Goal: Task Accomplishment & Management: Complete application form

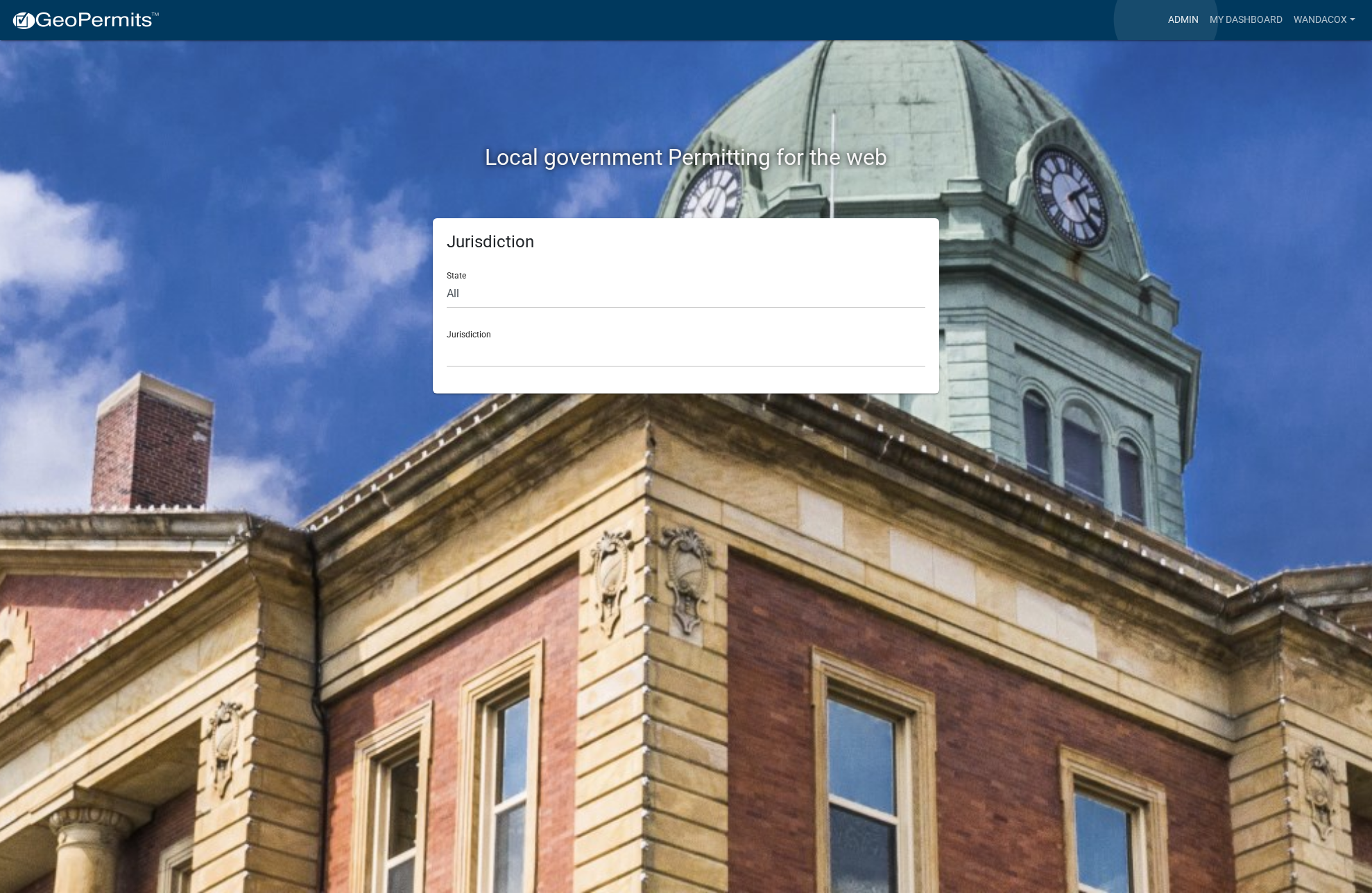
click at [1165, 19] on link "Admin" at bounding box center [1182, 19] width 41 height 26
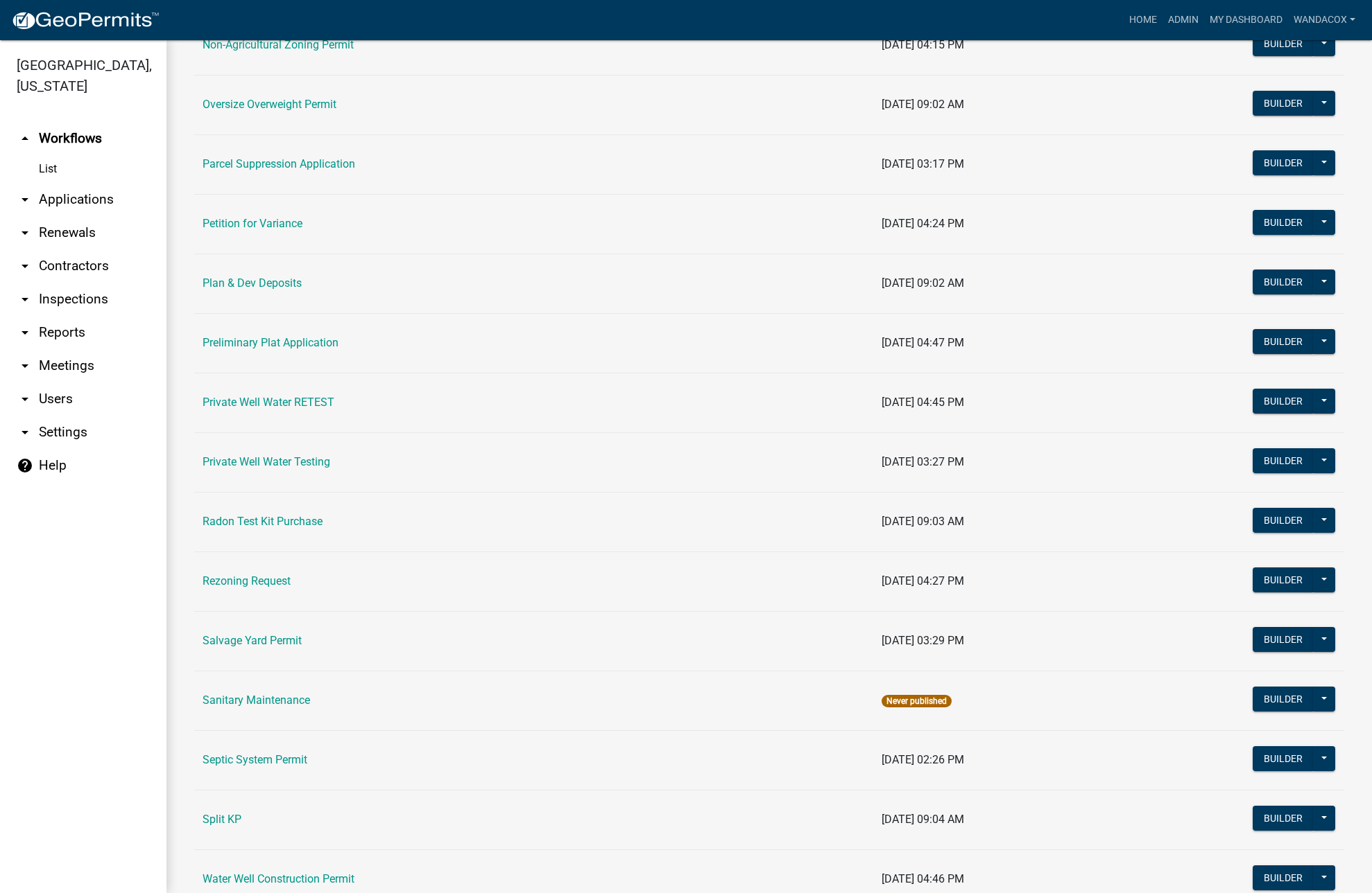
scroll to position [1412, 0]
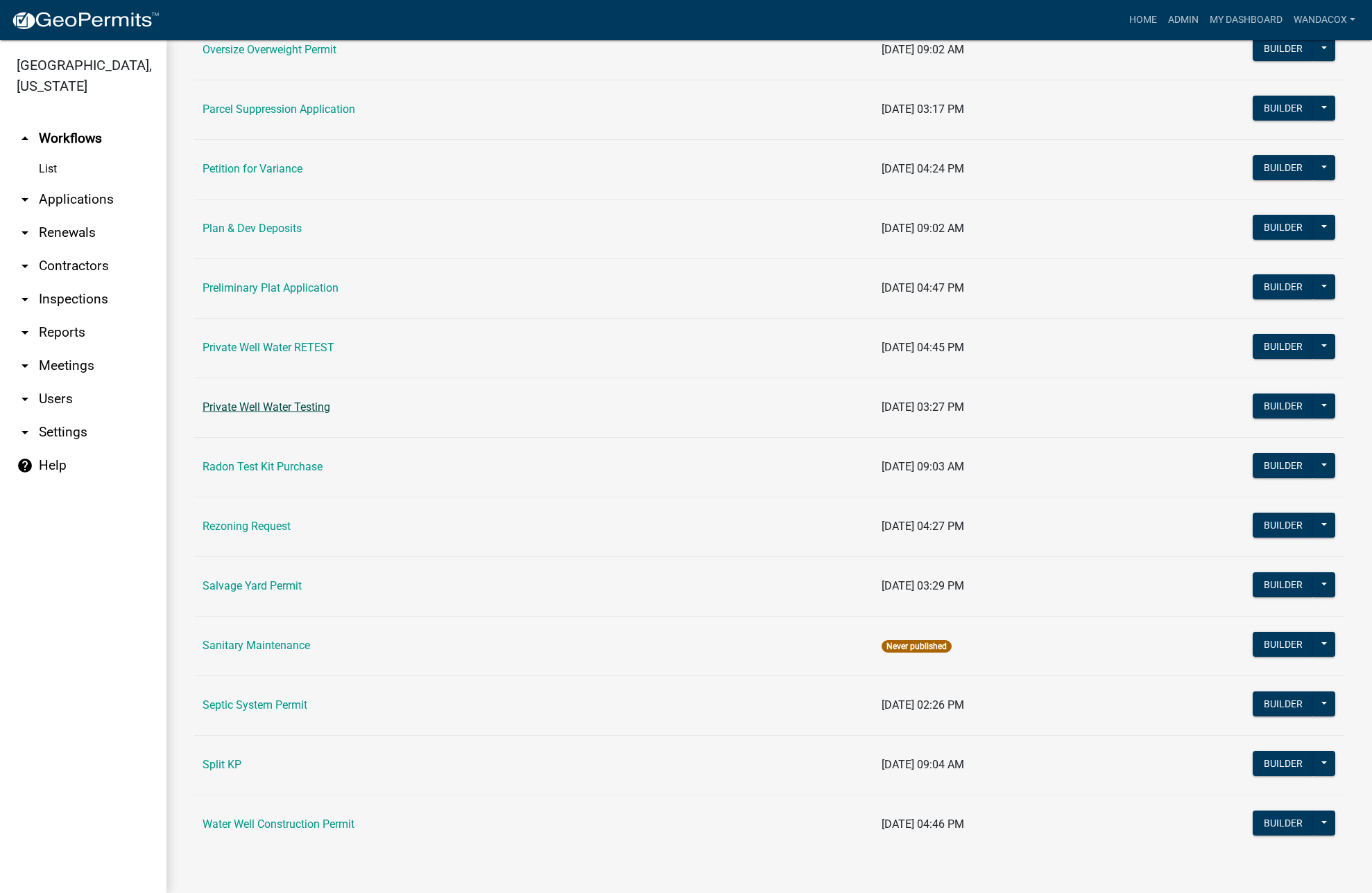
click at [304, 407] on link "Private Well Water Testing" at bounding box center [266, 407] width 128 height 14
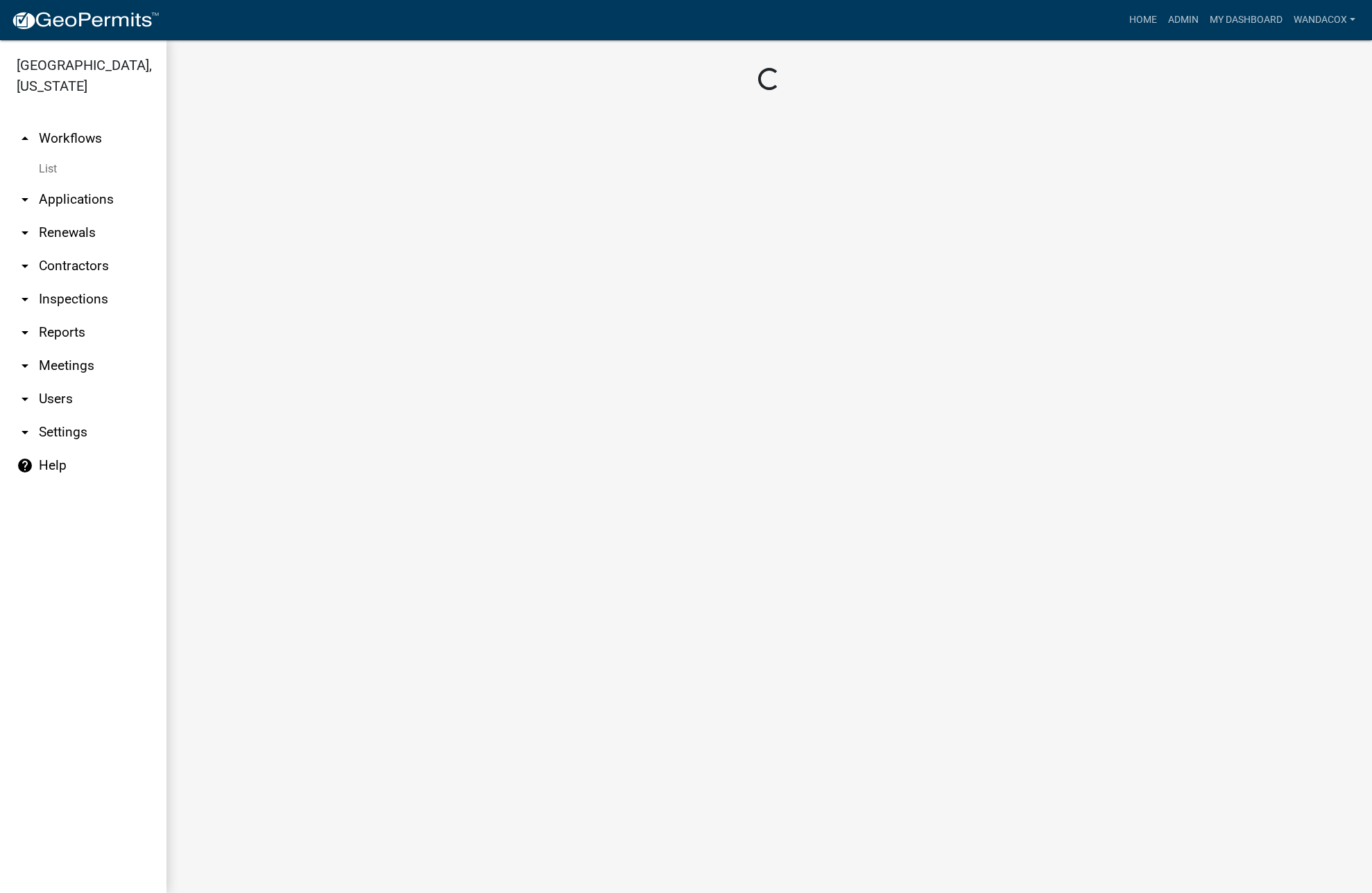
click at [304, 407] on main "Loading..." at bounding box center [769, 466] width 1205 height 853
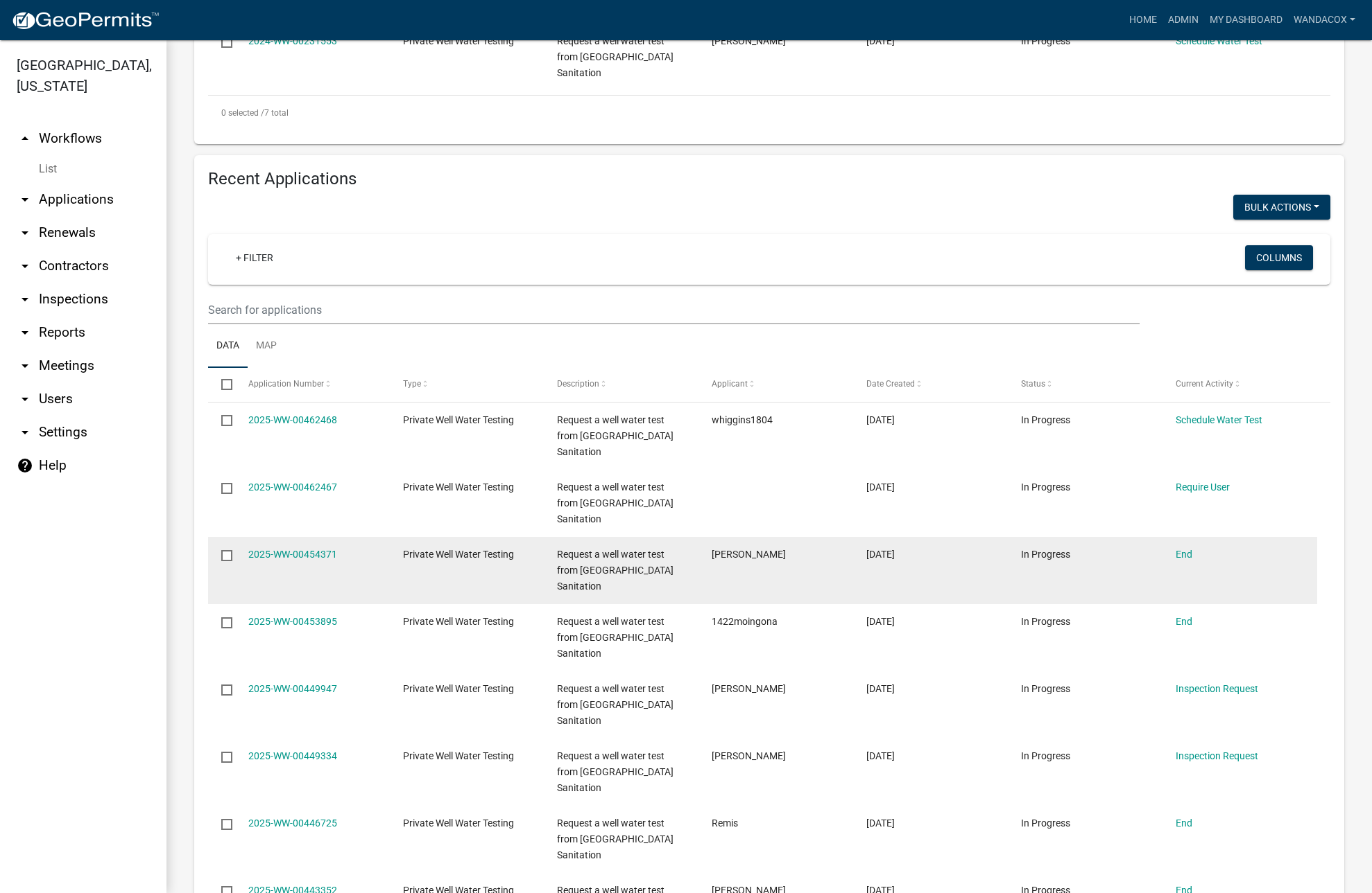
scroll to position [866, 0]
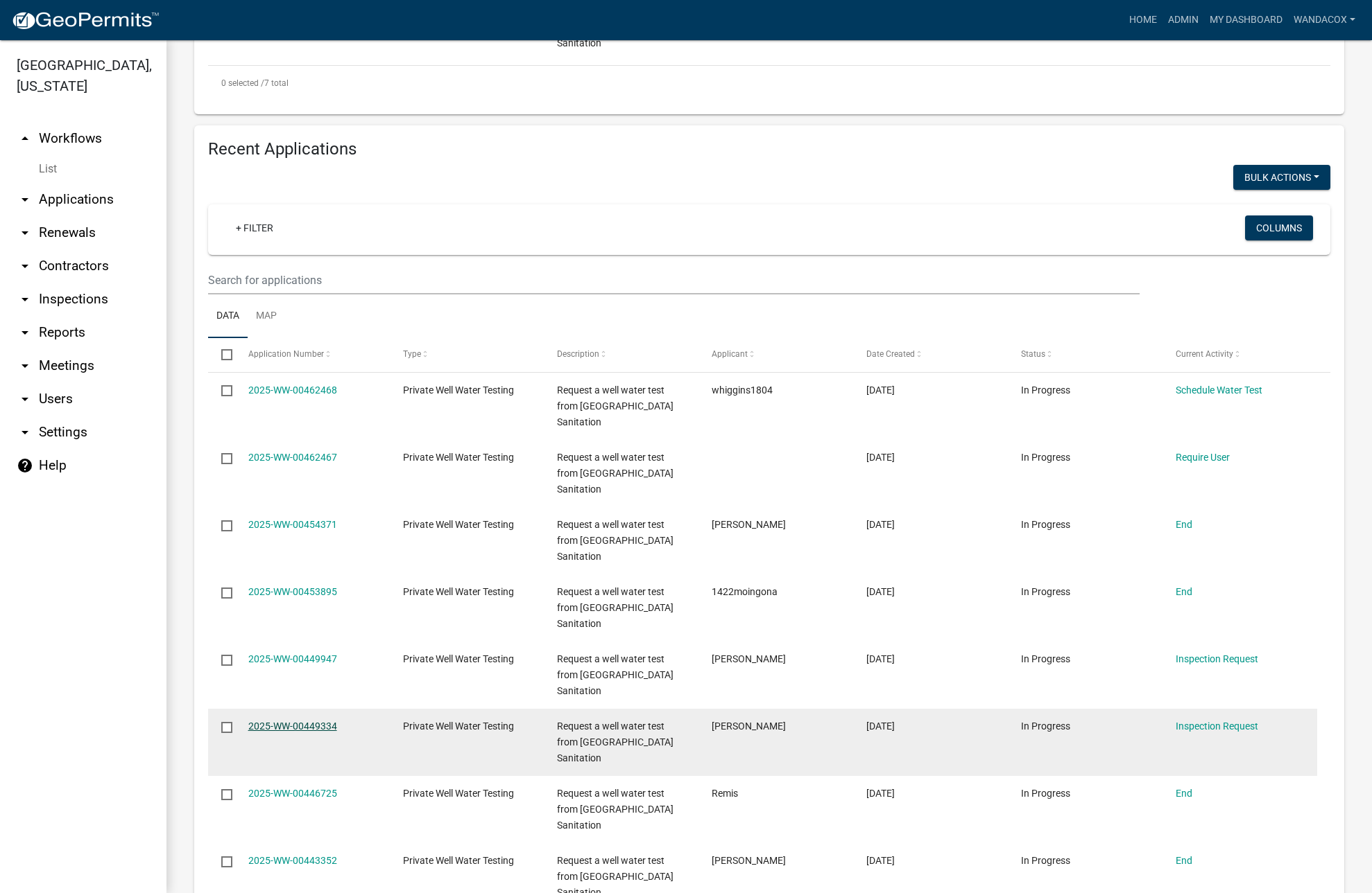
click at [290, 727] on link "2025-WW-00449334" at bounding box center [292, 726] width 89 height 11
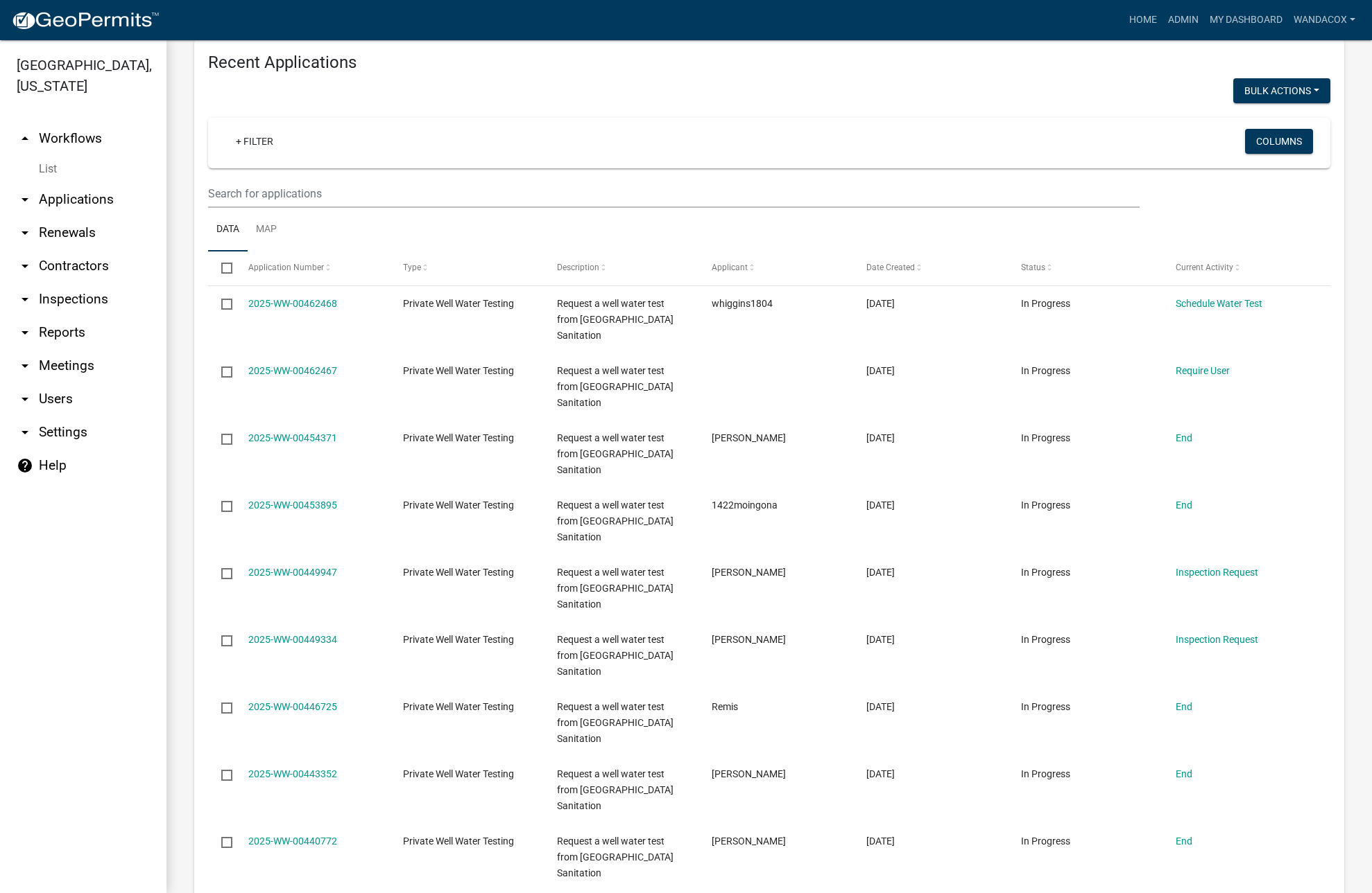
scroll to position [1039, 0]
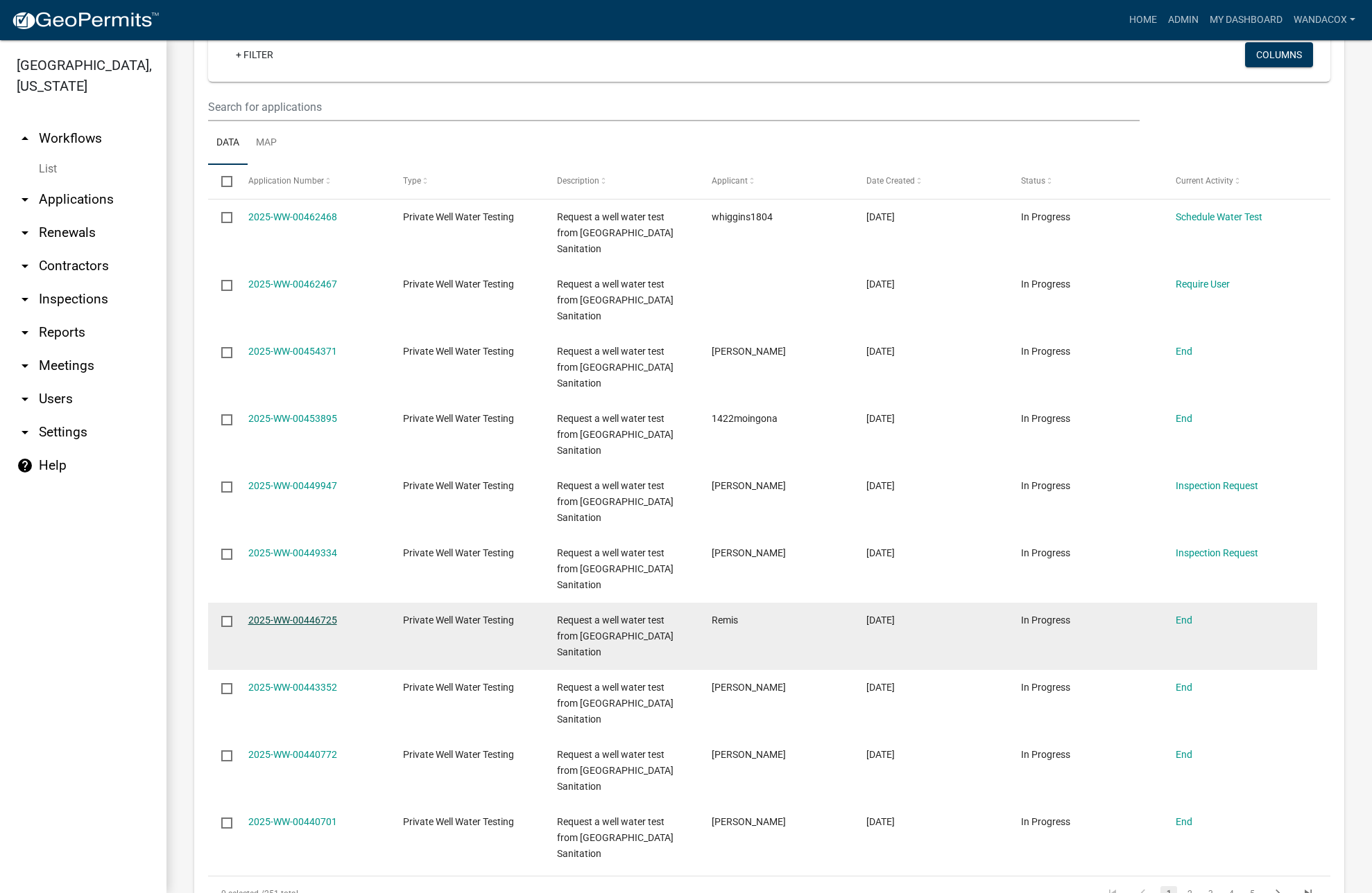
click at [299, 615] on link "2025-WW-00446725" at bounding box center [292, 620] width 89 height 11
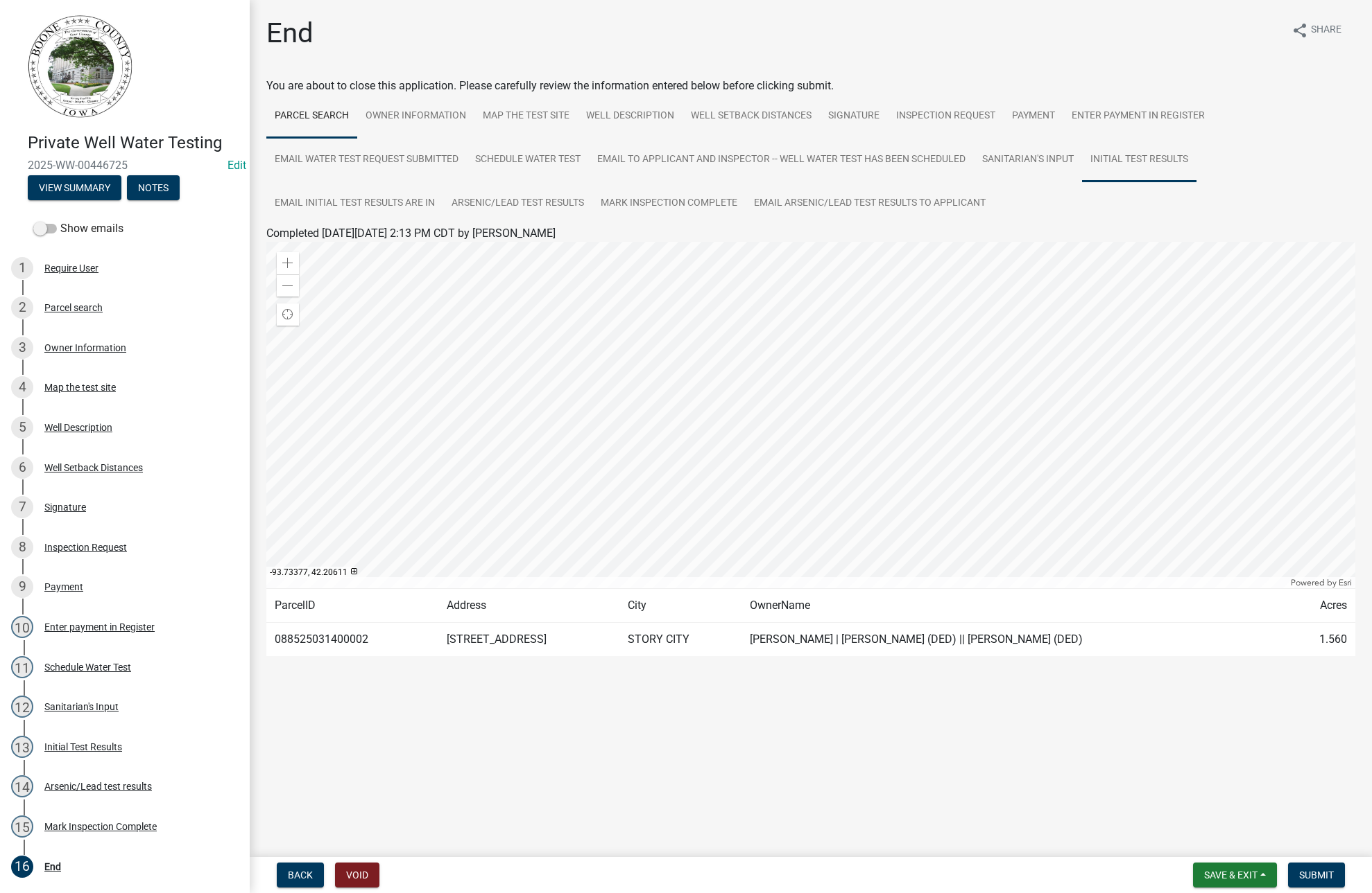
click at [1166, 155] on link "Initial Test Results" at bounding box center [1138, 160] width 114 height 44
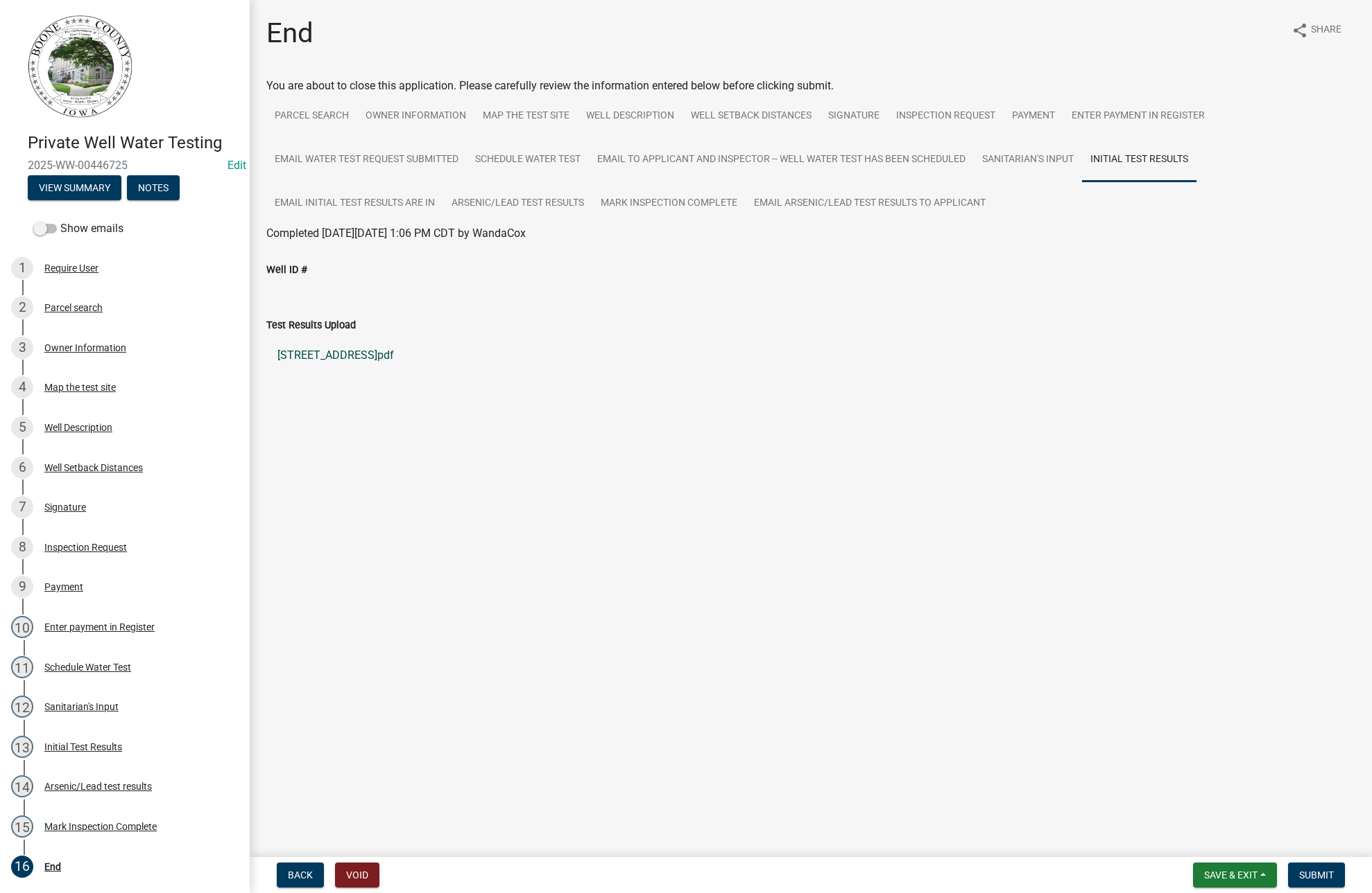
click at [291, 354] on link "[STREET_ADDRESS]pdf" at bounding box center [810, 355] width 1088 height 33
click at [545, 201] on link "Arsenic/Lead test results" at bounding box center [517, 204] width 149 height 44
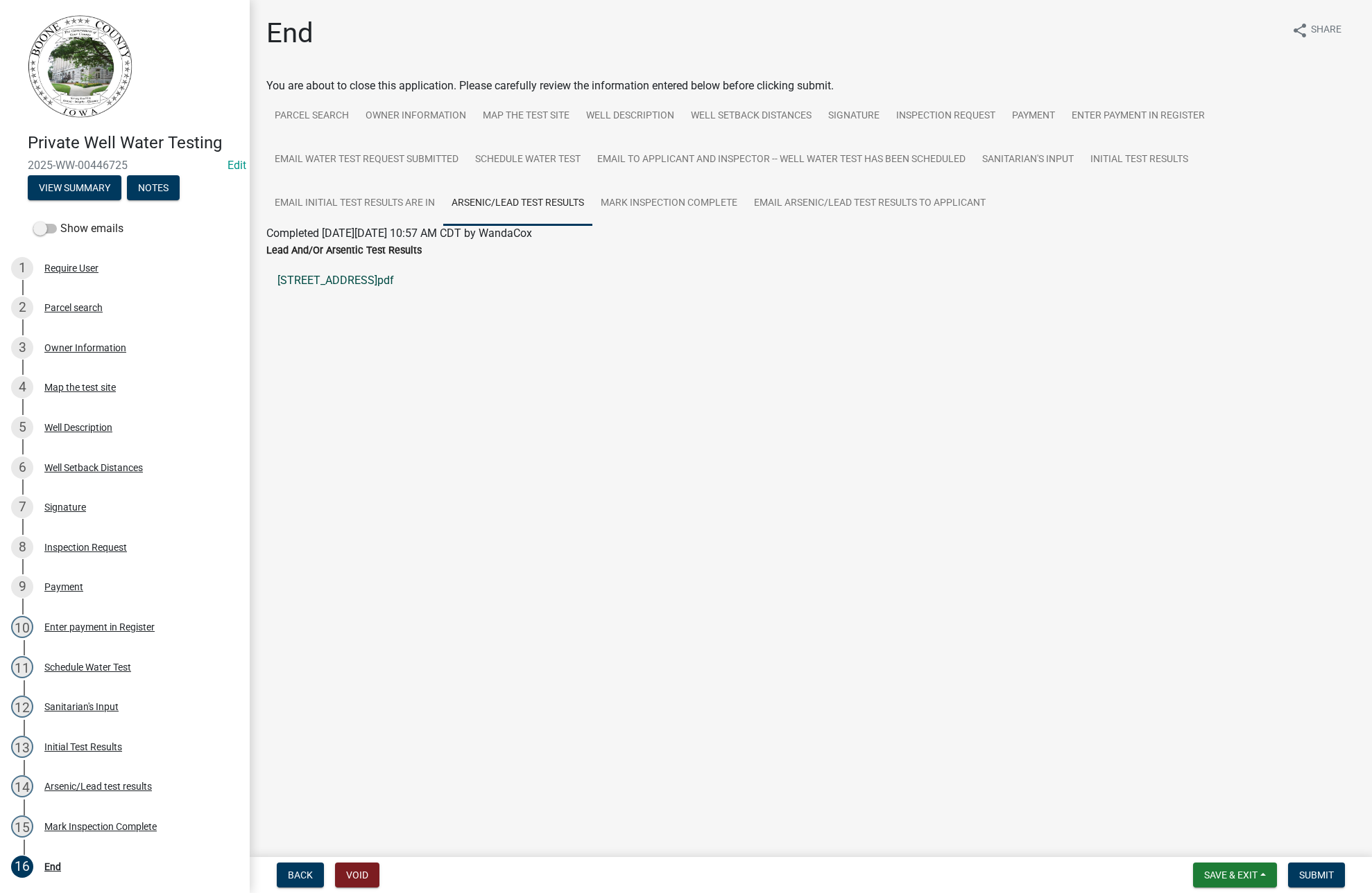
click at [352, 278] on link "[STREET_ADDRESS]pdf" at bounding box center [810, 280] width 1088 height 33
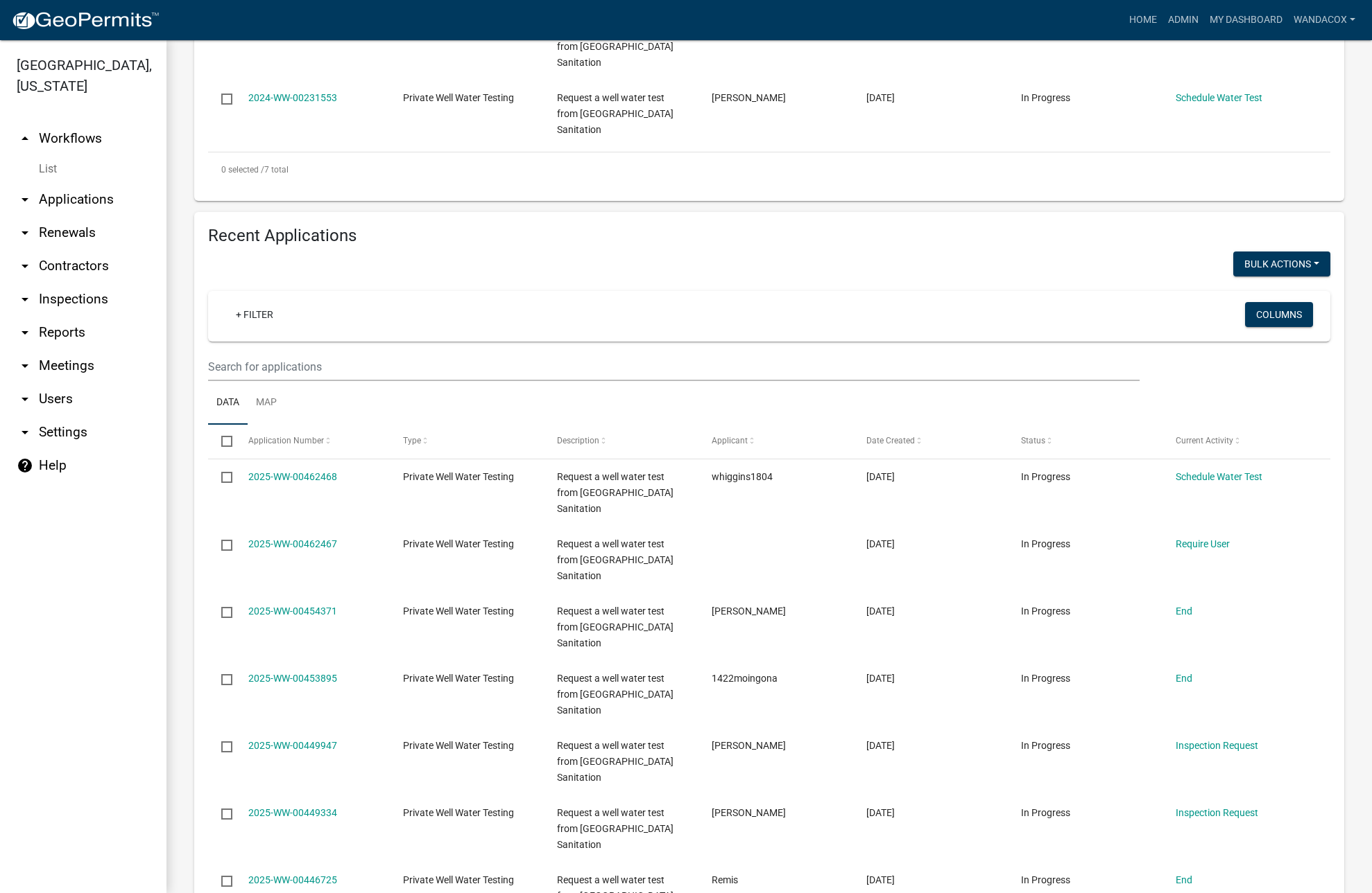
scroll to position [866, 0]
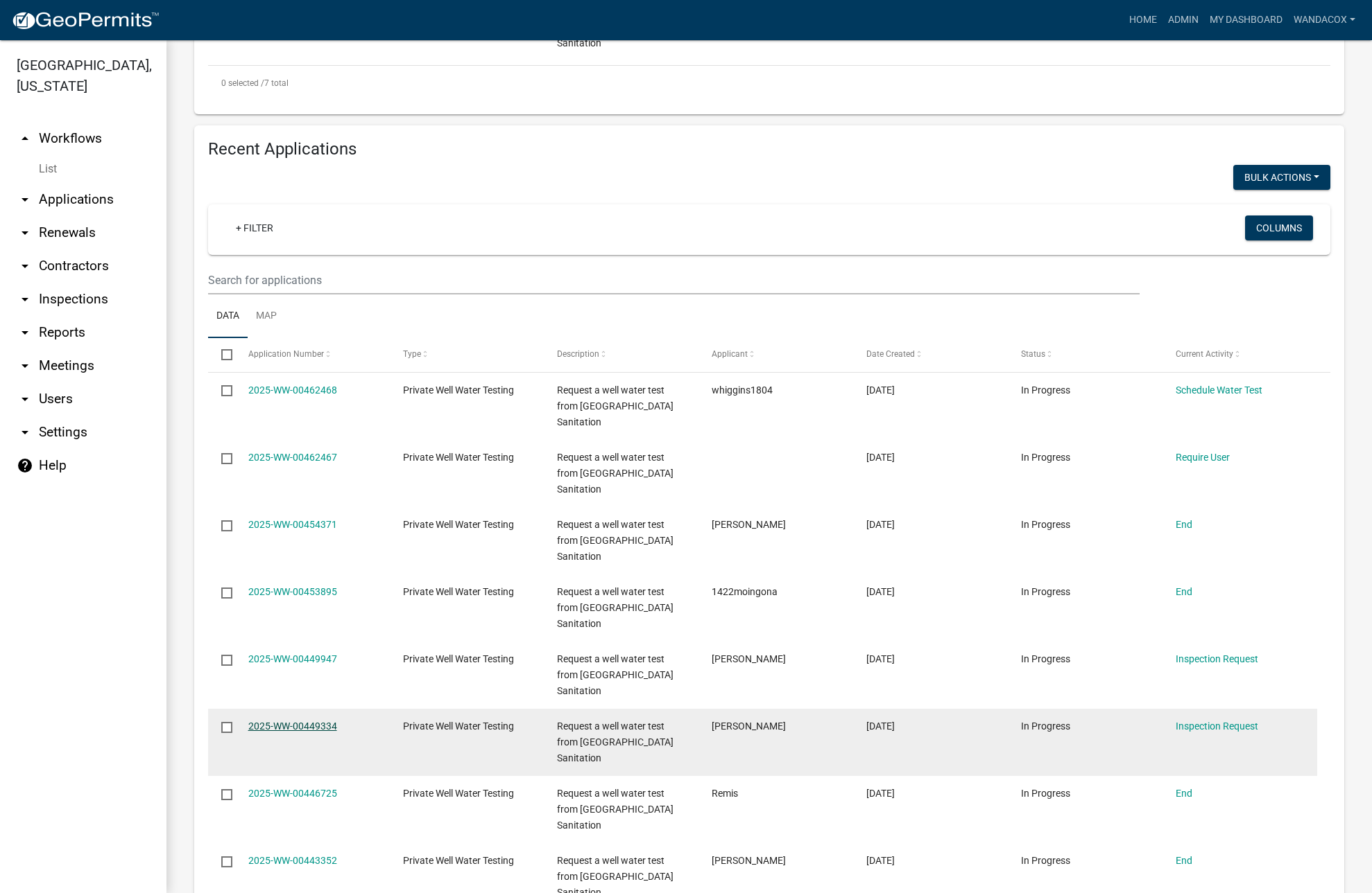
click at [282, 725] on link "2025-WW-00449334" at bounding box center [292, 726] width 89 height 11
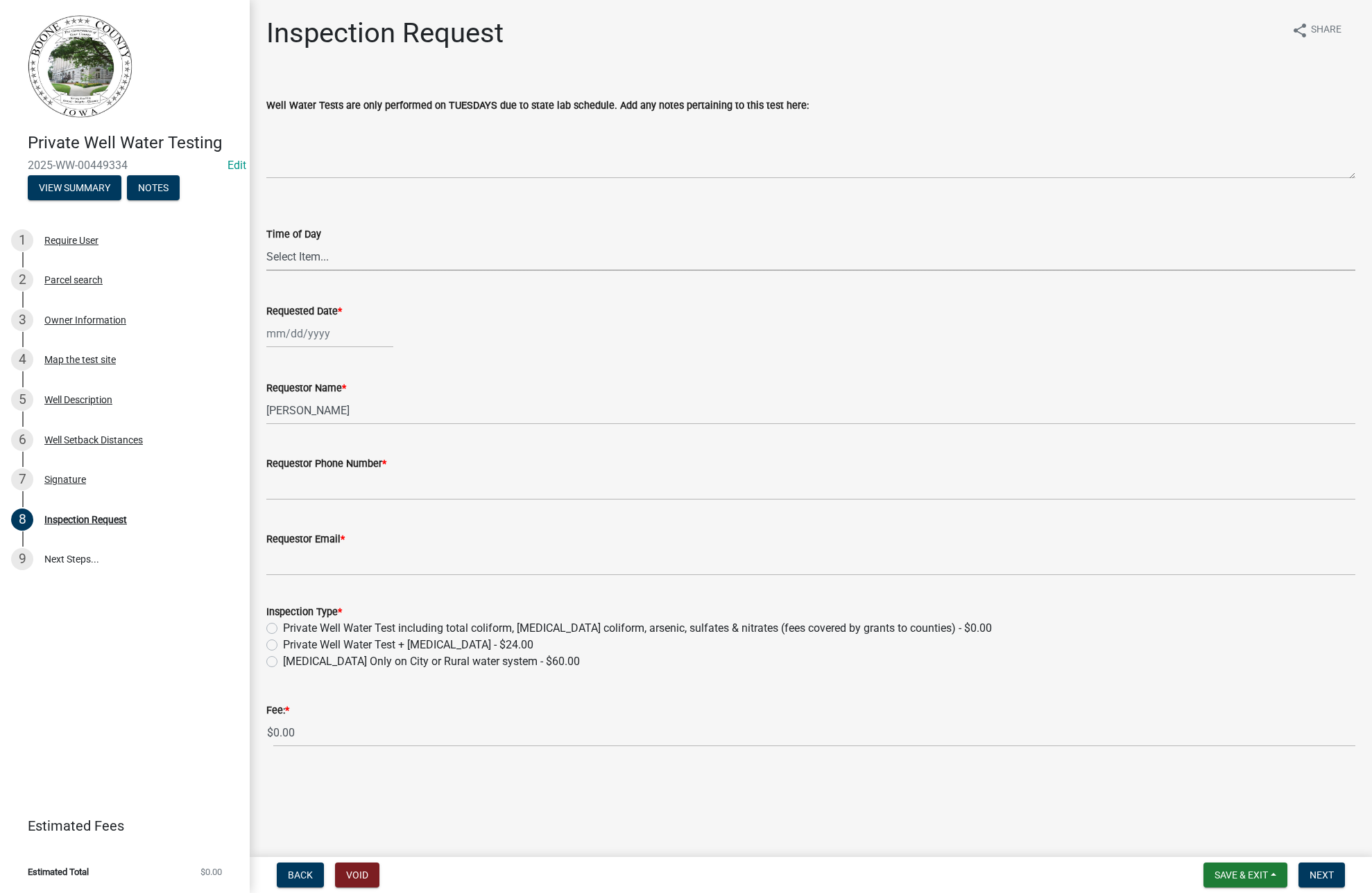
click at [289, 252] on select "Select Item... AM PM" at bounding box center [810, 257] width 1088 height 29
click at [266, 243] on select "Select Item... AM PM" at bounding box center [810, 257] width 1088 height 29
select select "203f66f9-1146-4c03-8286-bc7632bf4236"
select select "8"
select select "2025"
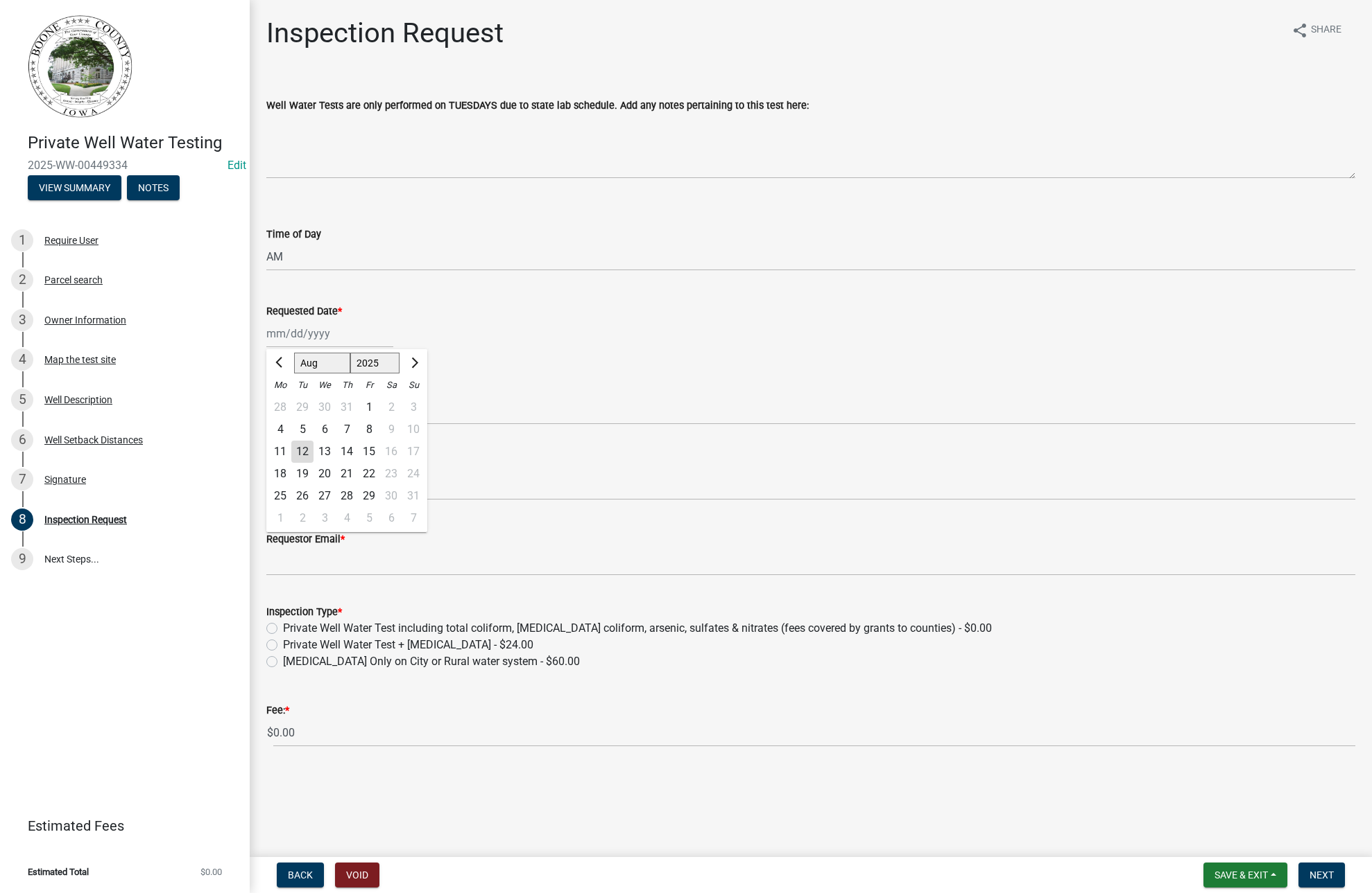
click at [272, 337] on div "[PERSON_NAME] Feb Mar Apr [PERSON_NAME][DATE] Oct Nov [DATE] 1526 1527 1528 152…" at bounding box center [329, 333] width 127 height 29
click at [306, 428] on div "5" at bounding box center [302, 430] width 22 height 22
type input "[DATE]"
click at [82, 216] on ul "1 Require User 2 Parcel search 3 Owner Information 4 Map the test site 5 Well D…" at bounding box center [124, 400] width 250 height 370
click at [75, 239] on div "Require User" at bounding box center [71, 240] width 54 height 9
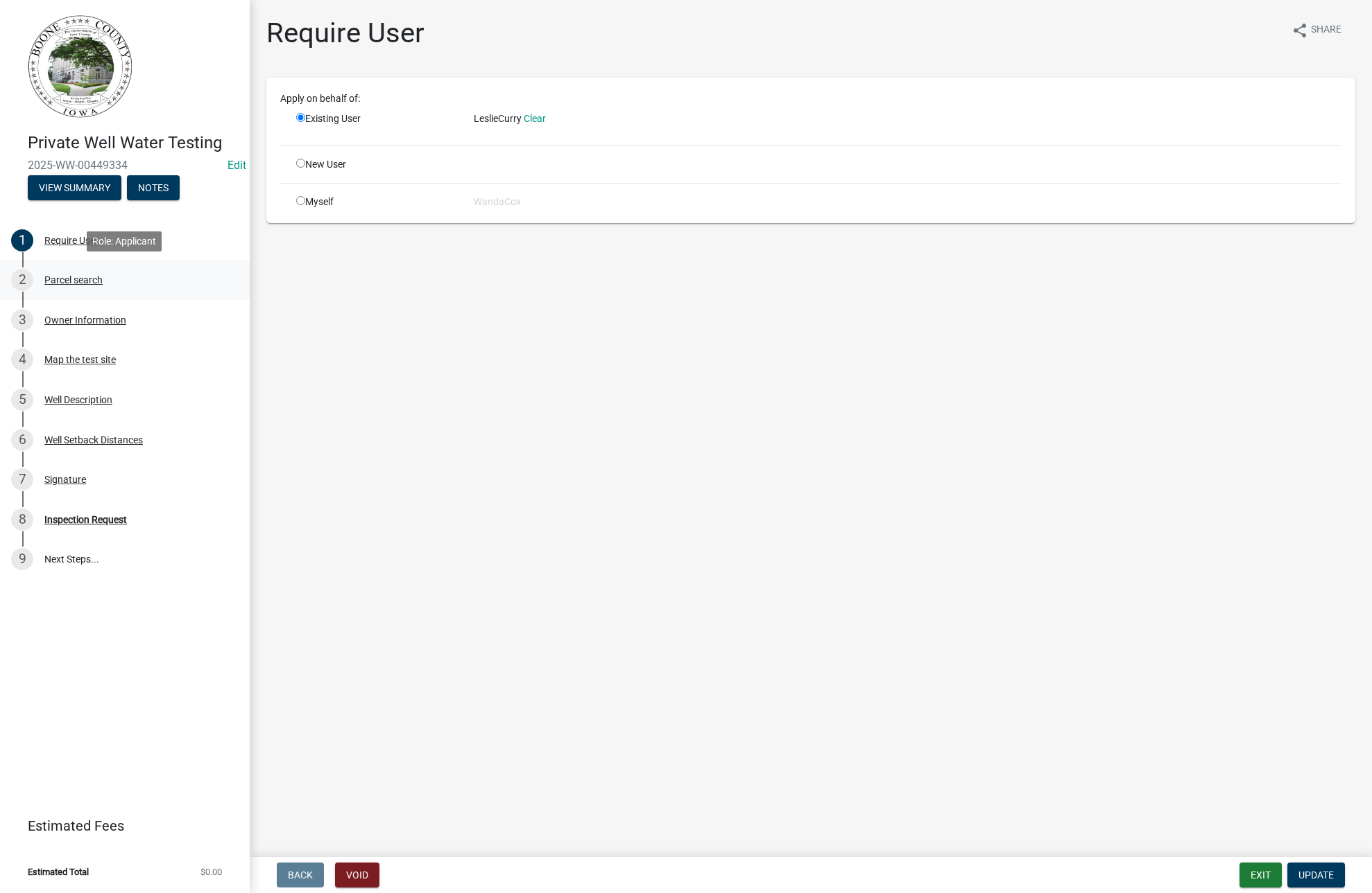
click at [53, 281] on div "Parcel search" at bounding box center [73, 279] width 58 height 9
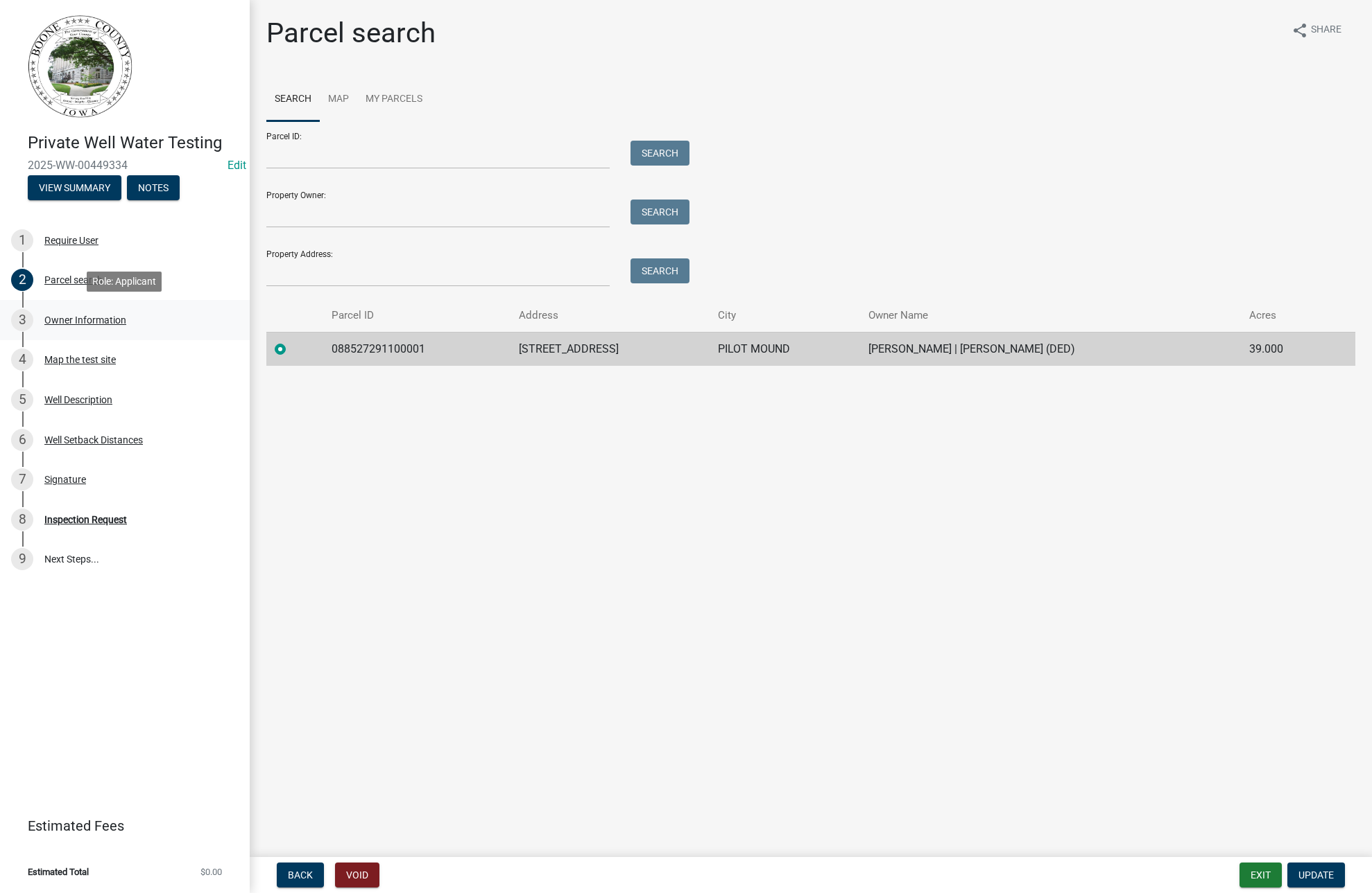
click at [47, 323] on div "Owner Information" at bounding box center [85, 320] width 82 height 9
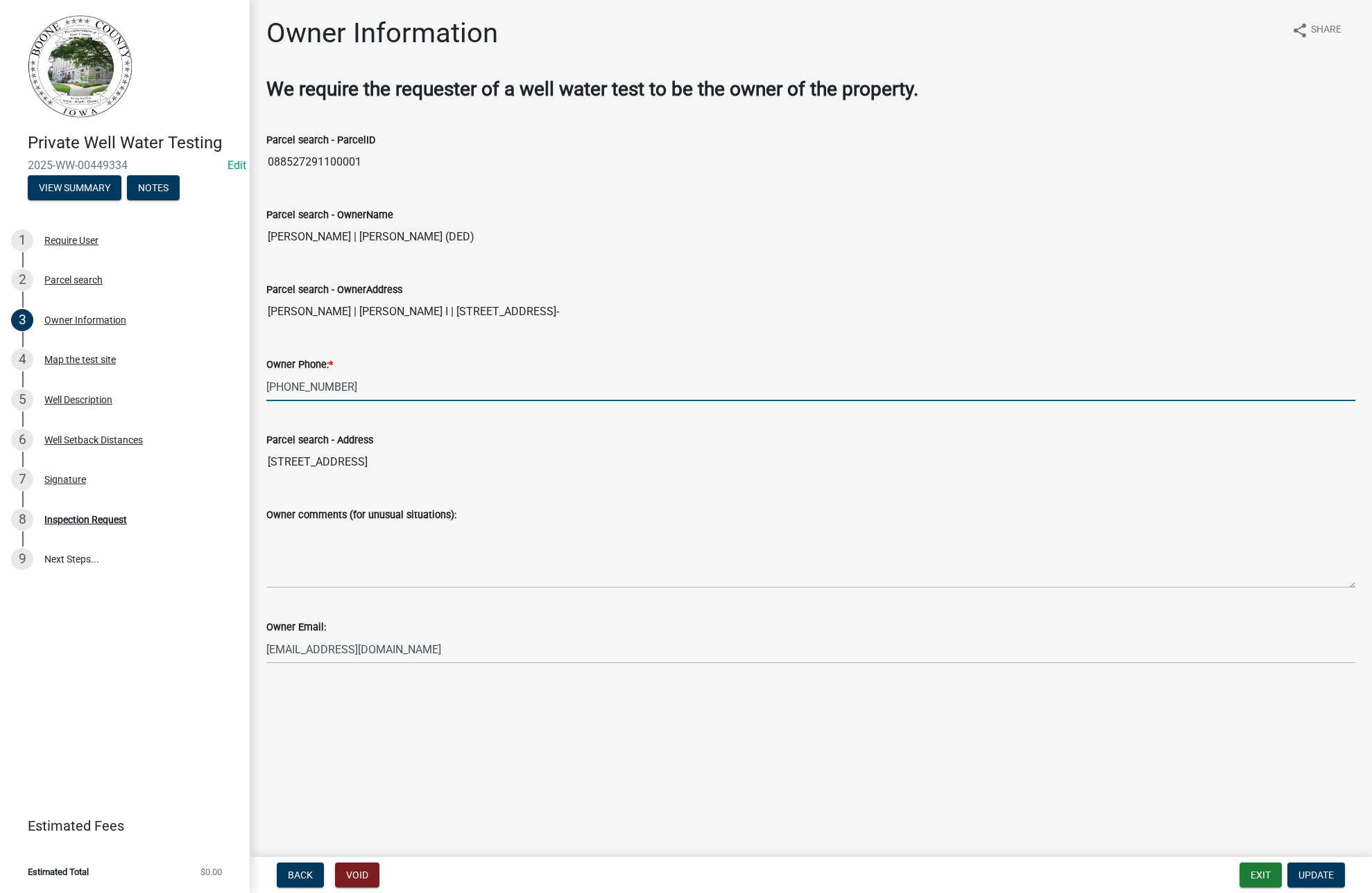
drag, startPoint x: 268, startPoint y: 381, endPoint x: 302, endPoint y: 395, distance: 36.8
click at [343, 383] on input "[PHONE_NUMBER]" at bounding box center [810, 387] width 1088 height 29
click at [87, 516] on div "Inspection Request" at bounding box center [85, 519] width 82 height 9
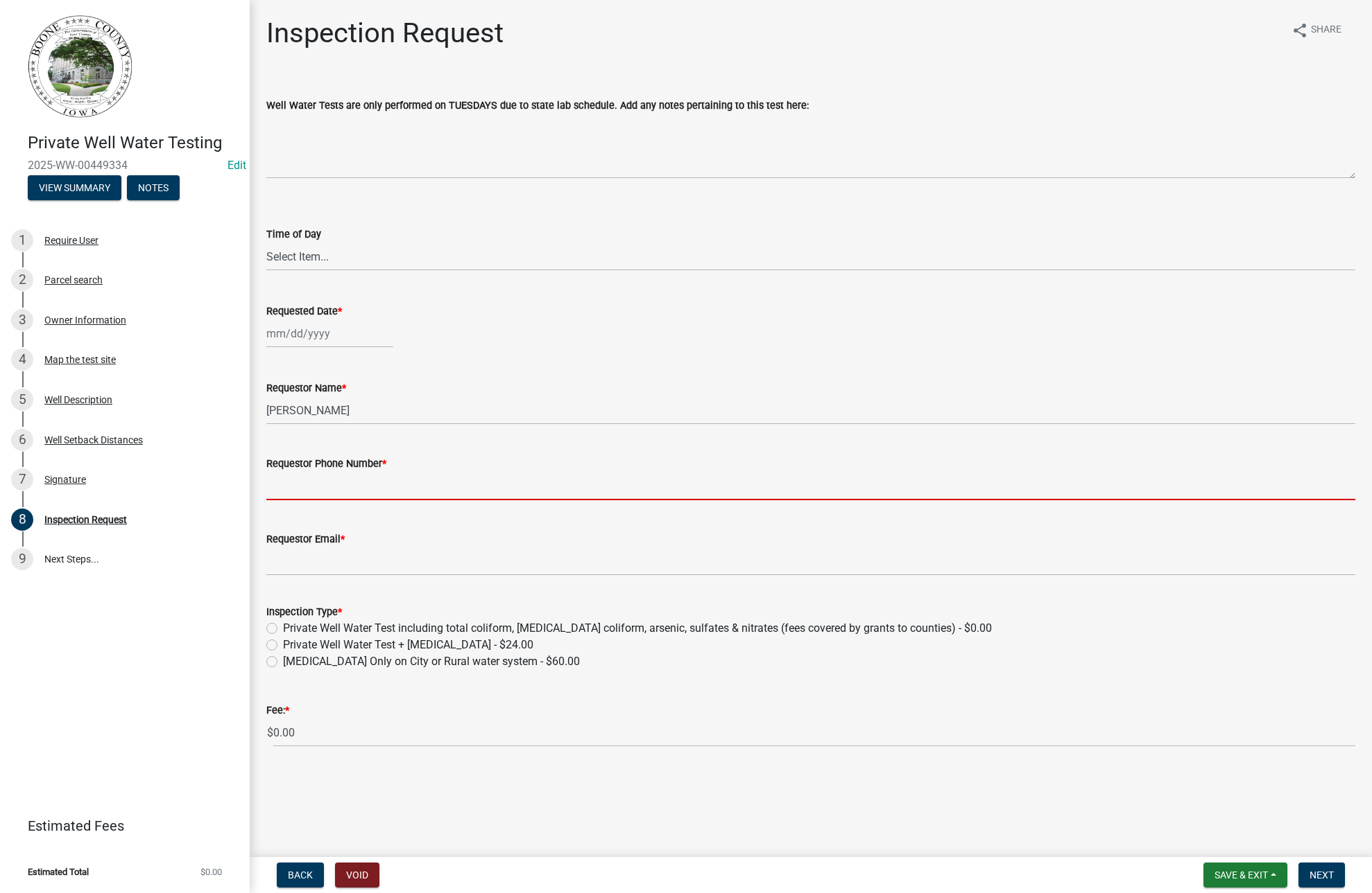
click at [280, 487] on input "Requestor Phone Number *" at bounding box center [810, 487] width 1088 height 29
paste input "[PHONE_NUMBER]"
type input "[PHONE_NUMBER]"
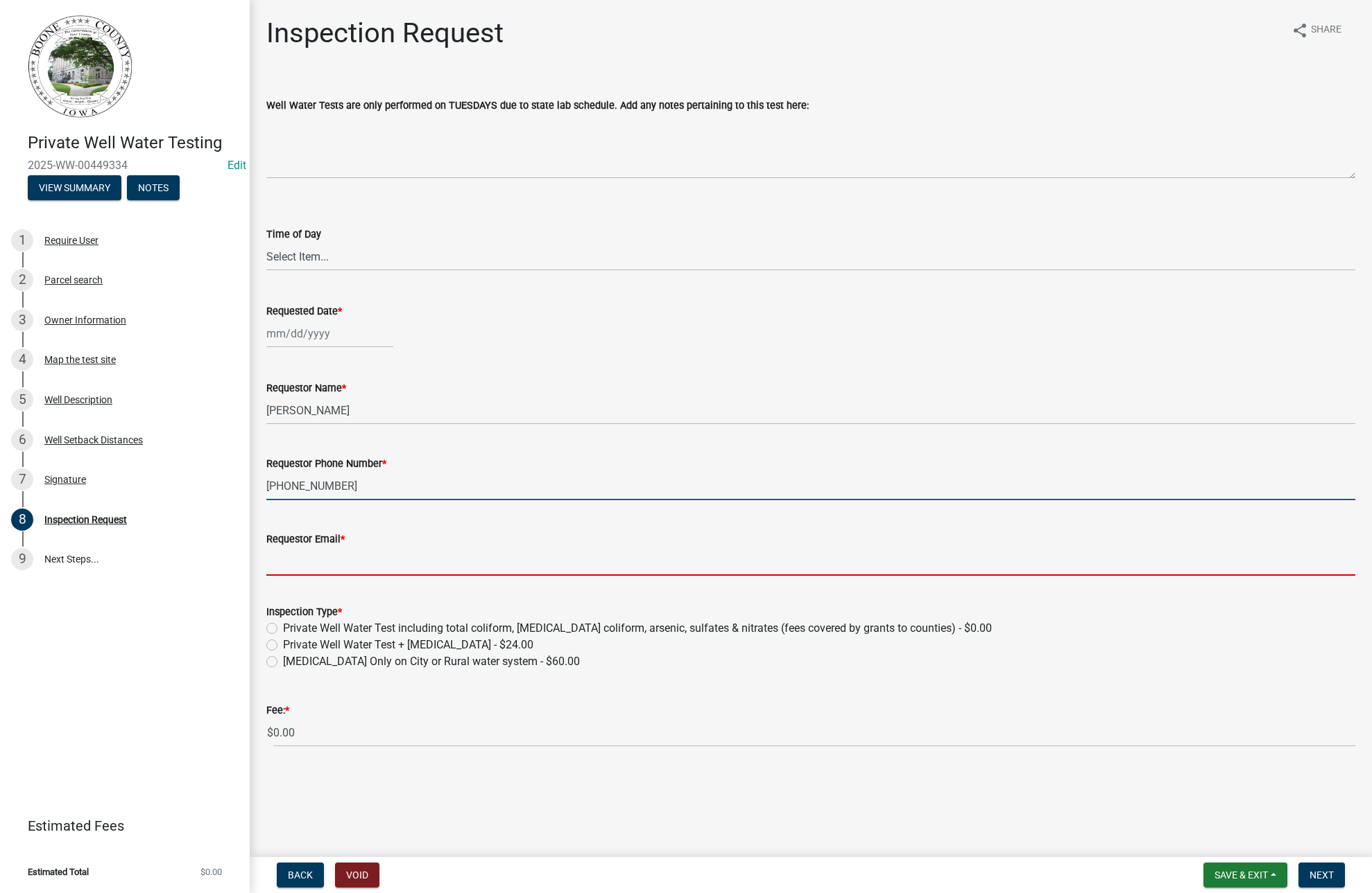
click at [278, 566] on input "Requestor Email *" at bounding box center [810, 562] width 1088 height 29
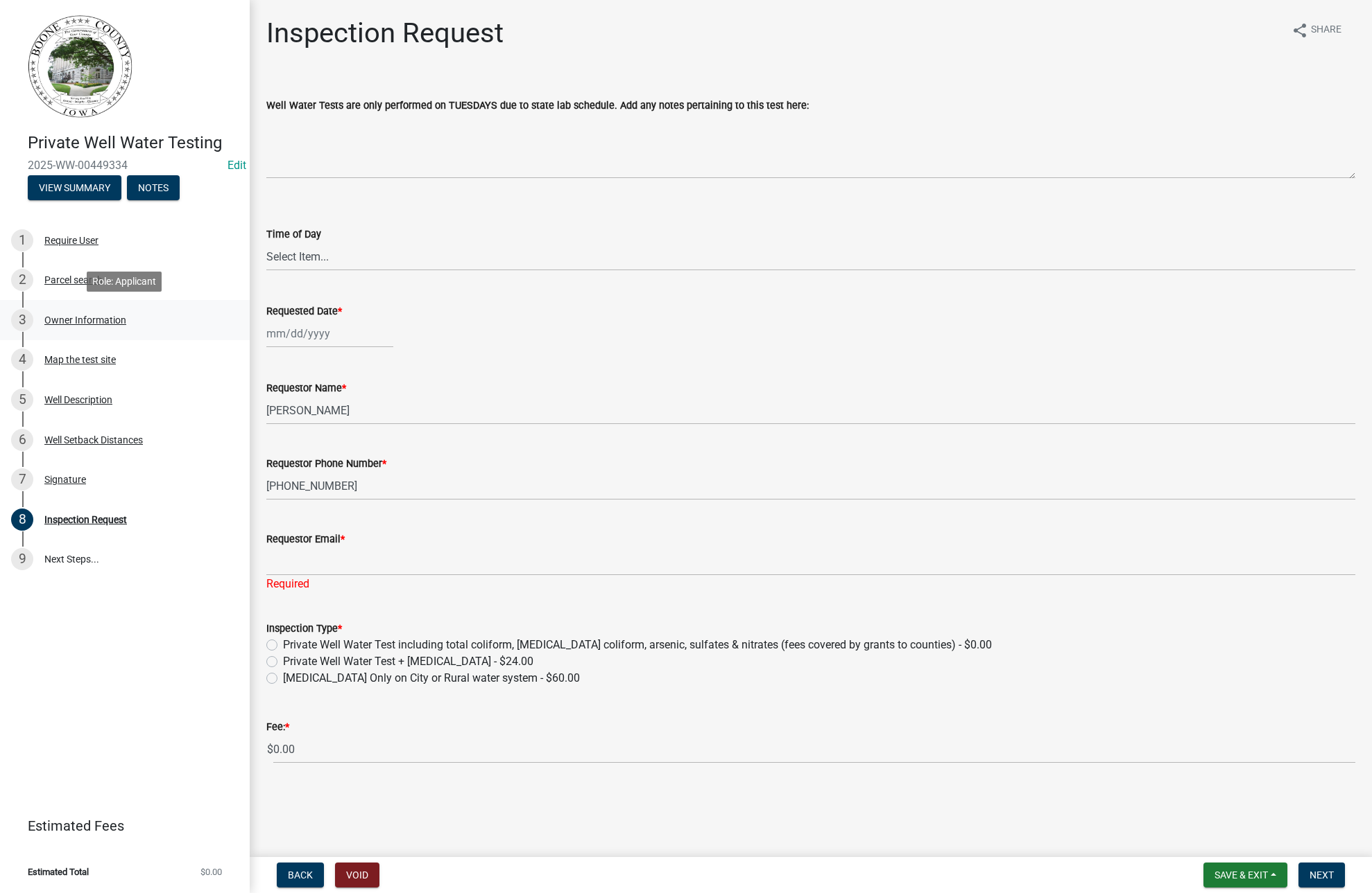
click at [50, 319] on div "Owner Information" at bounding box center [85, 320] width 82 height 9
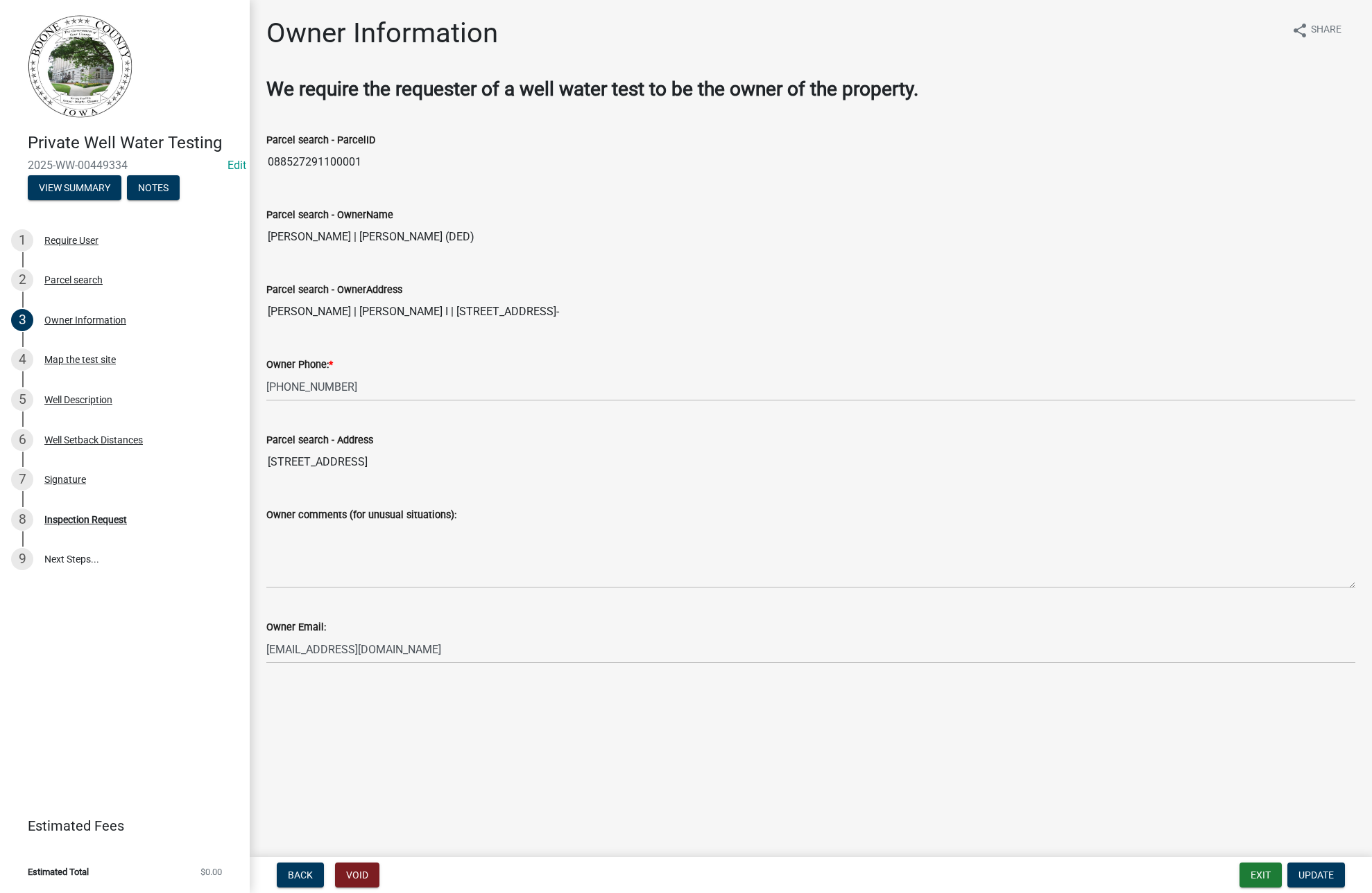
drag, startPoint x: 263, startPoint y: 644, endPoint x: 335, endPoint y: 664, distance: 74.7
click at [335, 664] on wm-data-entity-input "Owner Email: [EMAIL_ADDRESS][DOMAIN_NAME]" at bounding box center [810, 637] width 1088 height 75
drag, startPoint x: 266, startPoint y: 643, endPoint x: 293, endPoint y: 661, distance: 32.4
click at [318, 662] on div "Owner Email: [EMAIL_ADDRESS][DOMAIN_NAME]" at bounding box center [810, 631] width 1109 height 64
drag, startPoint x: 264, startPoint y: 653, endPoint x: 297, endPoint y: 654, distance: 33.0
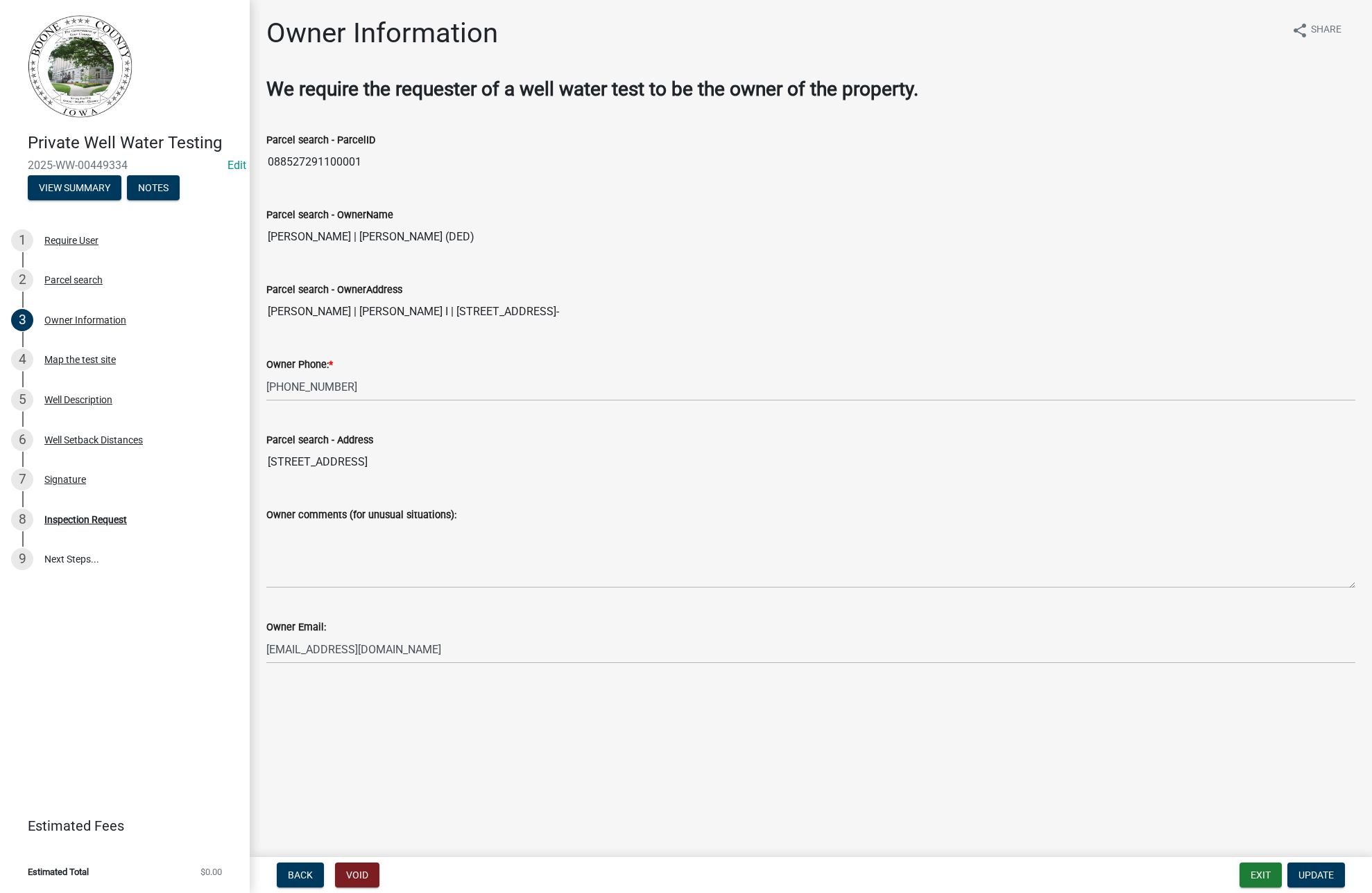
click at [308, 661] on div "Owner Email: [EMAIL_ADDRESS][DOMAIN_NAME]" at bounding box center [810, 631] width 1109 height 64
click at [266, 648] on input "[EMAIL_ADDRESS][DOMAIN_NAME]" at bounding box center [810, 650] width 1088 height 29
drag, startPoint x: 266, startPoint y: 648, endPoint x: 289, endPoint y: 666, distance: 29.2
click at [327, 664] on wm-data-entity-input "Owner Email: [EMAIL_ADDRESS][DOMAIN_NAME]" at bounding box center [810, 637] width 1088 height 75
drag, startPoint x: 268, startPoint y: 644, endPoint x: 385, endPoint y: 645, distance: 117.0
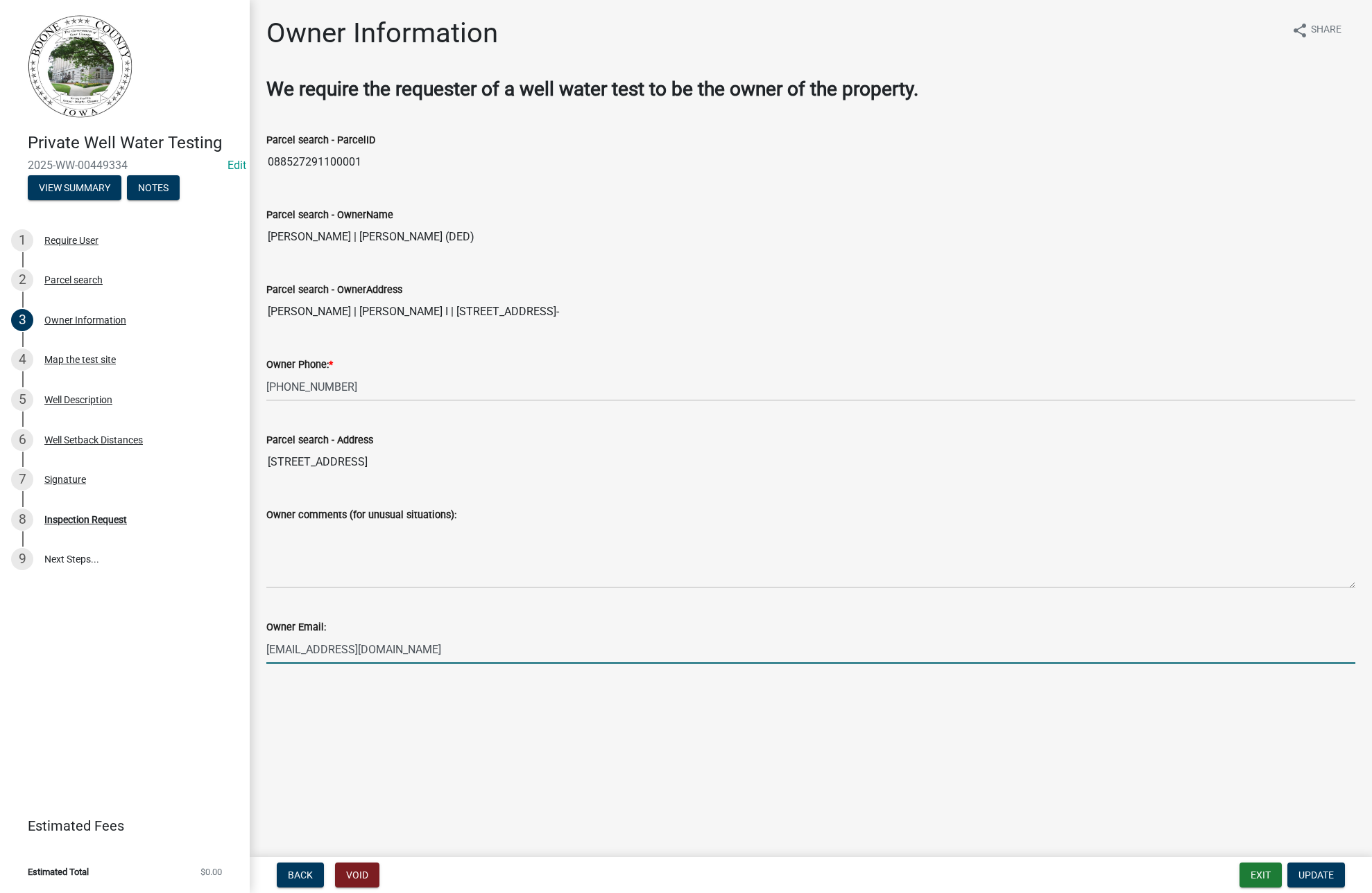
click at [385, 645] on input "[EMAIL_ADDRESS][DOMAIN_NAME]" at bounding box center [810, 650] width 1088 height 29
click at [82, 515] on div "Inspection Request" at bounding box center [85, 519] width 82 height 9
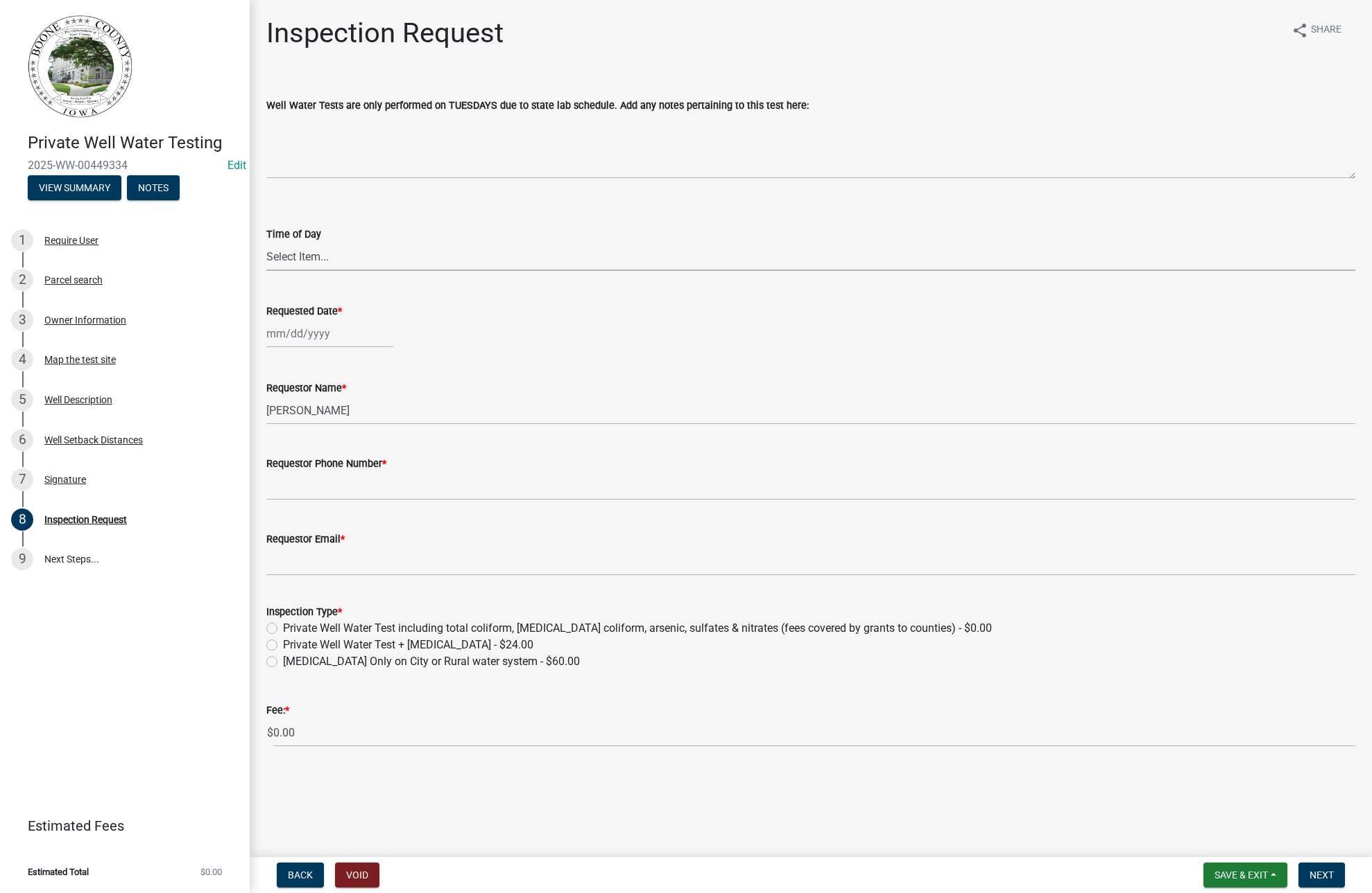
click at [276, 259] on select "Select Item... AM PM" at bounding box center [810, 257] width 1088 height 29
click at [266, 243] on select "Select Item... AM PM" at bounding box center [810, 257] width 1088 height 29
select select "203f66f9-1146-4c03-8286-bc7632bf4236"
select select "8"
select select "2025"
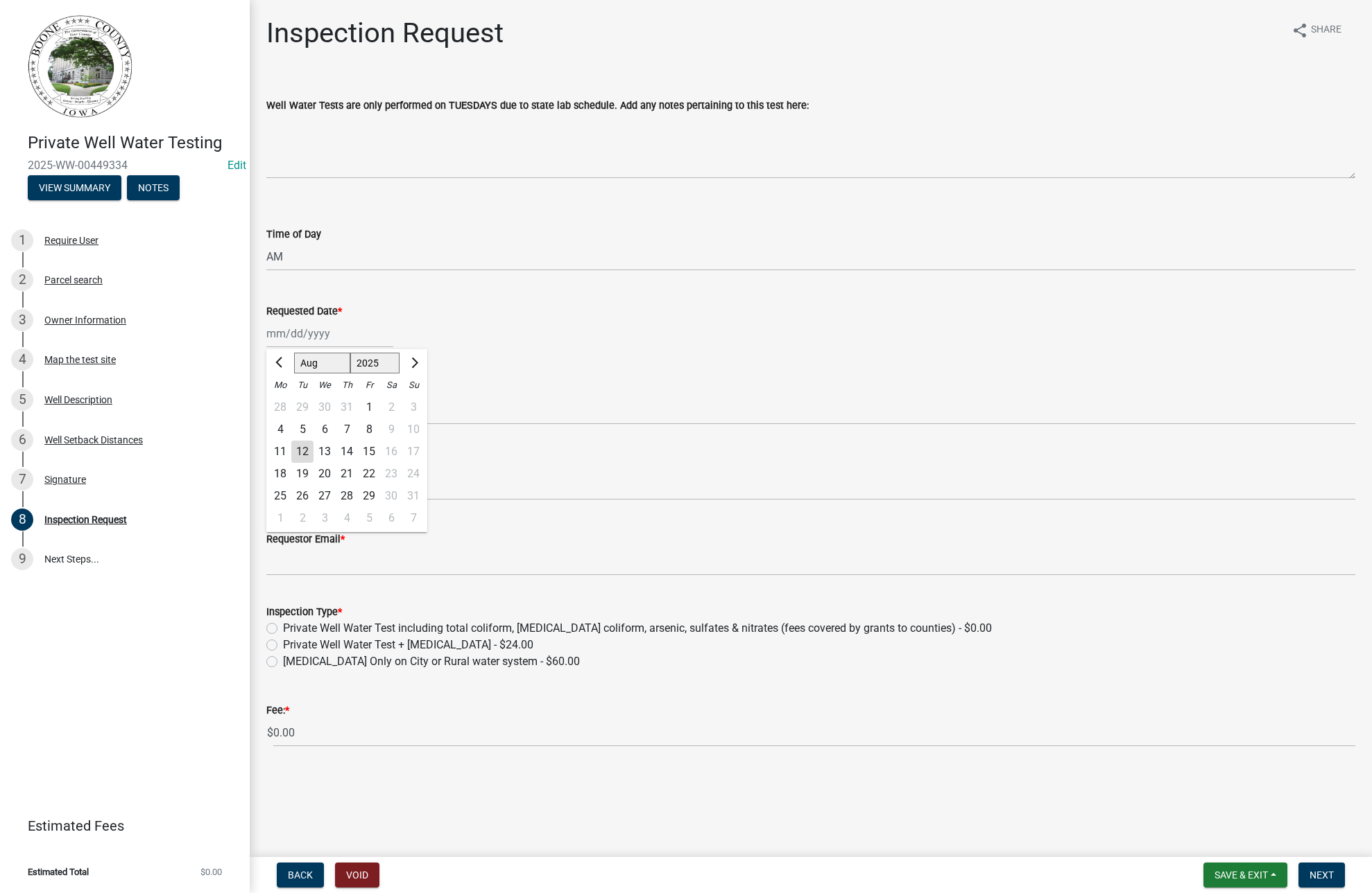
click at [288, 343] on div "[PERSON_NAME] Feb Mar Apr [PERSON_NAME][DATE] Oct Nov [DATE] 1526 1527 1528 152…" at bounding box center [329, 333] width 127 height 29
click at [303, 427] on div "5" at bounding box center [302, 430] width 22 height 22
type input "[DATE]"
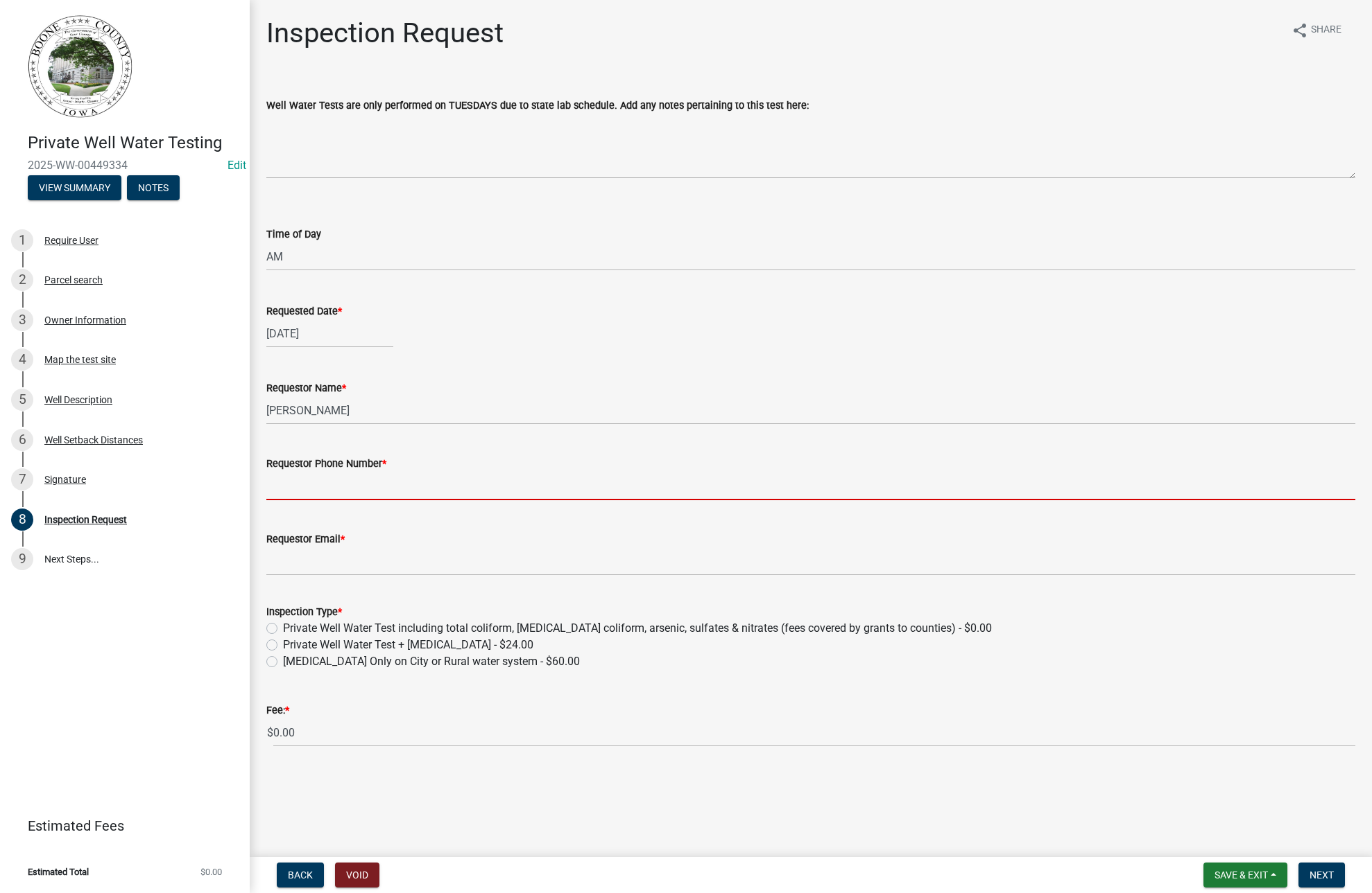
click at [270, 483] on input "Requestor Phone Number *" at bounding box center [810, 487] width 1088 height 29
paste input "[EMAIL_ADDRESS][DOMAIN_NAME]"
type input "[EMAIL_ADDRESS][DOMAIN_NAME]"
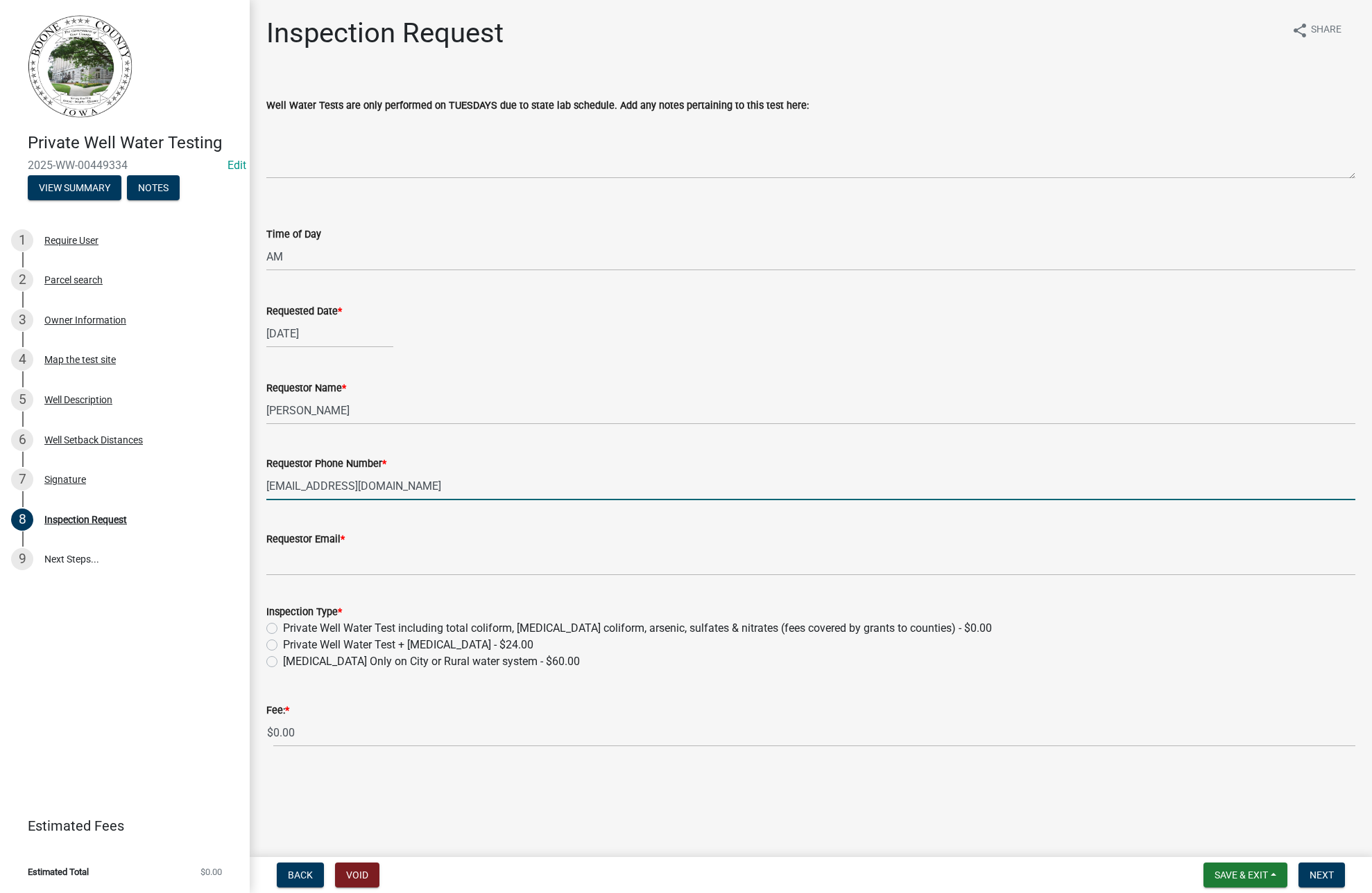
drag, startPoint x: 378, startPoint y: 487, endPoint x: 251, endPoint y: 489, distance: 127.0
click at [251, 489] on div "Inspection Request share Share Well Water Tests are only performed on TUESDAYS …" at bounding box center [810, 394] width 1122 height 755
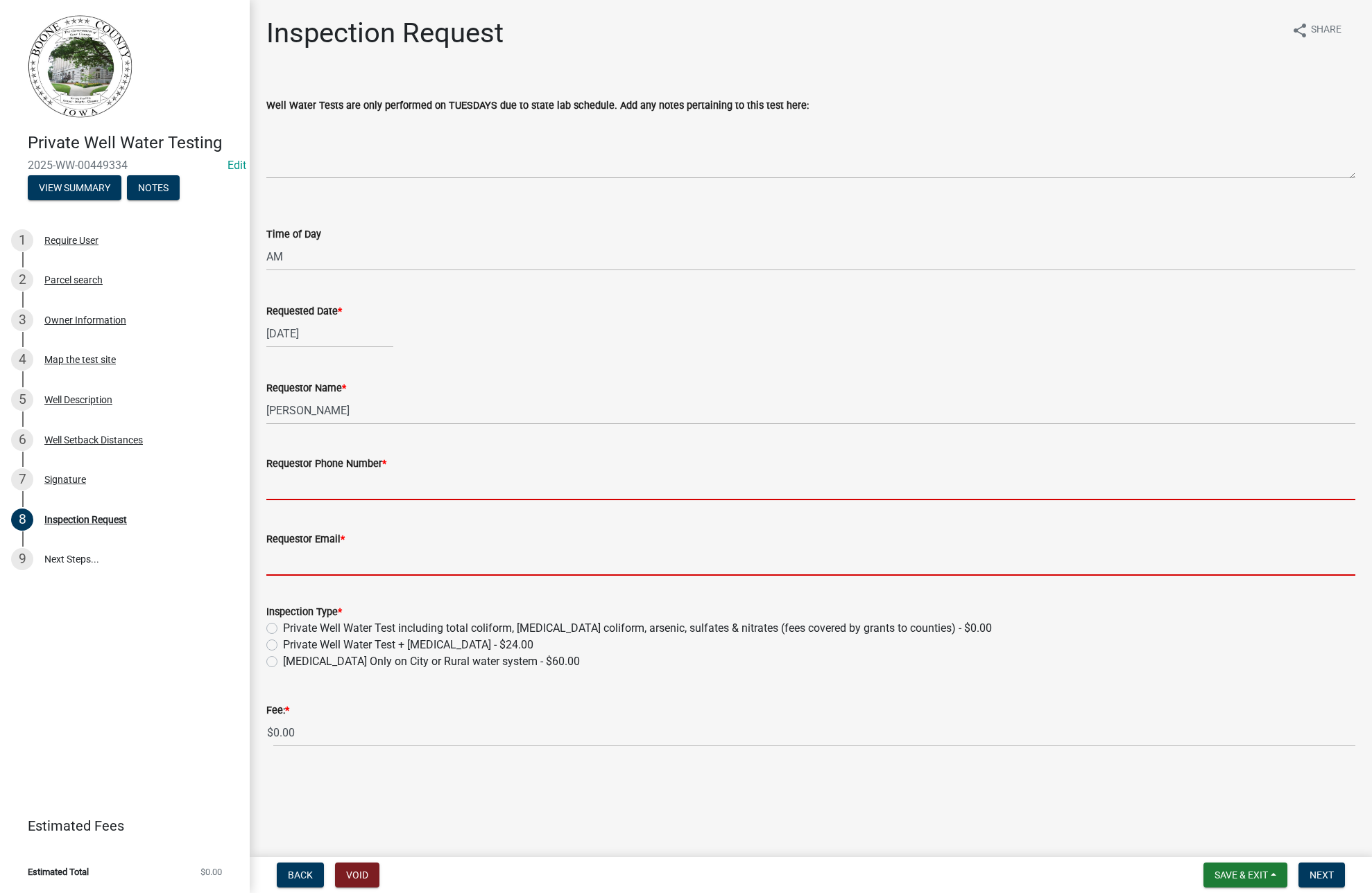
click at [281, 564] on form "Requestor Email *" at bounding box center [810, 553] width 1088 height 45
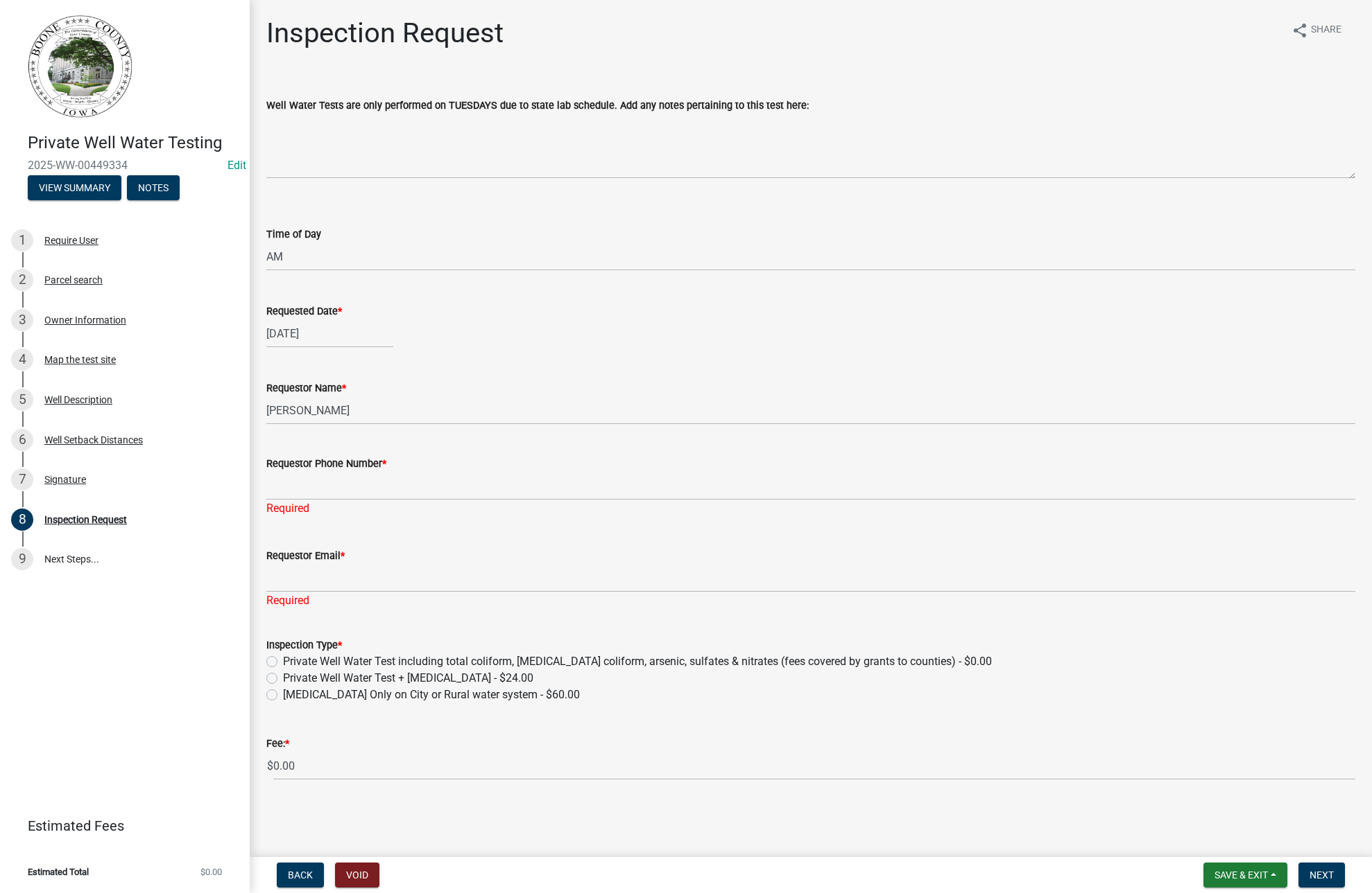
drag, startPoint x: 281, startPoint y: 564, endPoint x: 403, endPoint y: 598, distance: 126.6
click at [403, 598] on div "Required" at bounding box center [810, 601] width 1088 height 17
click at [274, 579] on input "Requestor Email *" at bounding box center [810, 578] width 1088 height 29
paste input "[EMAIL_ADDRESS][DOMAIN_NAME]"
type input "[EMAIL_ADDRESS][DOMAIN_NAME]"
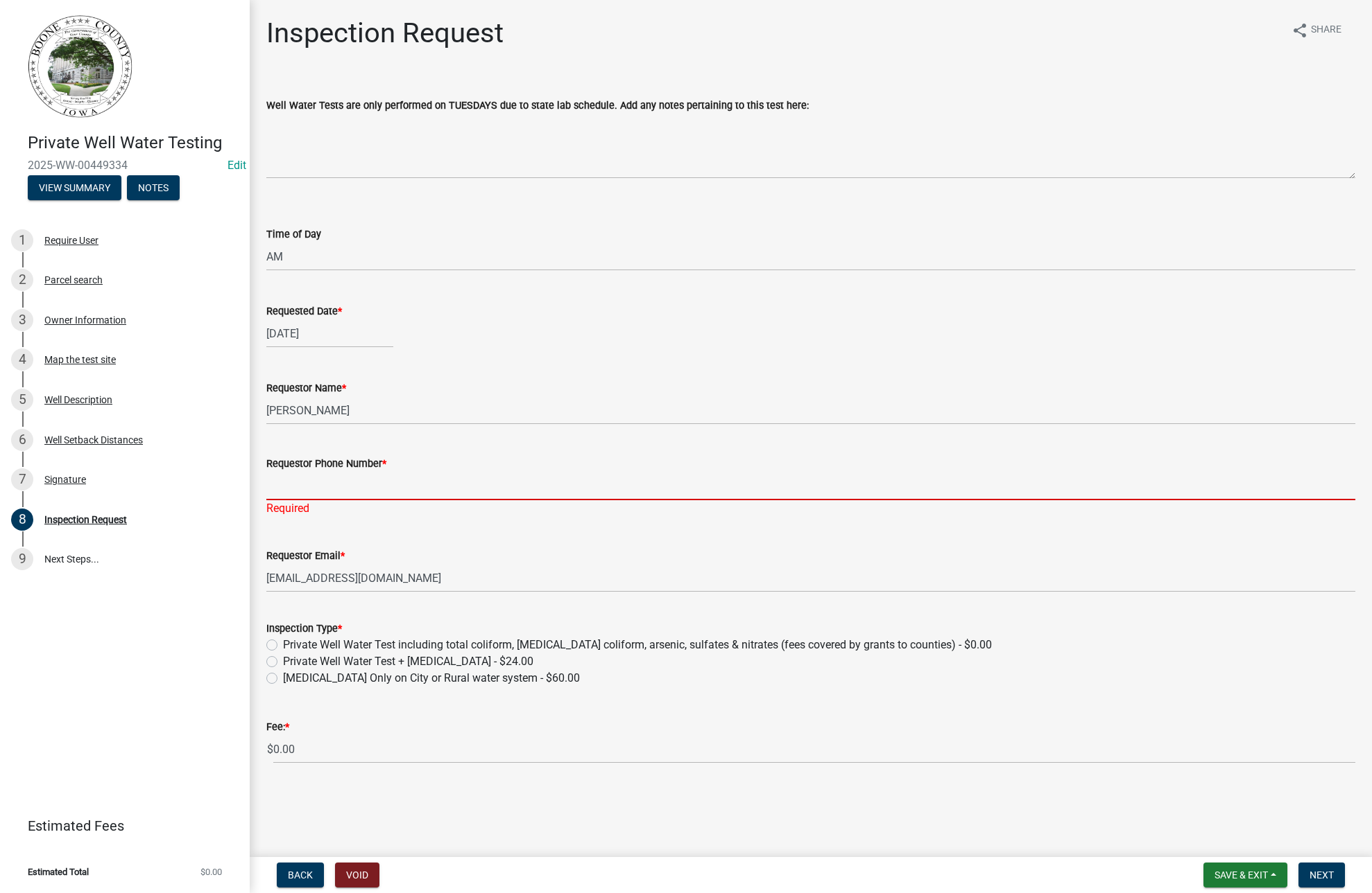
click at [280, 484] on input "Requestor Phone Number *" at bounding box center [810, 487] width 1088 height 29
click at [623, 564] on input "[EMAIL_ADDRESS][DOMAIN_NAME]" at bounding box center [810, 578] width 1088 height 29
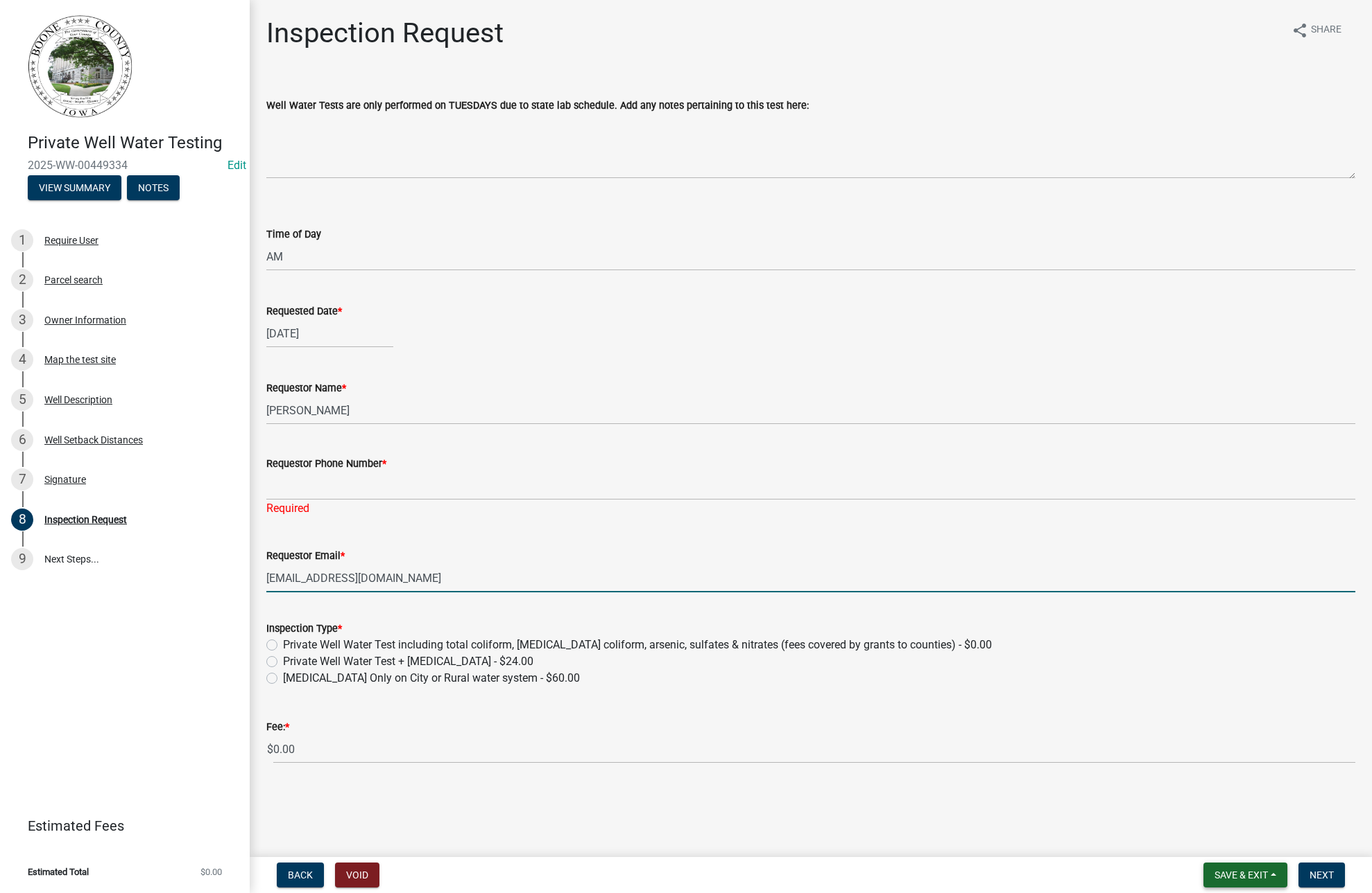
click at [1218, 873] on span "Save & Exit" at bounding box center [1241, 875] width 53 height 11
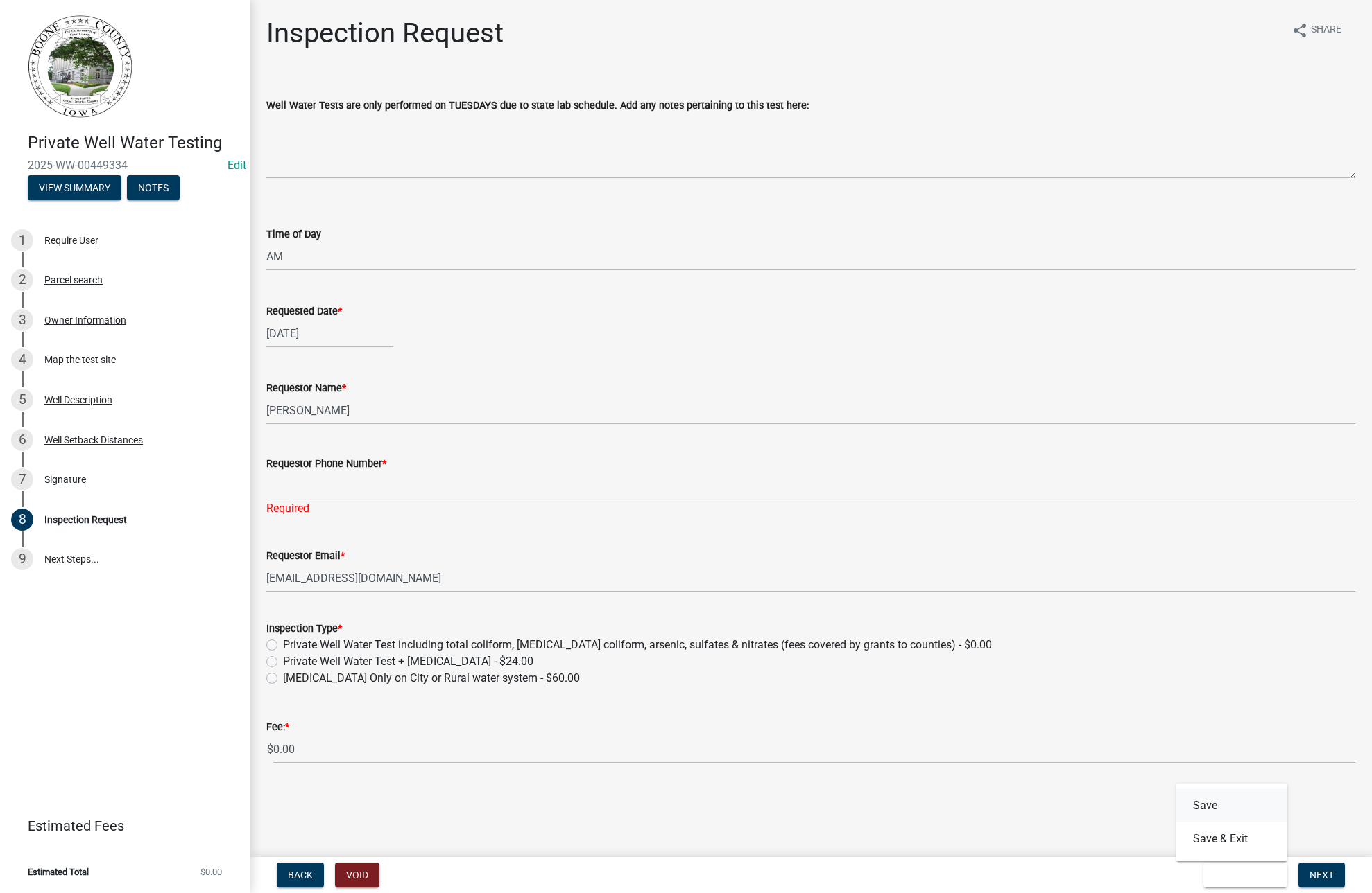
click at [1206, 805] on button "Save" at bounding box center [1231, 806] width 111 height 33
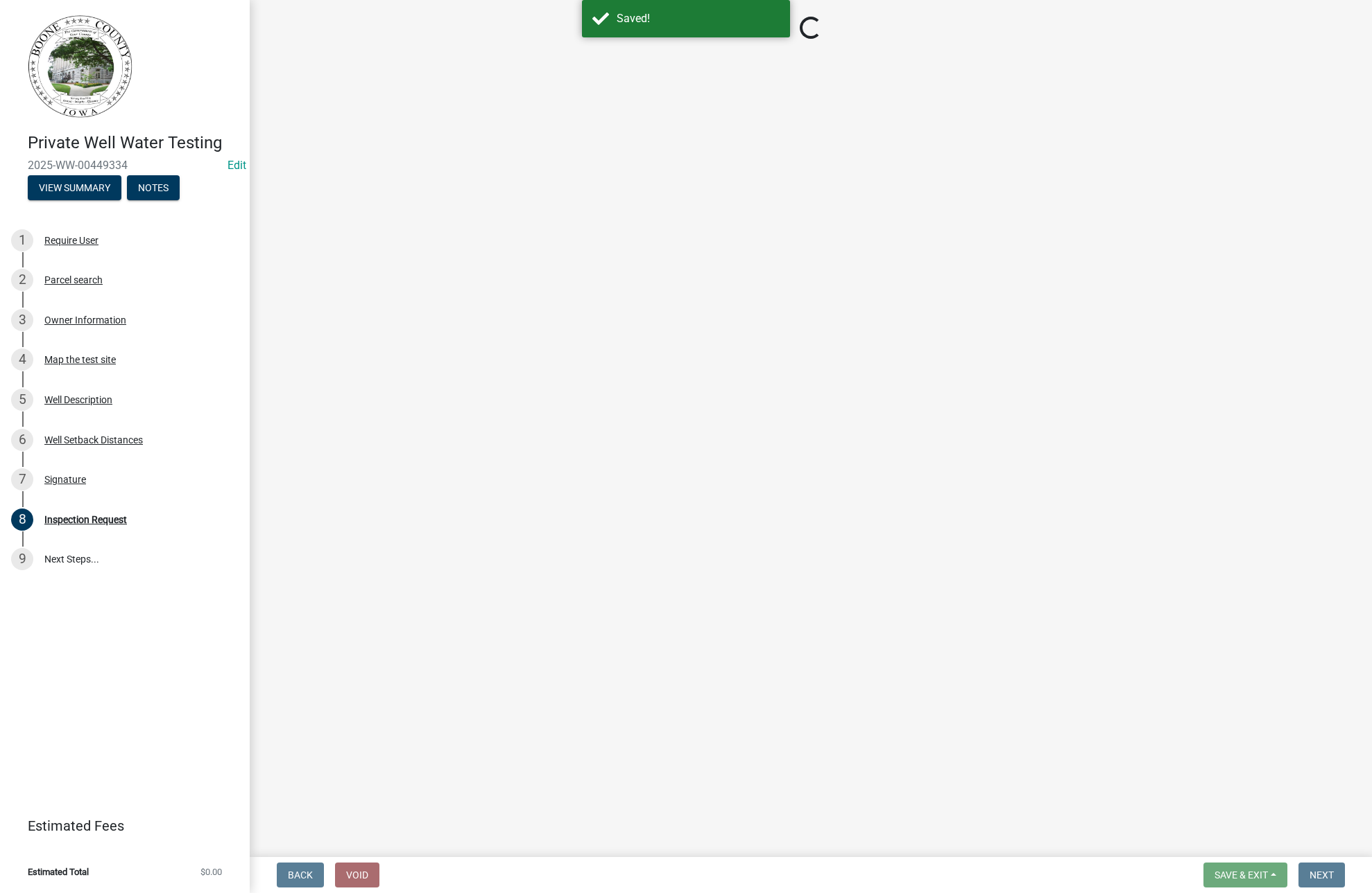
select select "203f66f9-1146-4c03-8286-bc7632bf4236"
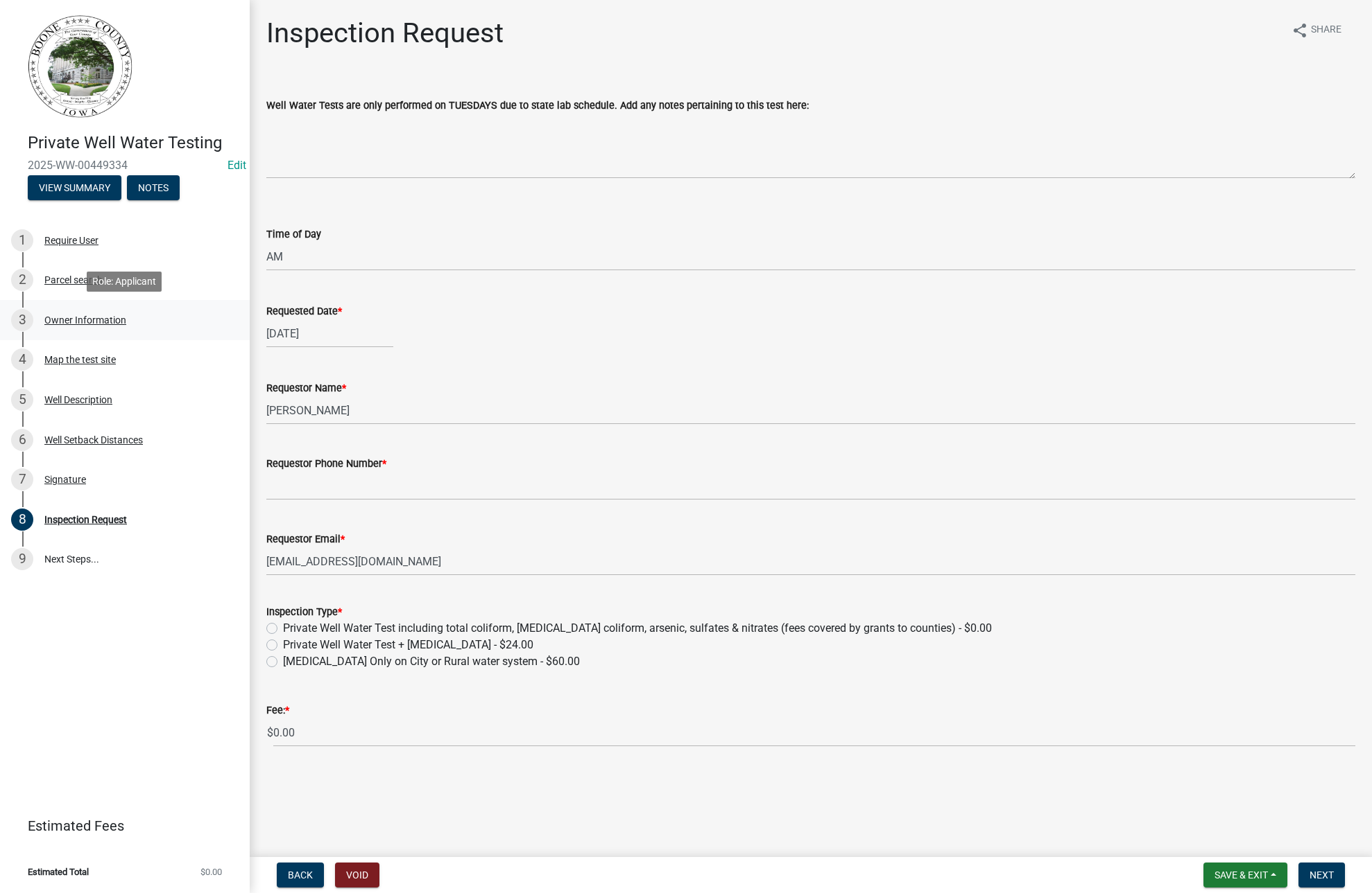
click at [85, 320] on div "Owner Information" at bounding box center [85, 320] width 82 height 9
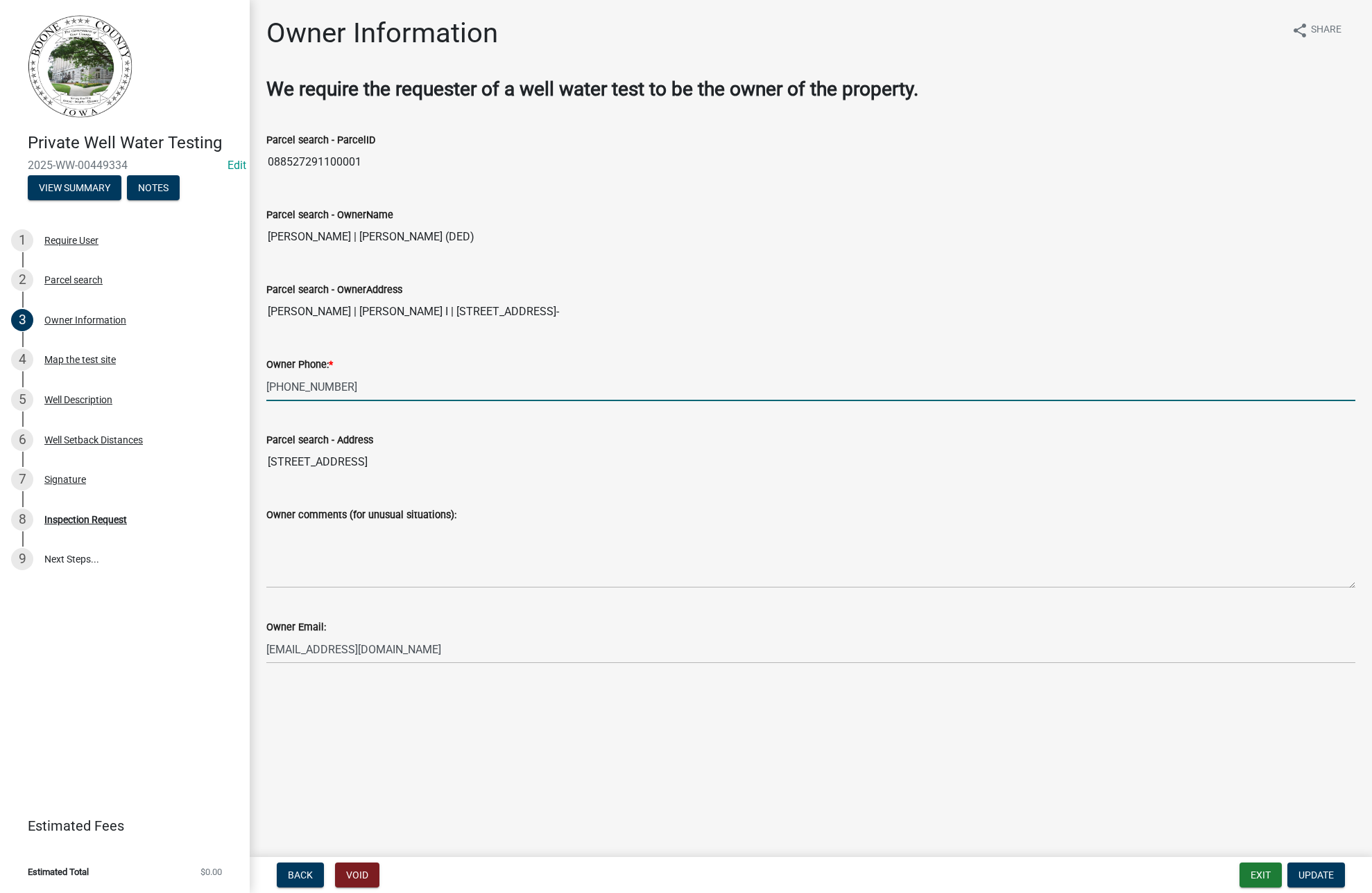
drag, startPoint x: 269, startPoint y: 383, endPoint x: 346, endPoint y: 380, distance: 77.1
click at [346, 380] on input "[PHONE_NUMBER]" at bounding box center [810, 387] width 1088 height 29
click at [109, 518] on div "Inspection Request" at bounding box center [85, 519] width 82 height 9
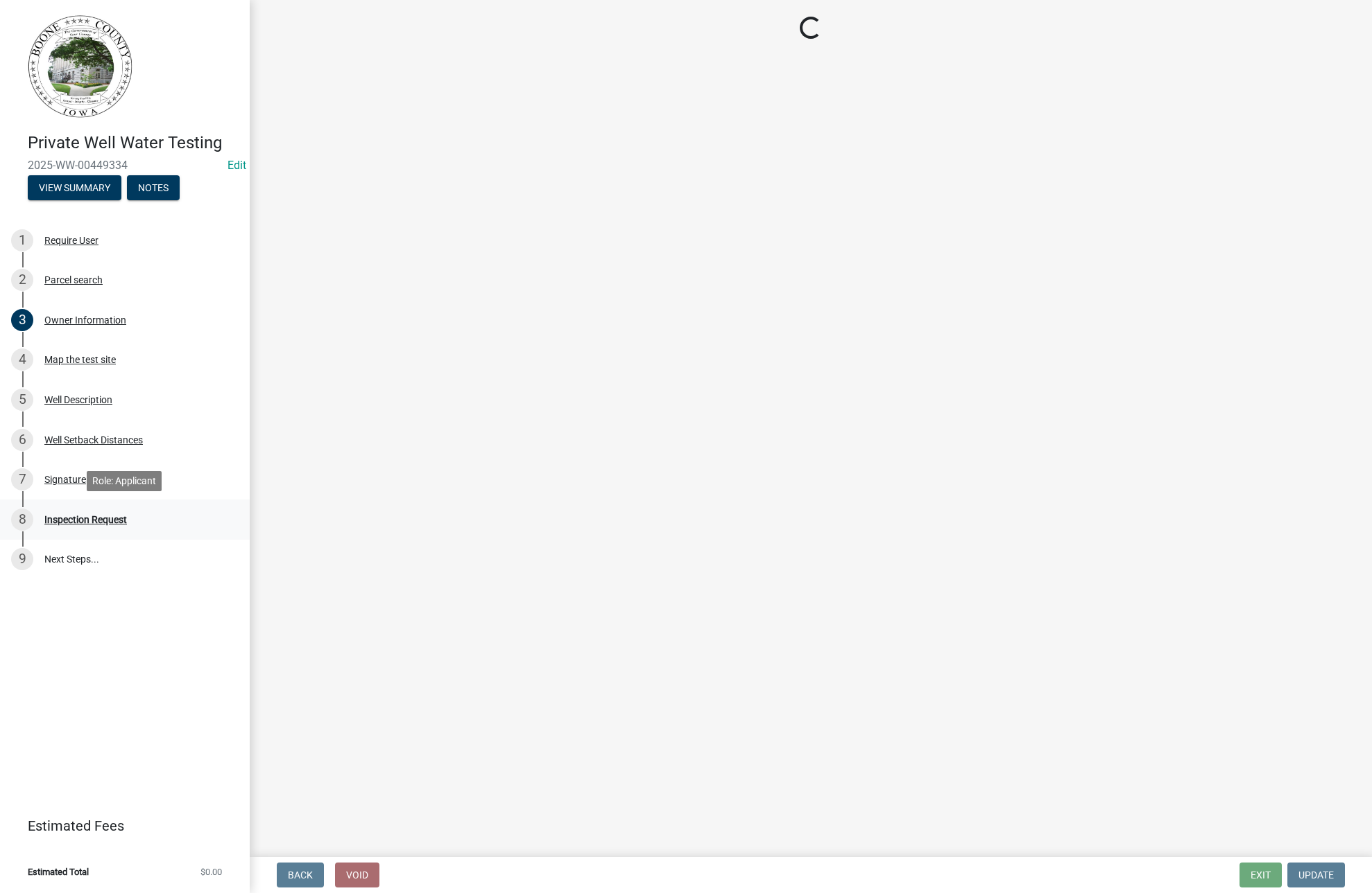
select select "203f66f9-1146-4c03-8286-bc7632bf4236"
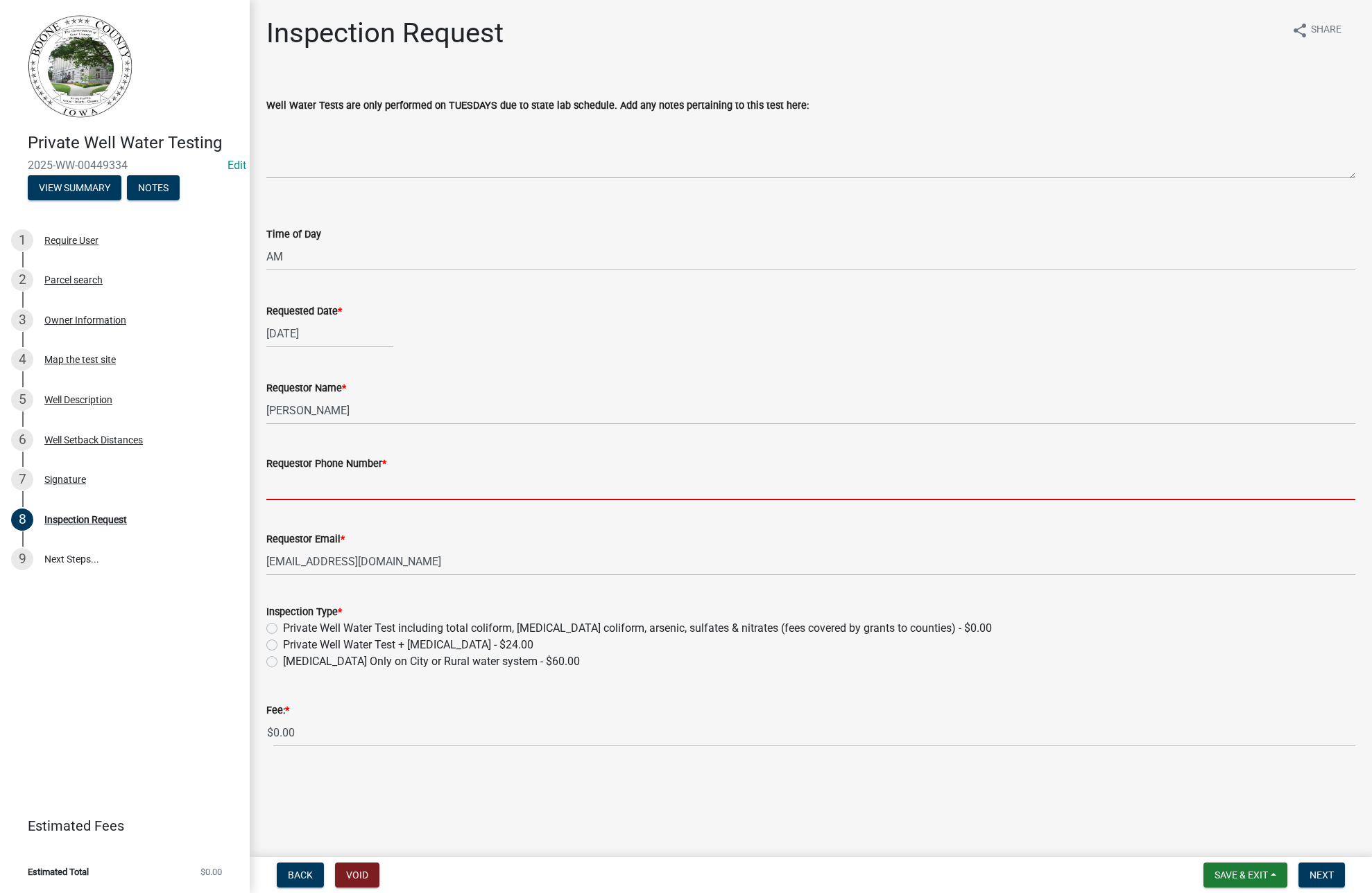
click at [268, 483] on input "Requestor Phone Number *" at bounding box center [810, 487] width 1088 height 29
paste input "[PHONE_NUMBER]"
type input "[PHONE_NUMBER]"
click at [479, 526] on div "Requestor Email * [EMAIL_ADDRESS][DOMAIN_NAME]" at bounding box center [810, 543] width 1088 height 64
click at [283, 626] on label "Private Well Water Test including total coliform, [MEDICAL_DATA] coliform, arse…" at bounding box center [637, 629] width 709 height 17
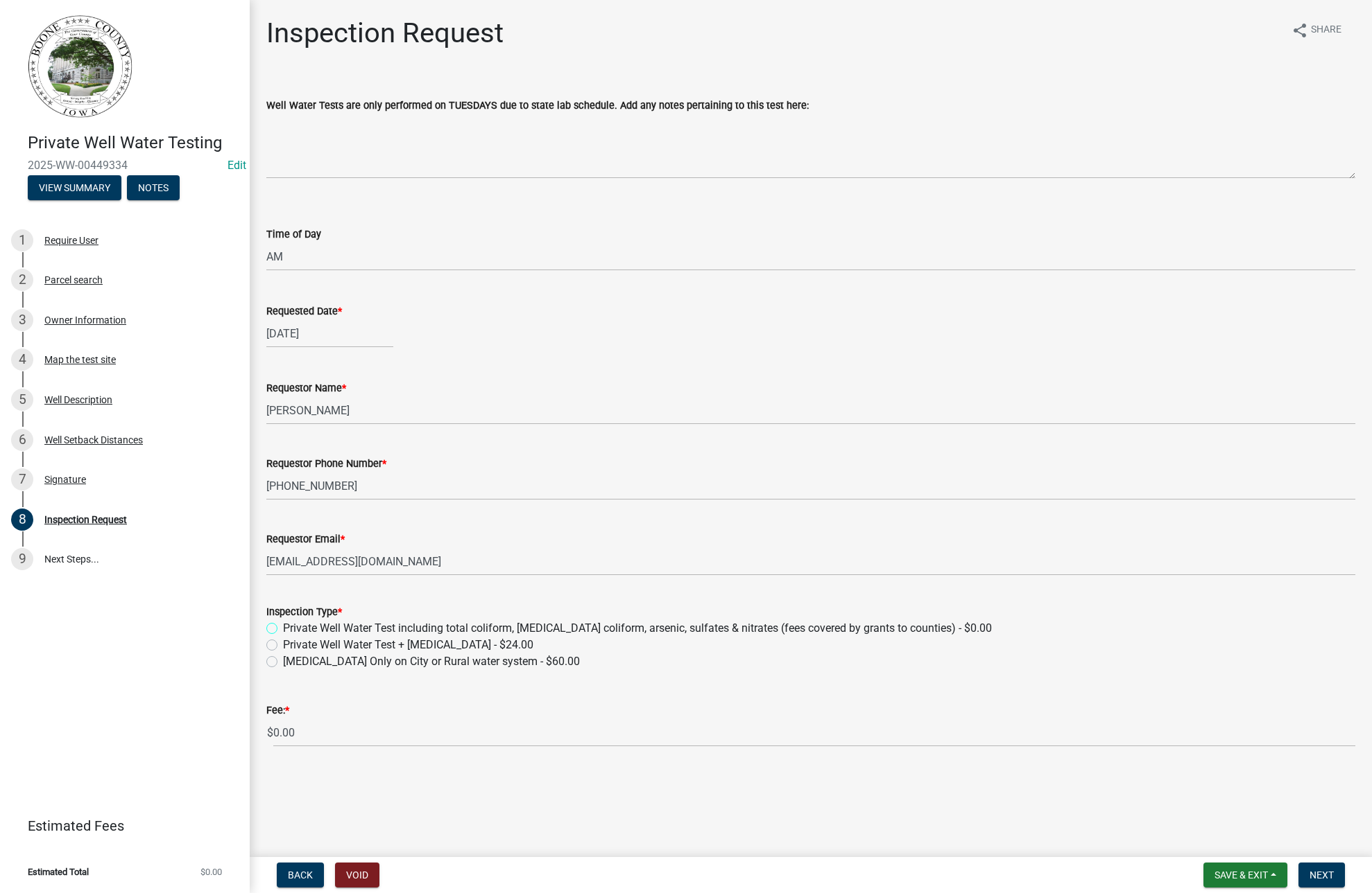
click at [283, 626] on input "Private Well Water Test including total coliform, [MEDICAL_DATA] coliform, arse…" at bounding box center [287, 625] width 9 height 9
radio input "true"
click at [1331, 865] on button "Next" at bounding box center [1321, 874] width 47 height 25
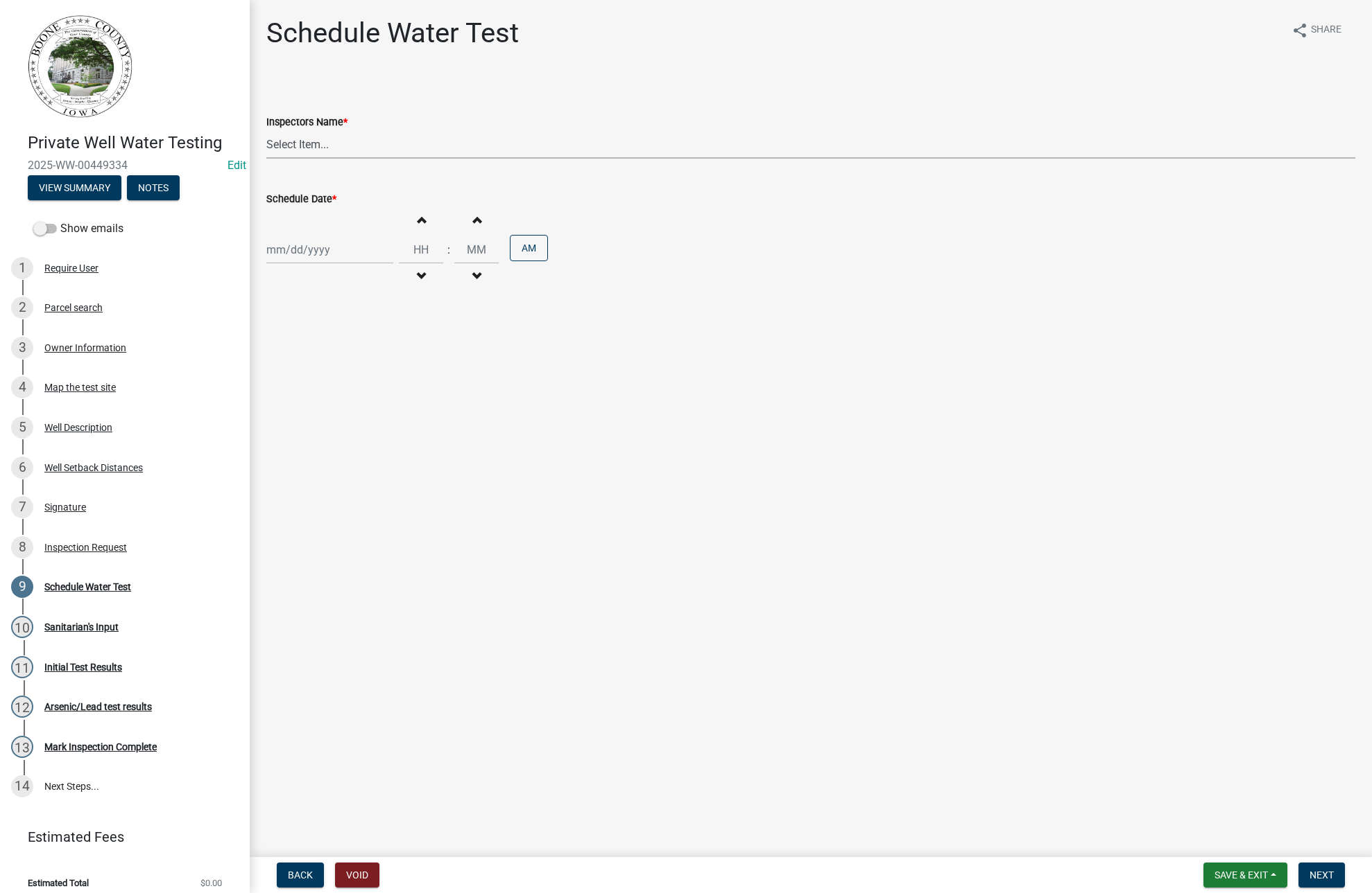
click at [333, 149] on select "Select Item... EdTharp21 (EdTharp21) mspeers ([PERSON_NAME]) WandaCox ([PERSON_…" at bounding box center [810, 145] width 1088 height 29
select select "1166babb-7ce8-442f-9c4a-1180ef3e1882"
click at [266, 130] on select "Select Item... EdTharp21 (EdTharp21) mspeers ([PERSON_NAME]) WandaCox ([PERSON_…" at bounding box center [810, 145] width 1088 height 29
click at [418, 224] on button "Increment hours" at bounding box center [421, 219] width 29 height 25
type input "01"
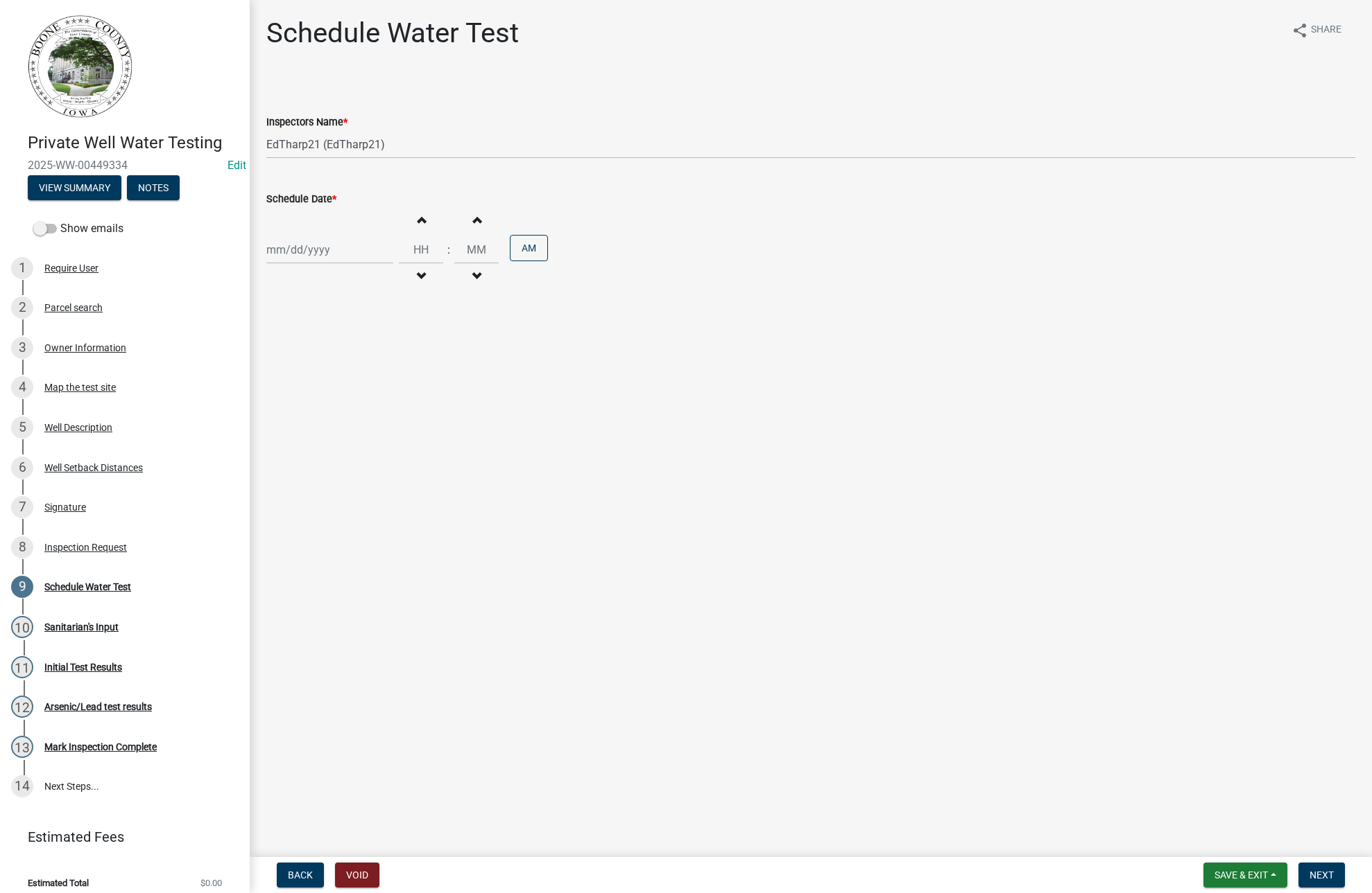
type input "00"
click at [418, 228] on button "Increment hours" at bounding box center [421, 219] width 29 height 25
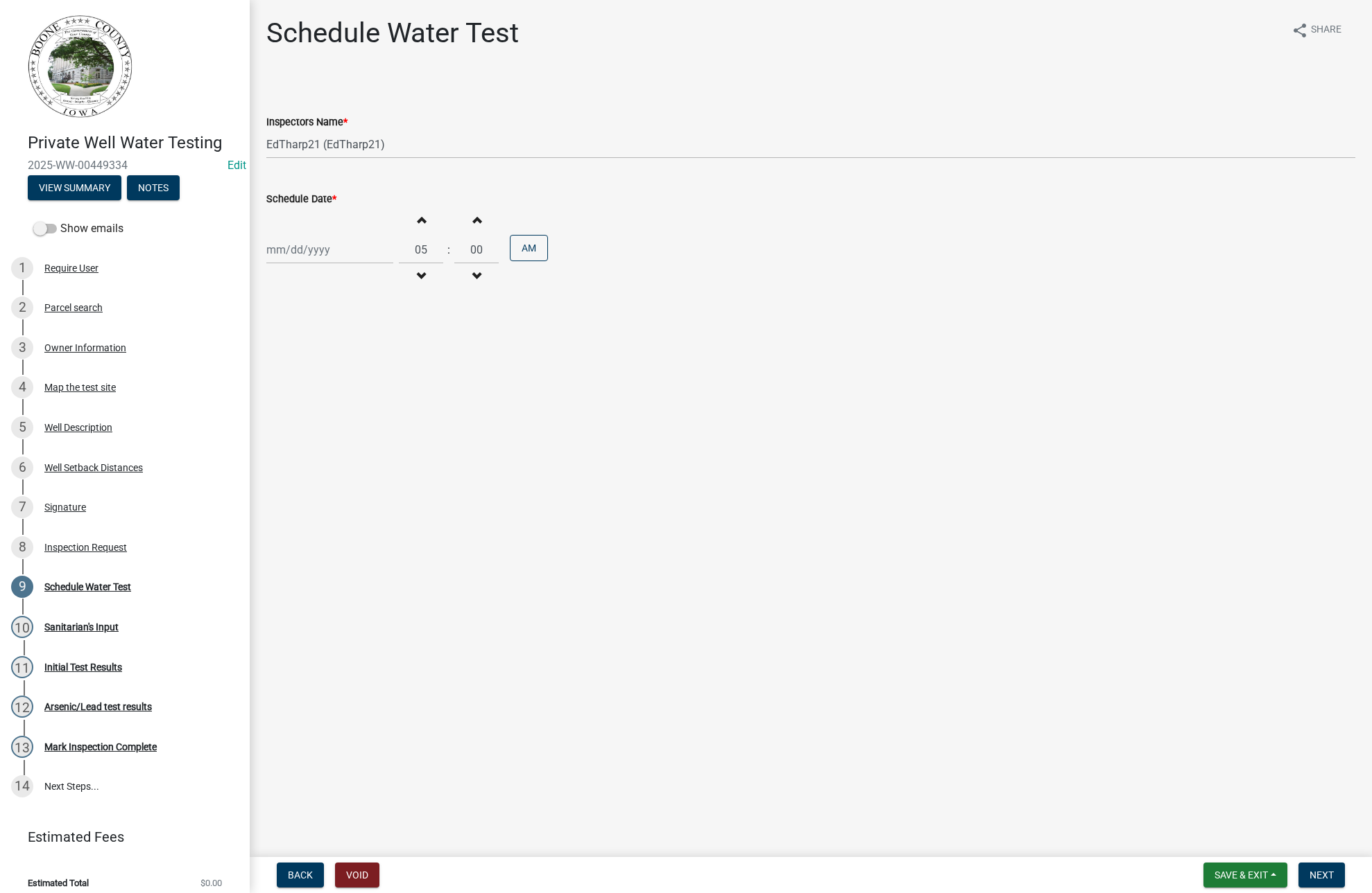
click at [418, 228] on button "Increment hours" at bounding box center [421, 219] width 29 height 25
type input "09"
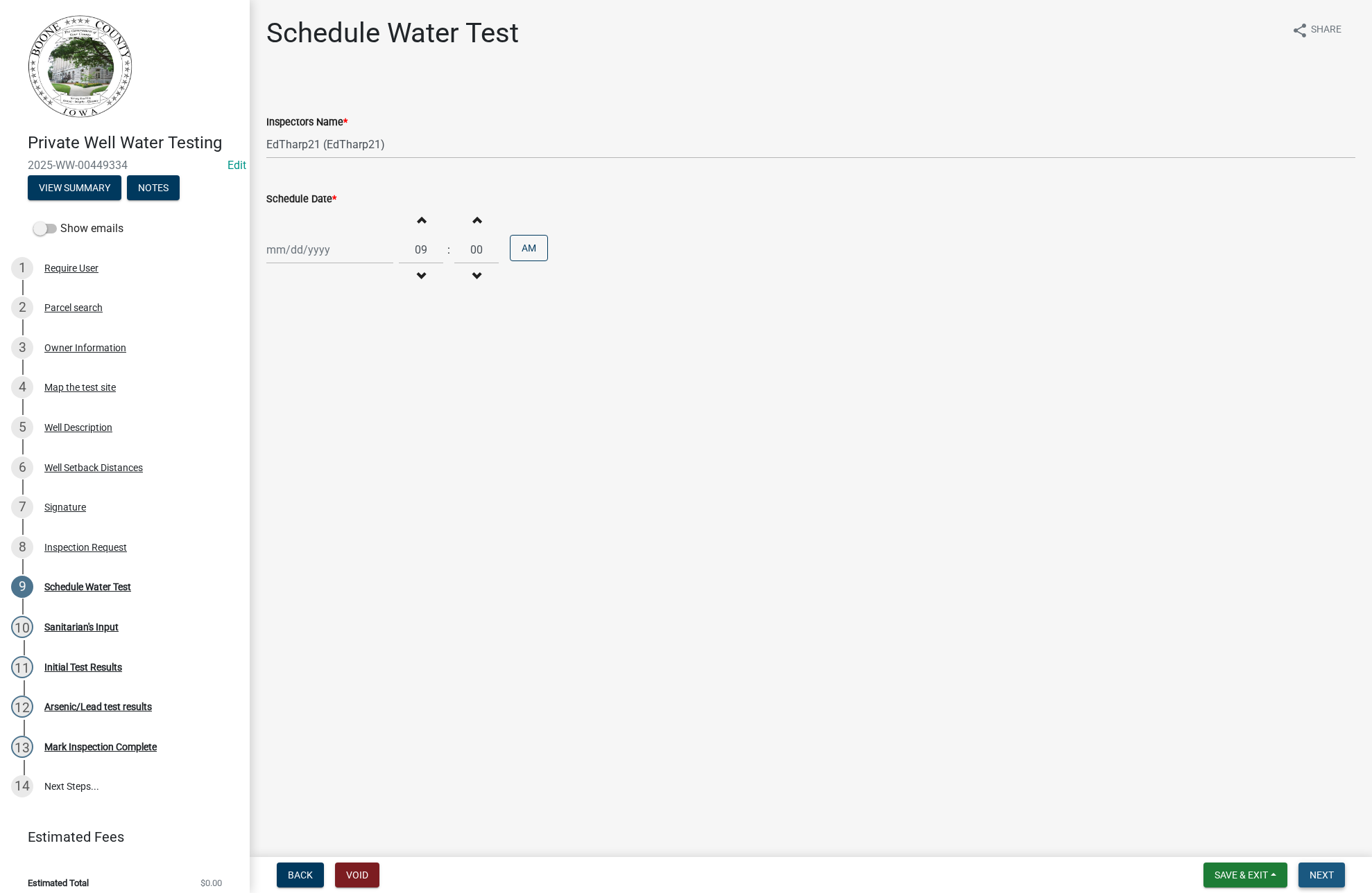
click at [1316, 871] on span "Next" at bounding box center [1321, 875] width 25 height 11
select select "8"
select select "2025"
click at [269, 253] on div "[PERSON_NAME] Feb Mar Apr [PERSON_NAME][DATE] Oct Nov [DATE] 1526 1527 1528 152…" at bounding box center [329, 250] width 127 height 29
click at [302, 339] on div "5" at bounding box center [302, 345] width 22 height 22
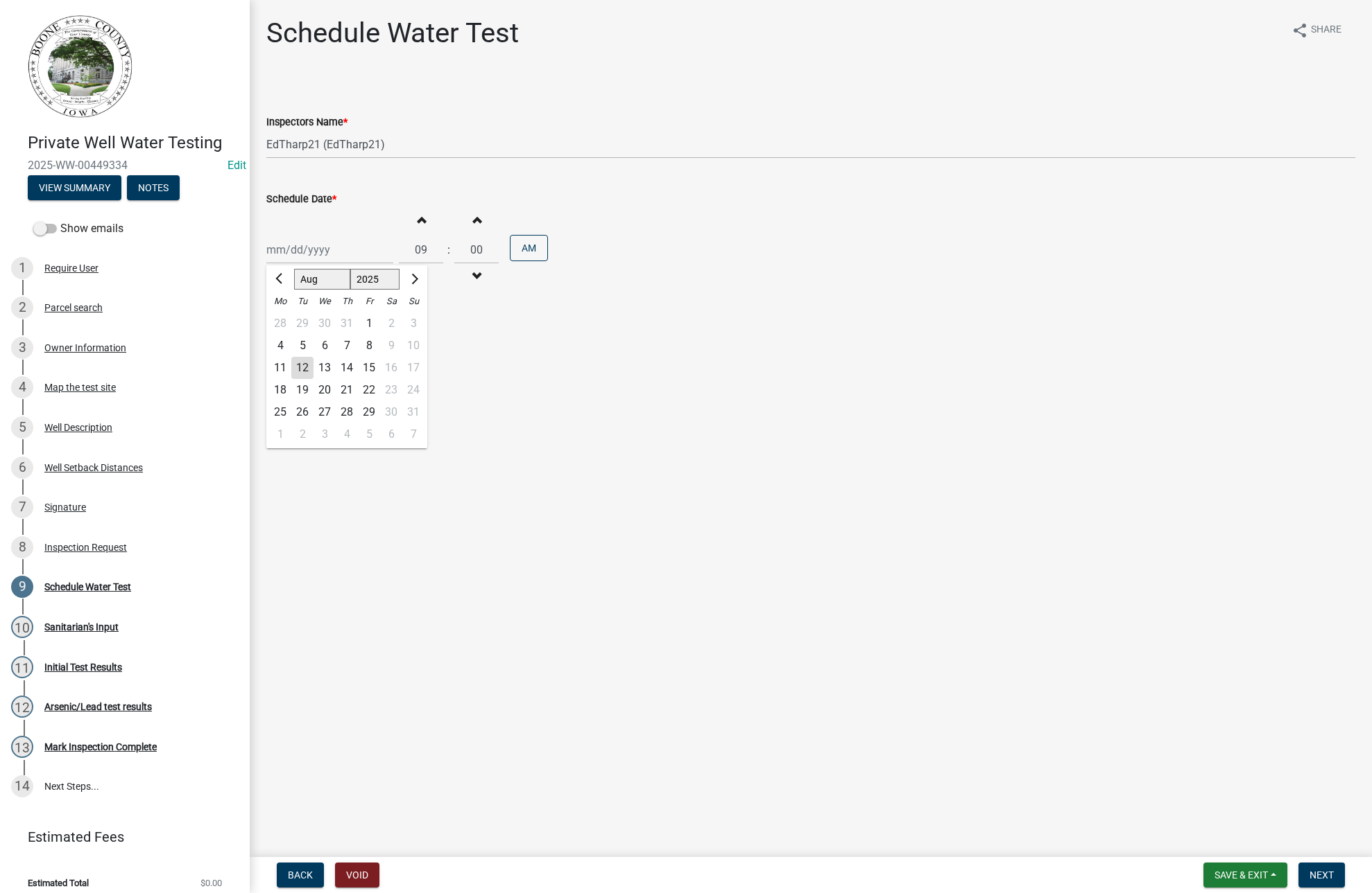
type input "[DATE]"
click at [1330, 865] on button "Next" at bounding box center [1321, 874] width 47 height 25
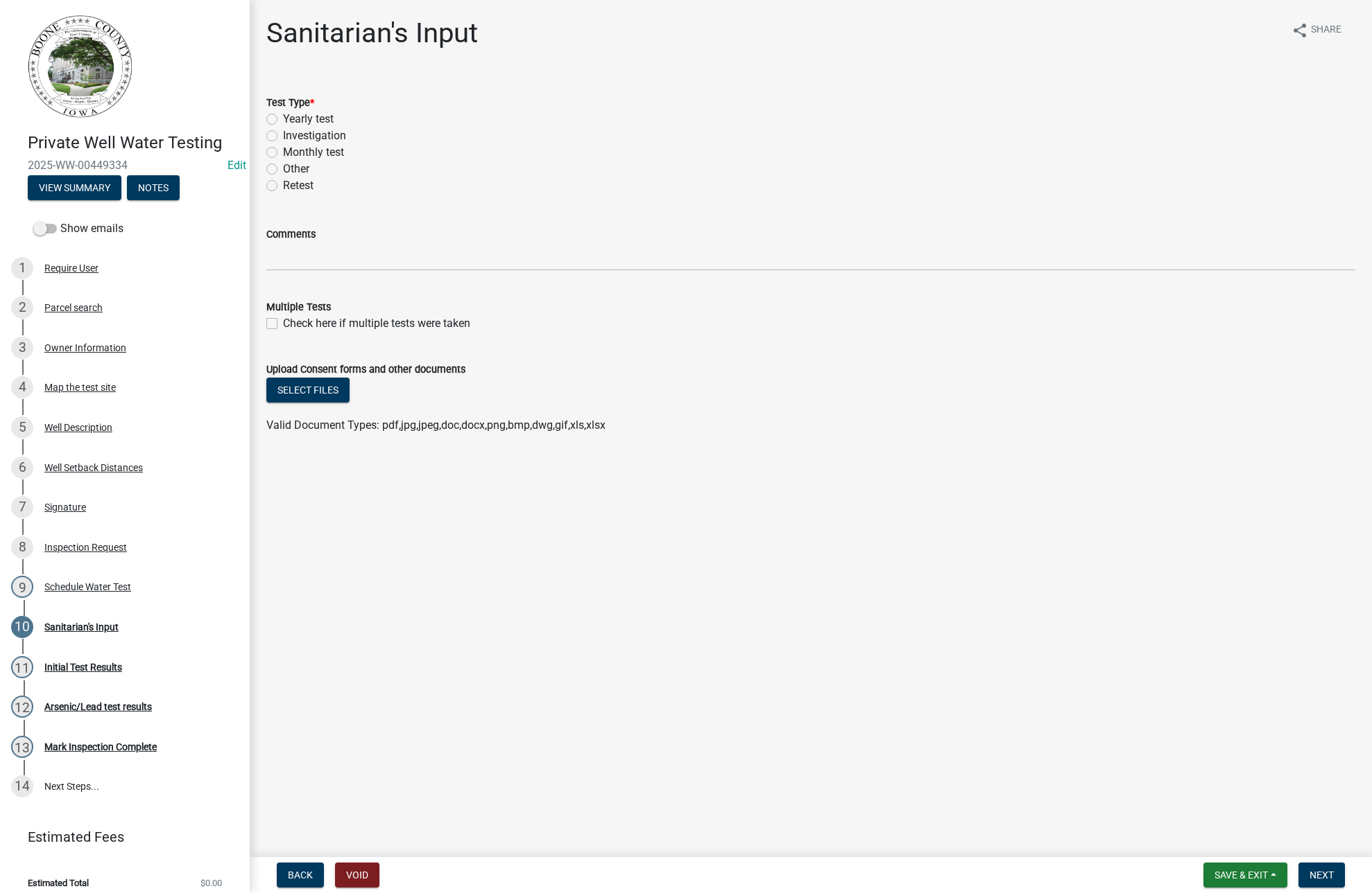
click at [283, 119] on label "Yearly test" at bounding box center [308, 119] width 51 height 17
click at [283, 119] on input "Yearly test" at bounding box center [287, 115] width 9 height 9
radio input "true"
click at [1330, 871] on span "Next" at bounding box center [1321, 875] width 25 height 11
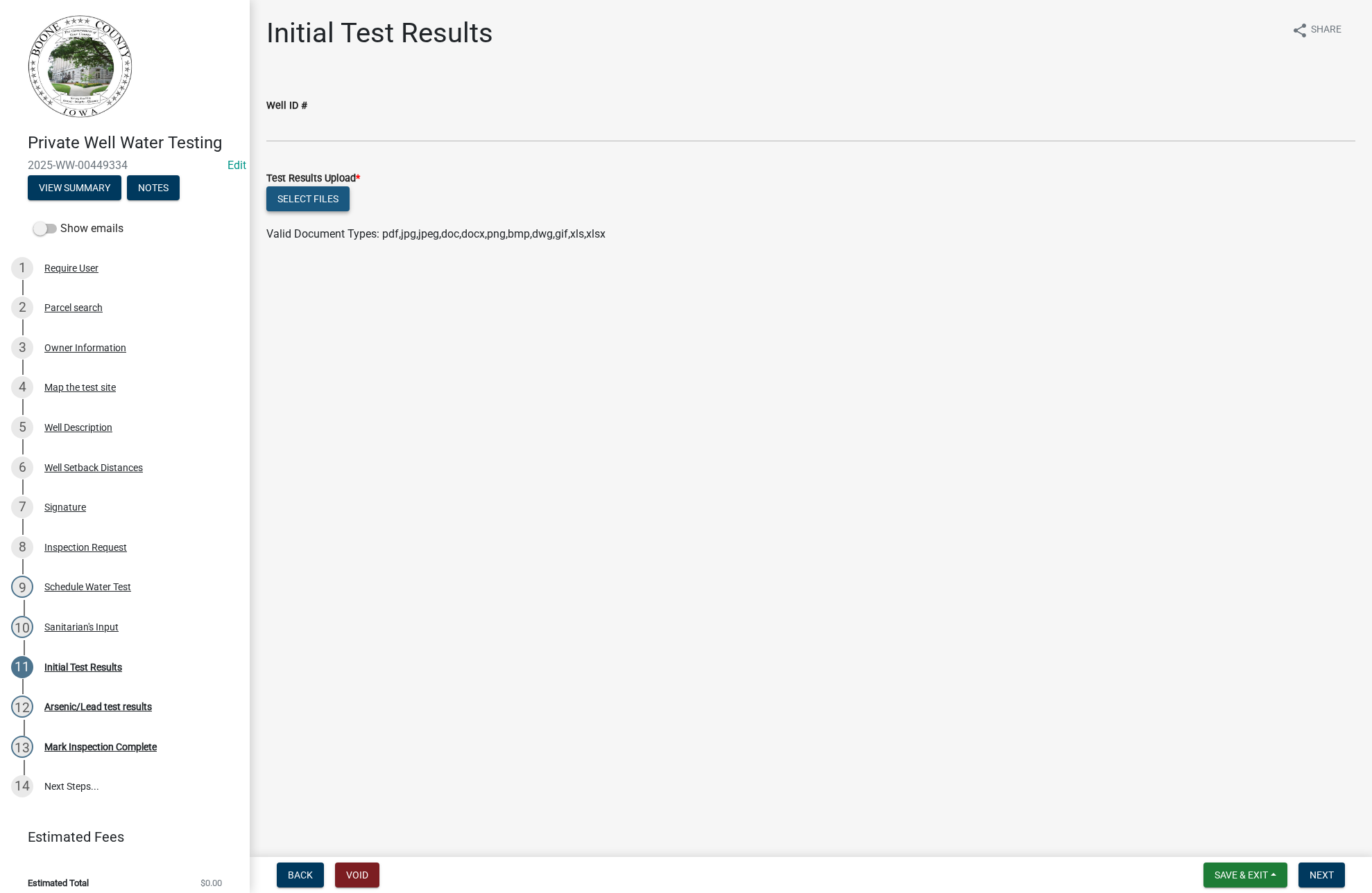
click at [299, 201] on button "Select files" at bounding box center [307, 198] width 83 height 25
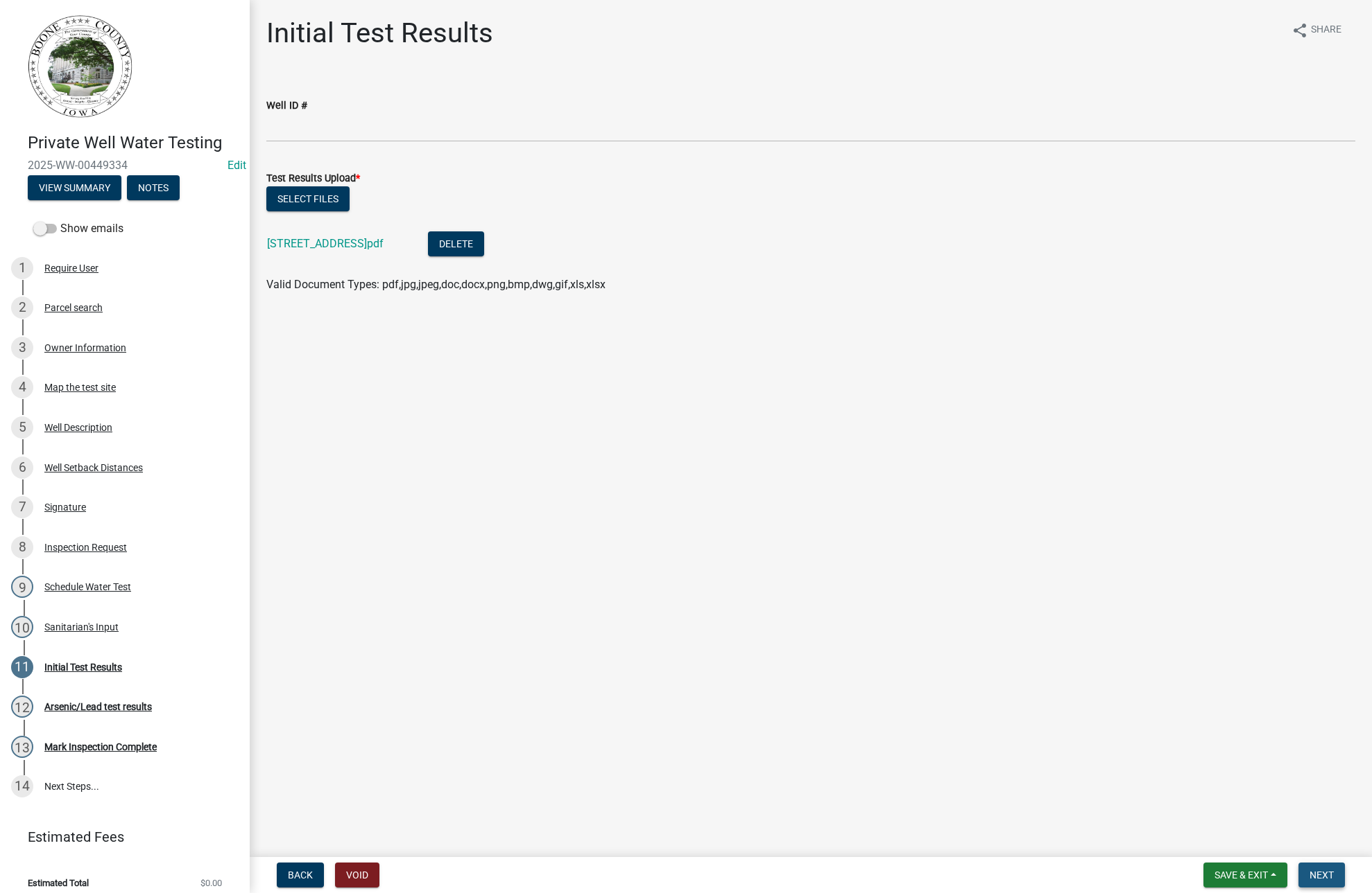
click at [1329, 871] on span "Next" at bounding box center [1321, 875] width 25 height 11
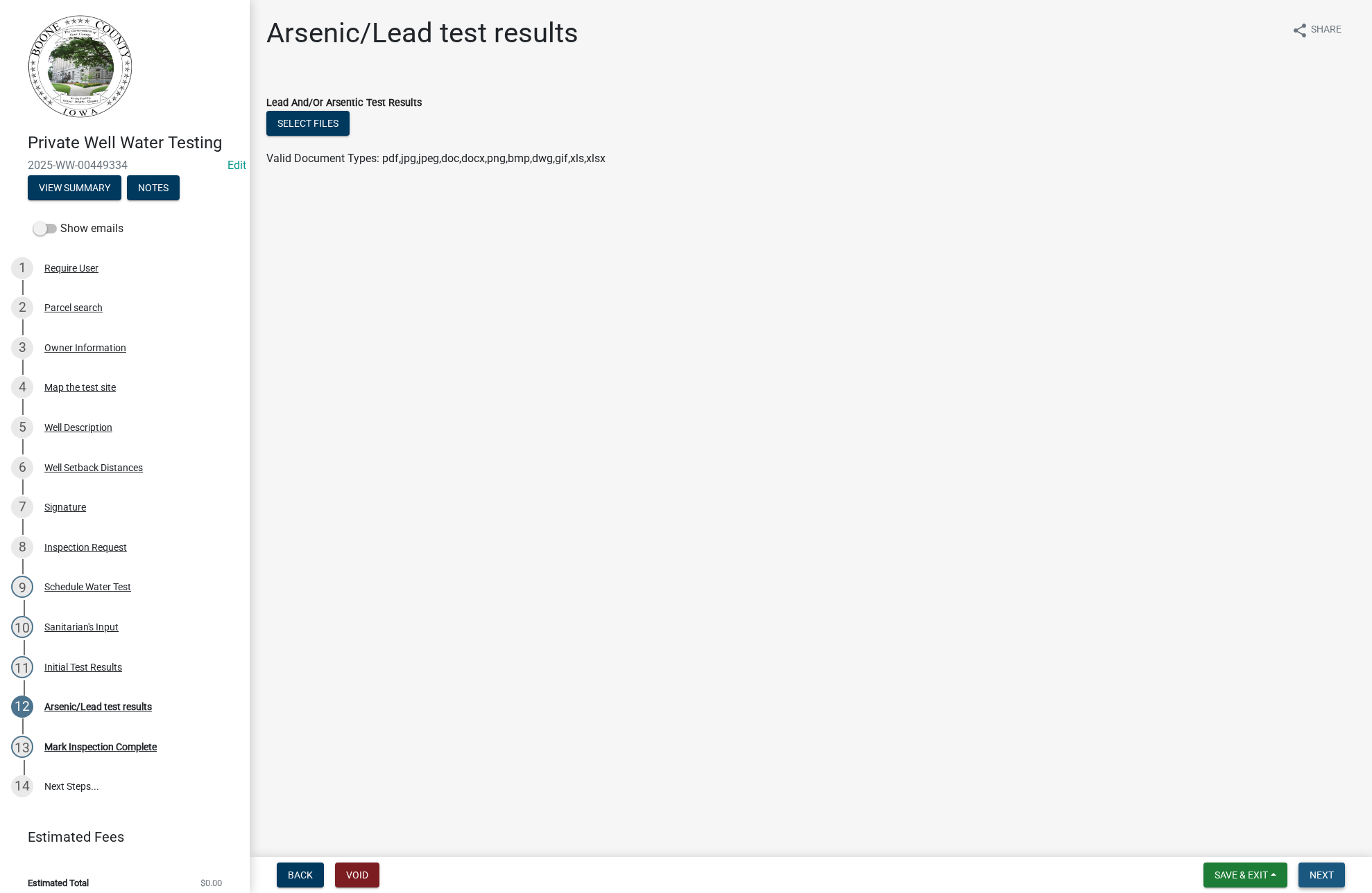
click at [1329, 871] on span "Next" at bounding box center [1321, 875] width 25 height 11
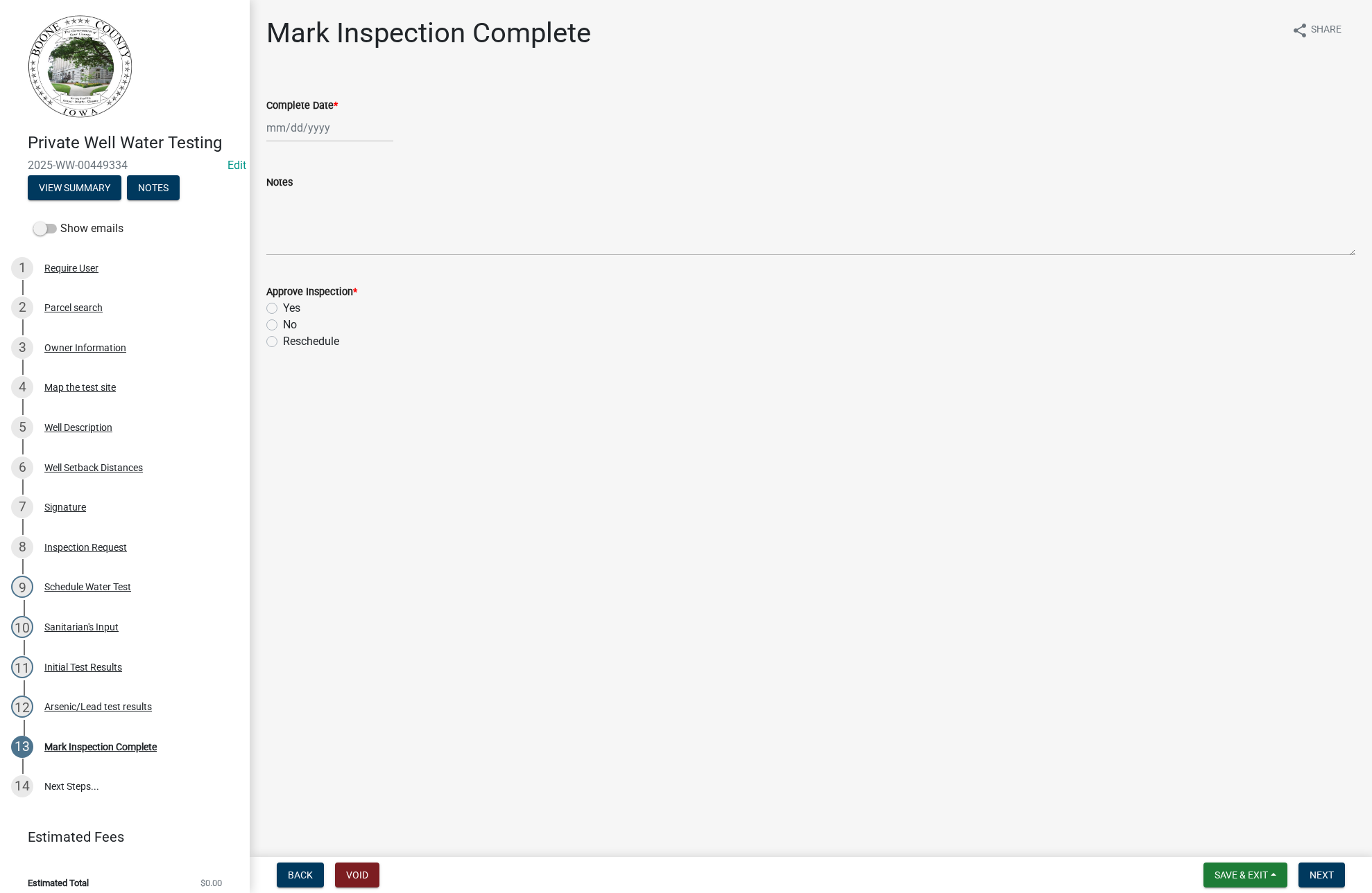
click at [273, 134] on div at bounding box center [329, 128] width 127 height 29
select select "8"
select select "2025"
click at [304, 245] on div "12" at bounding box center [302, 246] width 22 height 22
type input "[DATE]"
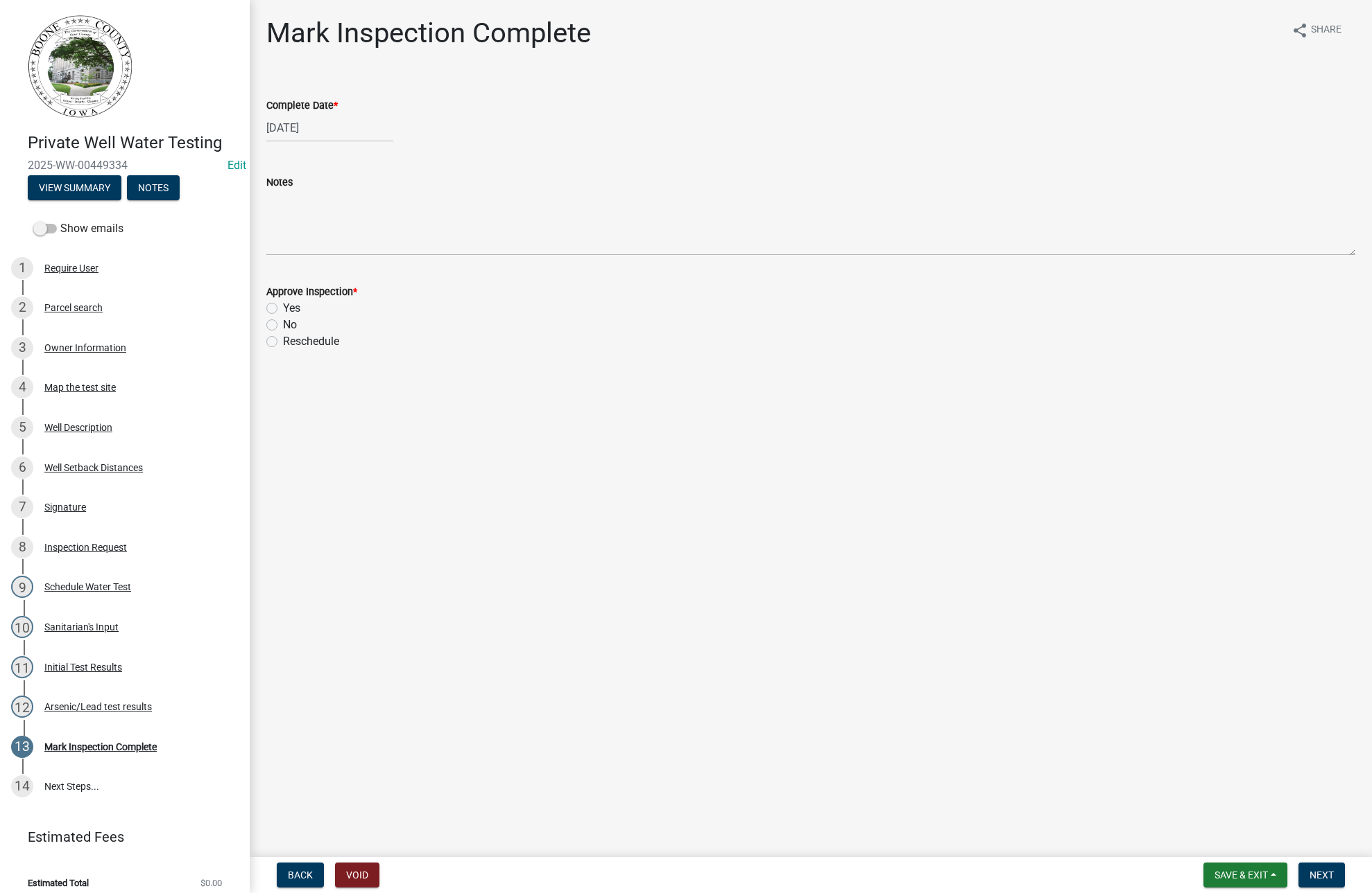
click at [283, 308] on label "Yes" at bounding box center [291, 309] width 17 height 17
click at [283, 308] on input "Yes" at bounding box center [287, 305] width 9 height 9
radio input "true"
click at [1317, 870] on span "Next" at bounding box center [1321, 875] width 25 height 11
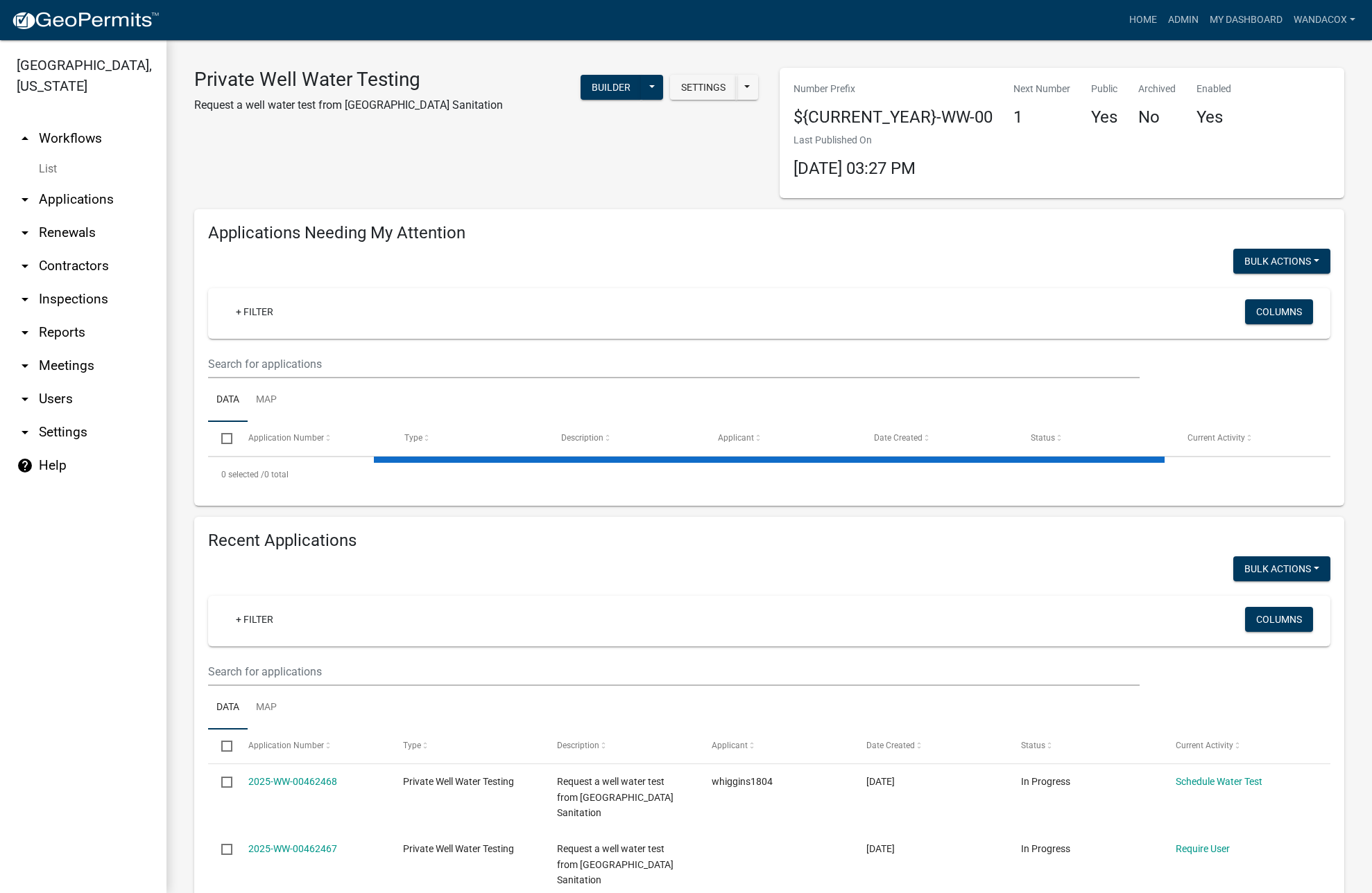
click at [1192, 33] on nav "Toggle drawer menu more_horiz Home Admin My Dashboard WandaCox Admin Account Lo…" at bounding box center [686, 19] width 1372 height 40
click at [1191, 21] on link "Admin" at bounding box center [1182, 19] width 41 height 26
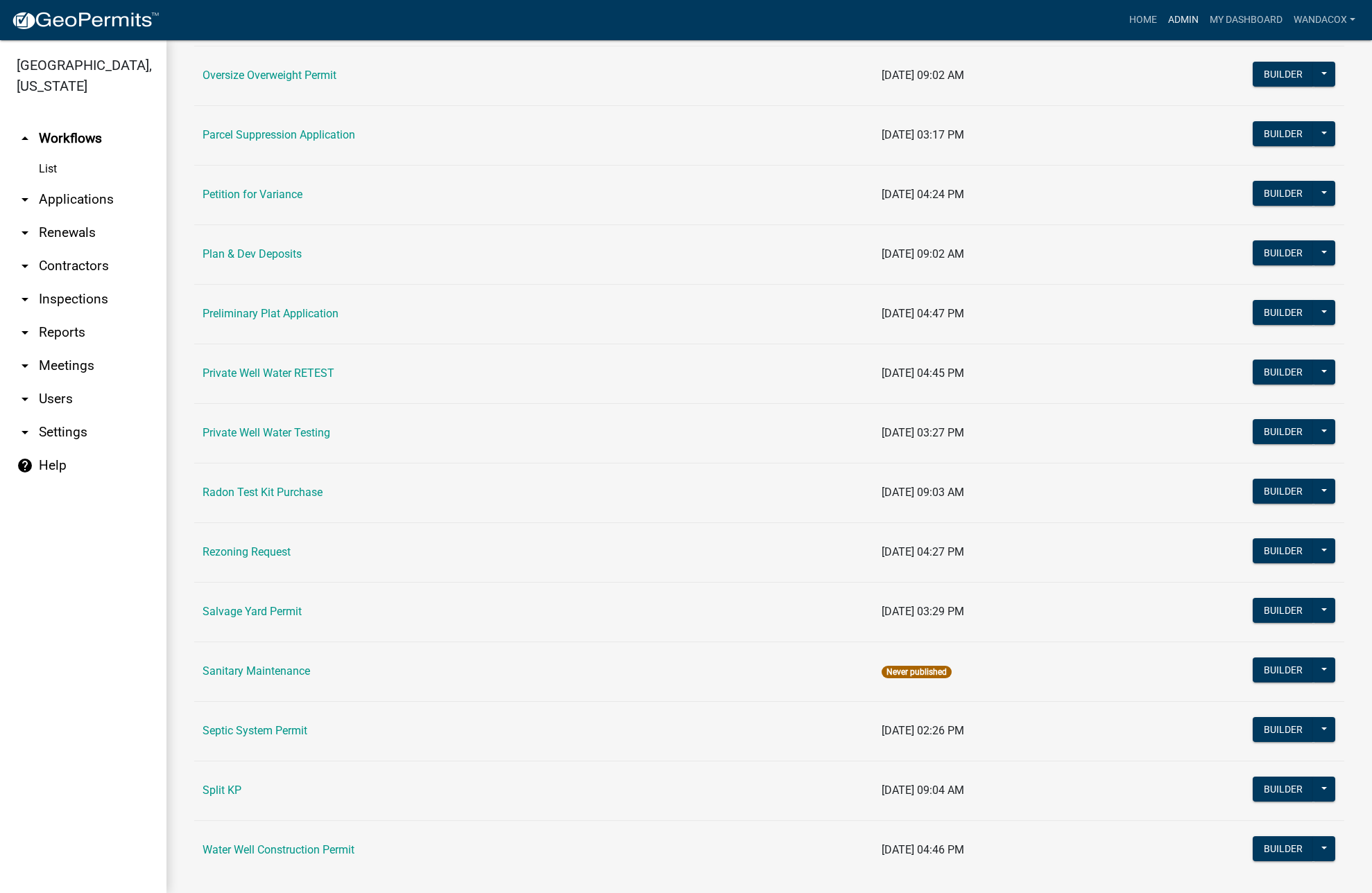
scroll to position [1412, 0]
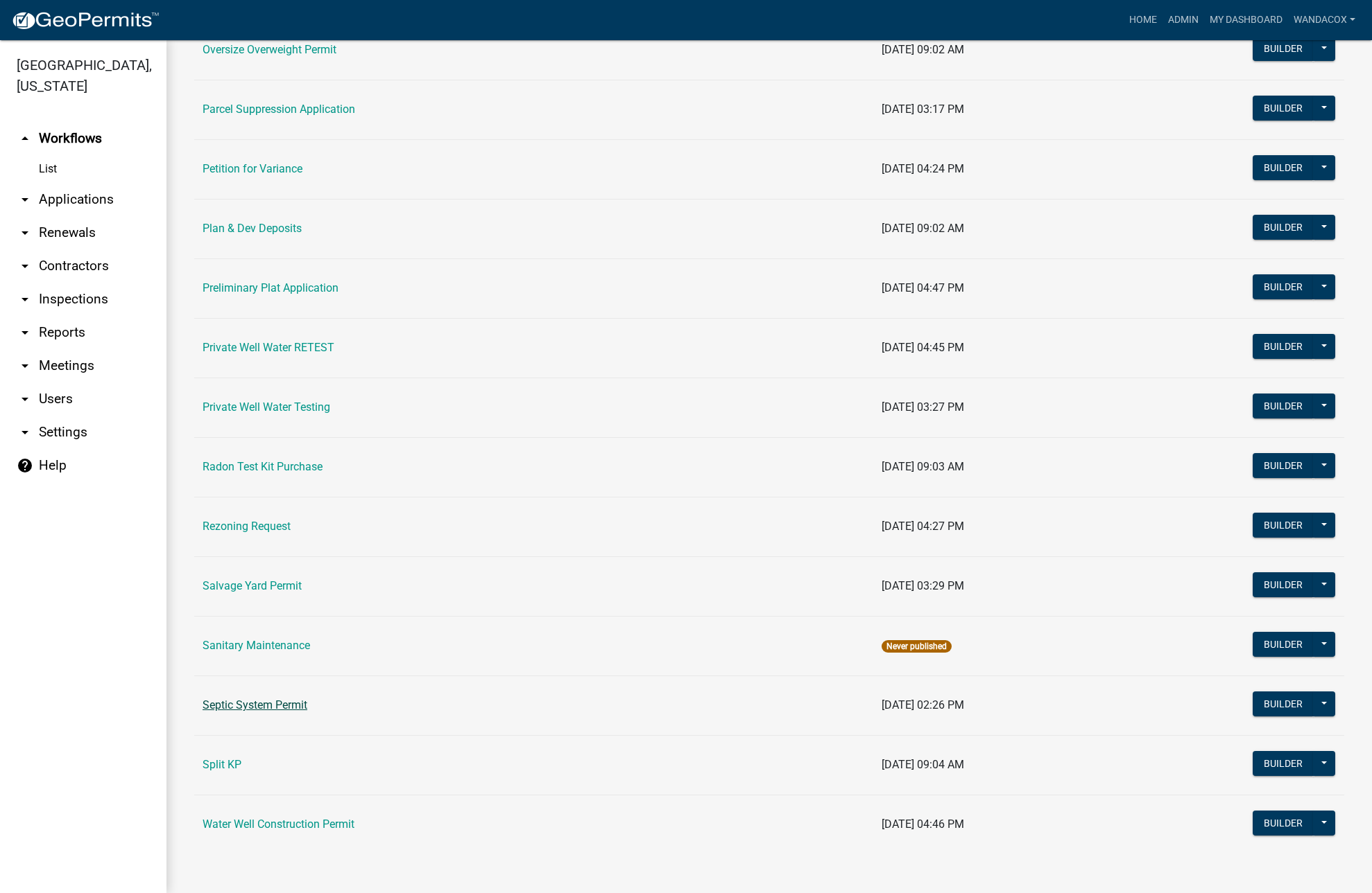
click at [274, 702] on link "Septic System Permit" at bounding box center [255, 705] width 105 height 14
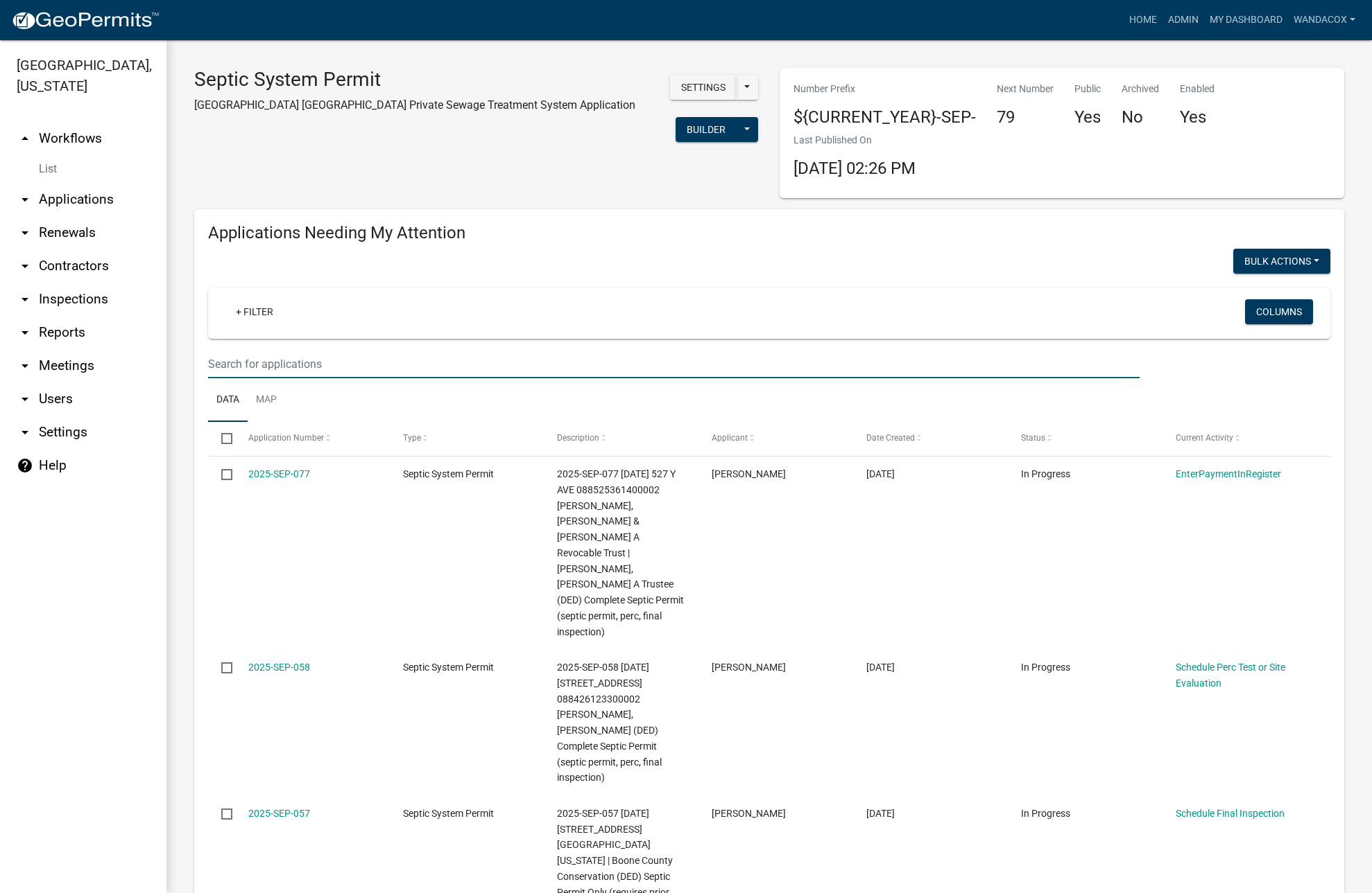
click at [224, 367] on input "text" at bounding box center [674, 364] width 932 height 29
type input "1982 300th"
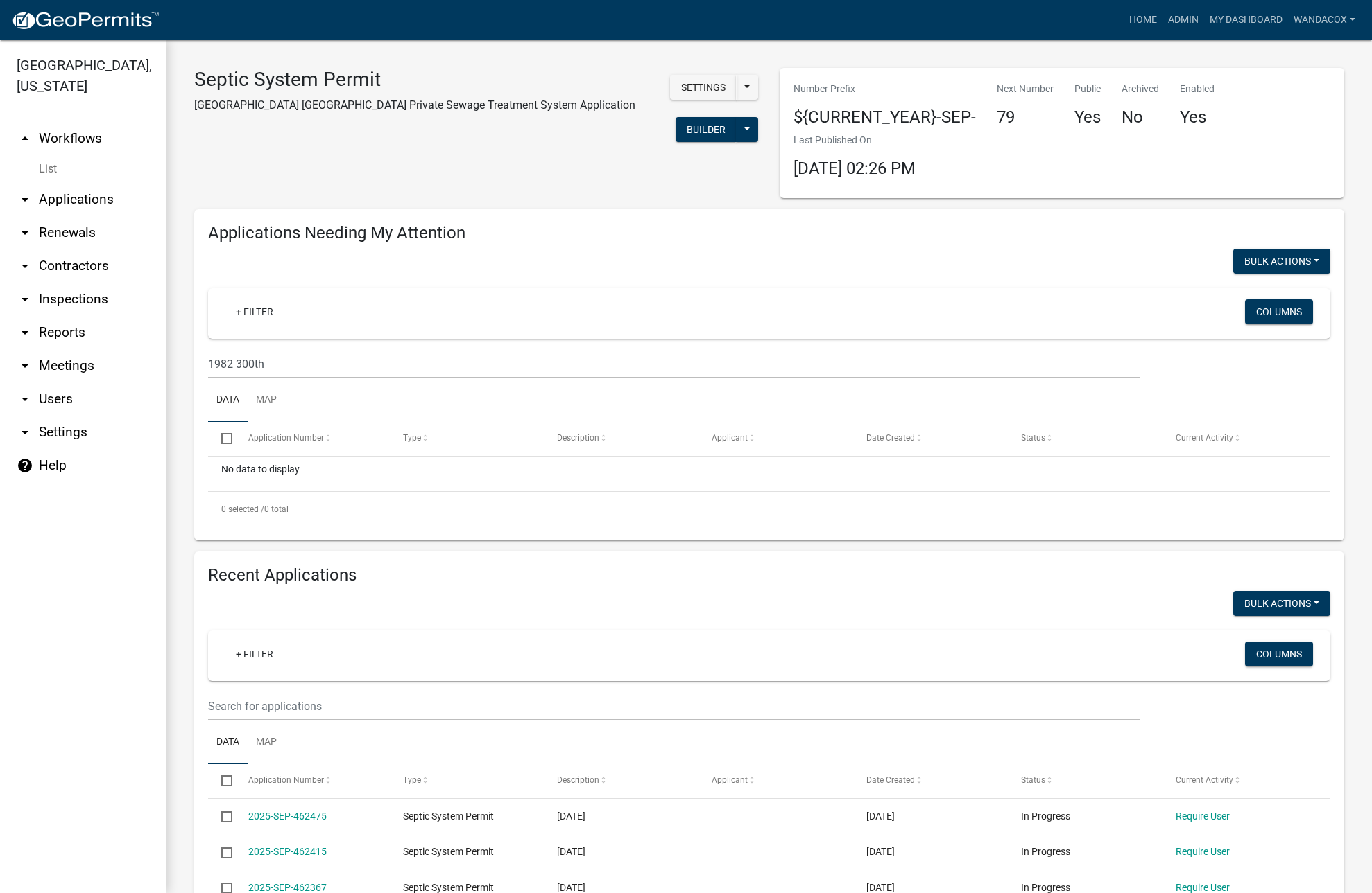
click at [27, 191] on icon "arrow_drop_down" at bounding box center [25, 200] width 17 height 17
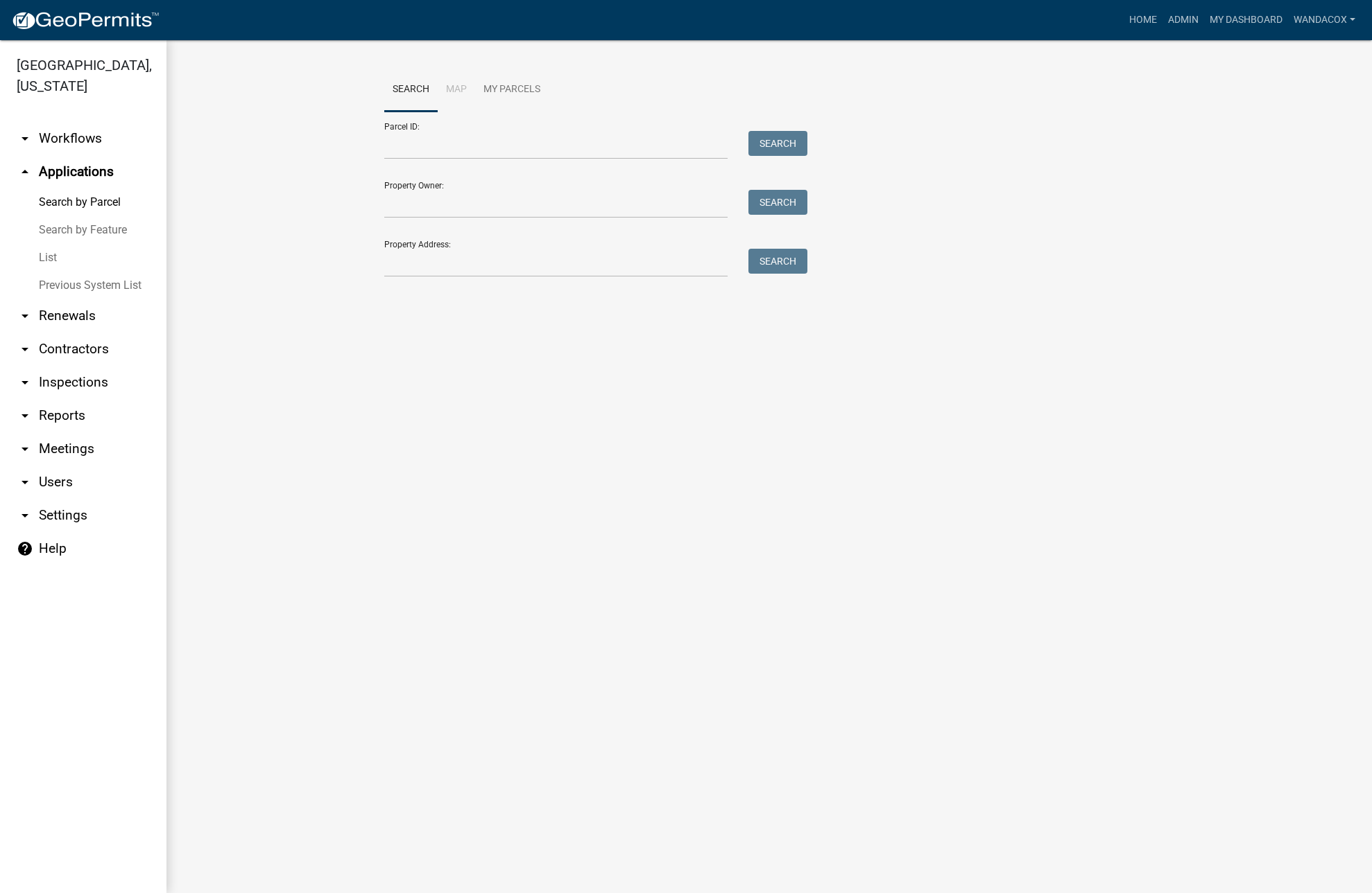
click at [46, 244] on link "List" at bounding box center [83, 257] width 167 height 28
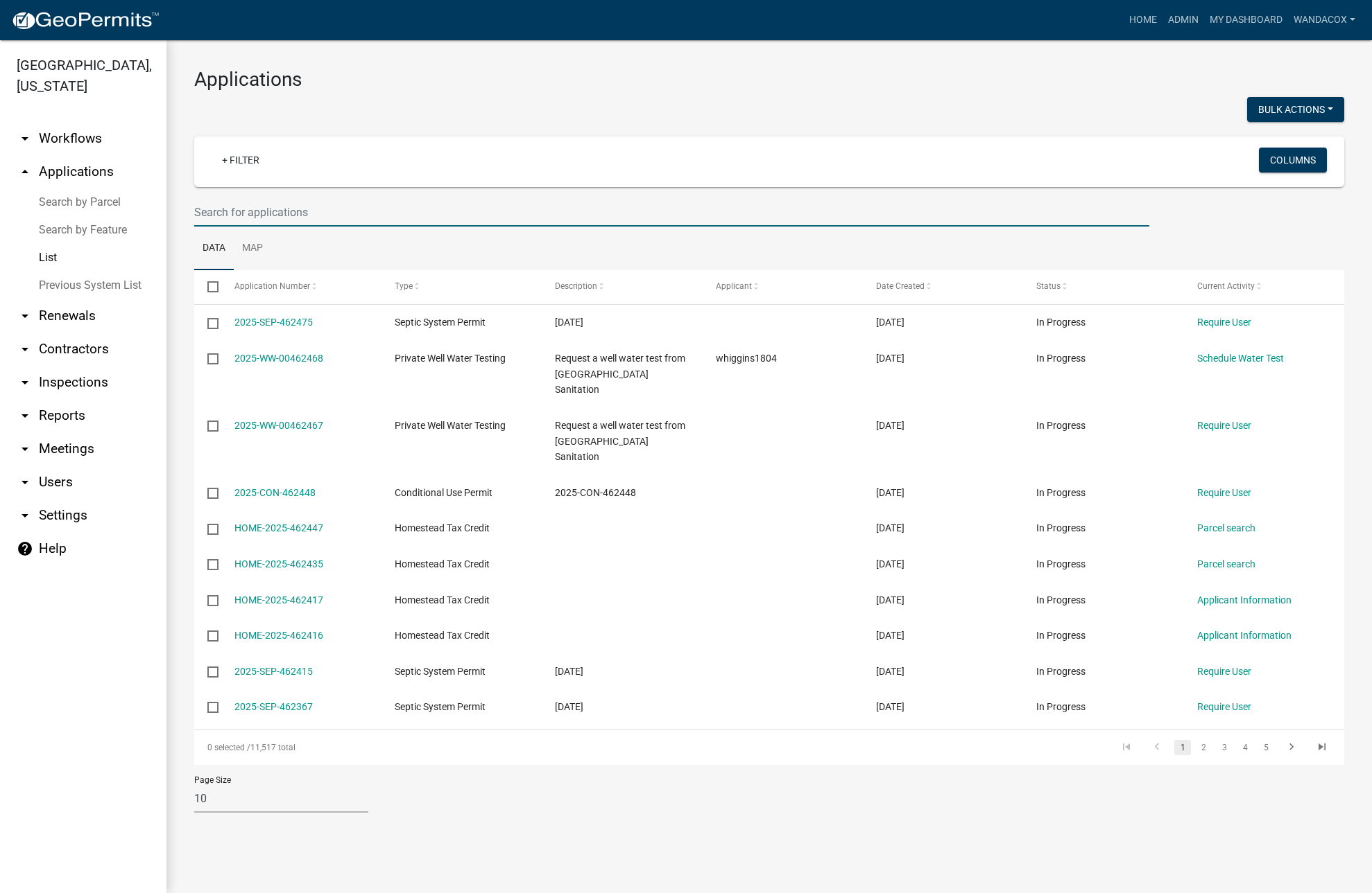
click at [227, 207] on input "text" at bounding box center [671, 212] width 954 height 29
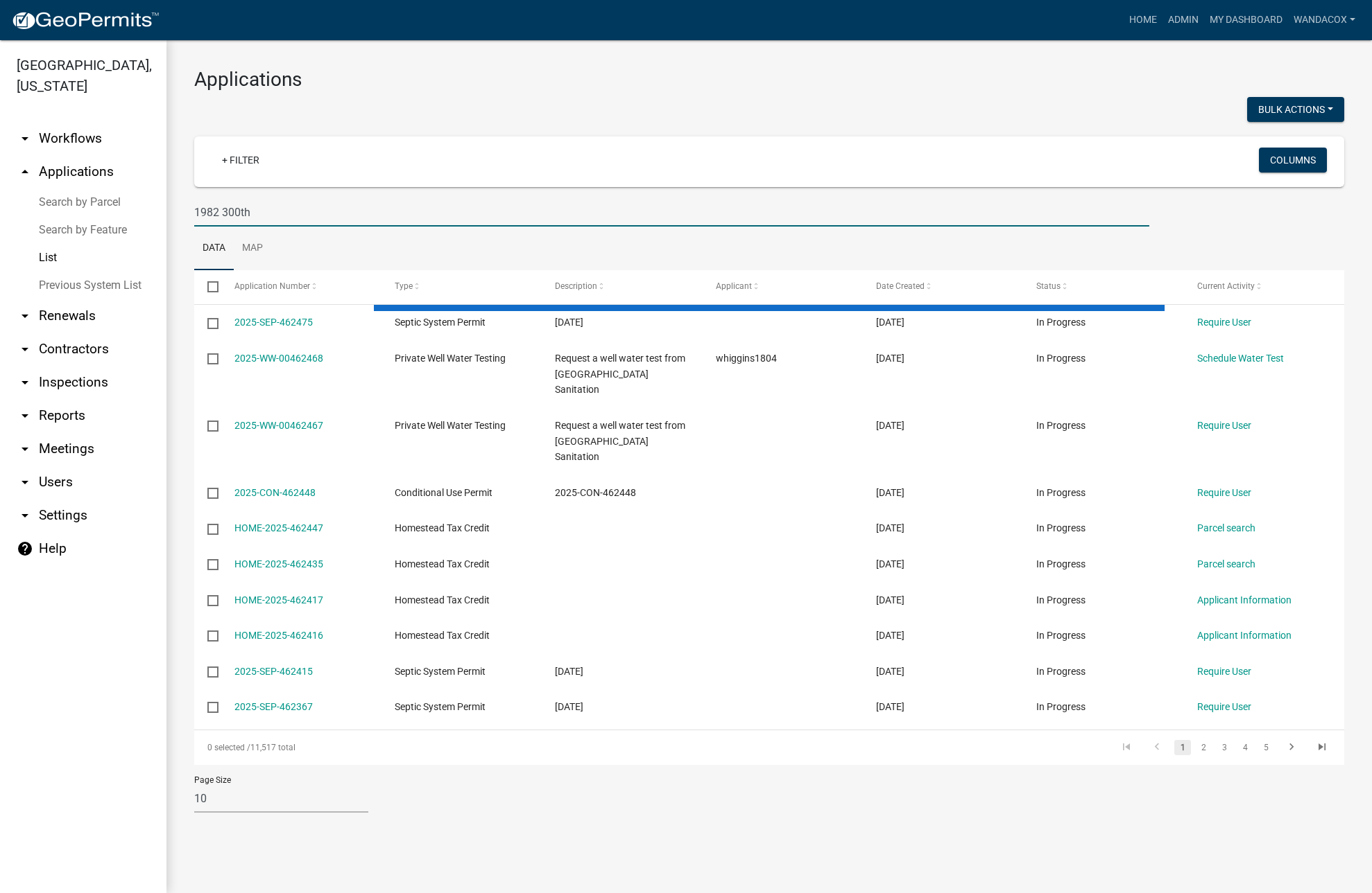
type input "1982 300th"
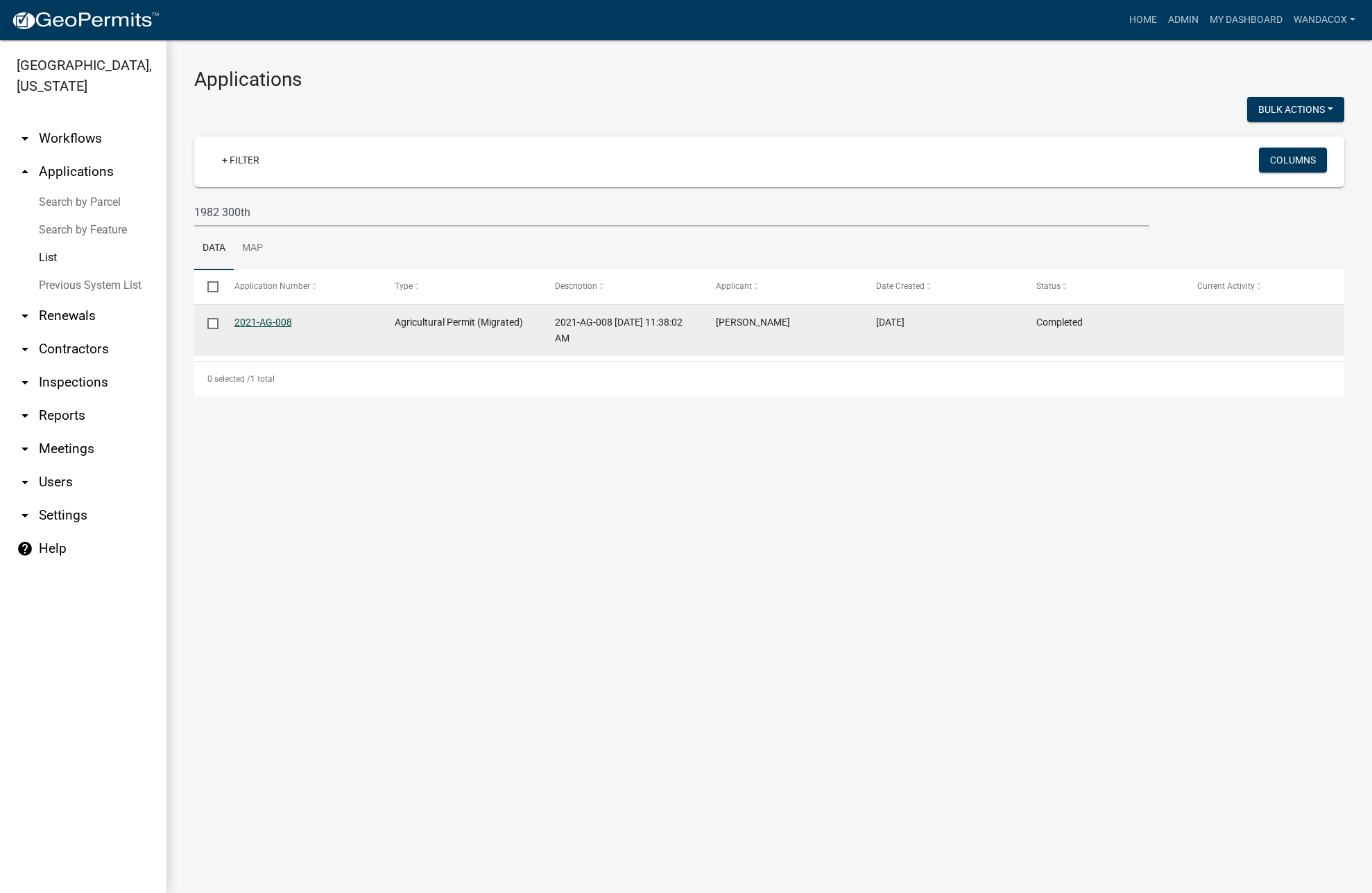
click at [247, 320] on link "2021-AG-008" at bounding box center [263, 322] width 58 height 11
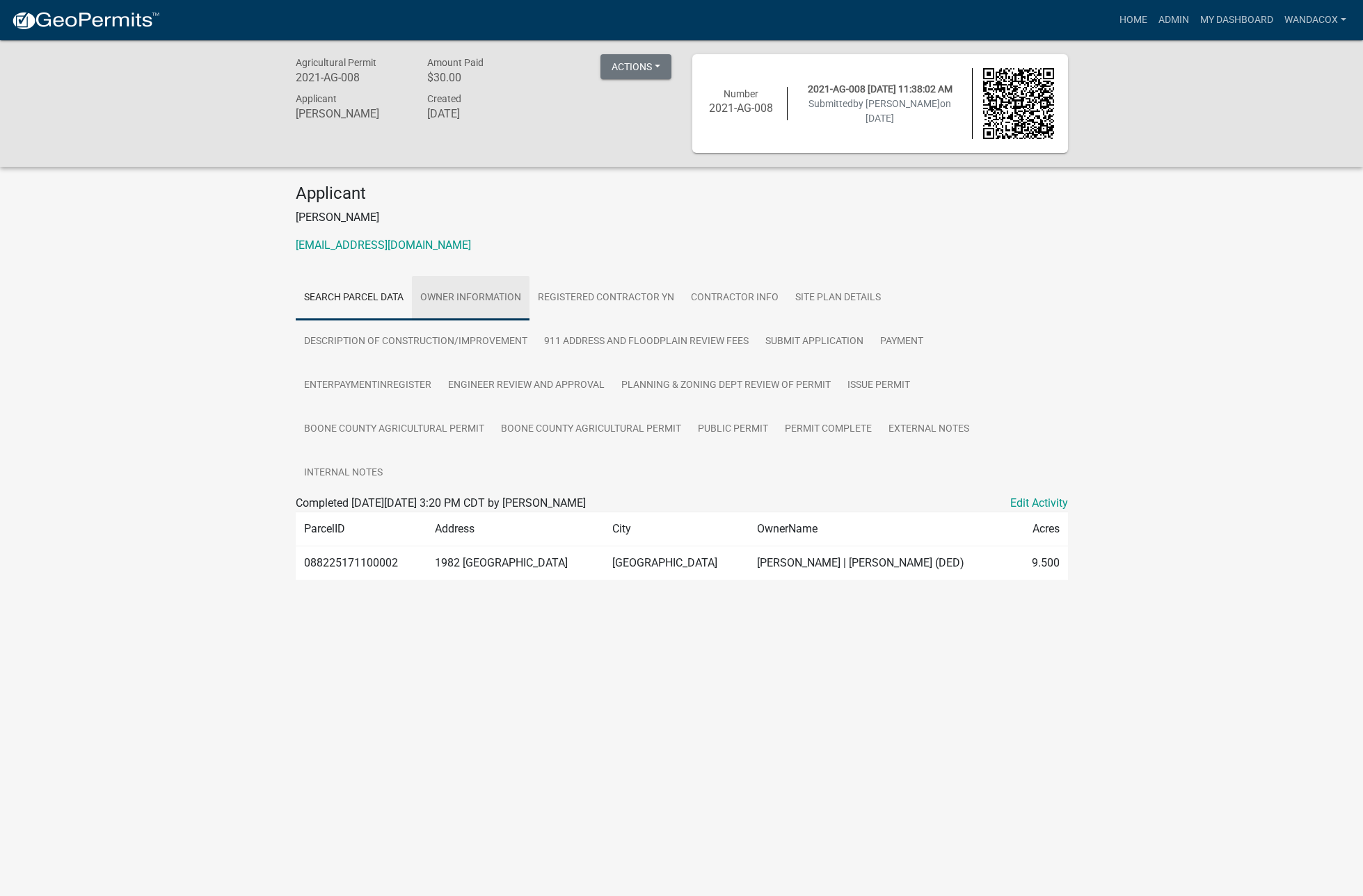
click at [493, 296] on link "Owner Information" at bounding box center [471, 298] width 117 height 44
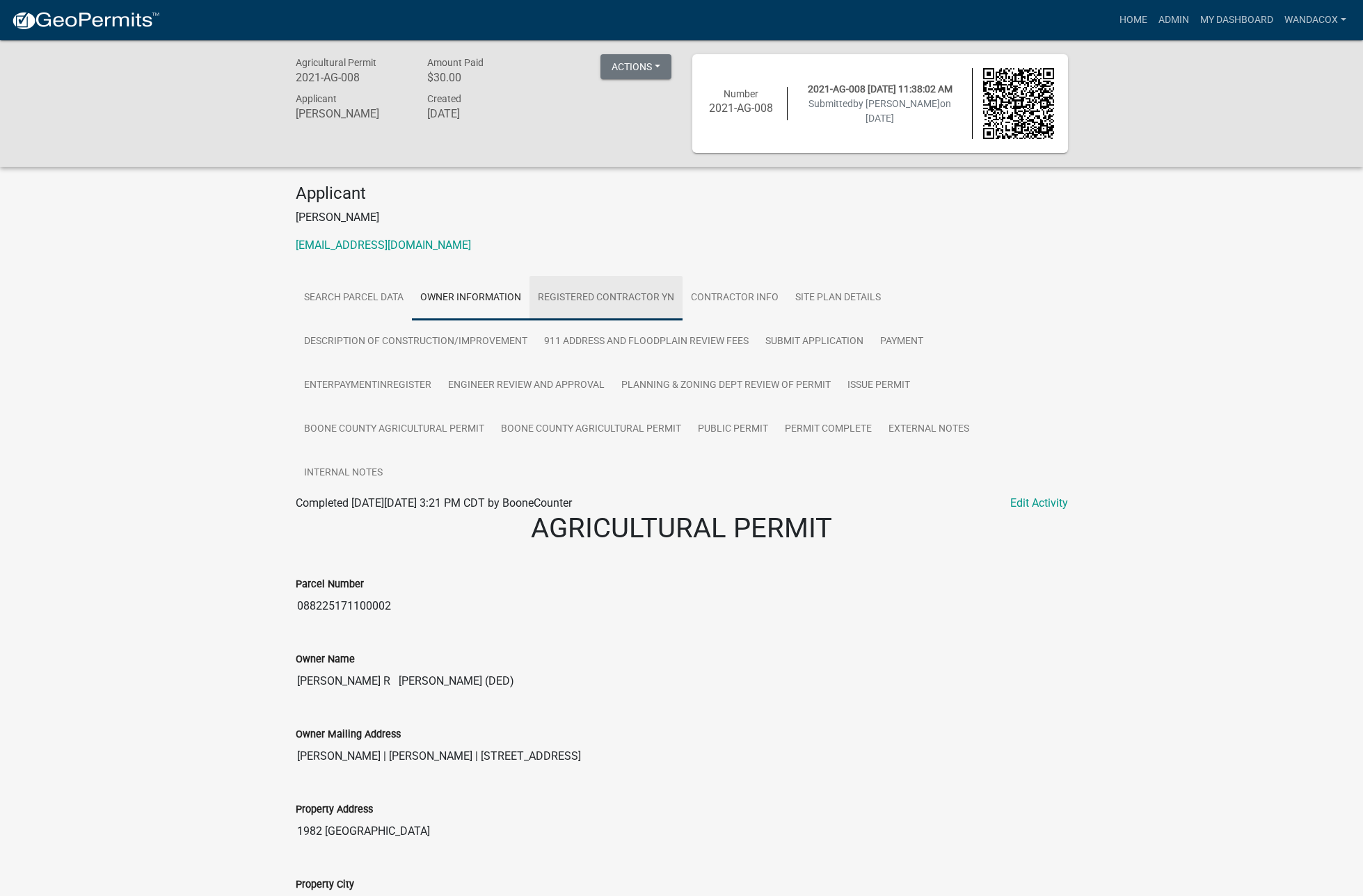
click at [593, 296] on link "Registered Contractor YN" at bounding box center [606, 298] width 153 height 44
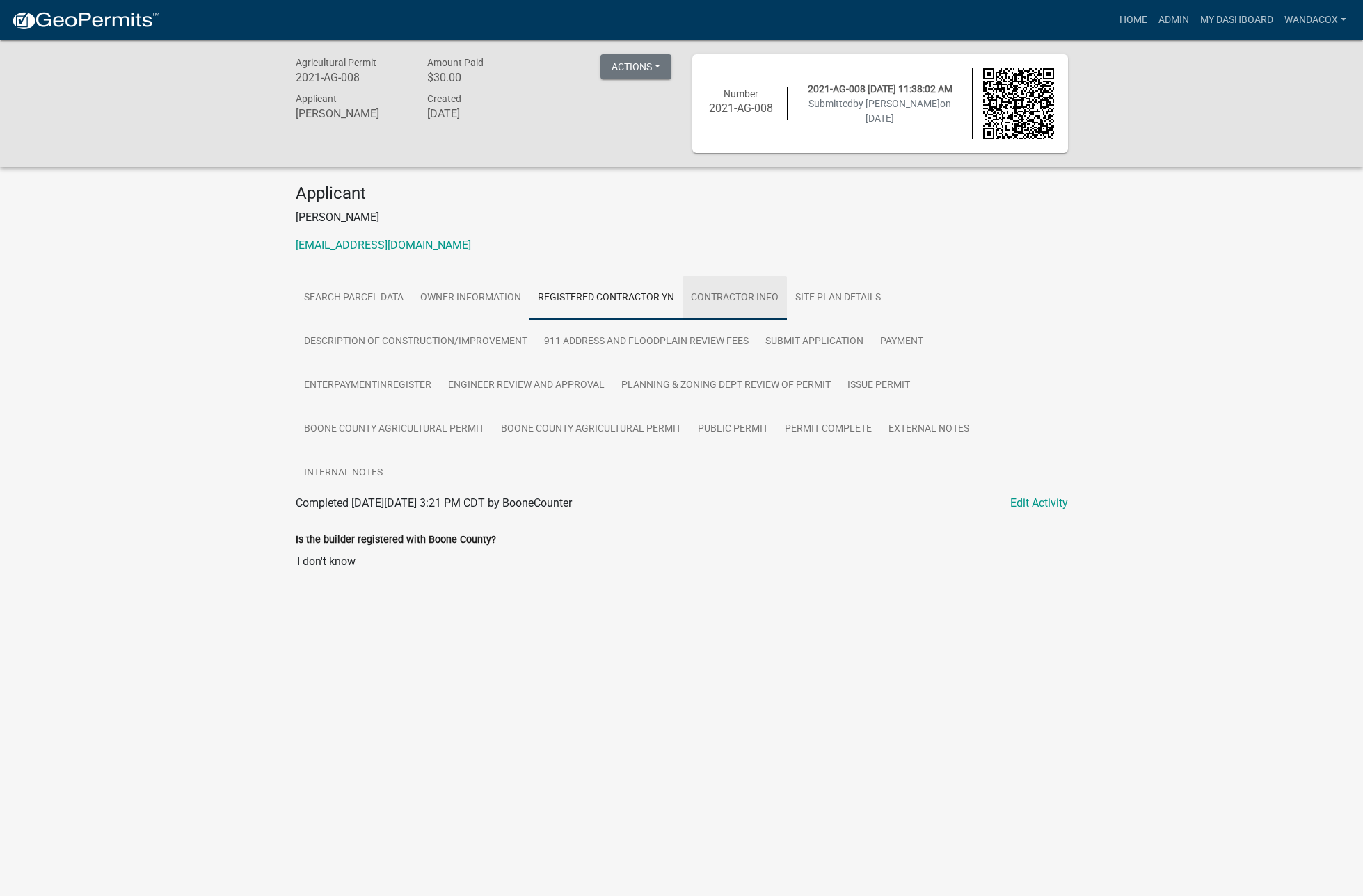
click at [701, 296] on link "Contractor Info" at bounding box center [734, 298] width 105 height 44
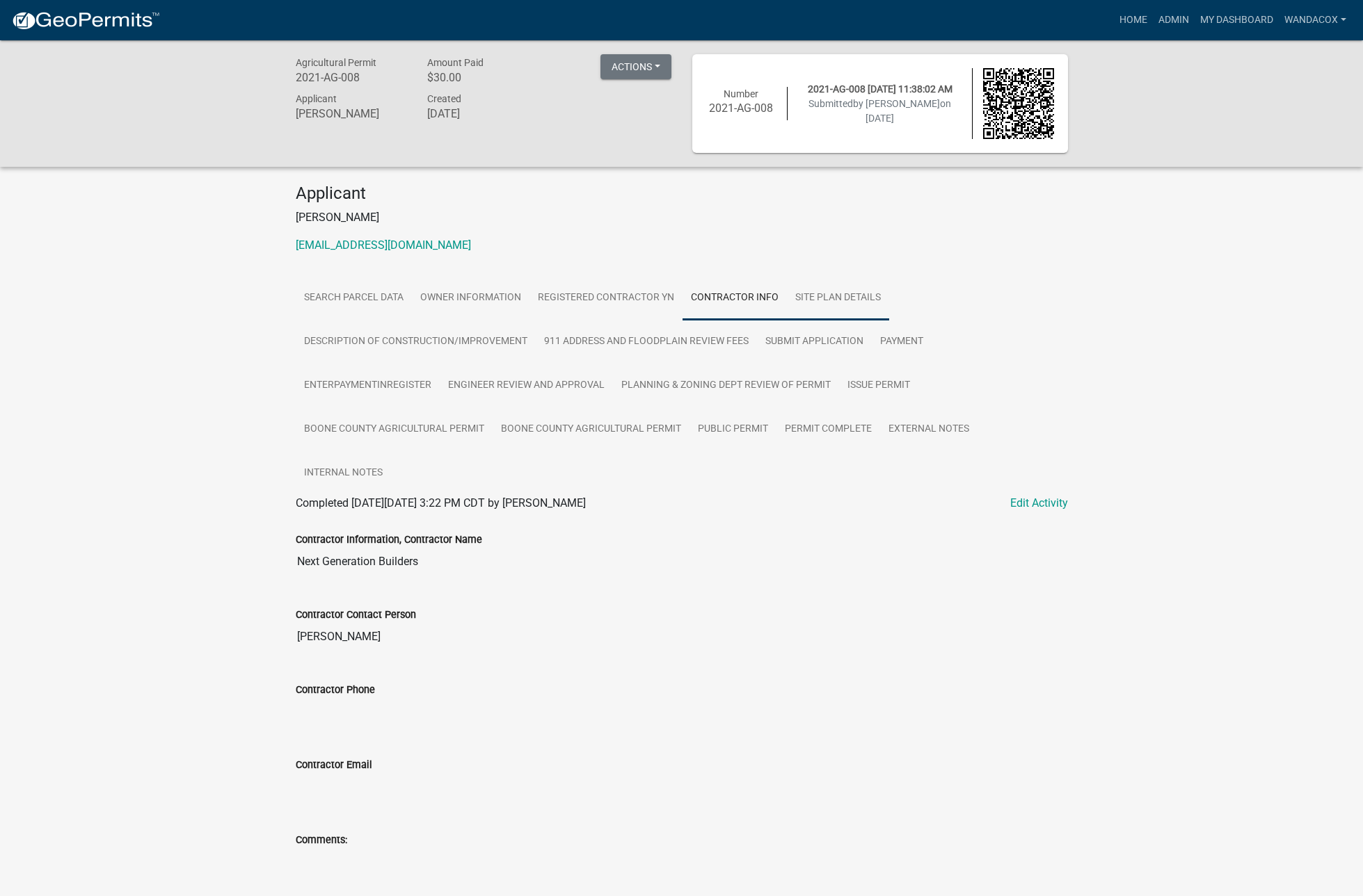
click at [824, 299] on link "Site Plan Details" at bounding box center [838, 298] width 102 height 44
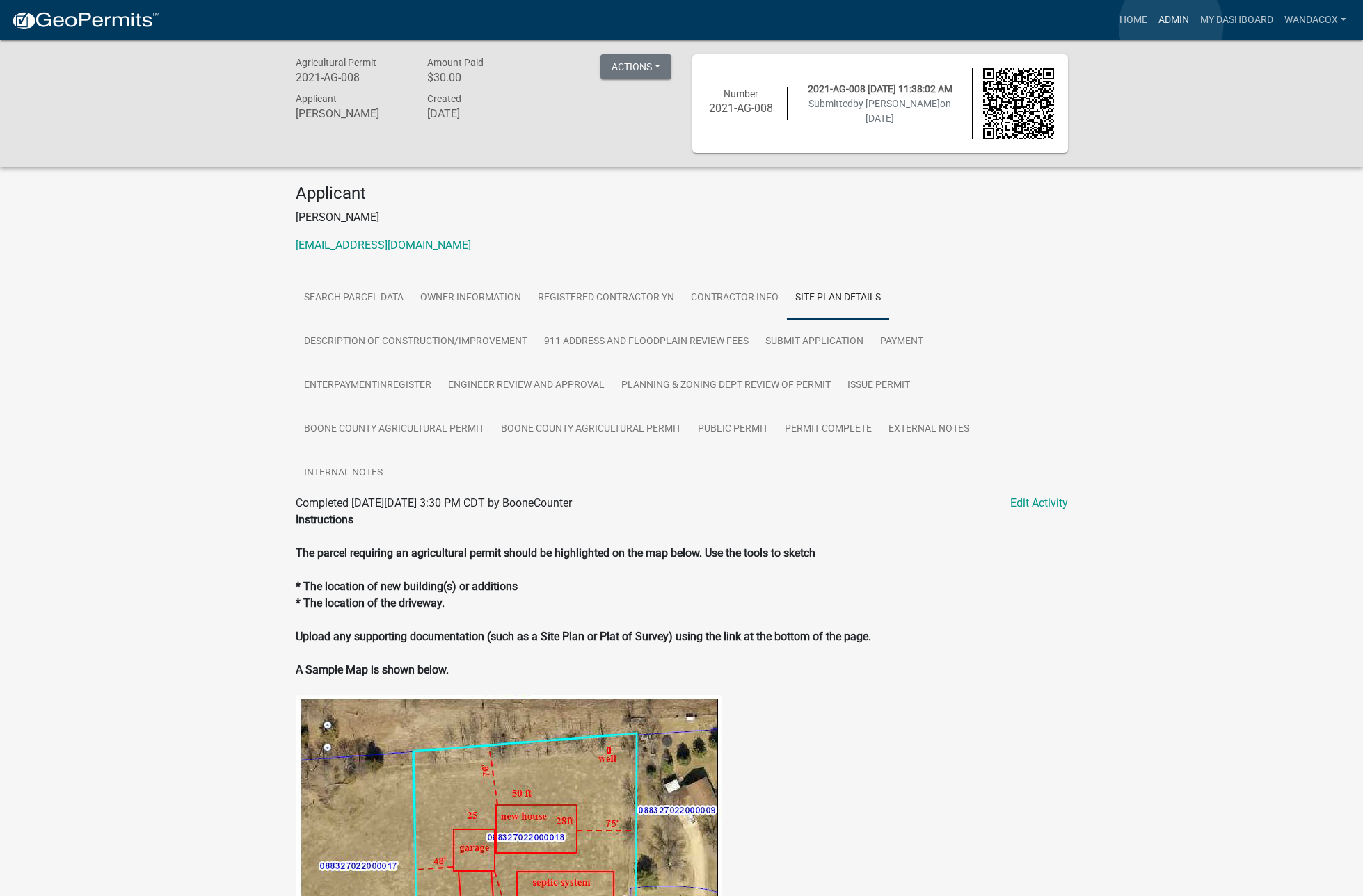
click at [1171, 25] on link "Admin" at bounding box center [1174, 20] width 42 height 26
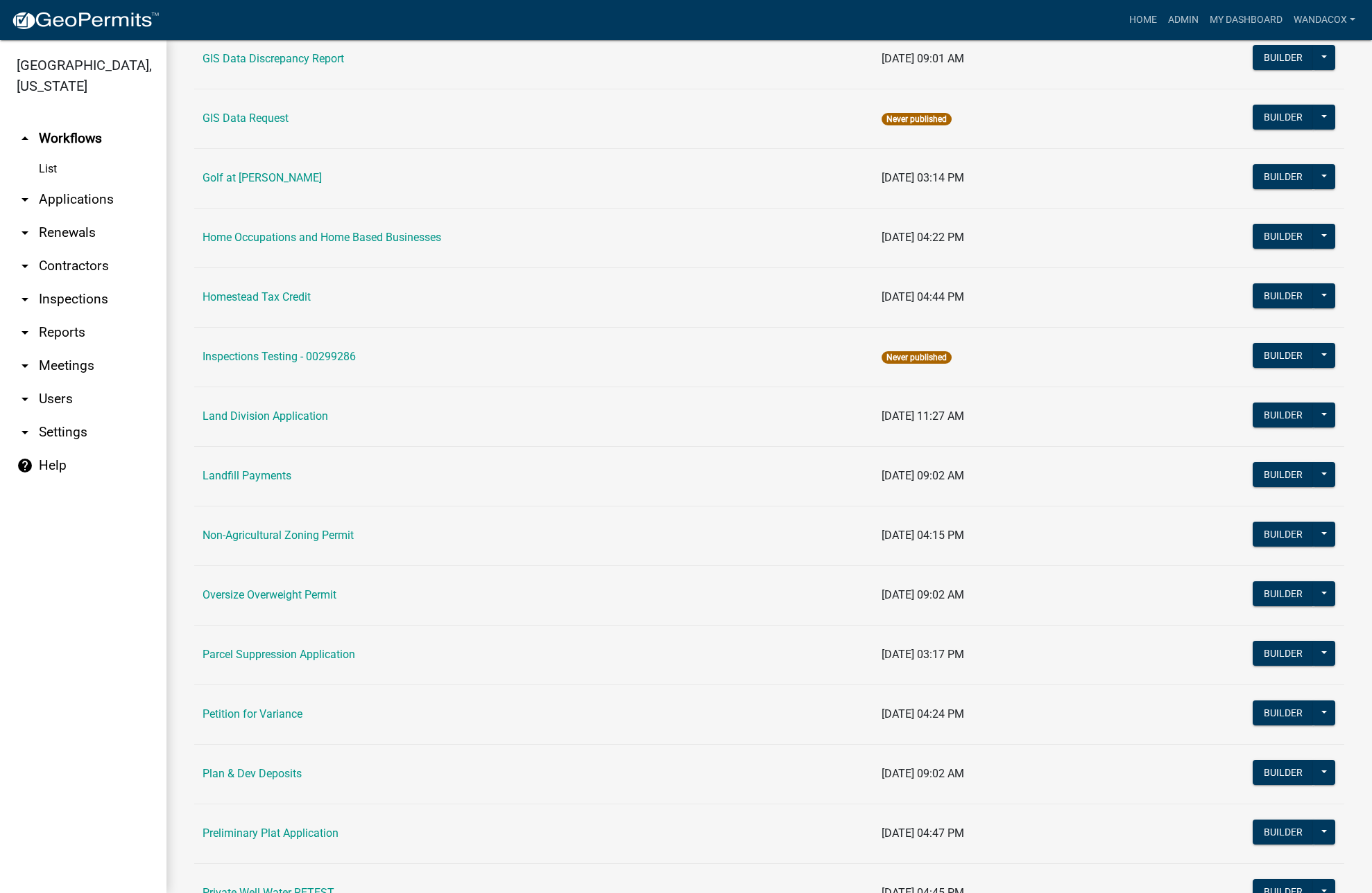
scroll to position [1126, 0]
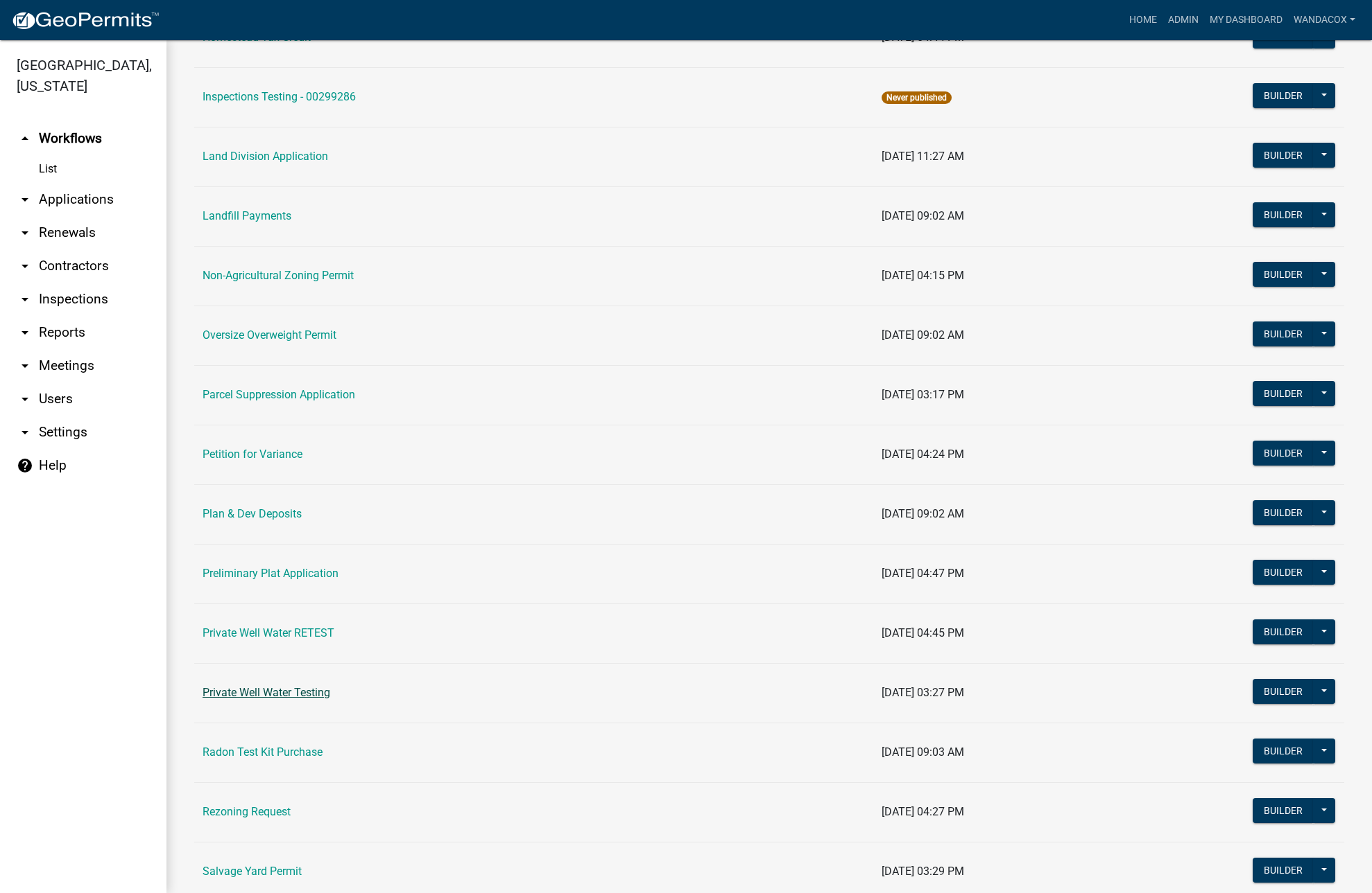
click at [310, 695] on link "Private Well Water Testing" at bounding box center [266, 693] width 128 height 14
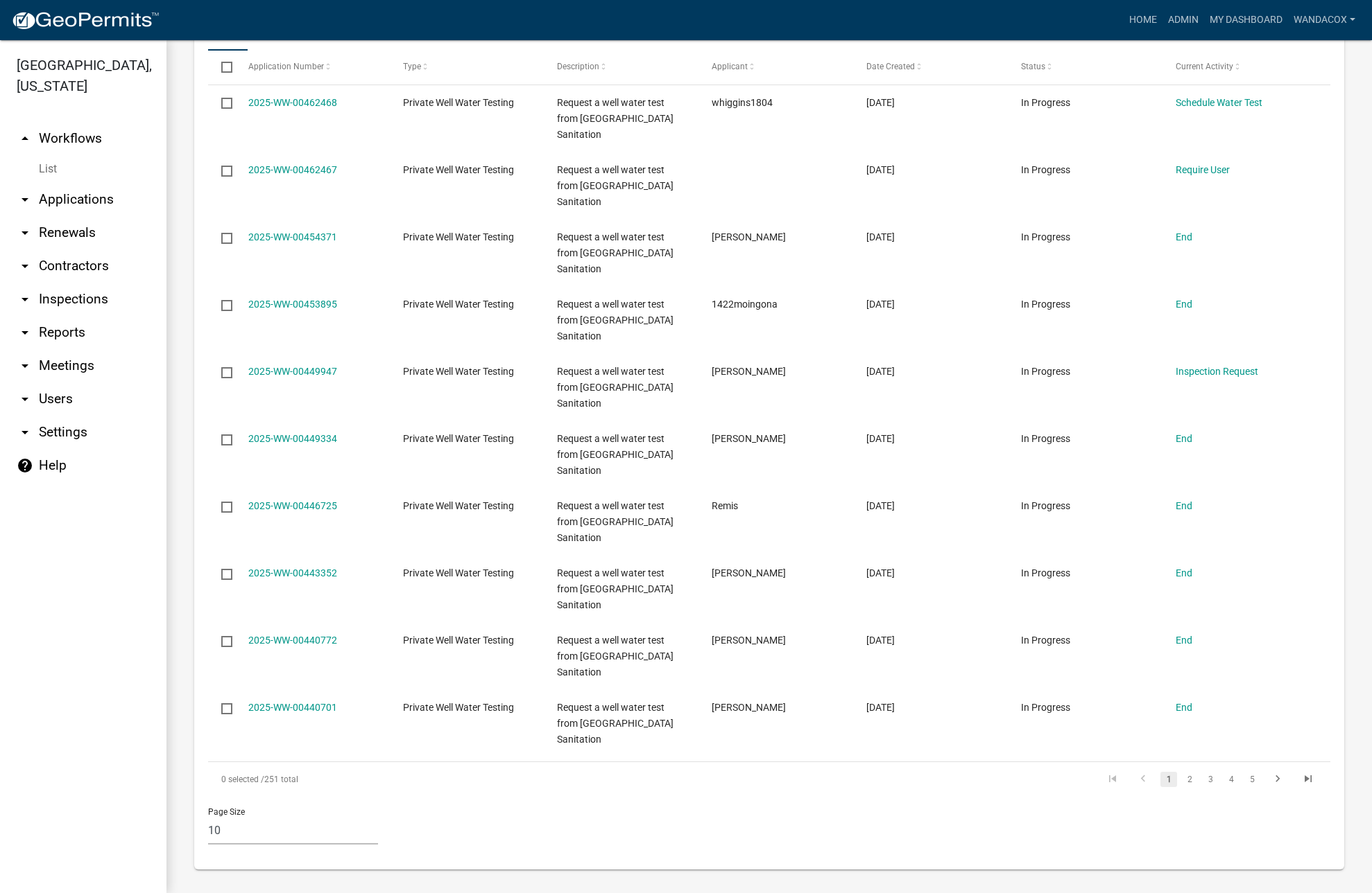
scroll to position [1158, 0]
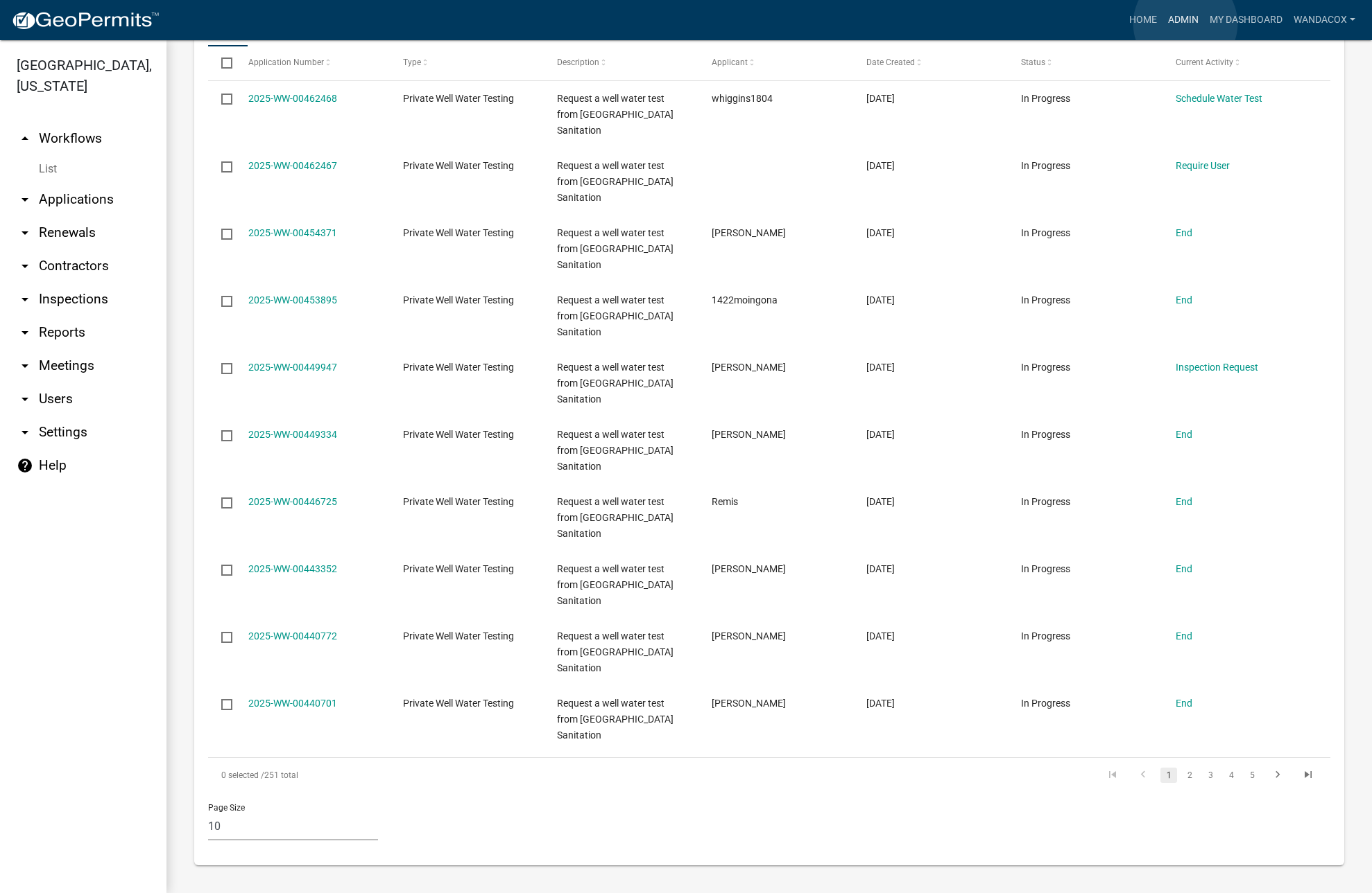
click at [1185, 24] on link "Admin" at bounding box center [1182, 19] width 41 height 26
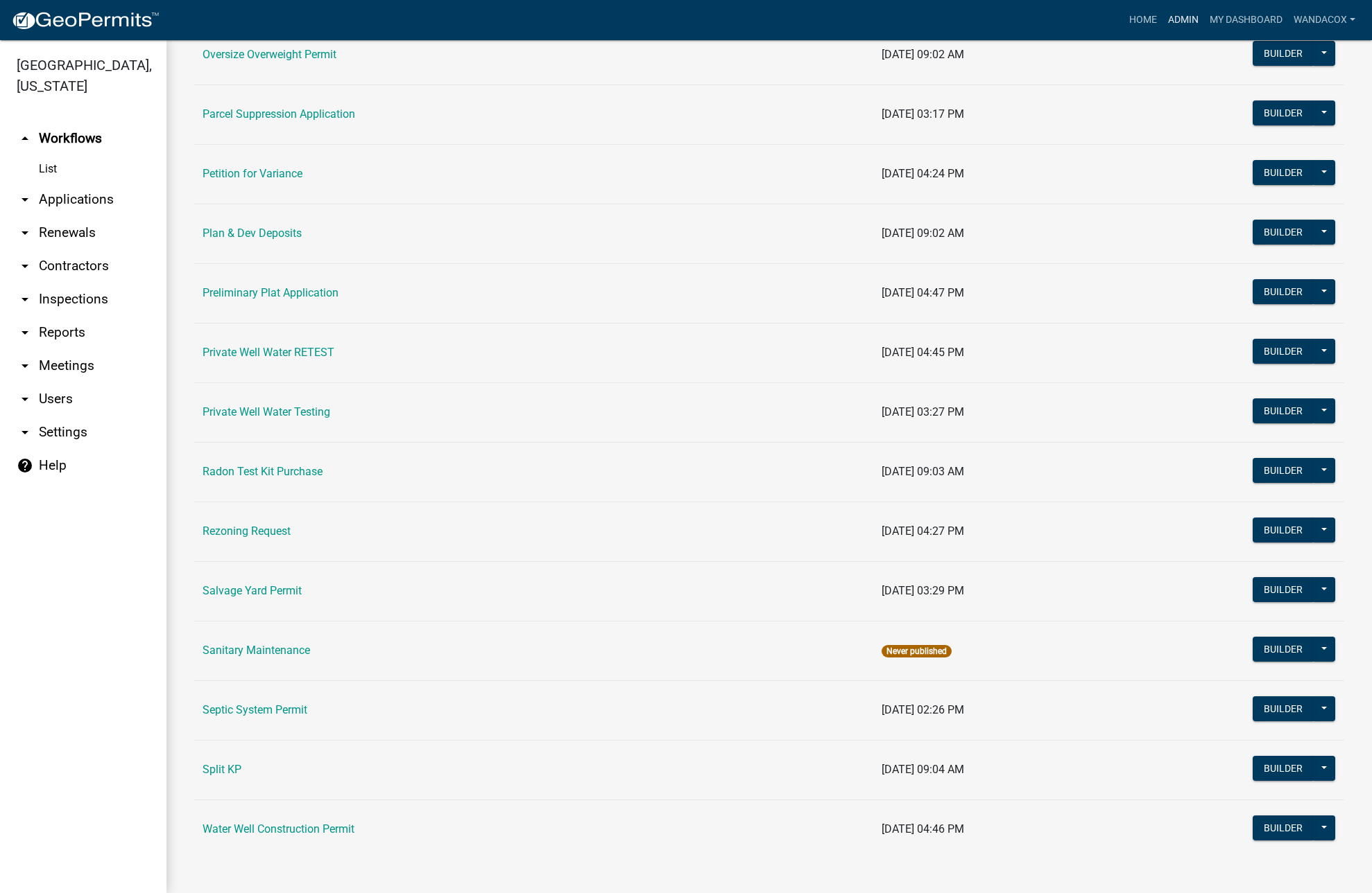
scroll to position [1412, 0]
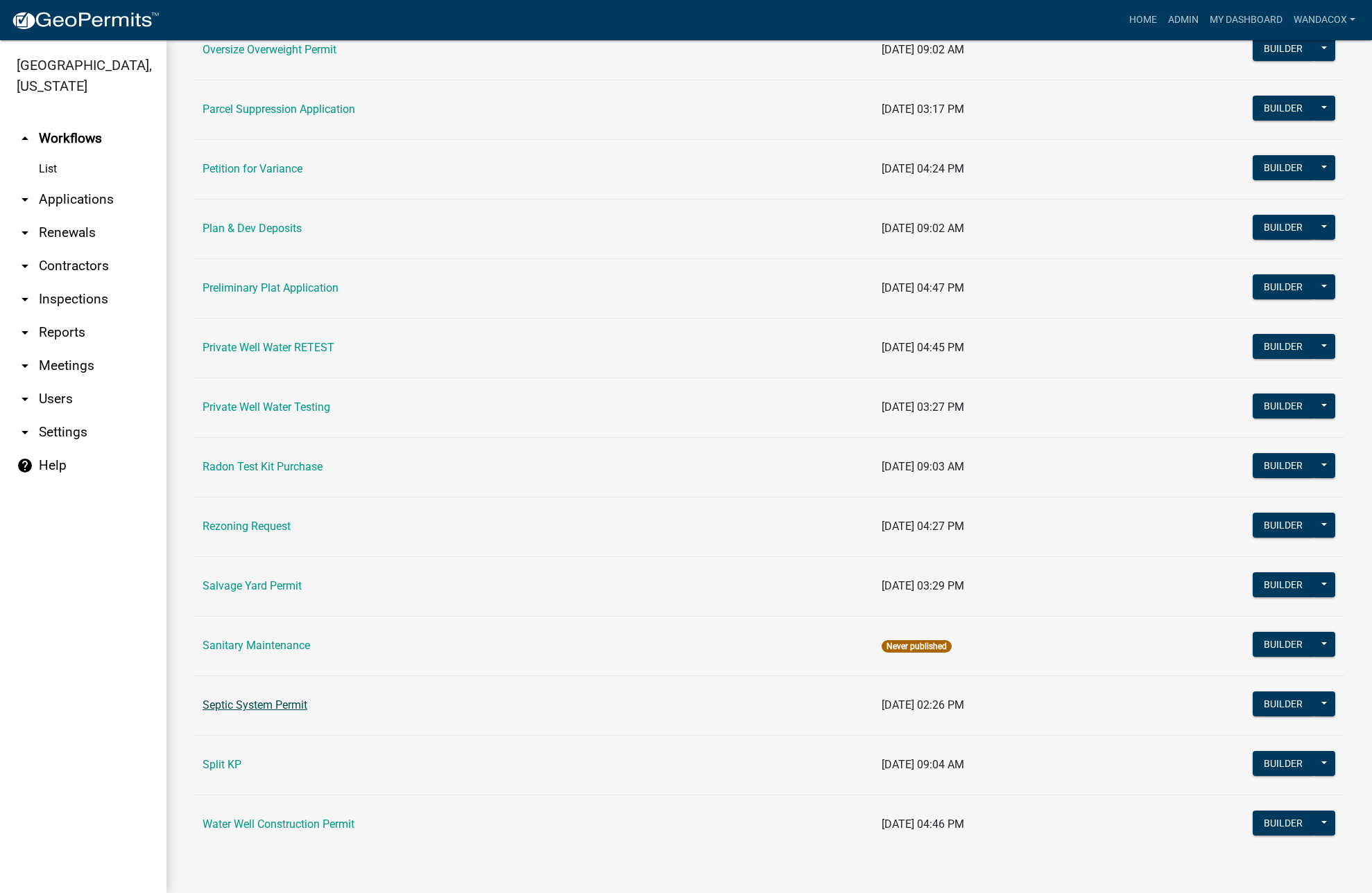
click at [279, 703] on link "Septic System Permit" at bounding box center [255, 705] width 105 height 14
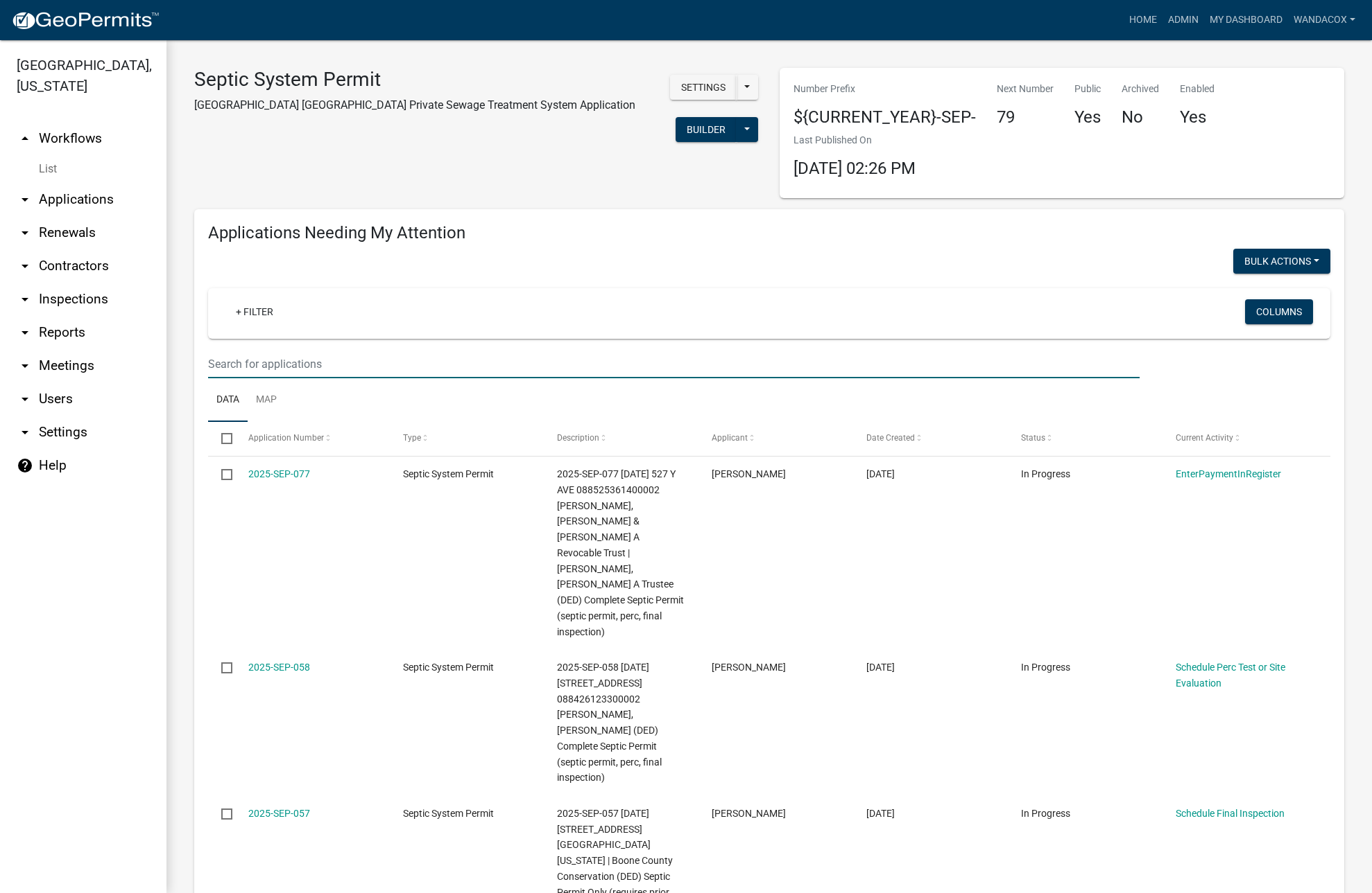
click at [277, 357] on input "text" at bounding box center [674, 364] width 932 height 29
type input "1982 300th"
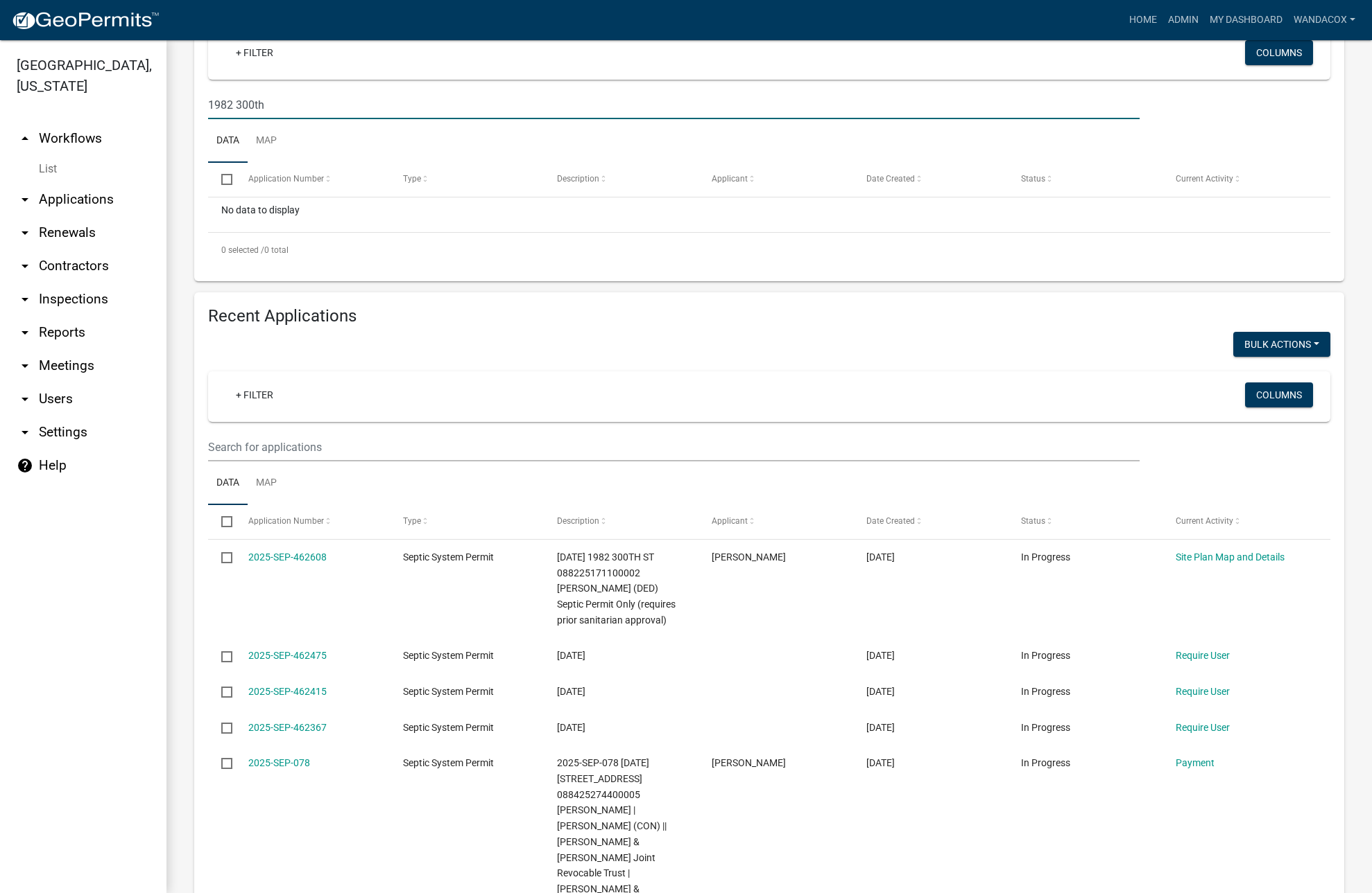
scroll to position [260, 0]
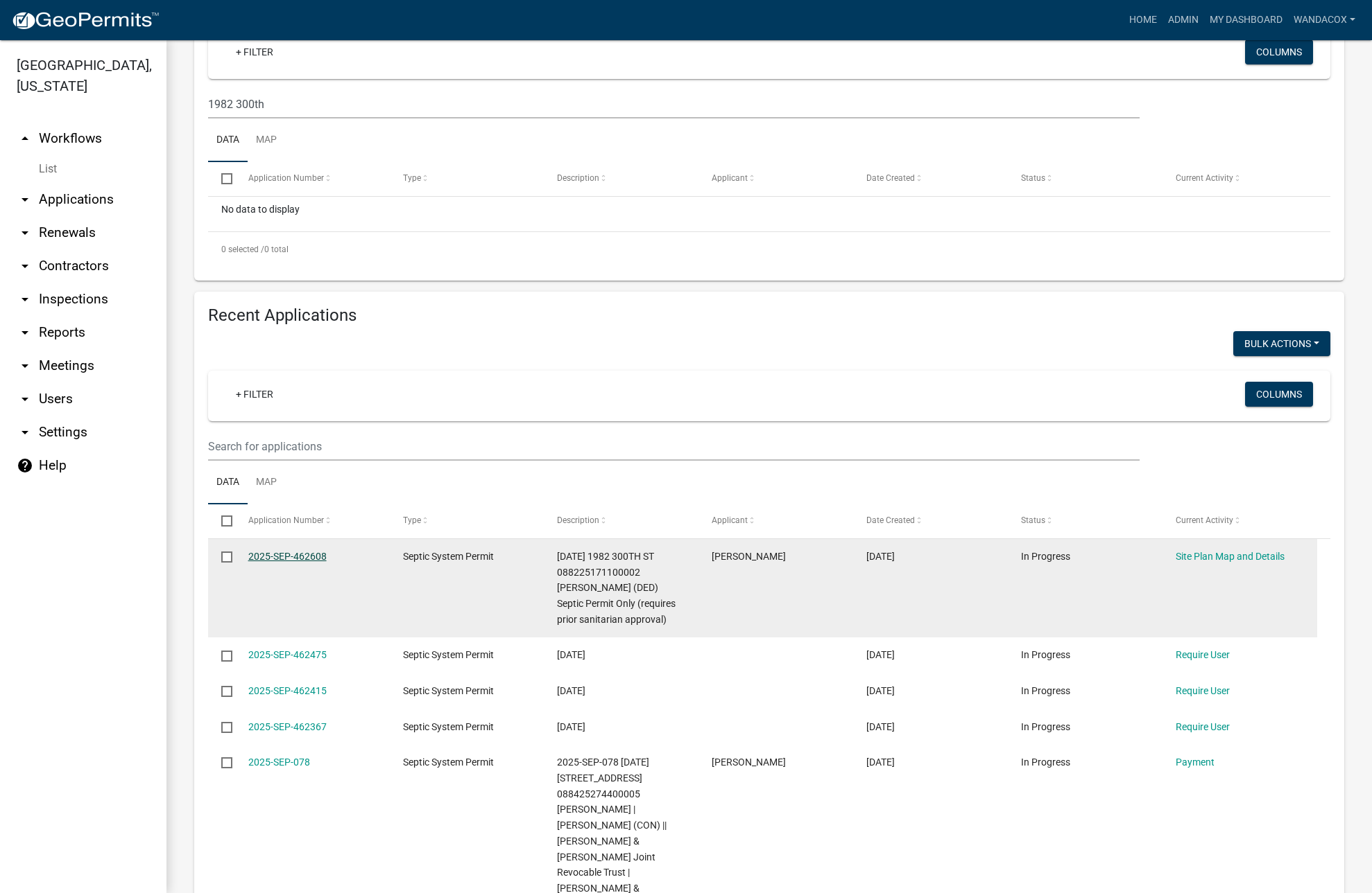
click at [315, 554] on link "2025-SEP-462608" at bounding box center [287, 556] width 79 height 11
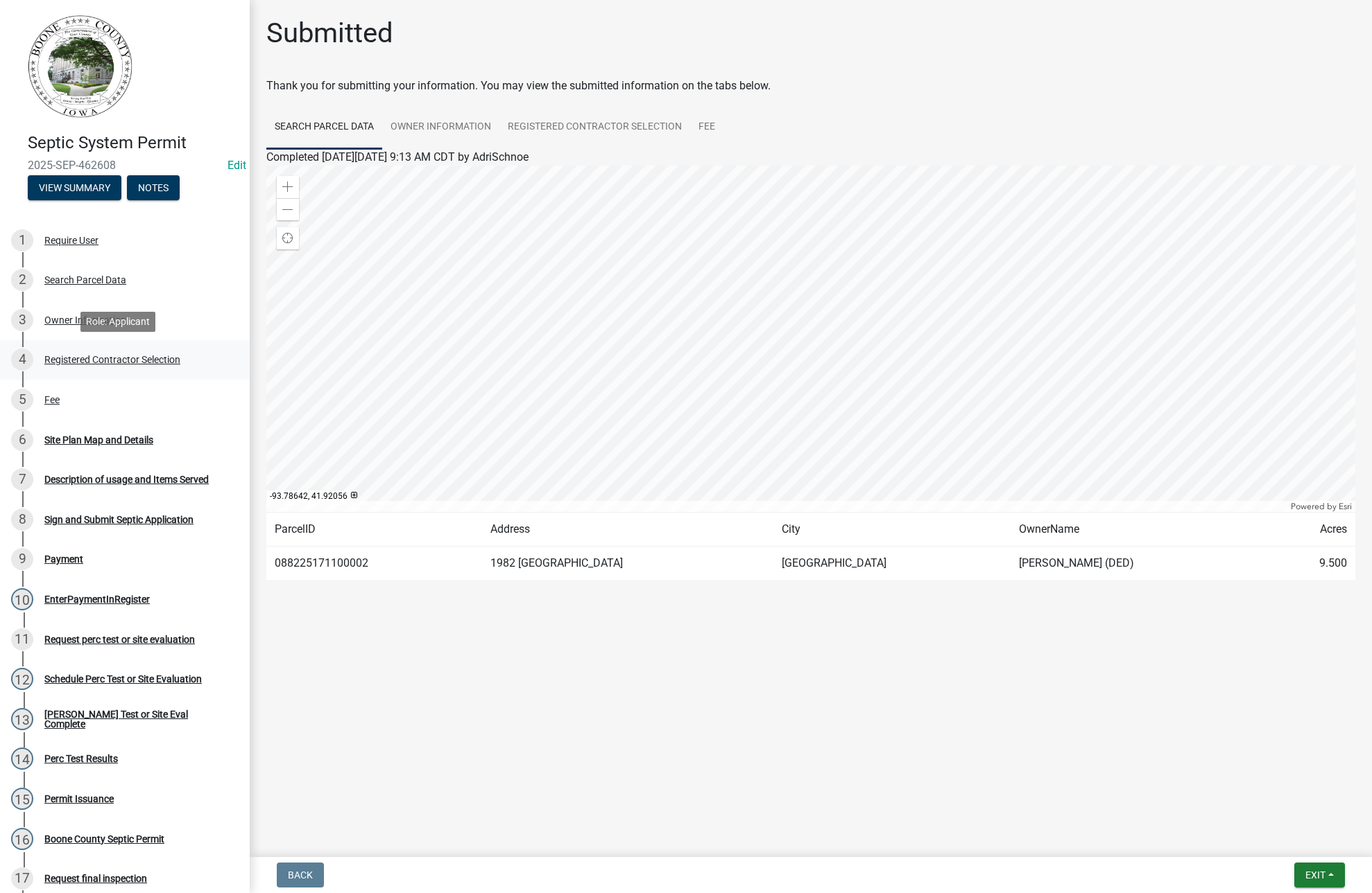
click at [61, 355] on div "Registered Contractor Selection" at bounding box center [112, 359] width 136 height 9
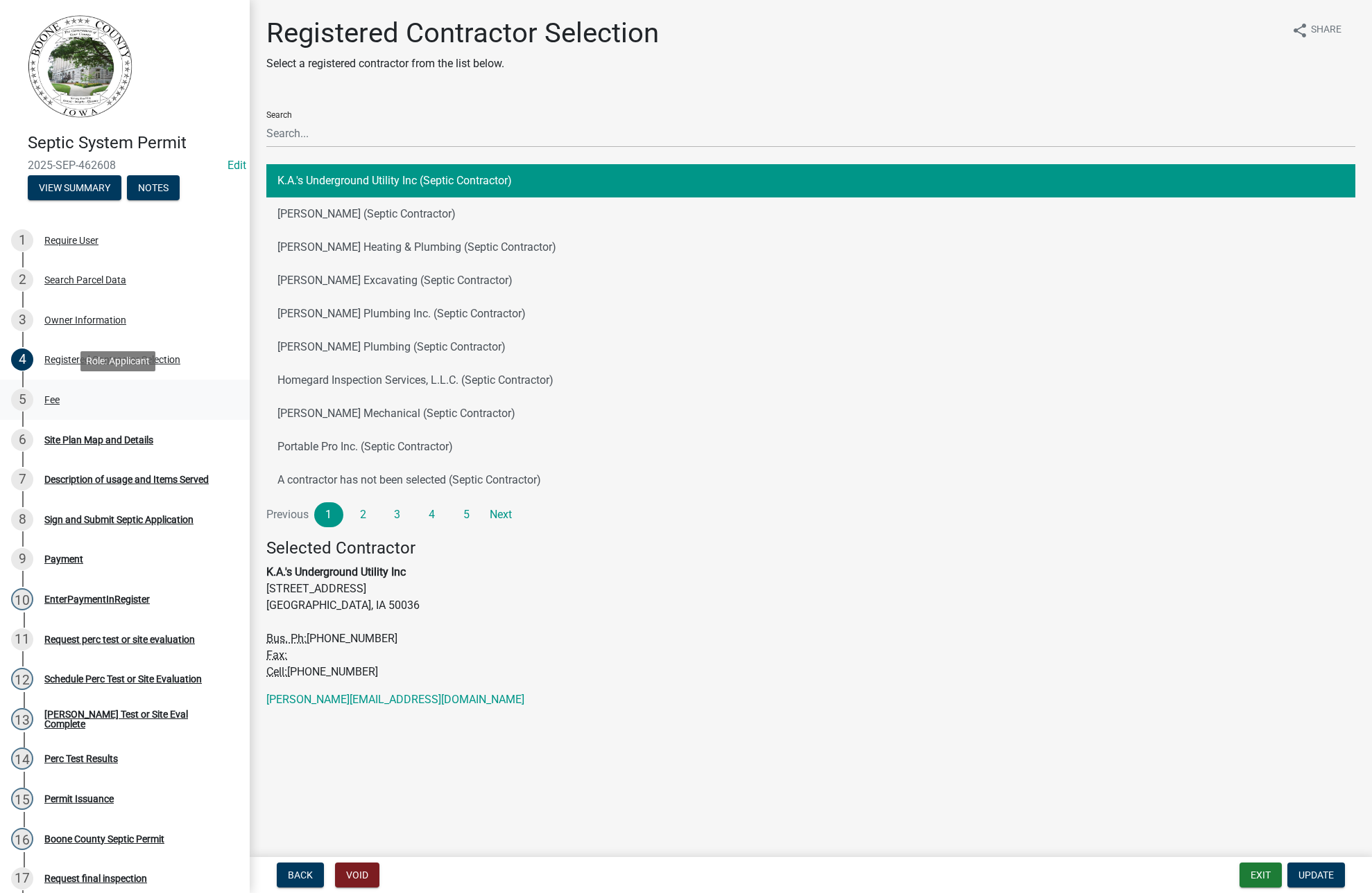
click at [52, 396] on div "Fee" at bounding box center [52, 400] width 15 height 9
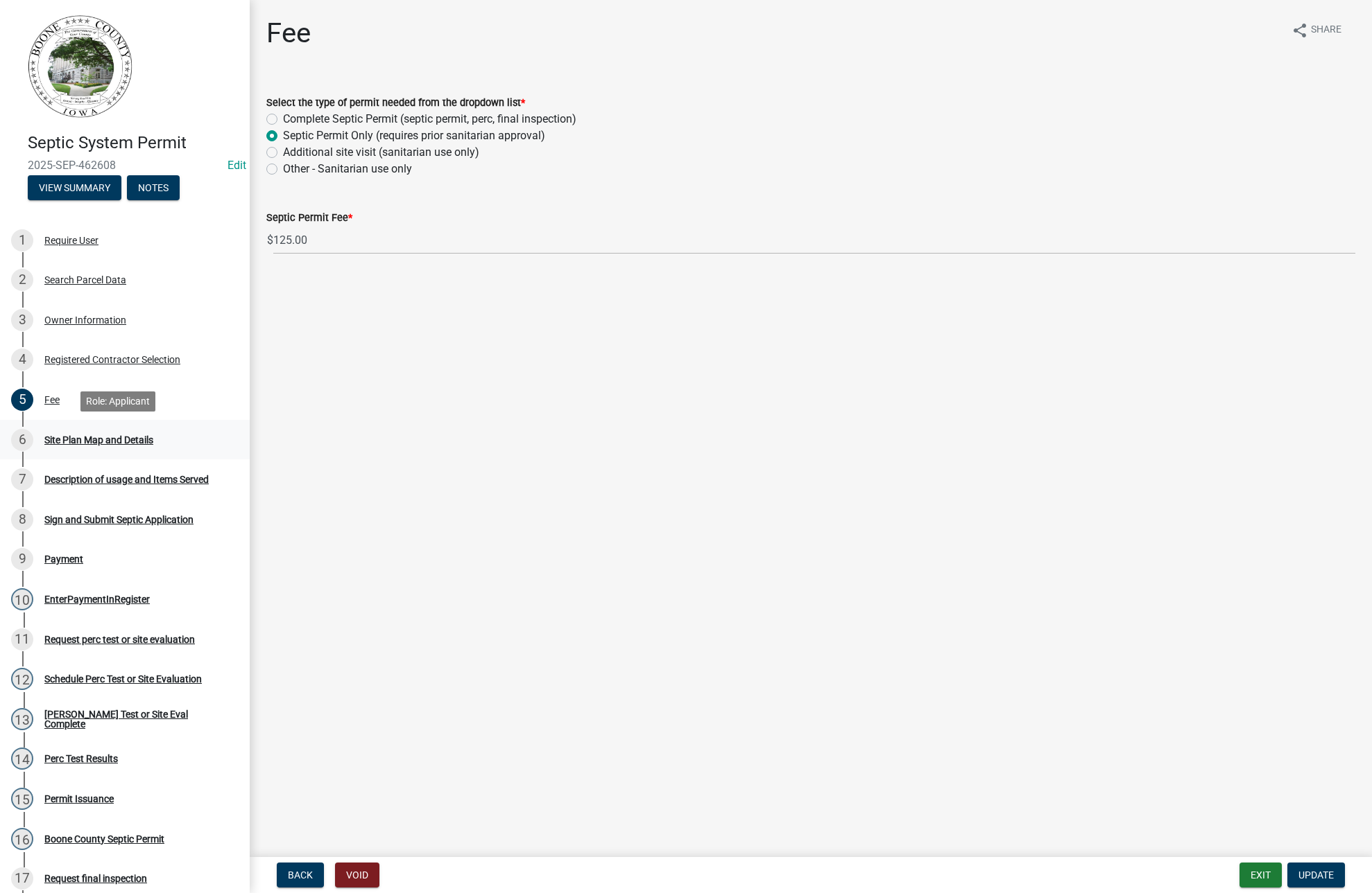
click at [127, 444] on div "Site Plan Map and Details" at bounding box center [98, 439] width 109 height 9
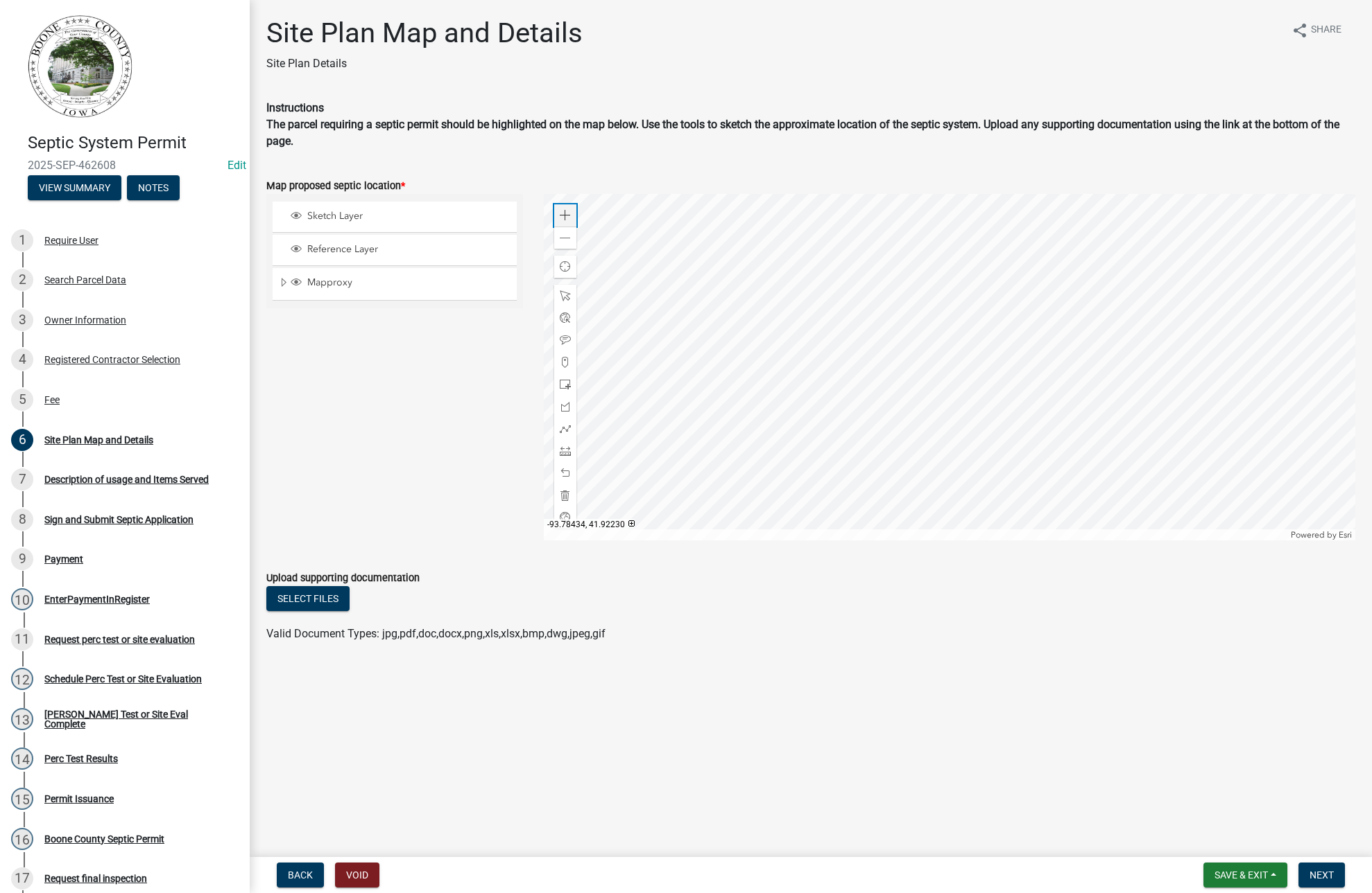
click at [568, 214] on span at bounding box center [565, 215] width 11 height 11
click at [823, 426] on div at bounding box center [949, 367] width 811 height 346
click at [567, 425] on span at bounding box center [565, 428] width 11 height 11
click at [966, 271] on div at bounding box center [949, 367] width 811 height 346
click at [974, 258] on div at bounding box center [949, 367] width 811 height 346
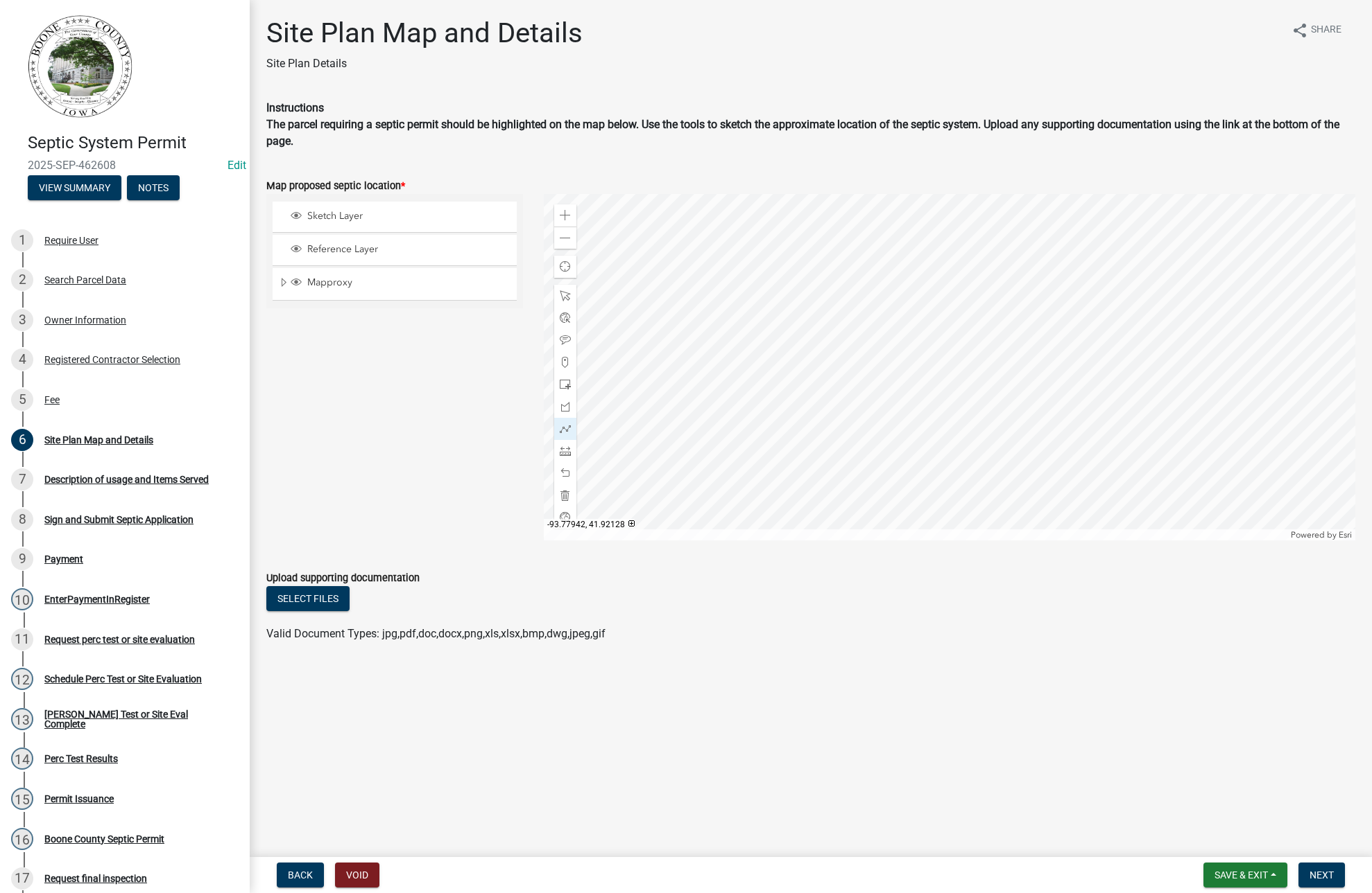
click at [974, 258] on div at bounding box center [949, 367] width 811 height 346
click at [964, 257] on div at bounding box center [949, 367] width 811 height 346
click at [977, 275] on div at bounding box center [949, 367] width 811 height 346
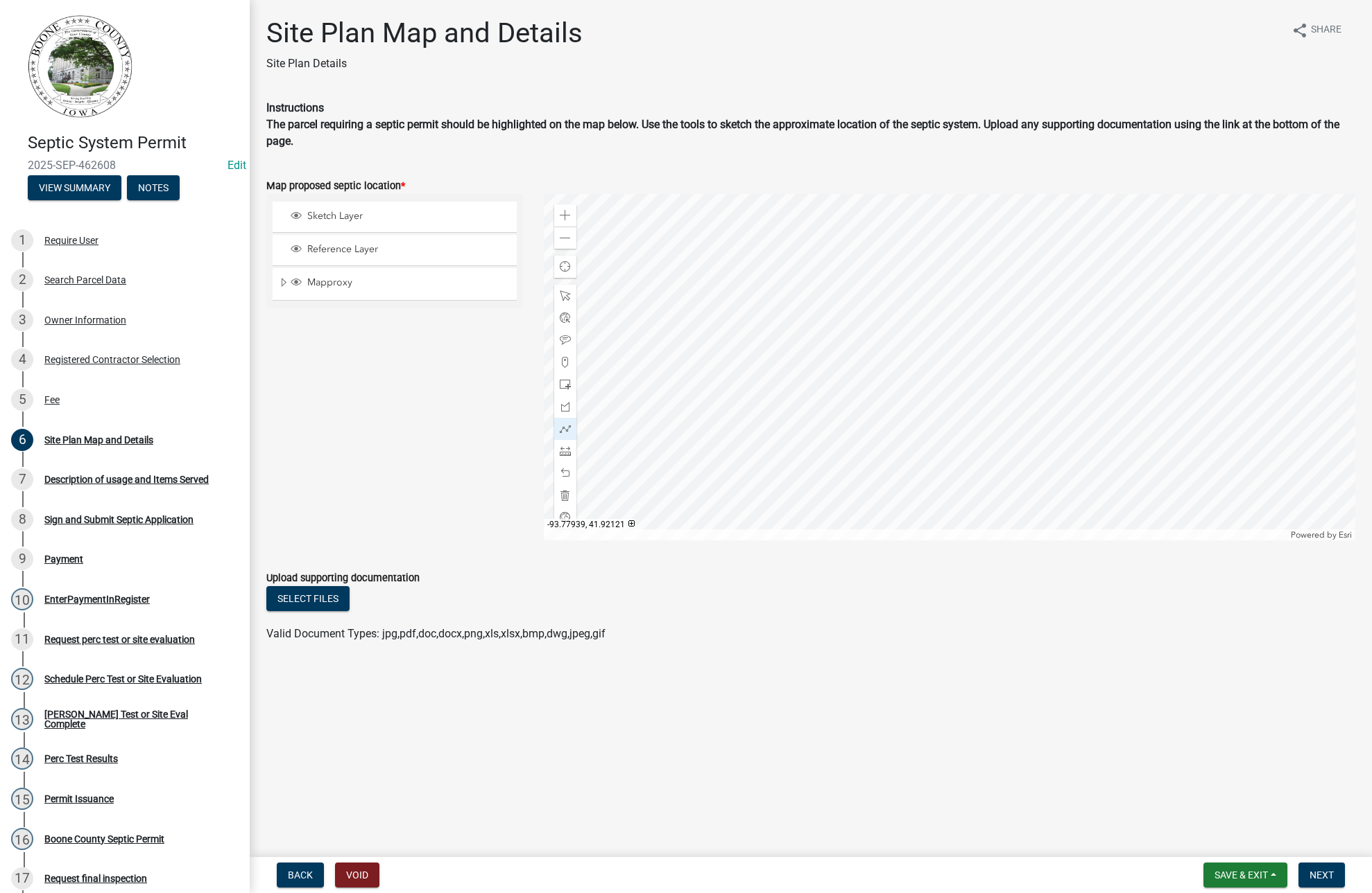
click at [978, 277] on div at bounding box center [949, 367] width 811 height 346
click at [559, 468] on div at bounding box center [565, 473] width 22 height 22
click at [1325, 866] on button "Next" at bounding box center [1321, 874] width 47 height 25
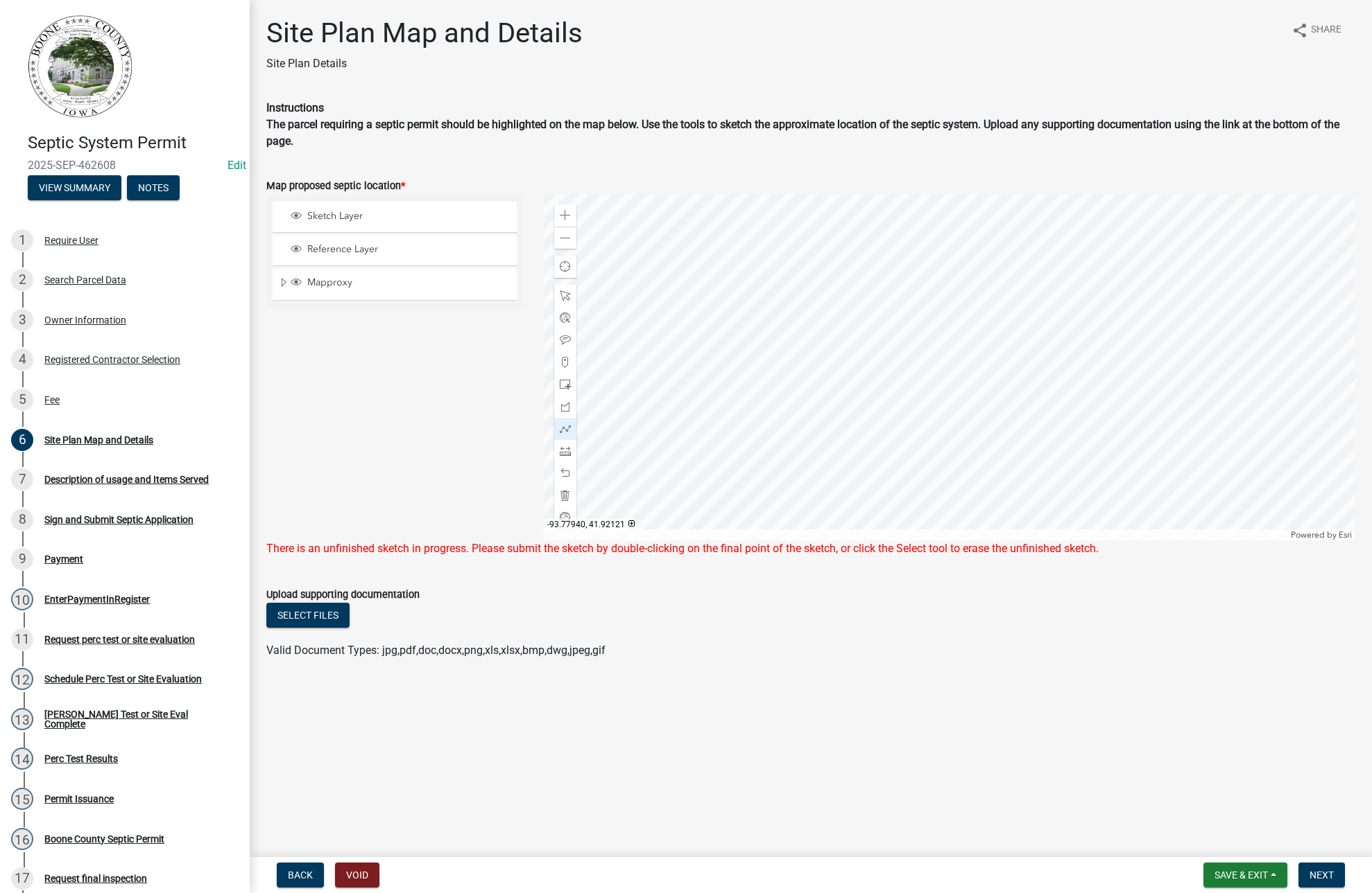
click at [977, 274] on div at bounding box center [949, 367] width 811 height 346
click at [566, 469] on span at bounding box center [565, 473] width 11 height 11
click at [1323, 866] on button "Next" at bounding box center [1321, 874] width 47 height 25
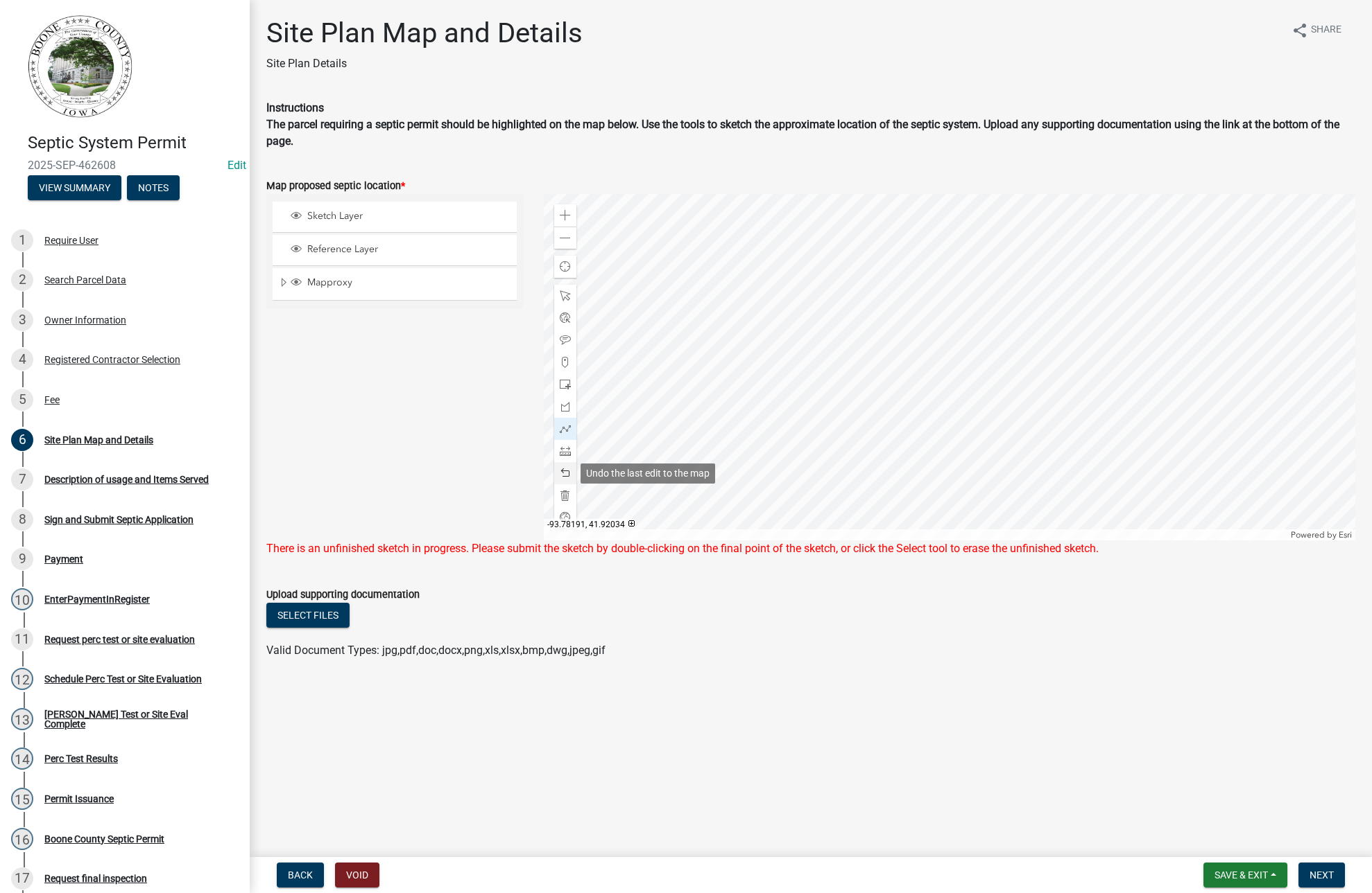
click at [562, 472] on span at bounding box center [565, 473] width 11 height 11
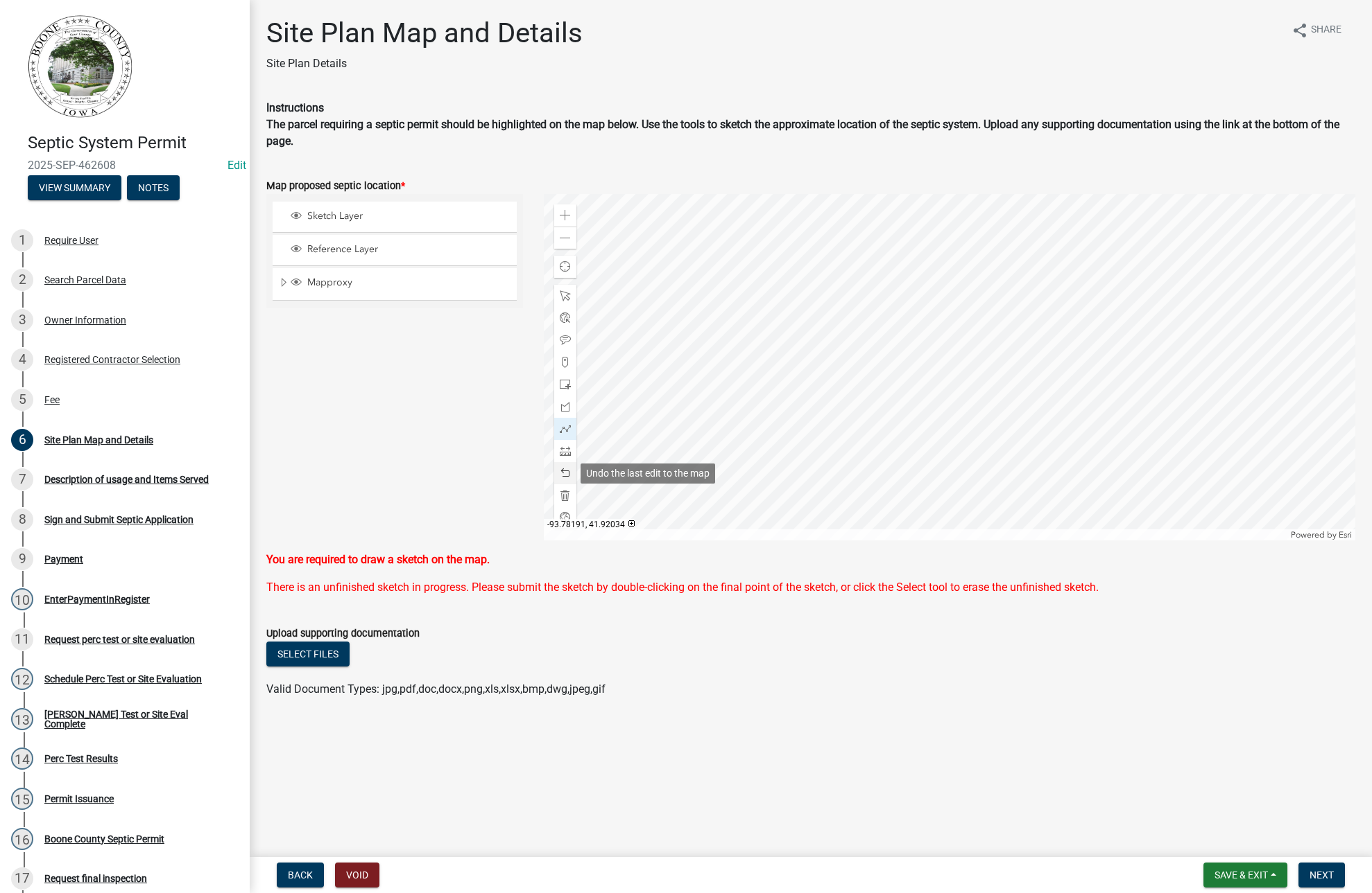
click at [562, 472] on span at bounding box center [565, 473] width 11 height 11
click at [47, 396] on div "Fee" at bounding box center [52, 400] width 15 height 9
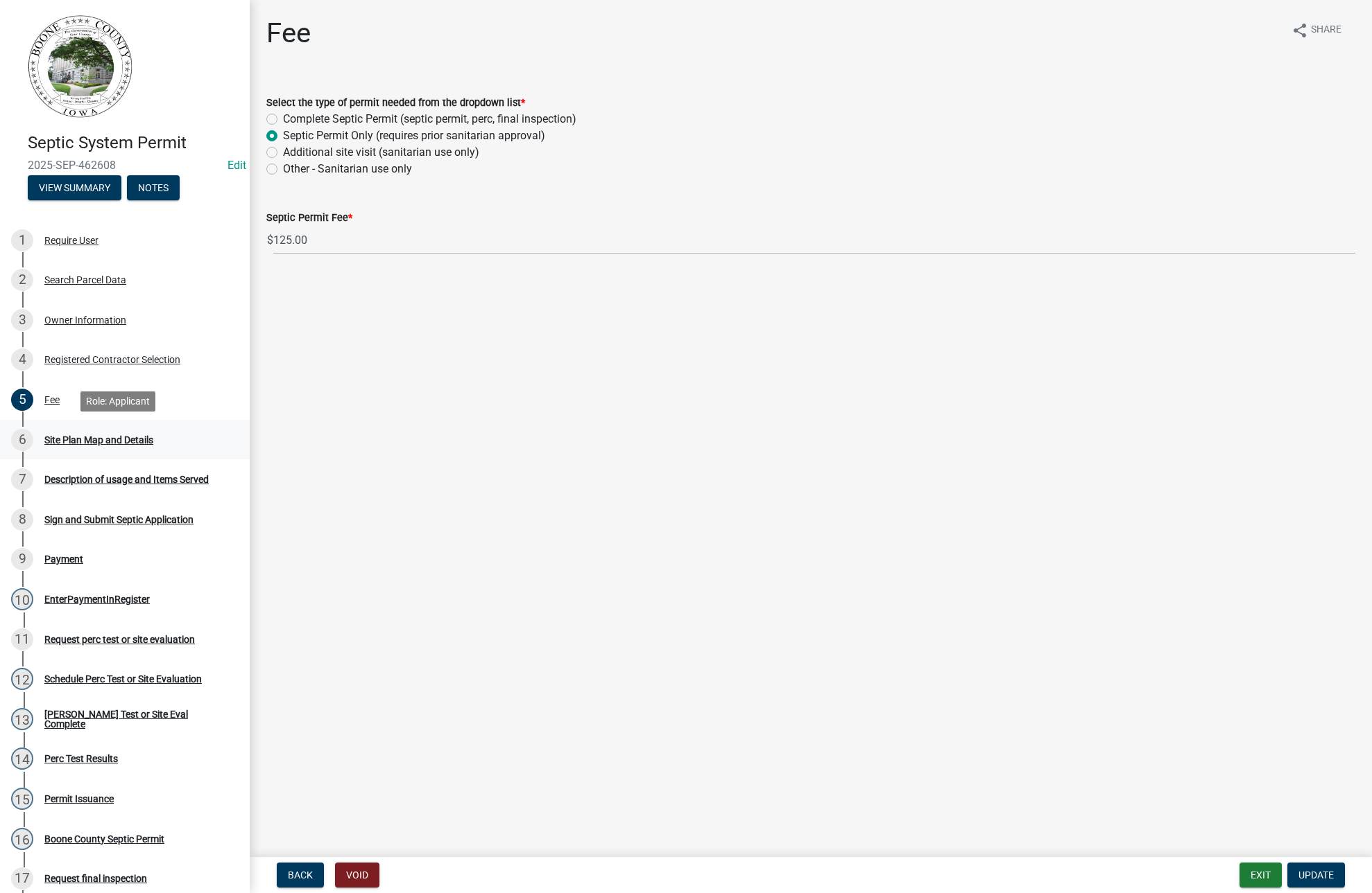
click at [62, 435] on div "Site Plan Map and Details" at bounding box center [98, 439] width 109 height 9
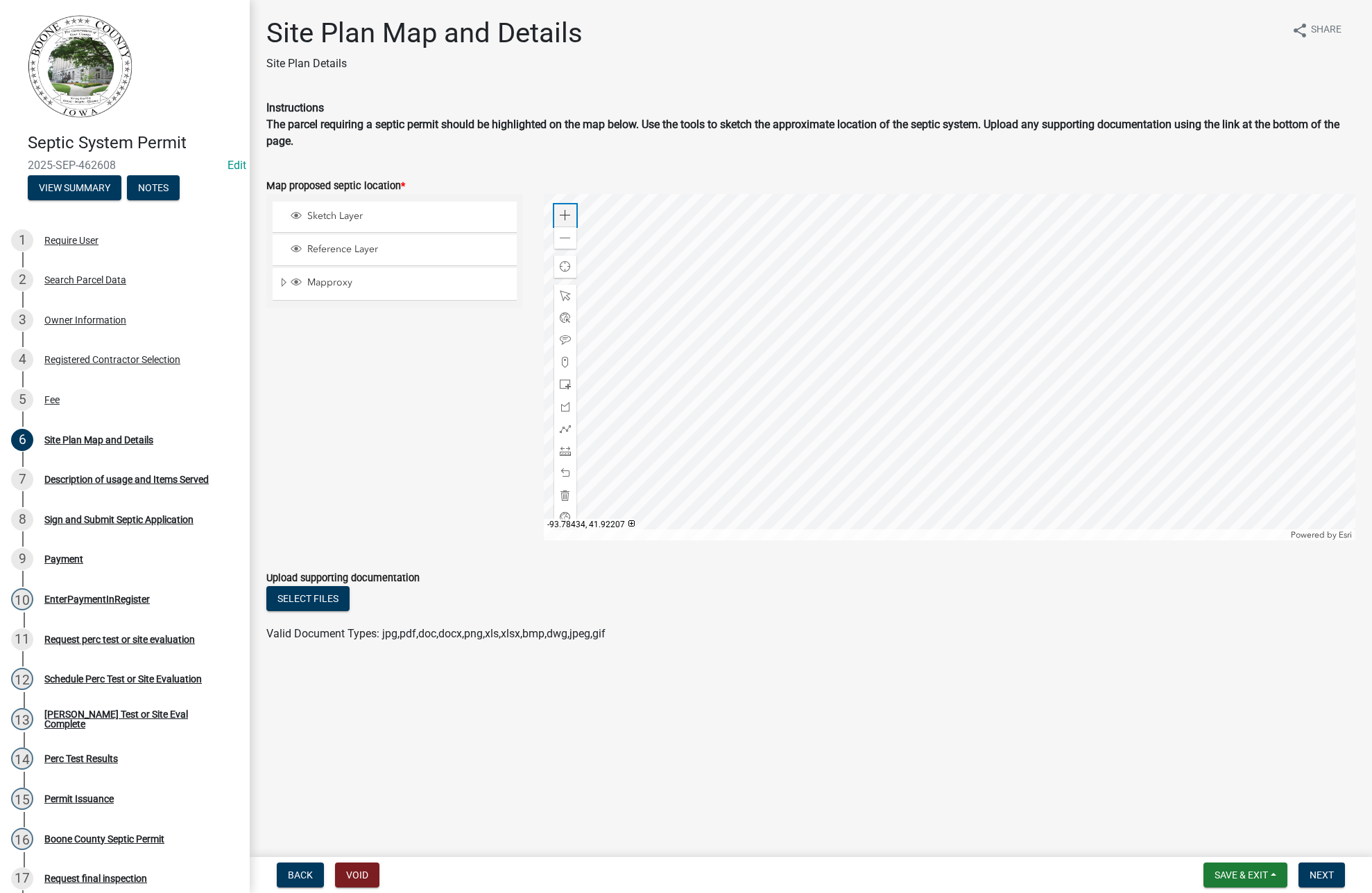
click at [565, 217] on span at bounding box center [565, 215] width 11 height 11
click at [863, 425] on div at bounding box center [949, 367] width 811 height 346
click at [564, 424] on span at bounding box center [565, 428] width 11 height 11
click at [877, 396] on div at bounding box center [949, 367] width 811 height 346
click at [895, 381] on div at bounding box center [949, 367] width 811 height 346
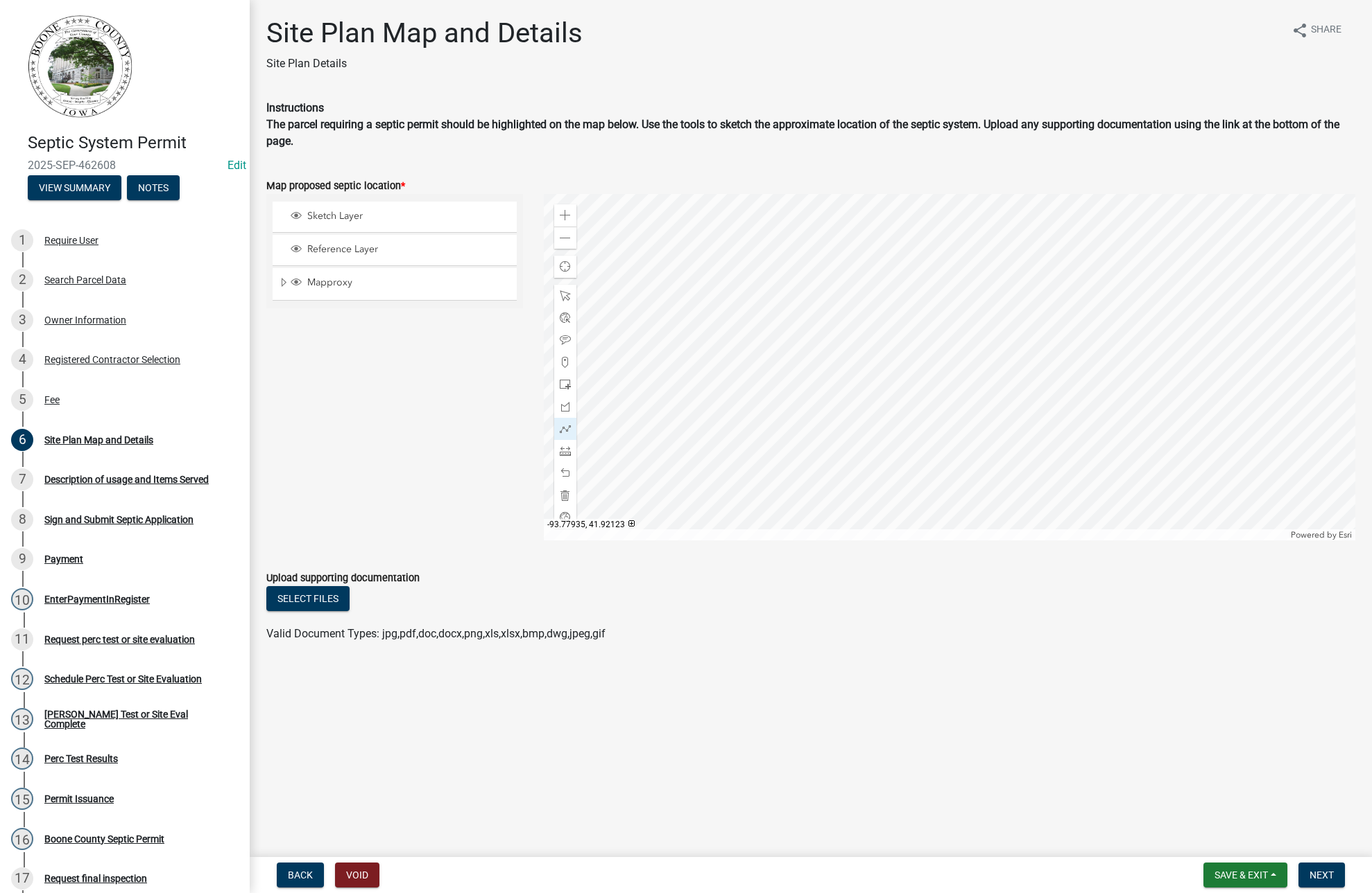
click at [895, 381] on div at bounding box center [949, 367] width 811 height 346
click at [878, 378] on div at bounding box center [949, 367] width 811 height 346
click at [899, 400] on div at bounding box center [949, 367] width 811 height 346
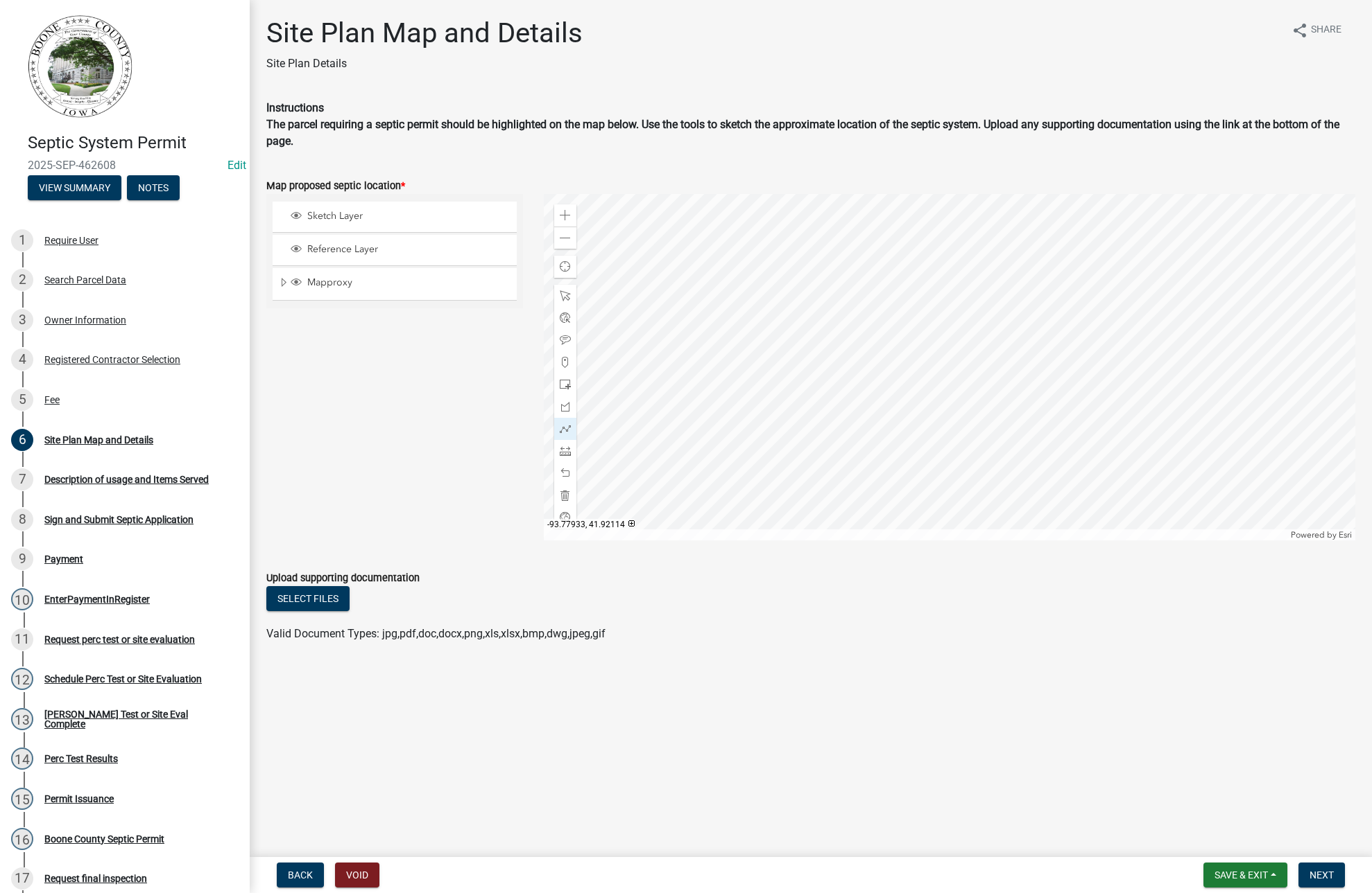
click at [899, 400] on div at bounding box center [949, 367] width 811 height 346
click at [897, 400] on div at bounding box center [949, 367] width 811 height 346
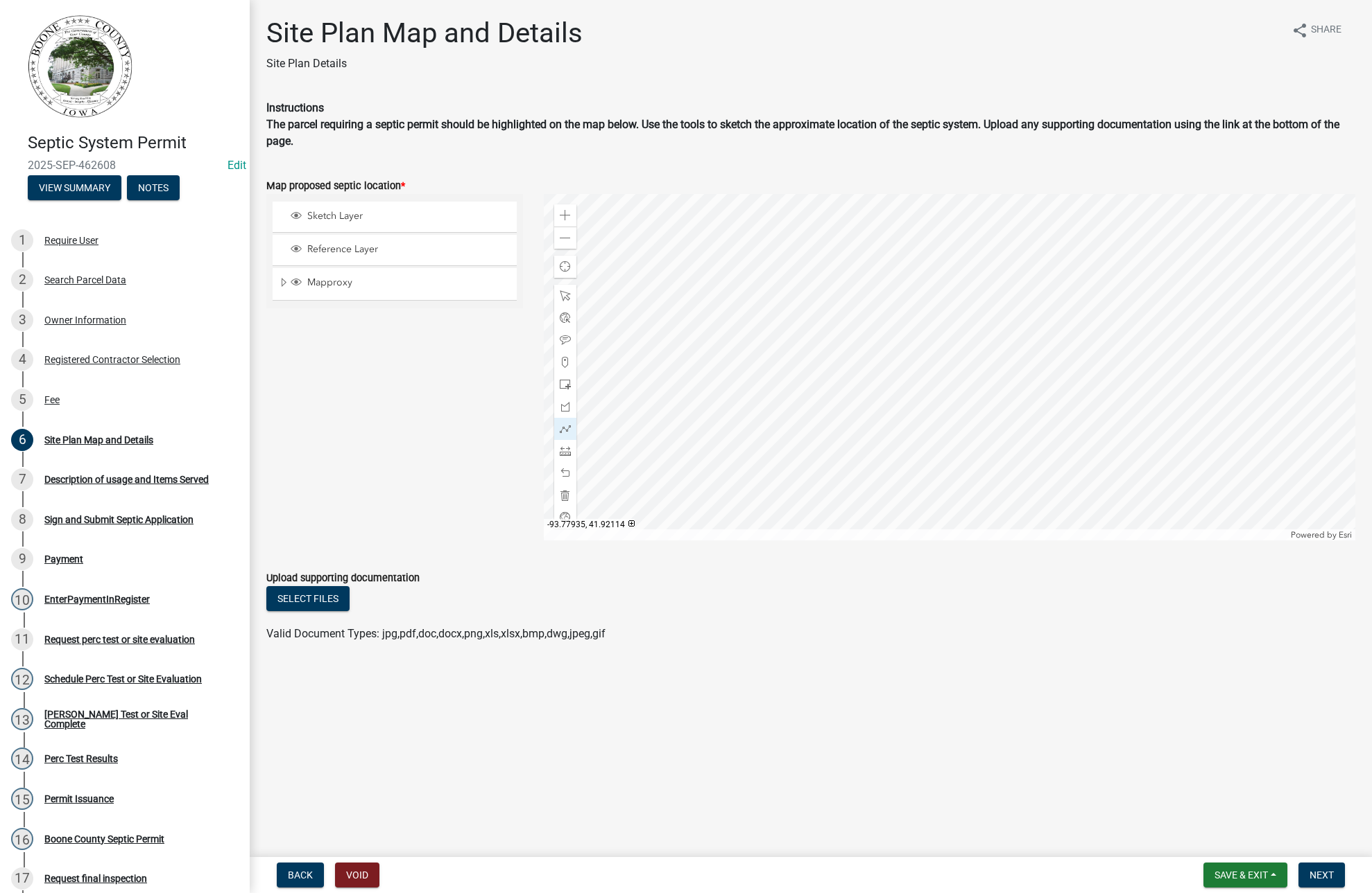
click at [895, 399] on div at bounding box center [949, 367] width 811 height 346
click at [559, 473] on div at bounding box center [565, 473] width 22 height 22
click at [1325, 866] on button "Next" at bounding box center [1321, 874] width 47 height 25
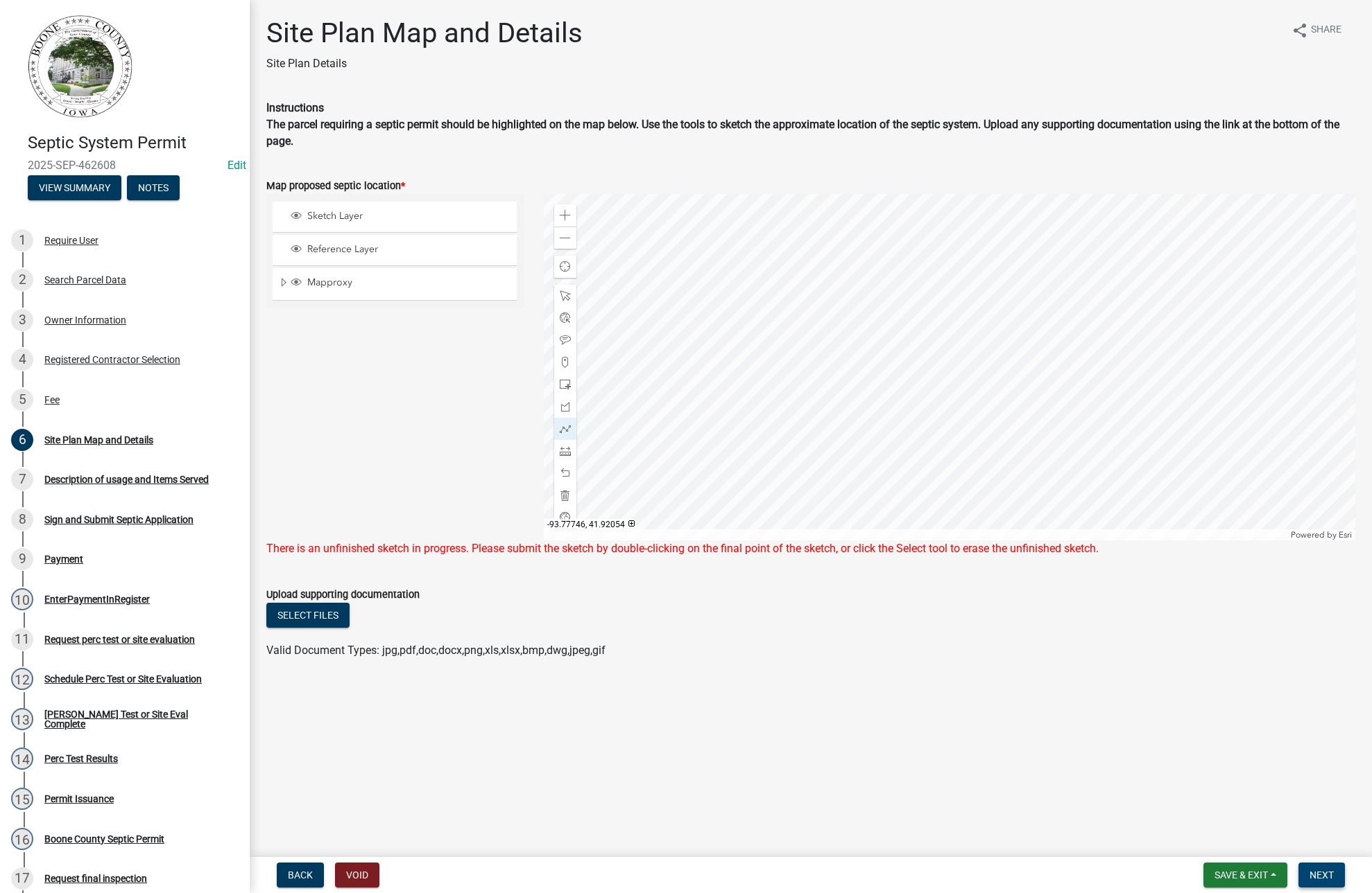
click at [1329, 868] on button "Next" at bounding box center [1321, 874] width 47 height 25
click at [893, 400] on div at bounding box center [949, 367] width 811 height 346
click at [898, 395] on div at bounding box center [949, 367] width 811 height 346
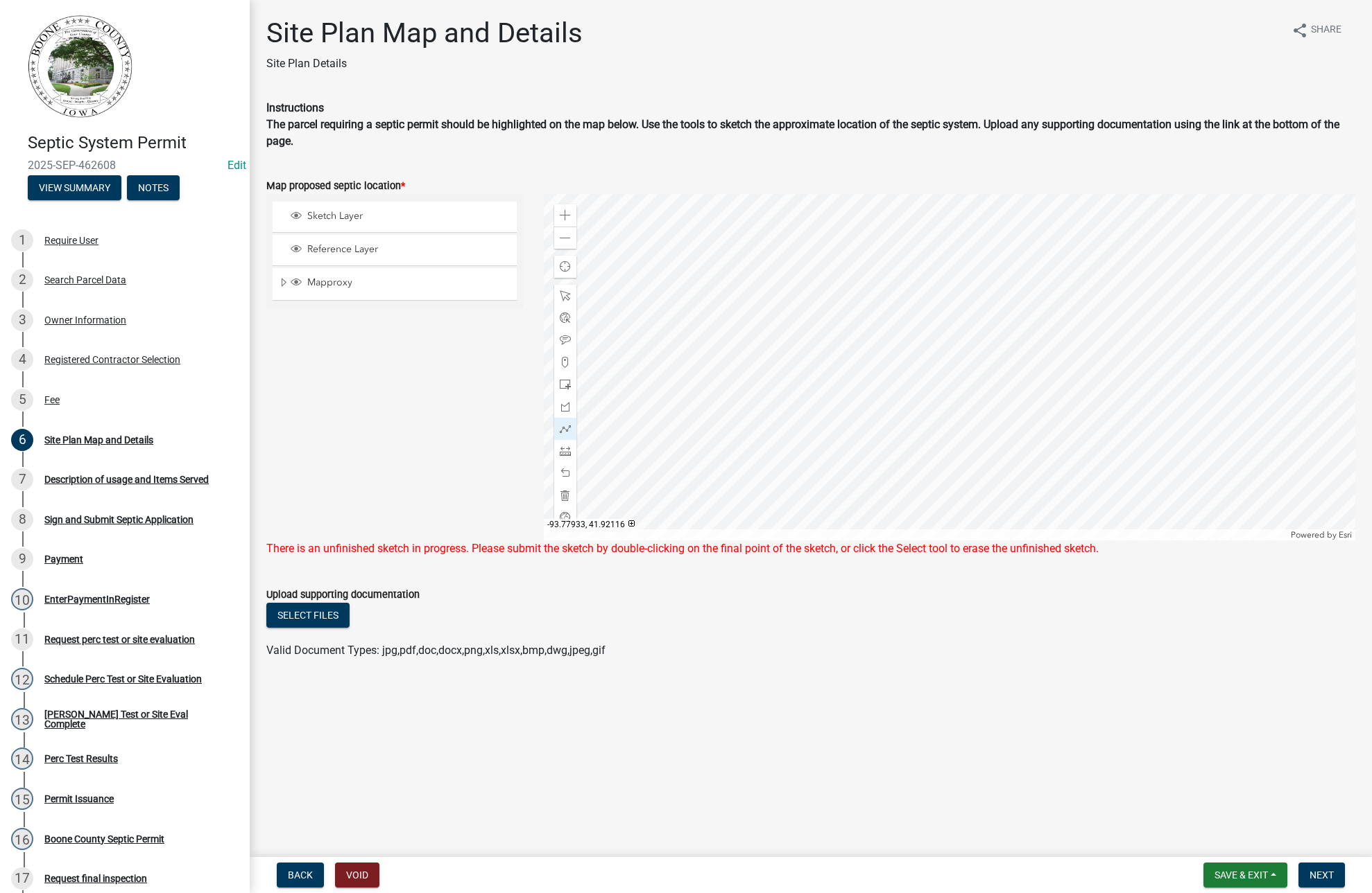
click at [898, 395] on div at bounding box center [949, 367] width 811 height 346
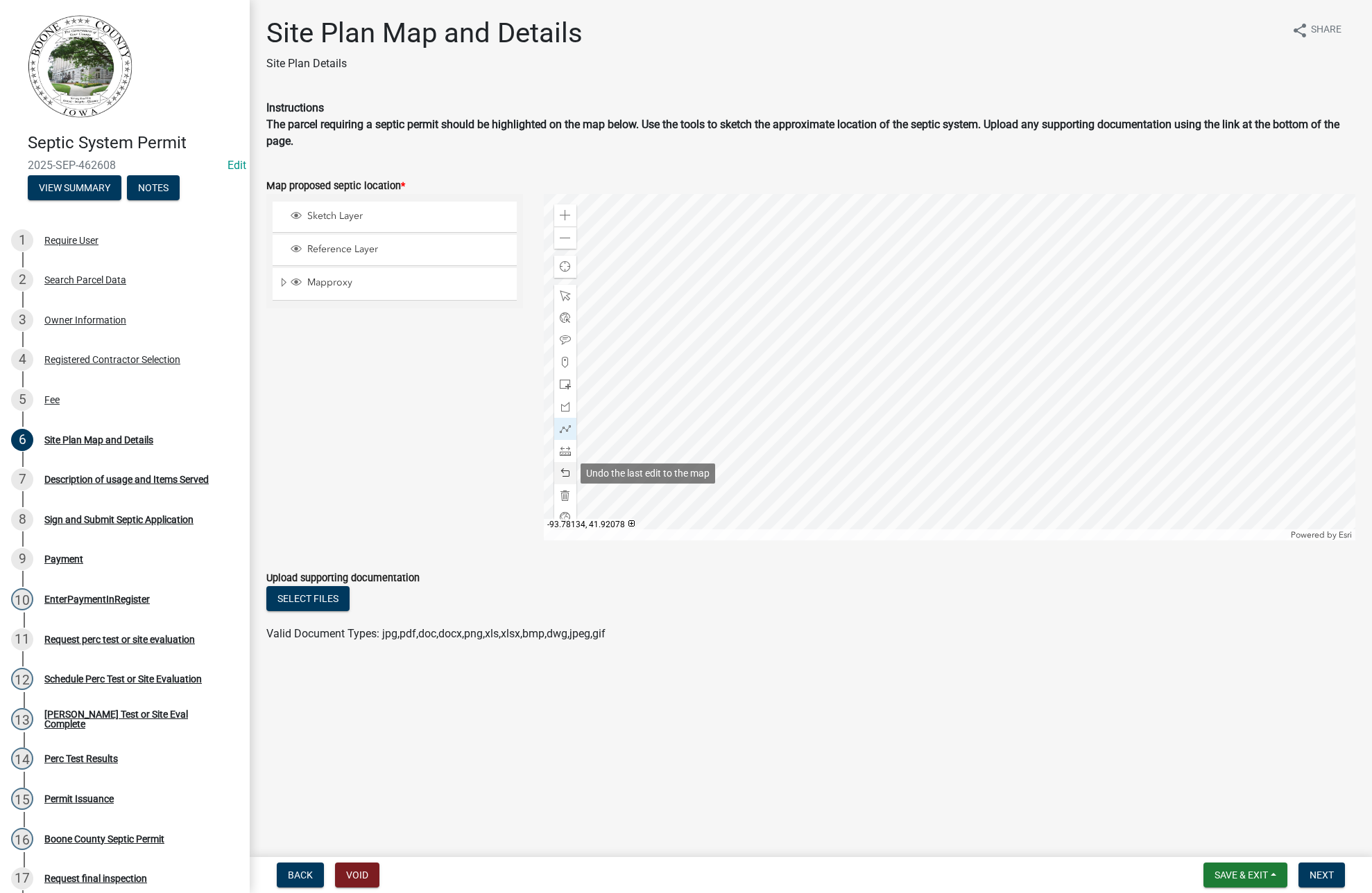
click at [568, 471] on span at bounding box center [565, 473] width 11 height 11
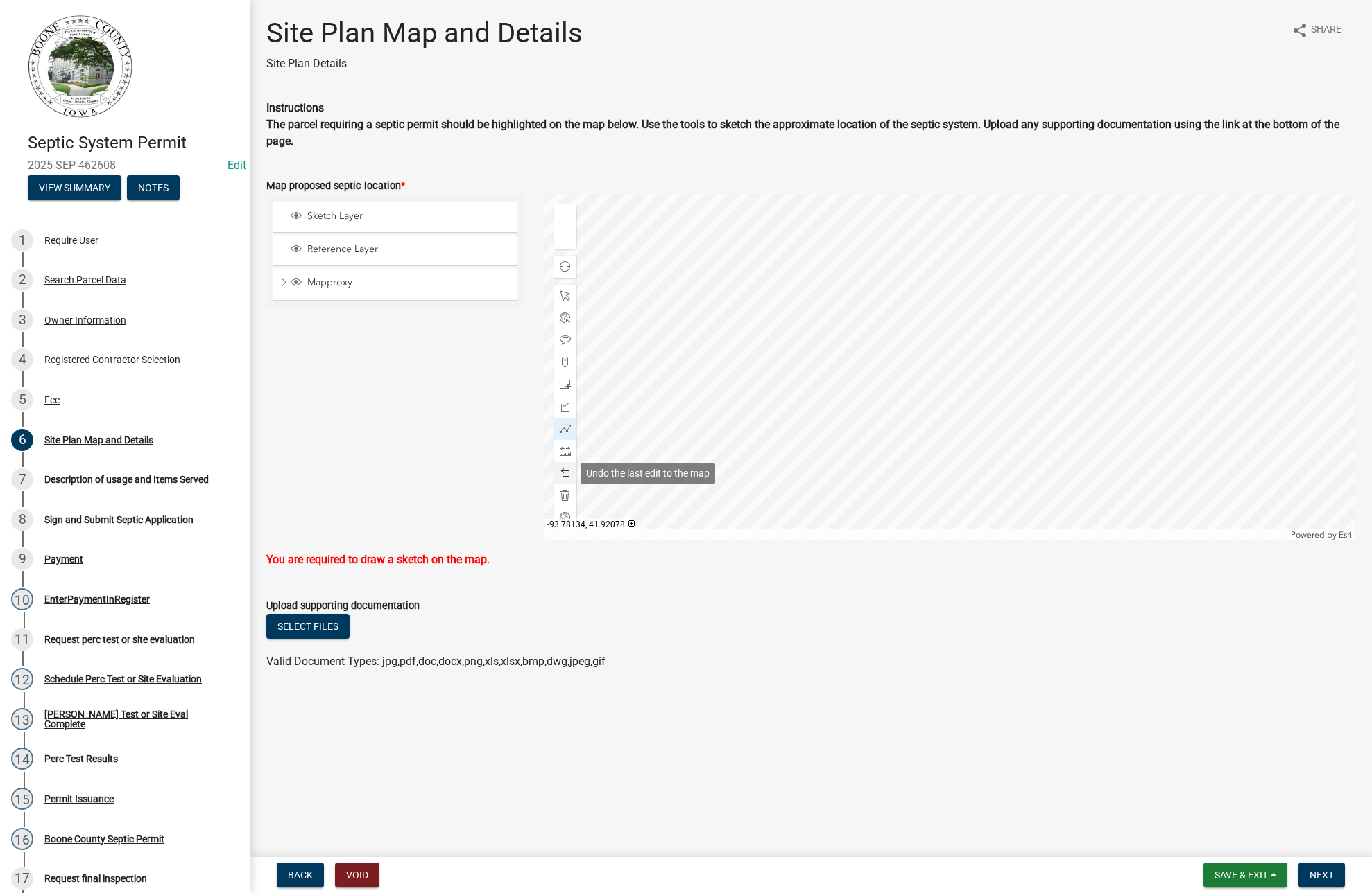
click at [568, 471] on span at bounding box center [565, 473] width 11 height 11
click at [566, 385] on span at bounding box center [565, 384] width 11 height 11
click at [877, 388] on div at bounding box center [949, 367] width 811 height 346
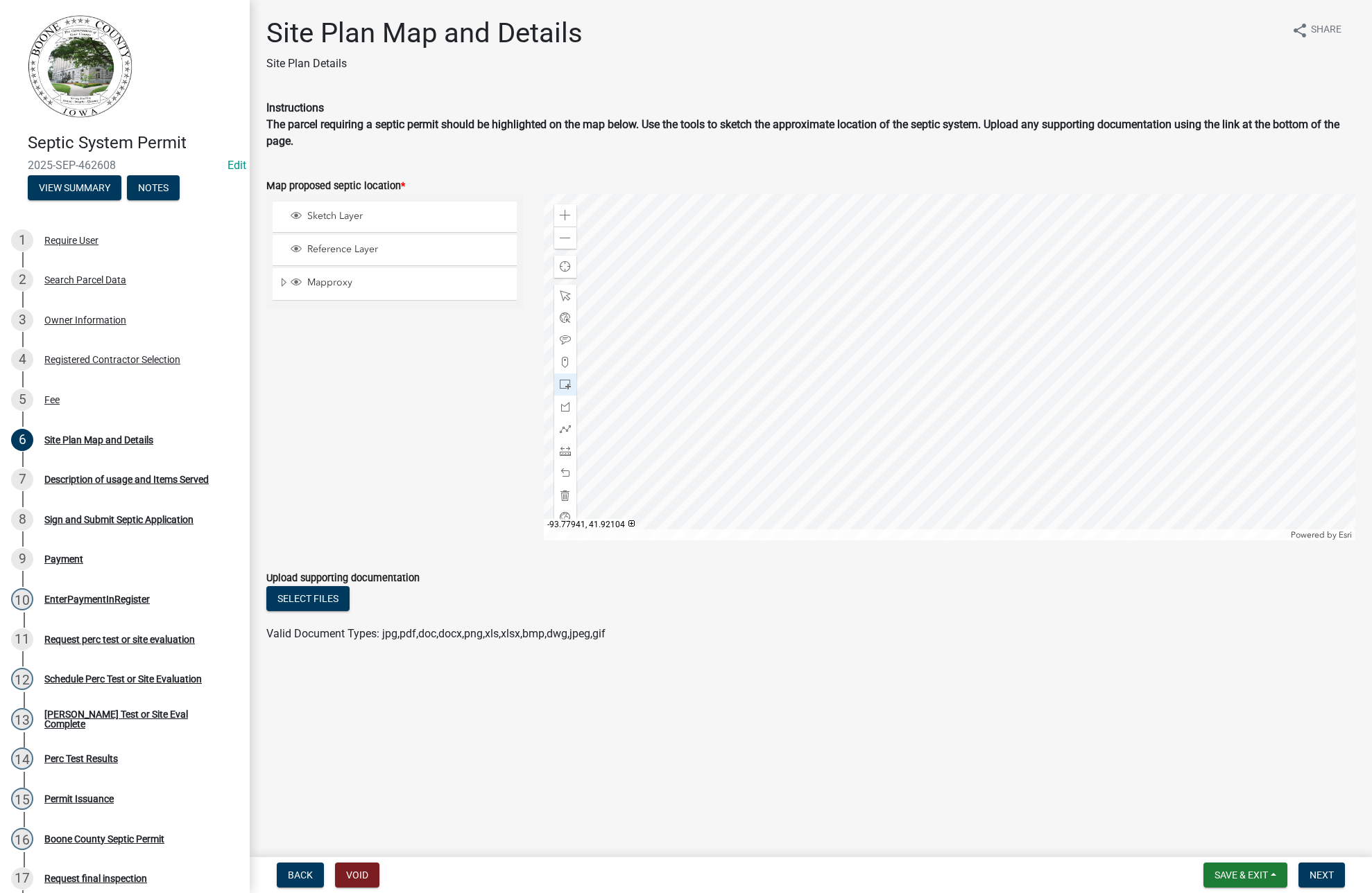
click at [886, 421] on div at bounding box center [949, 367] width 811 height 346
click at [564, 236] on span at bounding box center [565, 238] width 11 height 11
click at [562, 474] on span at bounding box center [565, 473] width 11 height 11
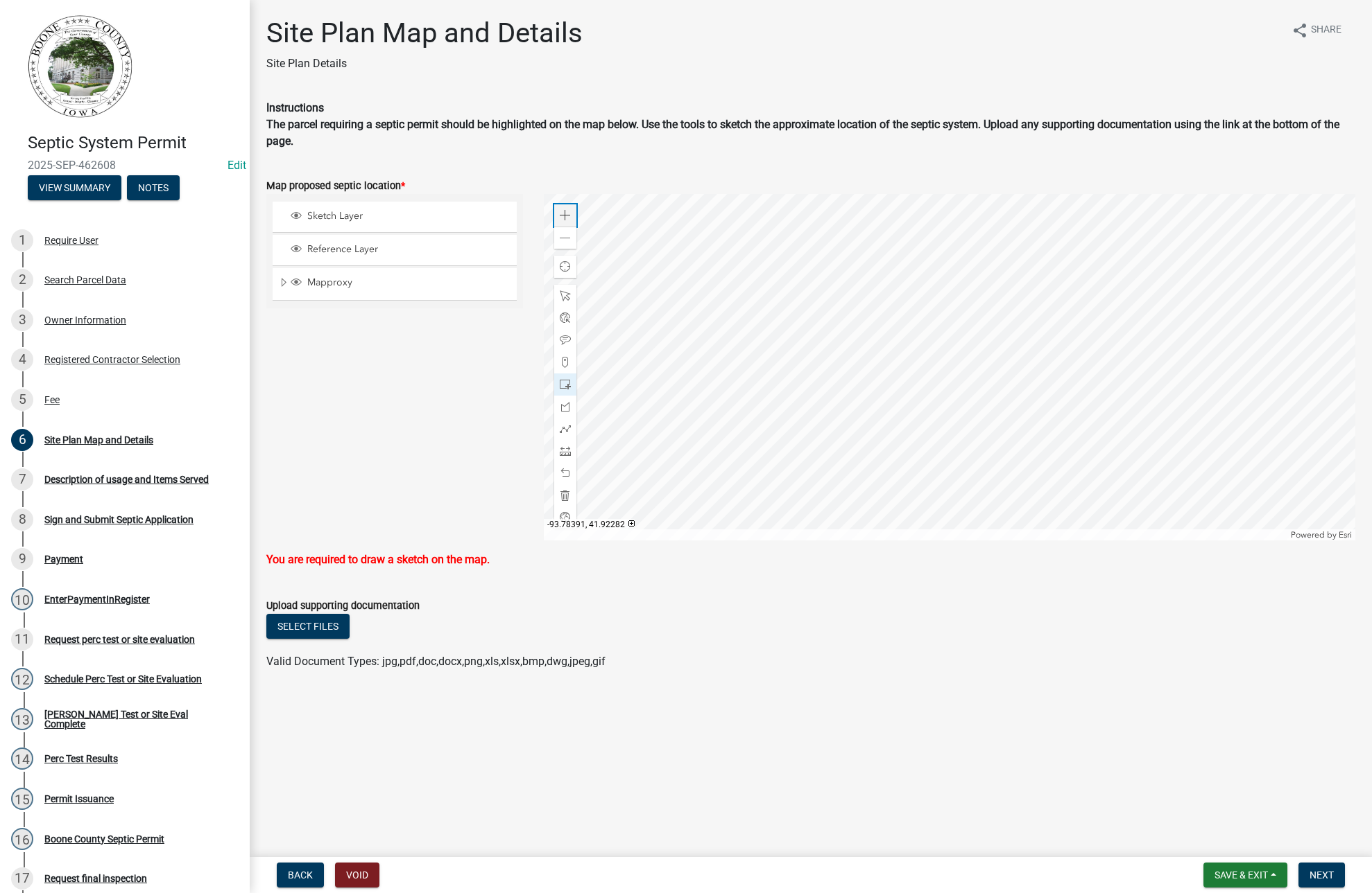
click at [557, 211] on div "Zoom in" at bounding box center [565, 216] width 22 height 22
click at [566, 215] on span at bounding box center [565, 215] width 11 height 11
click at [804, 412] on div at bounding box center [949, 367] width 811 height 346
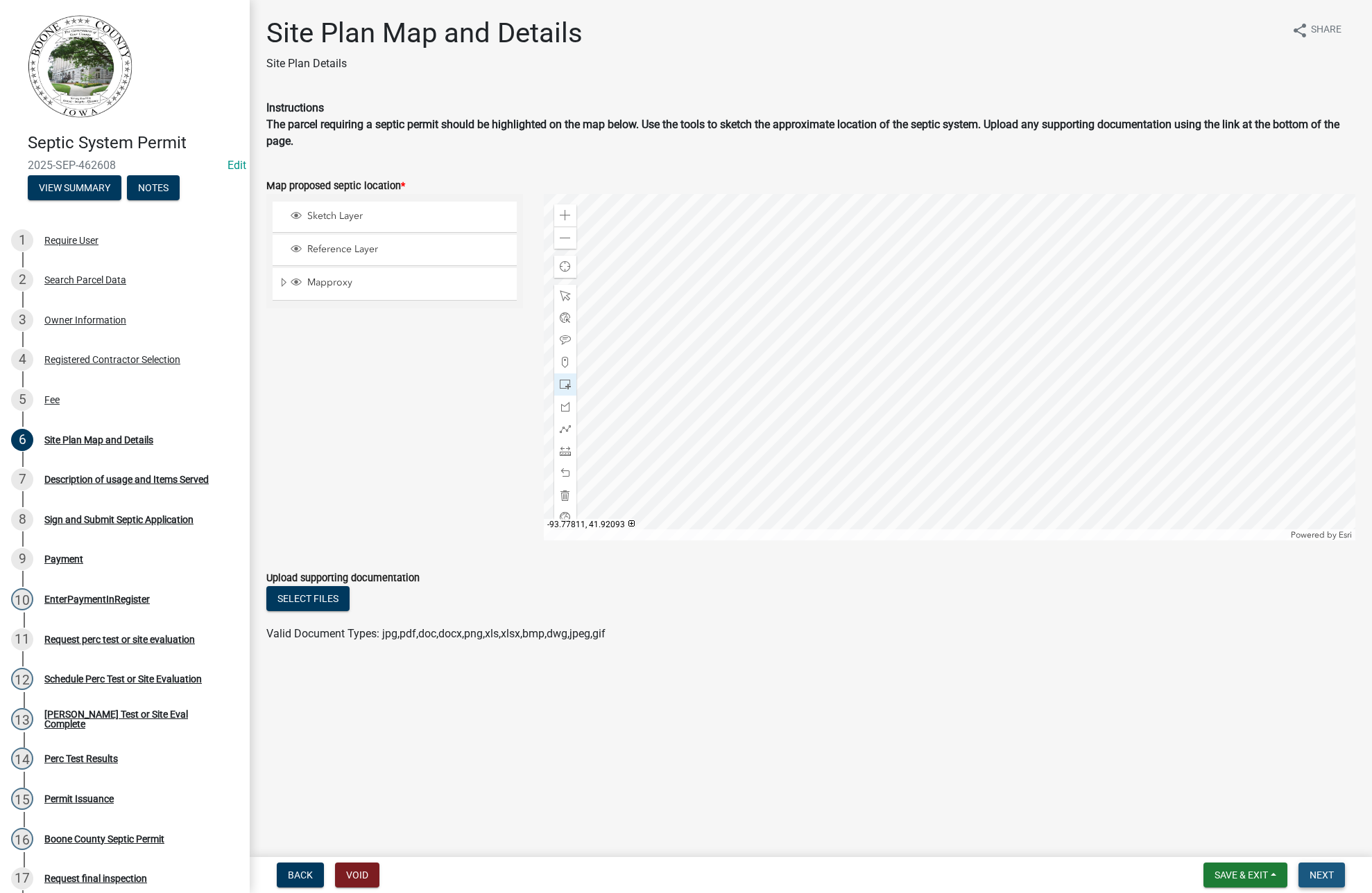
click at [1315, 870] on span "Next" at bounding box center [1321, 875] width 25 height 11
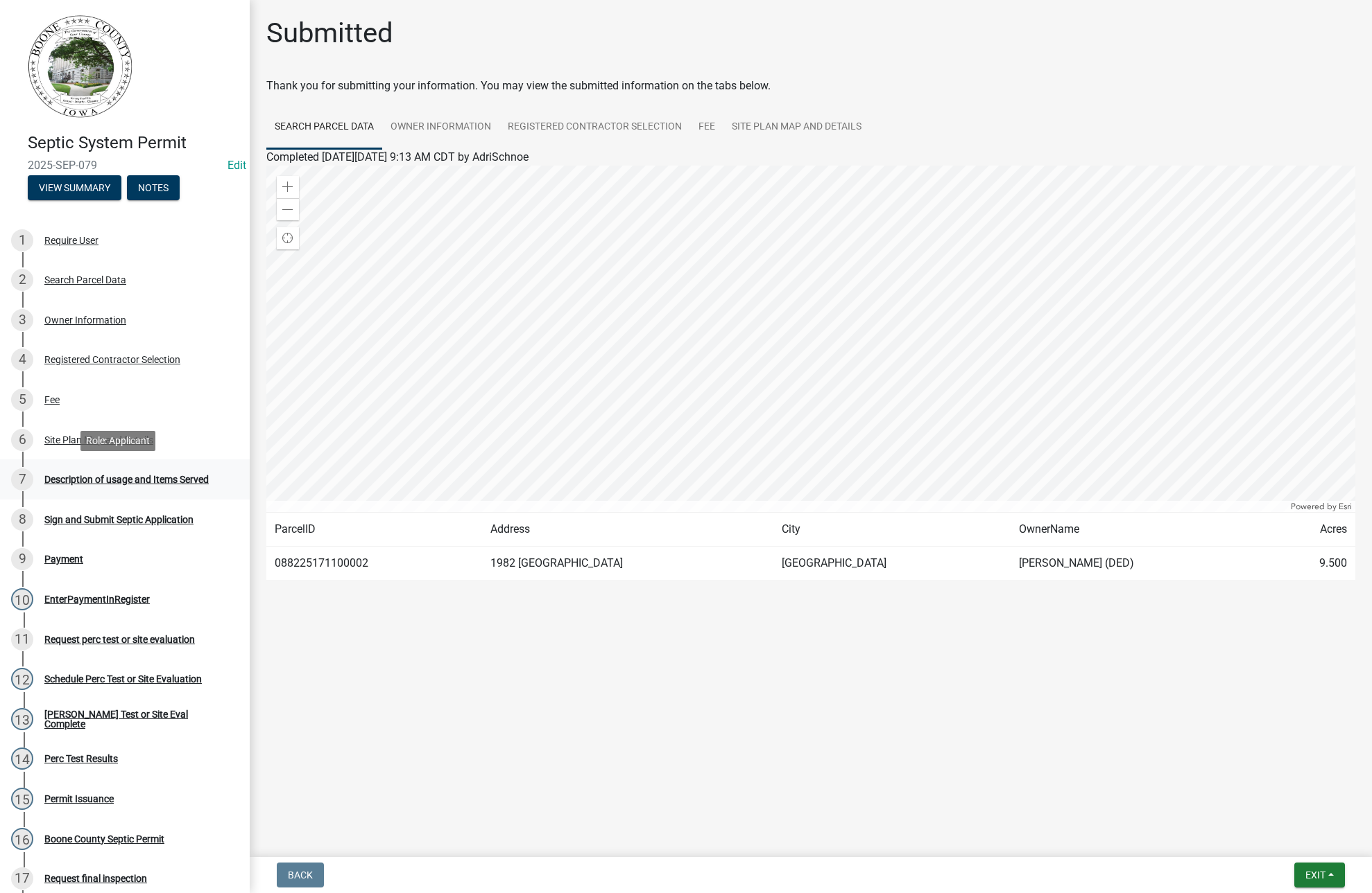
click at [87, 477] on div "Description of usage and Items Served" at bounding box center [126, 479] width 164 height 9
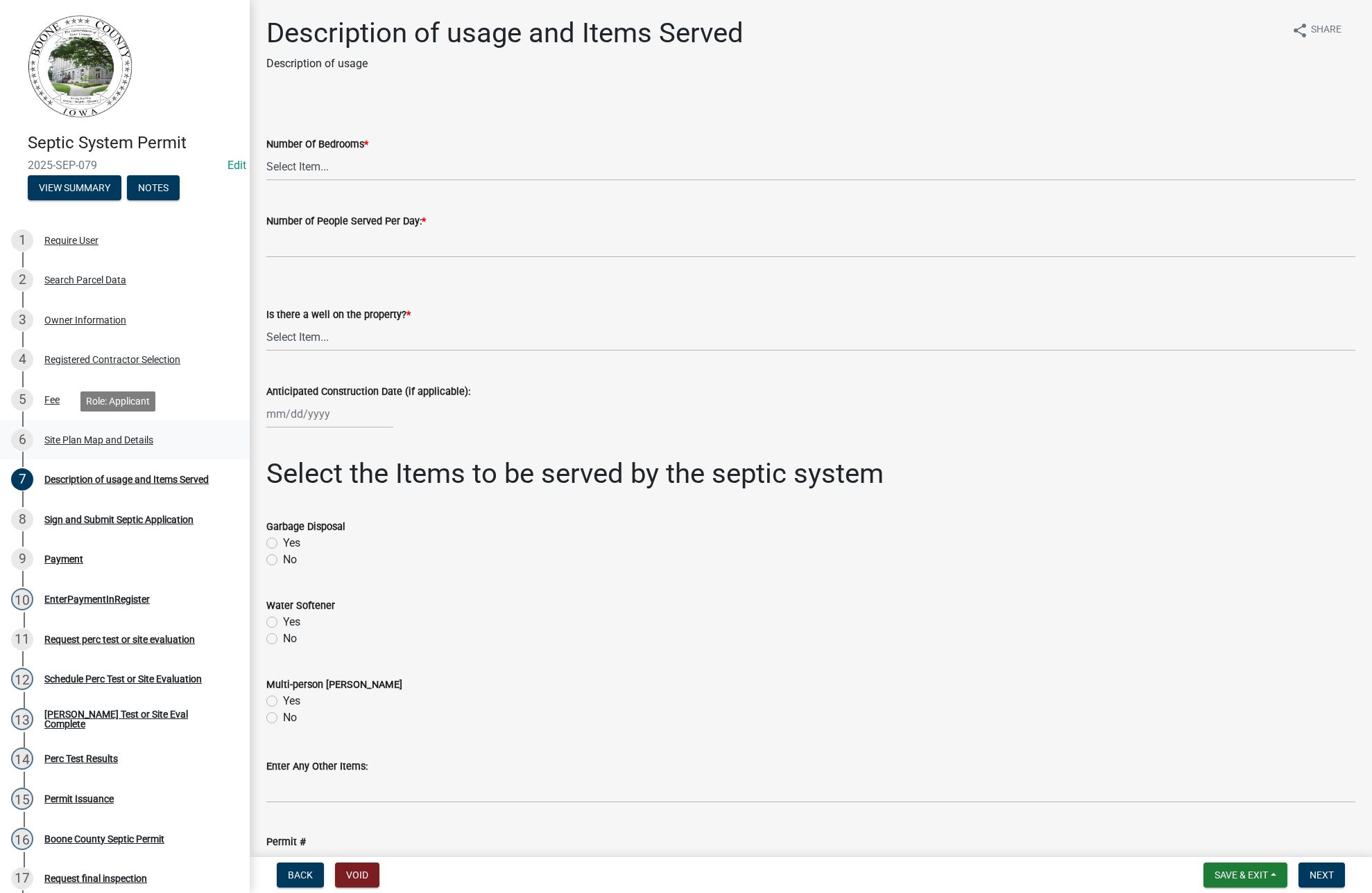
click at [61, 438] on div "Site Plan Map and Details" at bounding box center [98, 439] width 109 height 9
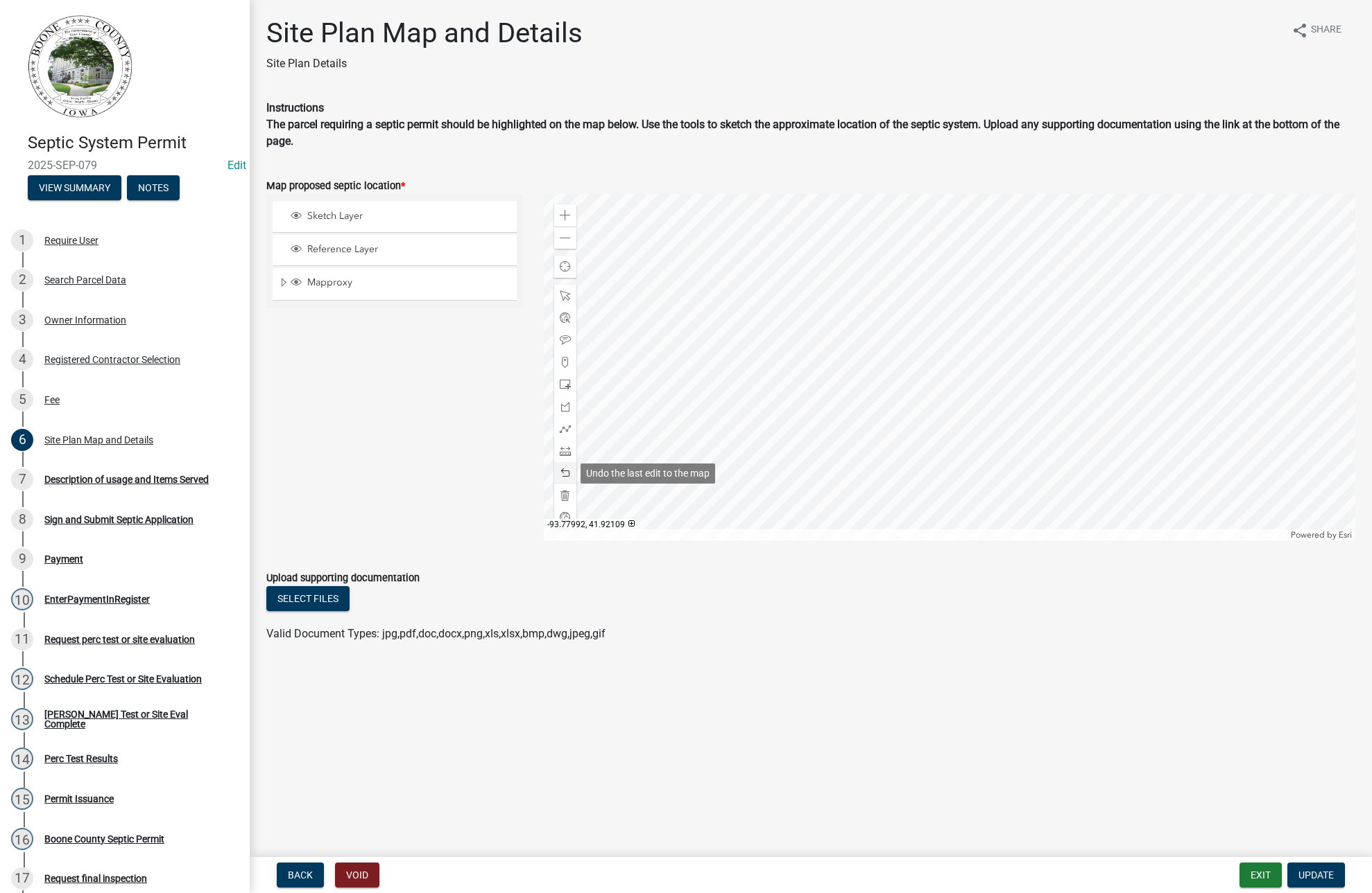
click at [561, 471] on span at bounding box center [565, 473] width 11 height 11
click at [568, 432] on span at bounding box center [565, 428] width 11 height 11
click at [944, 348] on div at bounding box center [949, 367] width 811 height 346
click at [944, 350] on div at bounding box center [949, 367] width 811 height 346
click at [965, 350] on div at bounding box center [949, 367] width 811 height 346
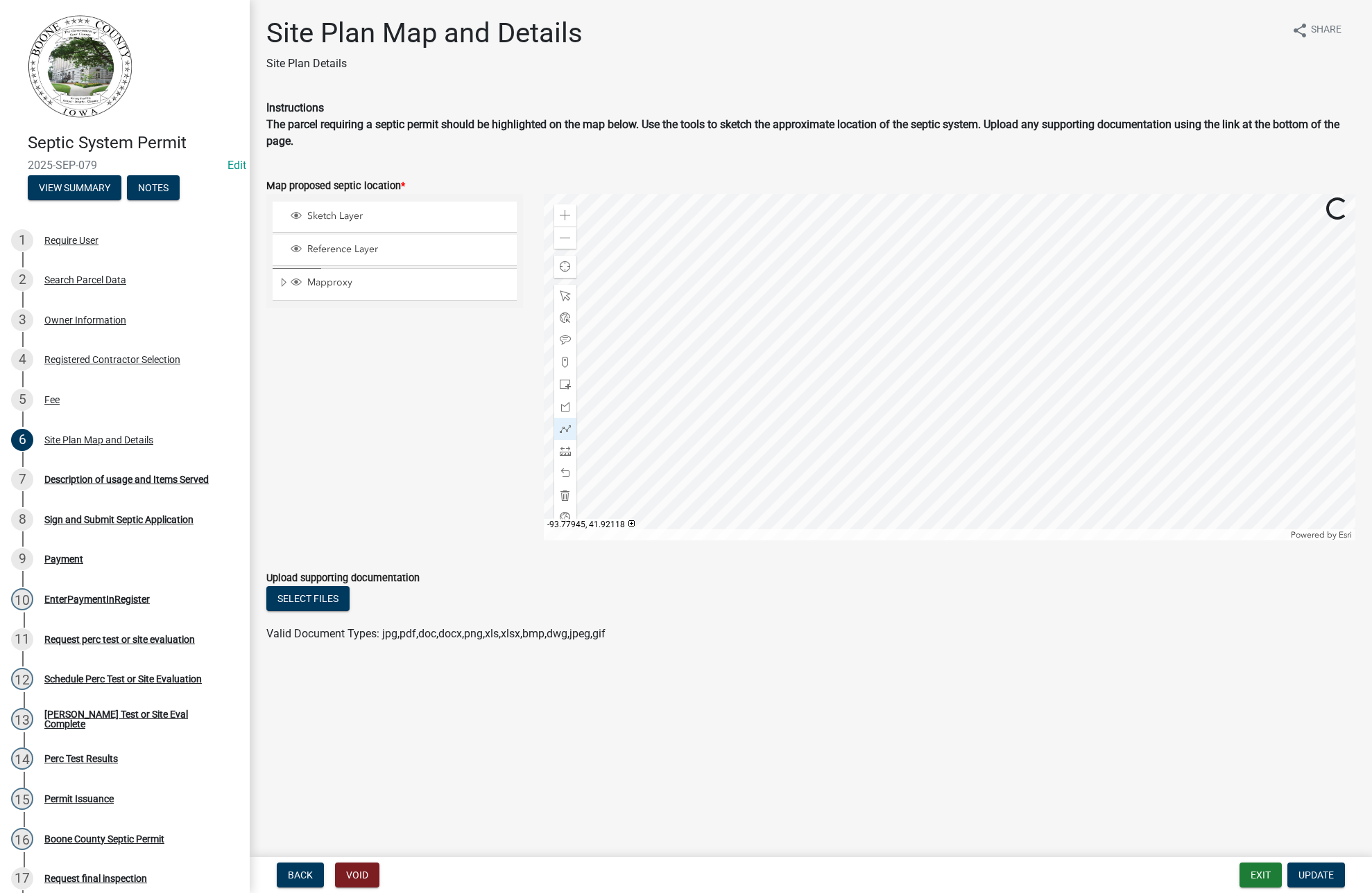
click at [966, 377] on div at bounding box center [949, 367] width 811 height 346
click at [944, 377] on div at bounding box center [949, 367] width 811 height 346
click at [946, 350] on div at bounding box center [949, 367] width 811 height 346
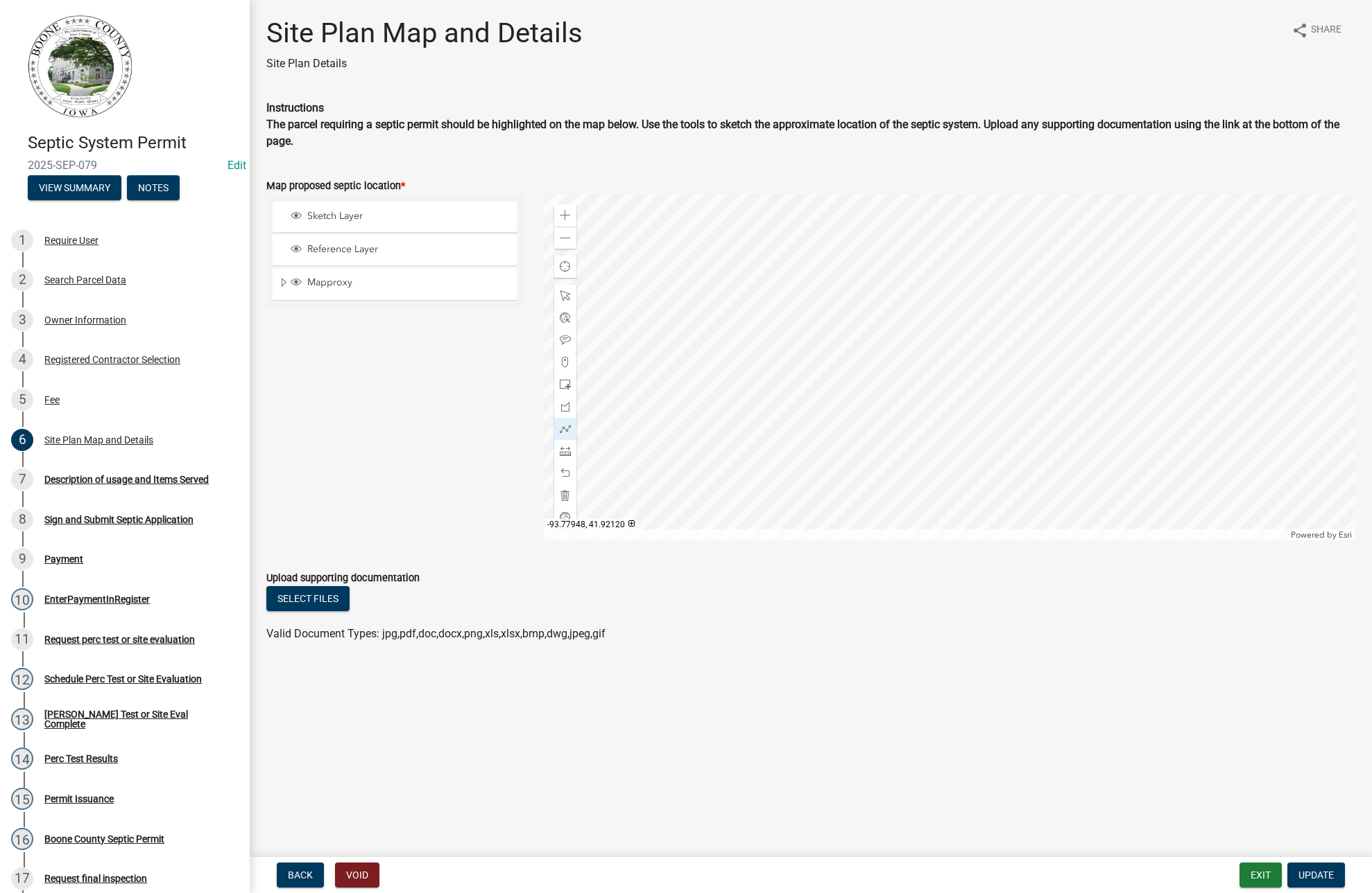
click at [947, 351] on div at bounding box center [949, 367] width 811 height 346
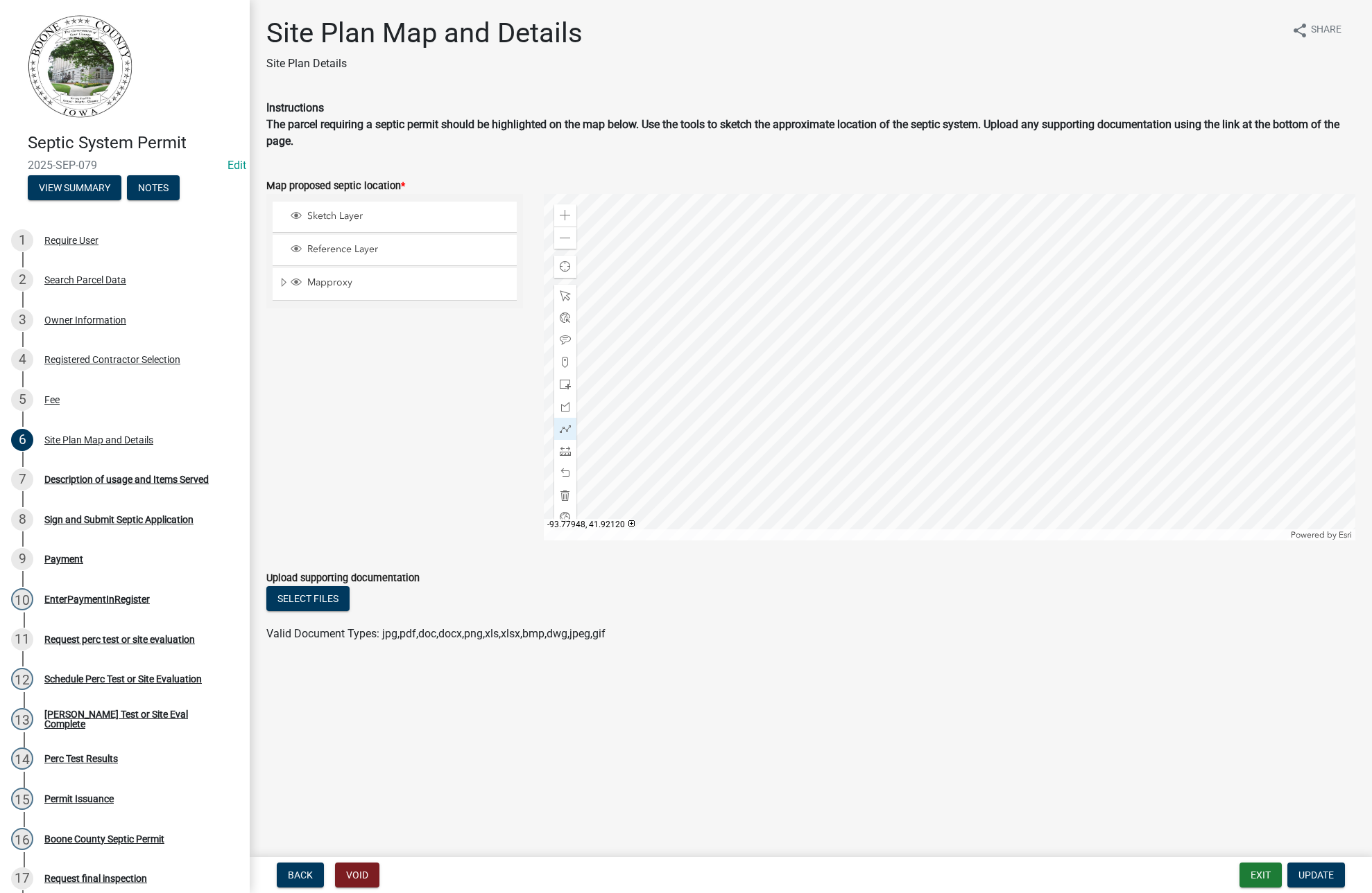
click at [947, 351] on div at bounding box center [949, 367] width 811 height 346
click at [947, 352] on div at bounding box center [949, 367] width 811 height 346
click at [946, 352] on div at bounding box center [949, 367] width 811 height 346
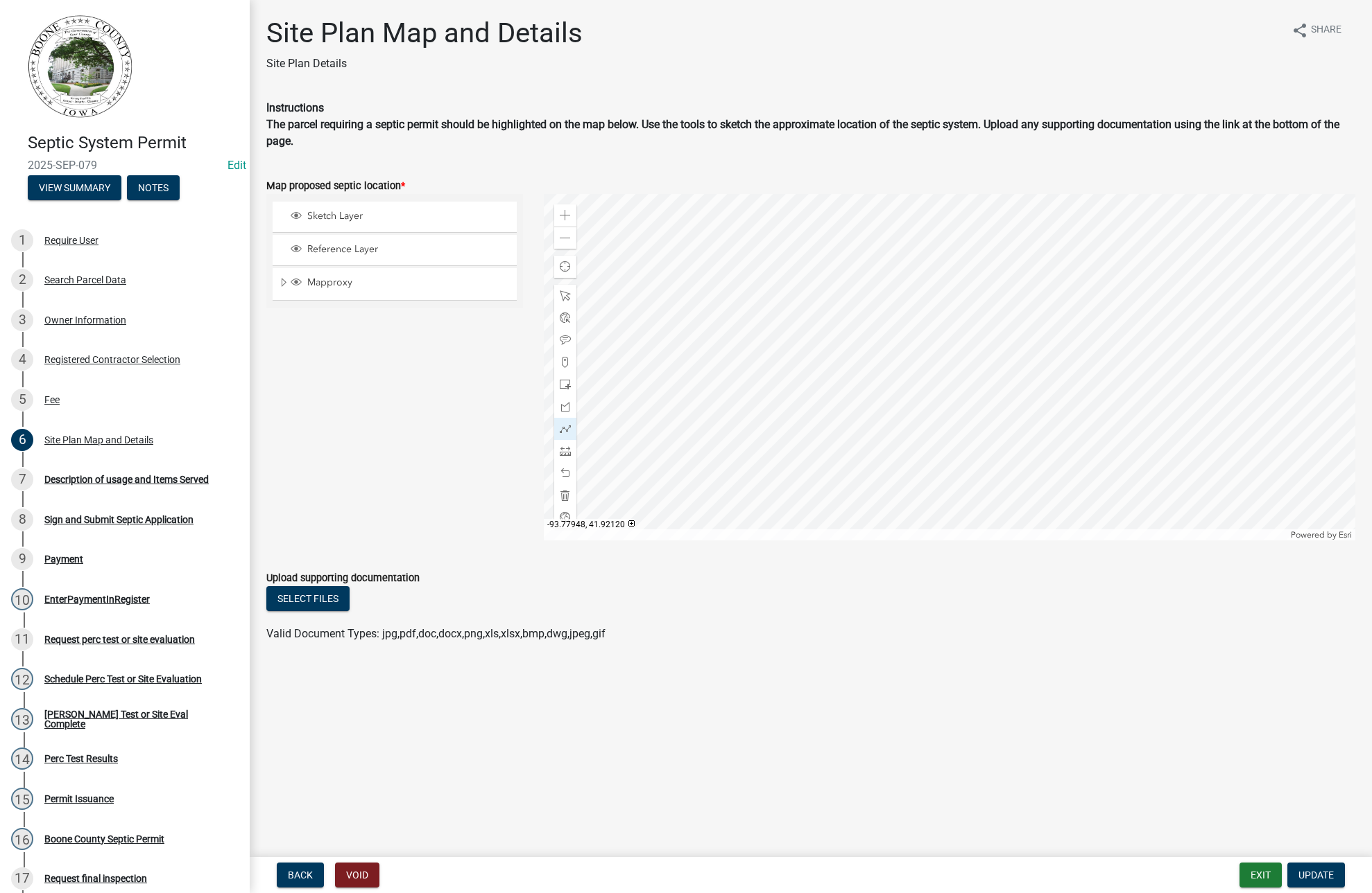
click at [946, 352] on div at bounding box center [949, 367] width 811 height 346
click at [563, 466] on div at bounding box center [565, 473] width 22 height 22
click at [1311, 877] on span "Update" at bounding box center [1316, 875] width 36 height 11
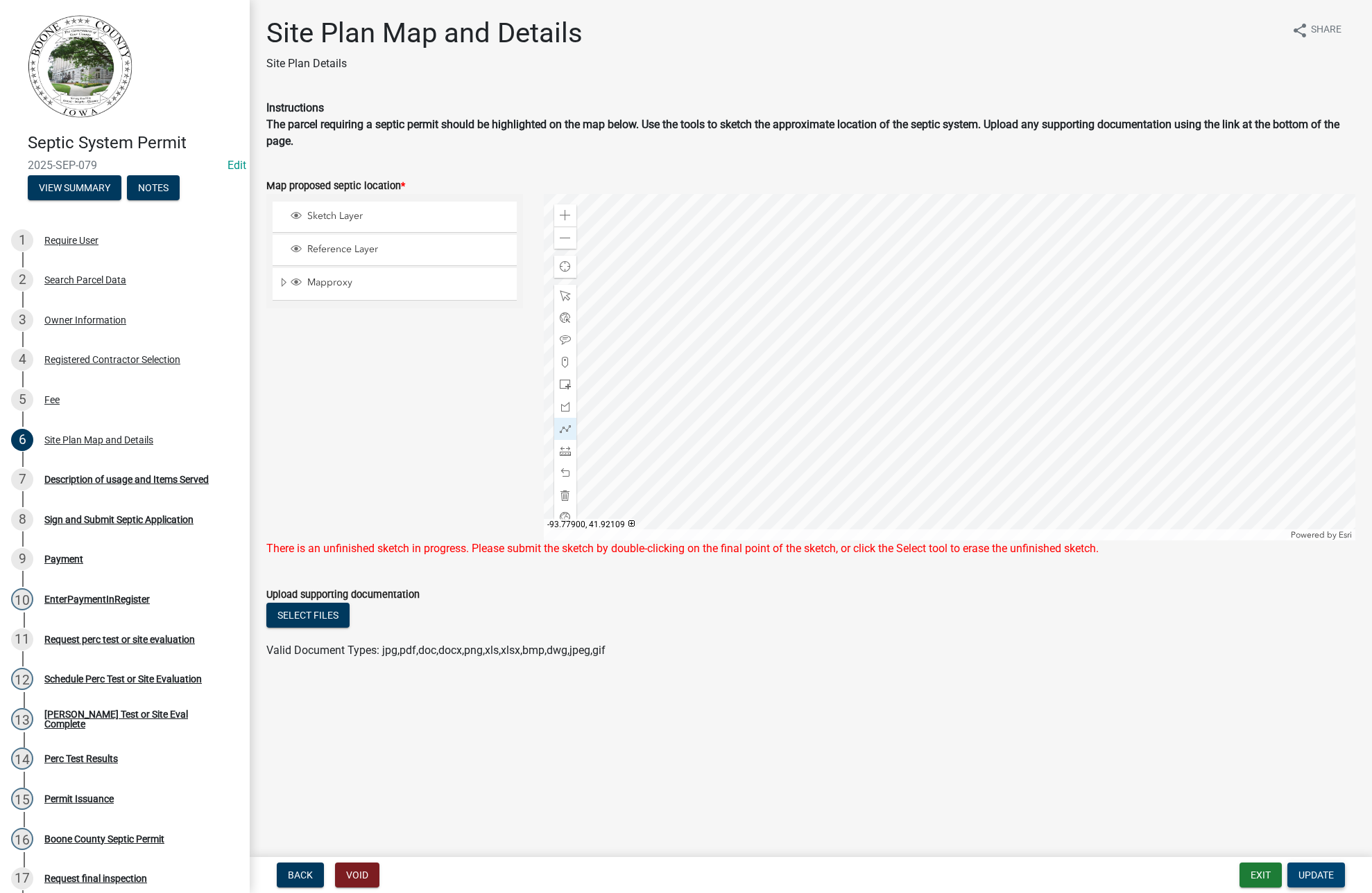
click at [1314, 863] on button "Update" at bounding box center [1316, 874] width 58 height 25
click at [969, 359] on div at bounding box center [949, 367] width 811 height 346
click at [966, 373] on div at bounding box center [949, 367] width 811 height 346
click at [968, 373] on div at bounding box center [949, 367] width 811 height 346
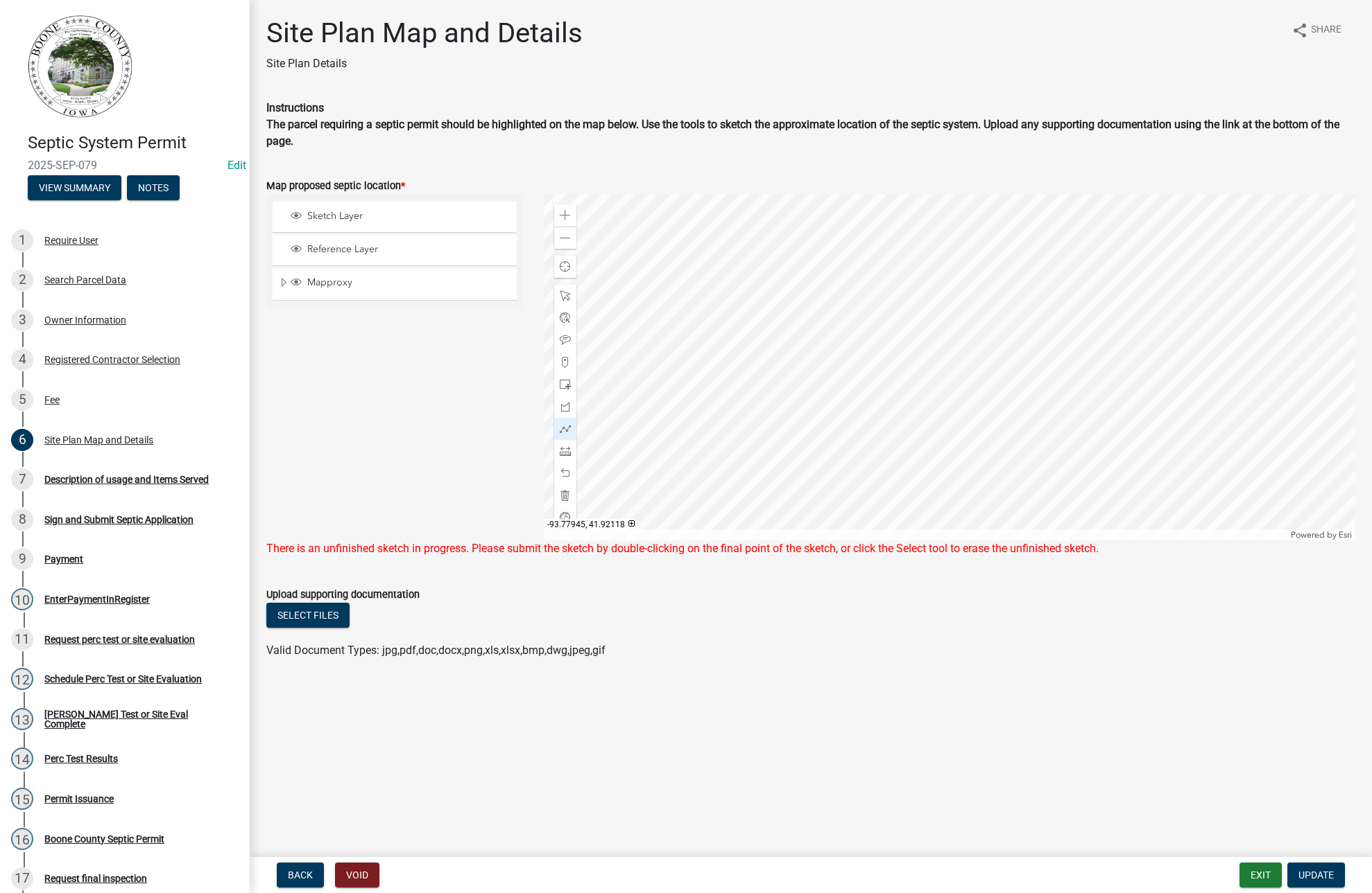
click at [968, 373] on div at bounding box center [949, 367] width 811 height 346
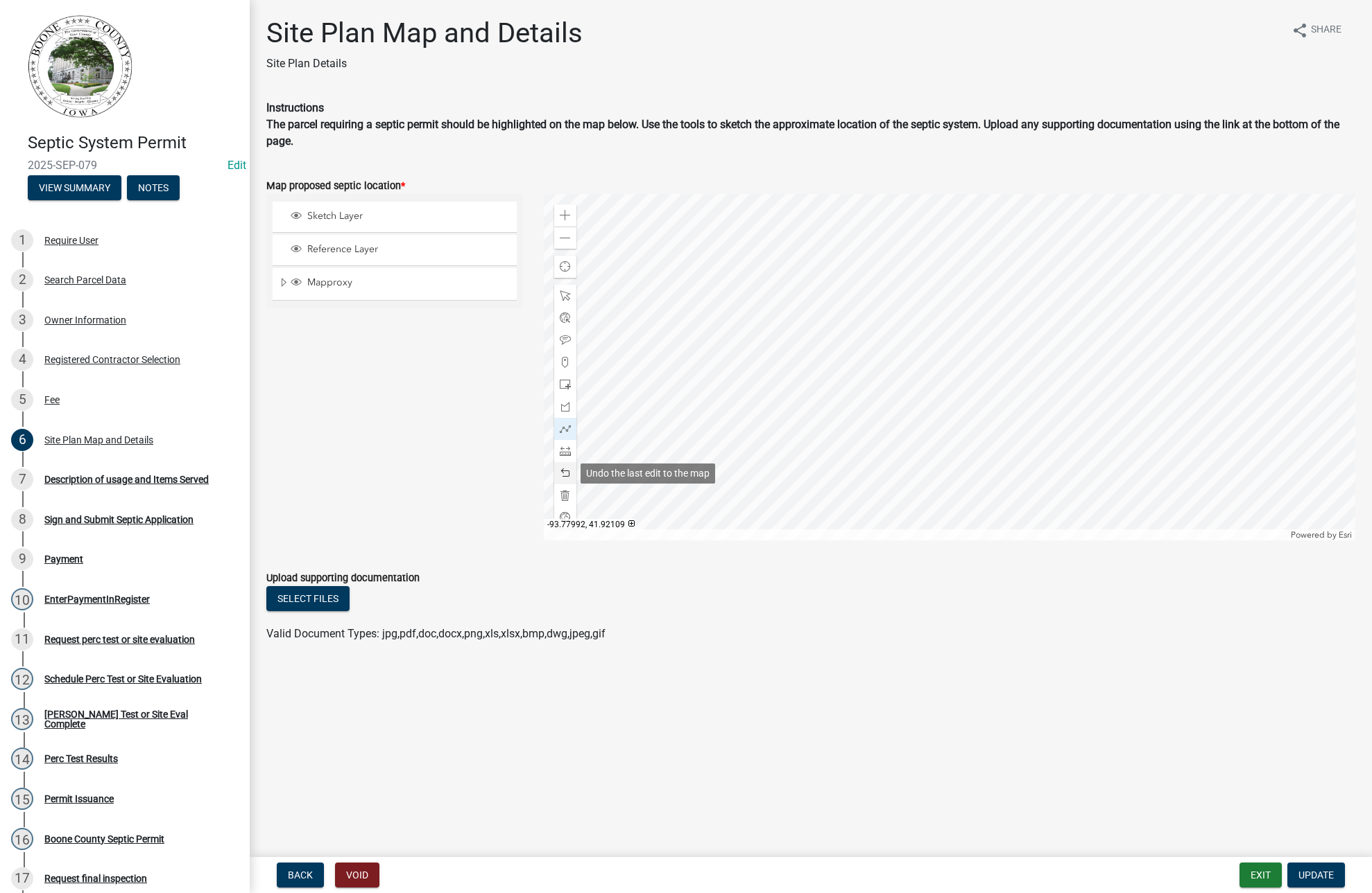
click at [556, 469] on div at bounding box center [565, 473] width 22 height 22
click at [1307, 870] on span "Update" at bounding box center [1316, 875] width 36 height 11
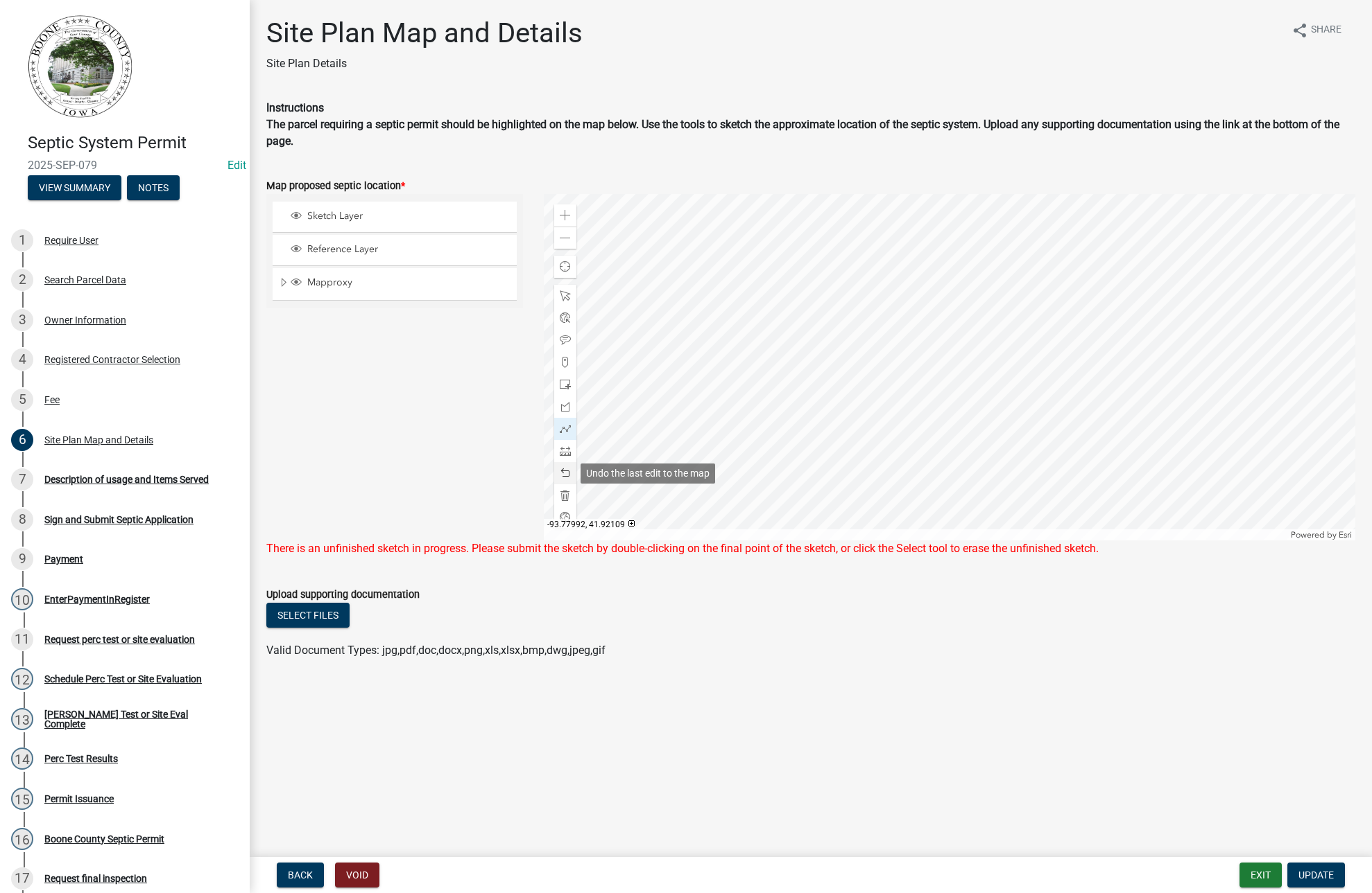
click at [559, 472] on div at bounding box center [565, 473] width 22 height 22
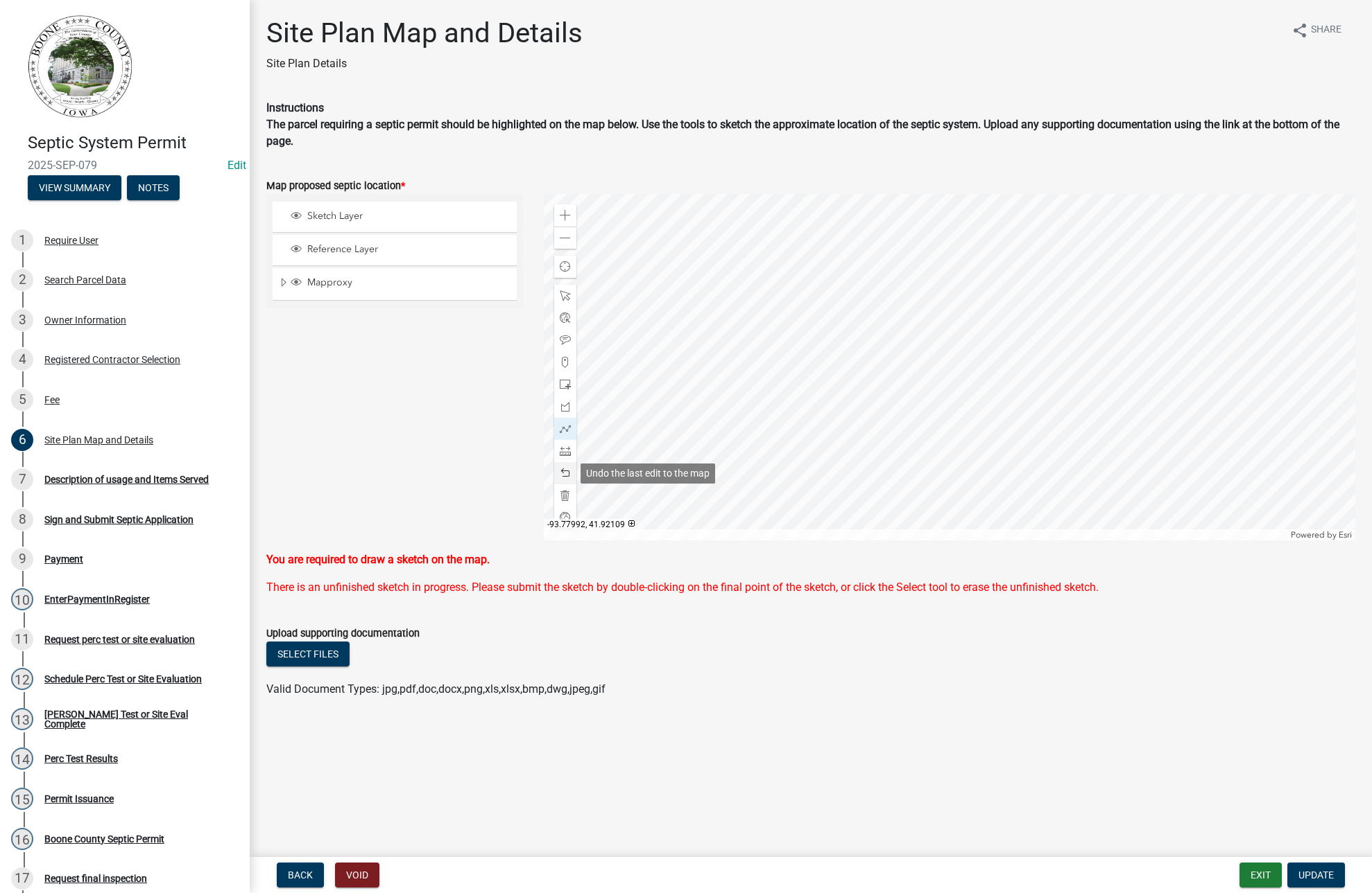
click at [559, 472] on div at bounding box center [565, 473] width 22 height 22
click at [567, 432] on span at bounding box center [565, 428] width 11 height 11
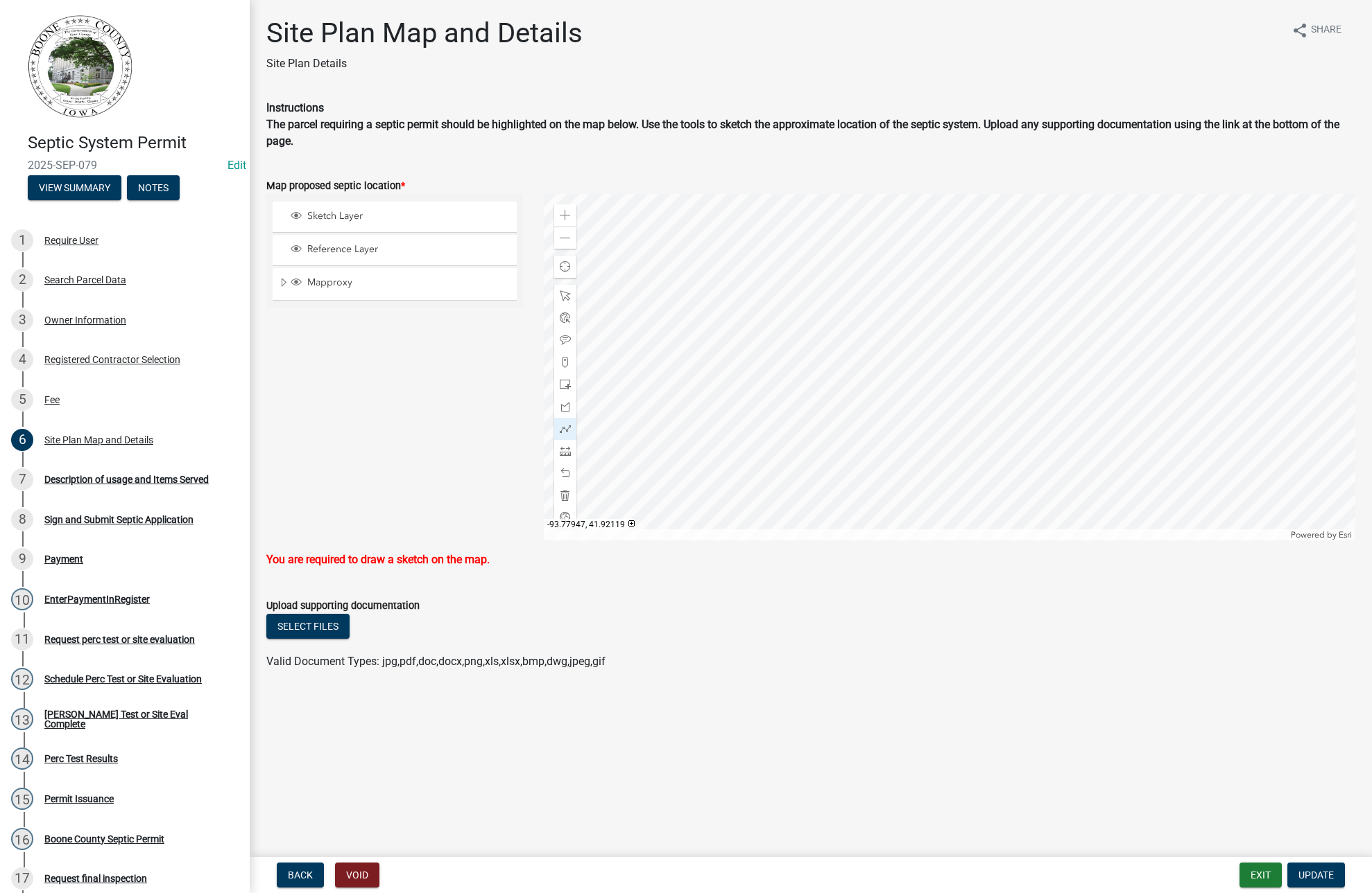
click at [951, 366] on div at bounding box center [949, 367] width 811 height 346
click at [973, 369] on div at bounding box center [949, 367] width 811 height 346
click at [565, 476] on span at bounding box center [565, 473] width 11 height 11
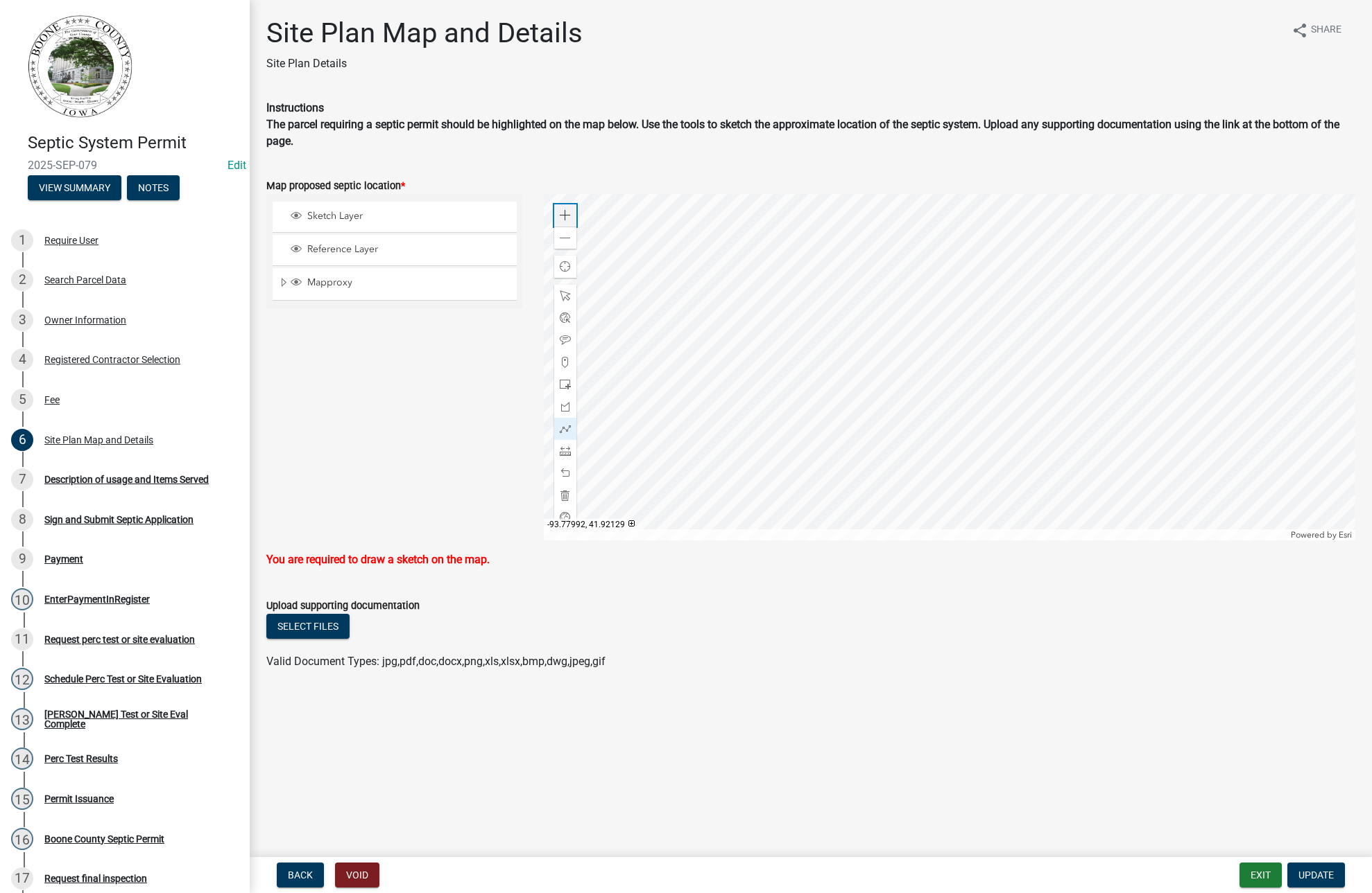
click at [566, 212] on span at bounding box center [565, 215] width 11 height 11
click at [567, 424] on span at bounding box center [565, 428] width 11 height 11
click at [974, 346] on div at bounding box center [949, 367] width 811 height 346
click at [1021, 346] on div at bounding box center [949, 367] width 811 height 346
click at [1022, 394] on div at bounding box center [949, 367] width 811 height 346
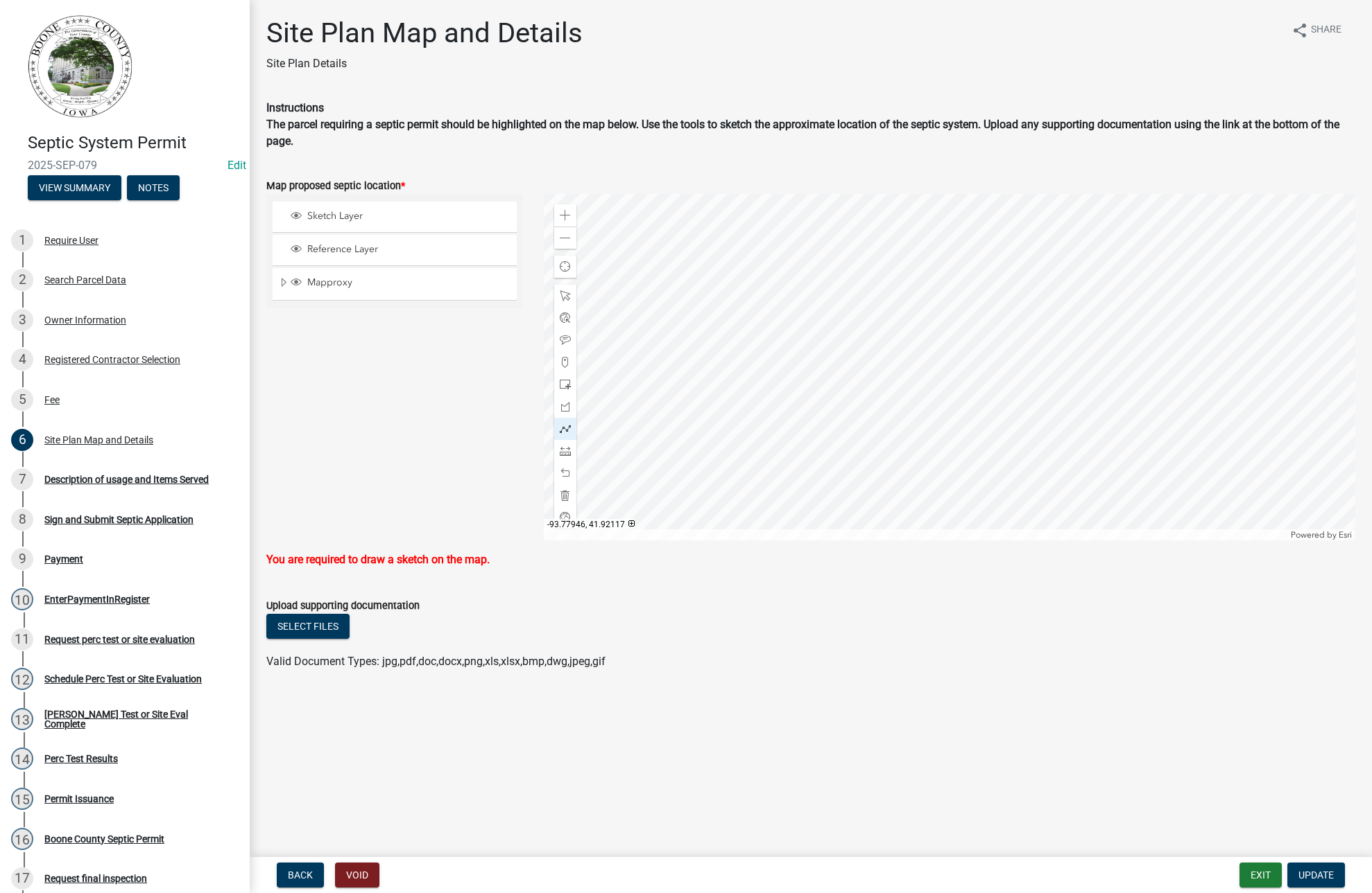
click at [974, 394] on div at bounding box center [949, 367] width 811 height 346
click at [973, 346] on div at bounding box center [949, 367] width 811 height 346
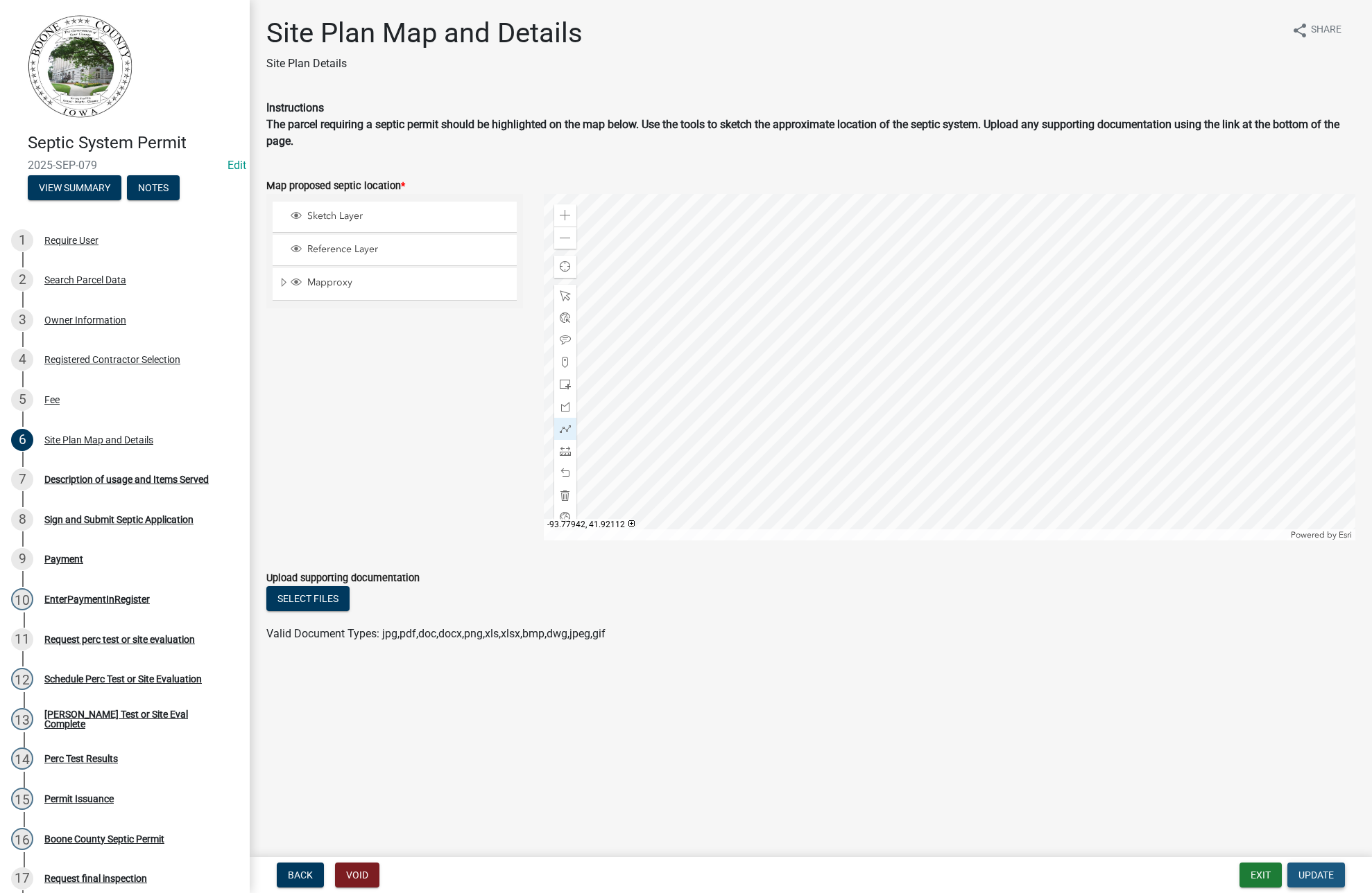
click at [1302, 863] on button "Update" at bounding box center [1316, 874] width 58 height 25
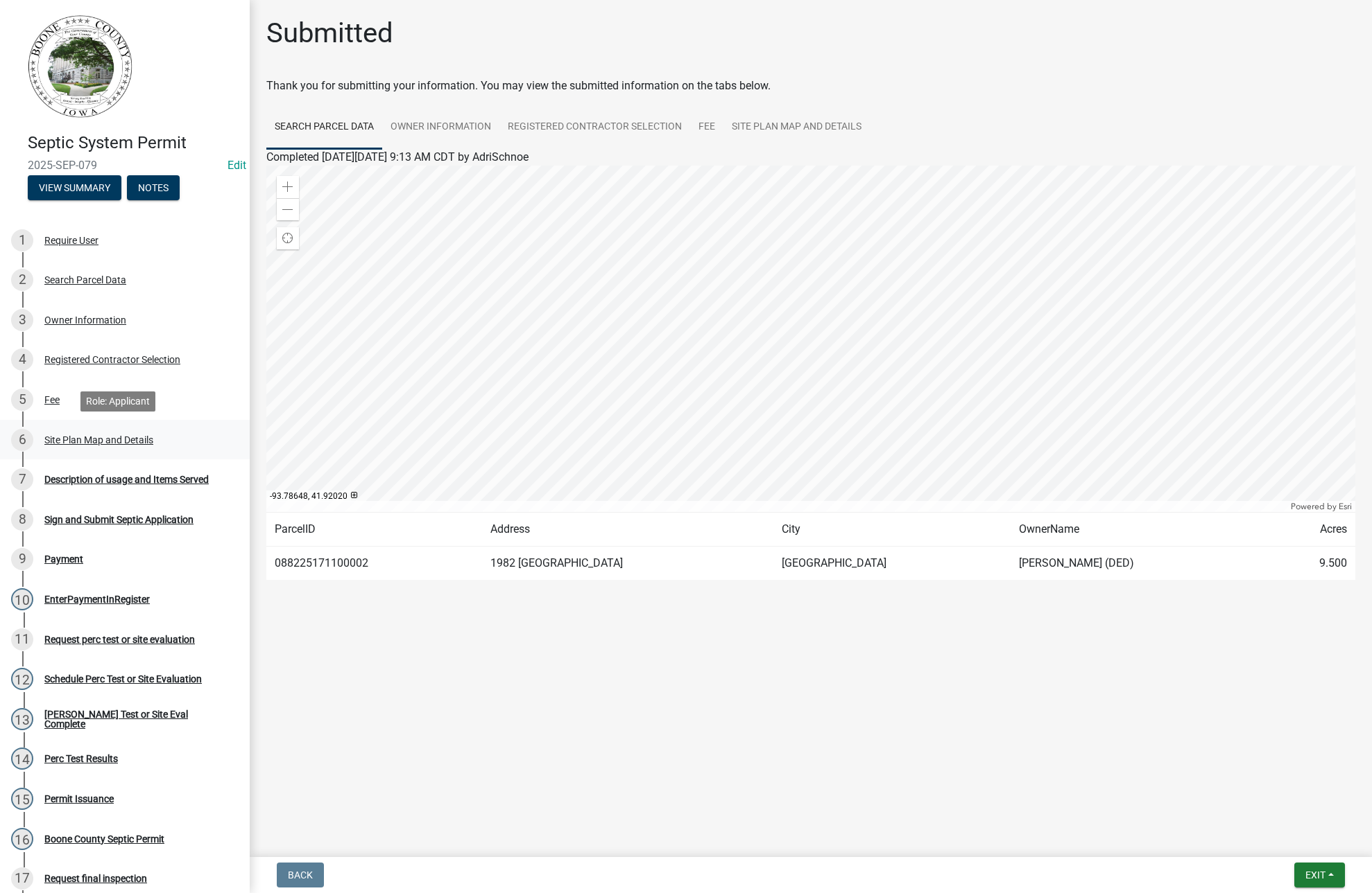
click at [72, 437] on div "Site Plan Map and Details" at bounding box center [98, 439] width 109 height 9
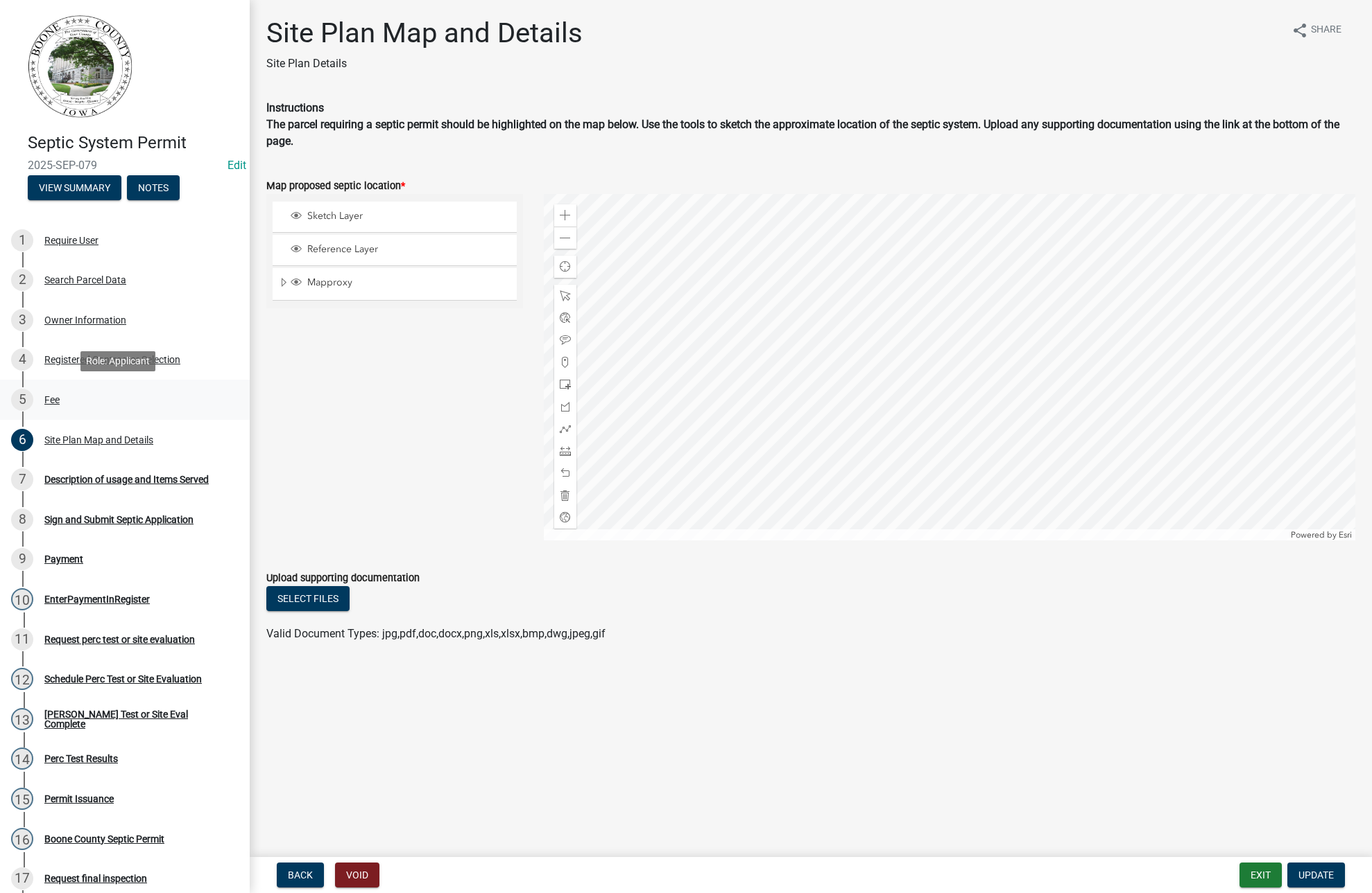
click at [50, 398] on div "Fee" at bounding box center [52, 400] width 15 height 9
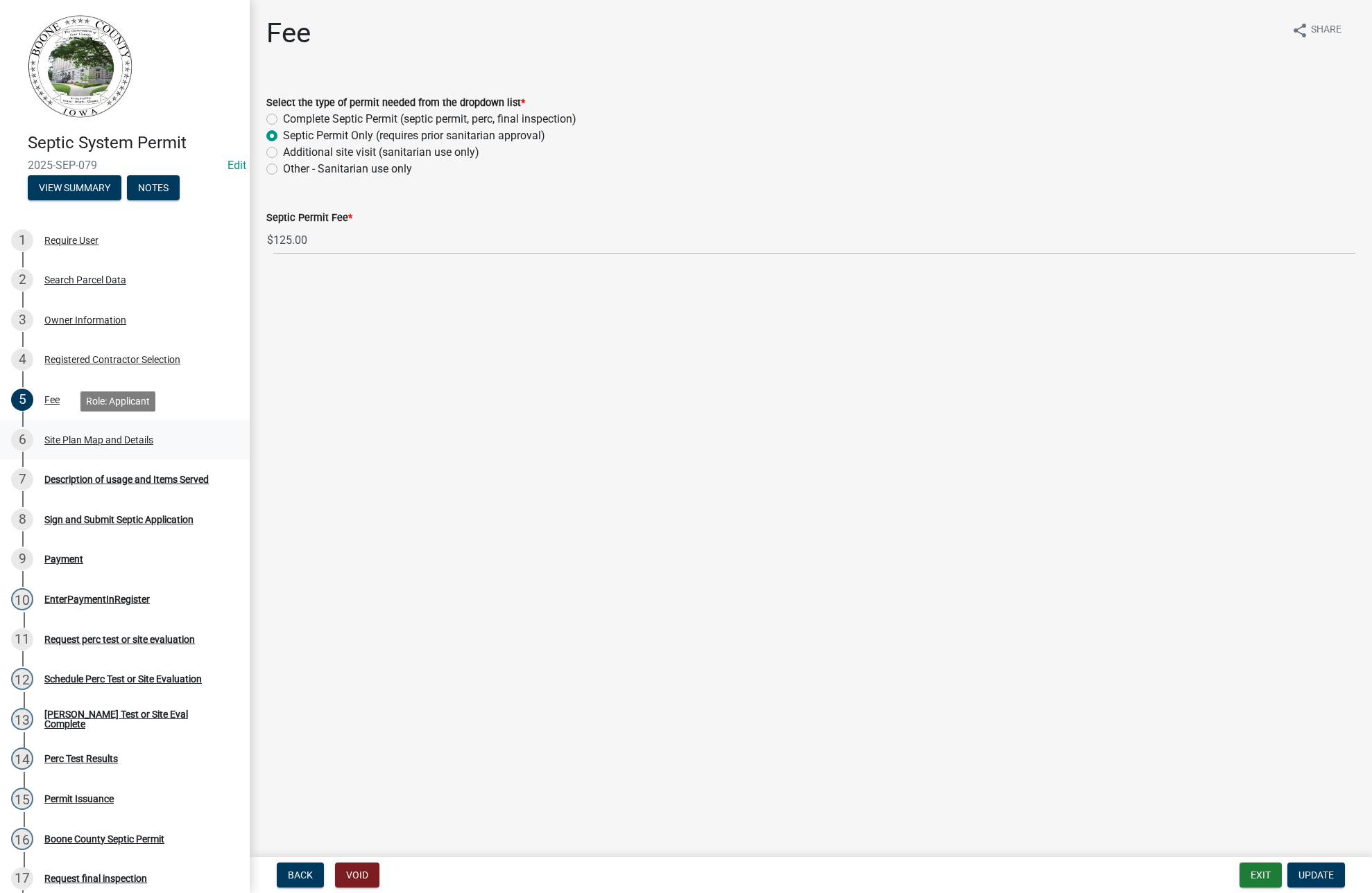
click at [74, 436] on div "Site Plan Map and Details" at bounding box center [98, 439] width 109 height 9
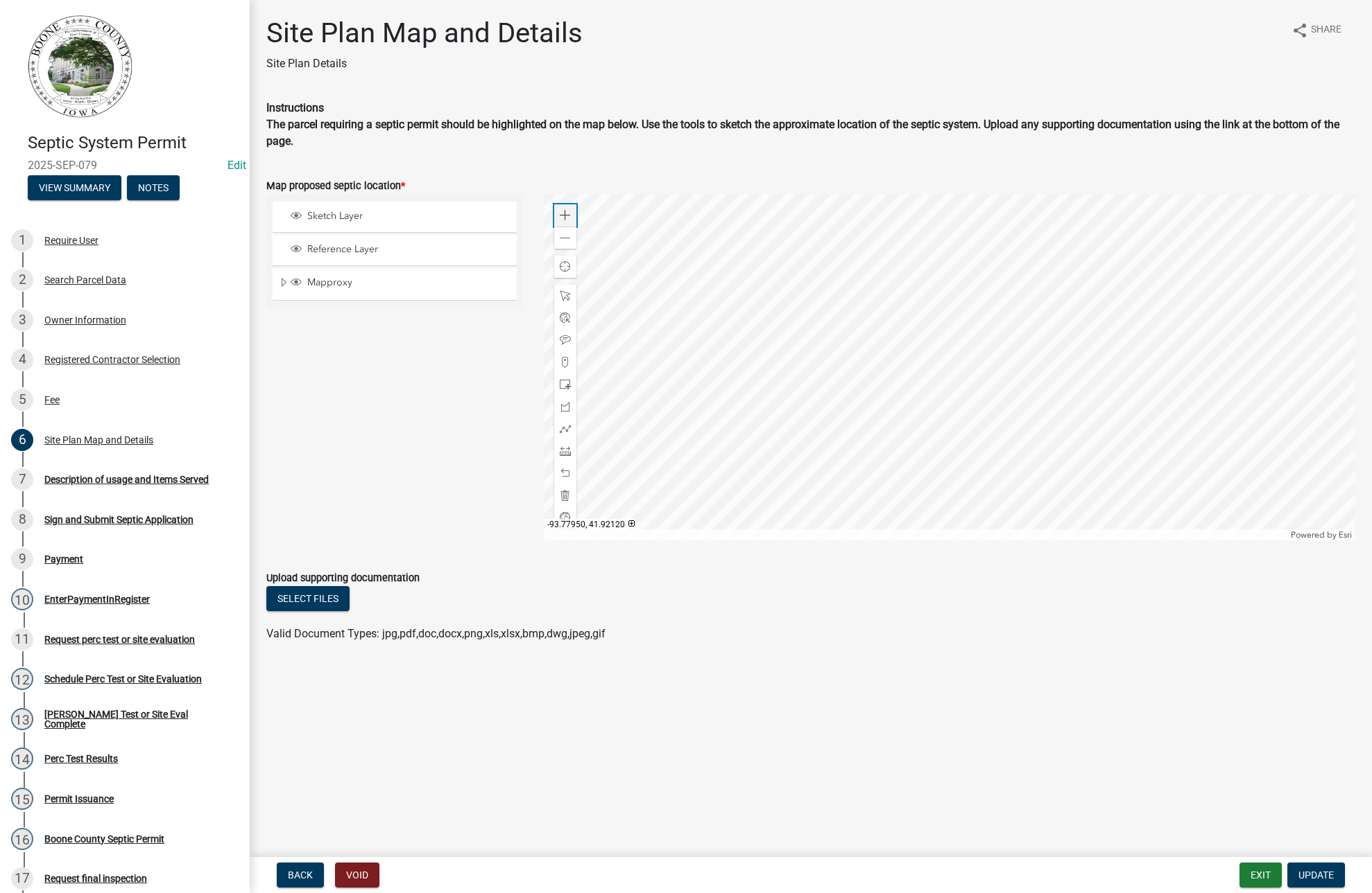
click at [564, 218] on span at bounding box center [565, 215] width 11 height 11
click at [558, 233] on div "Zoom out" at bounding box center [565, 238] width 22 height 22
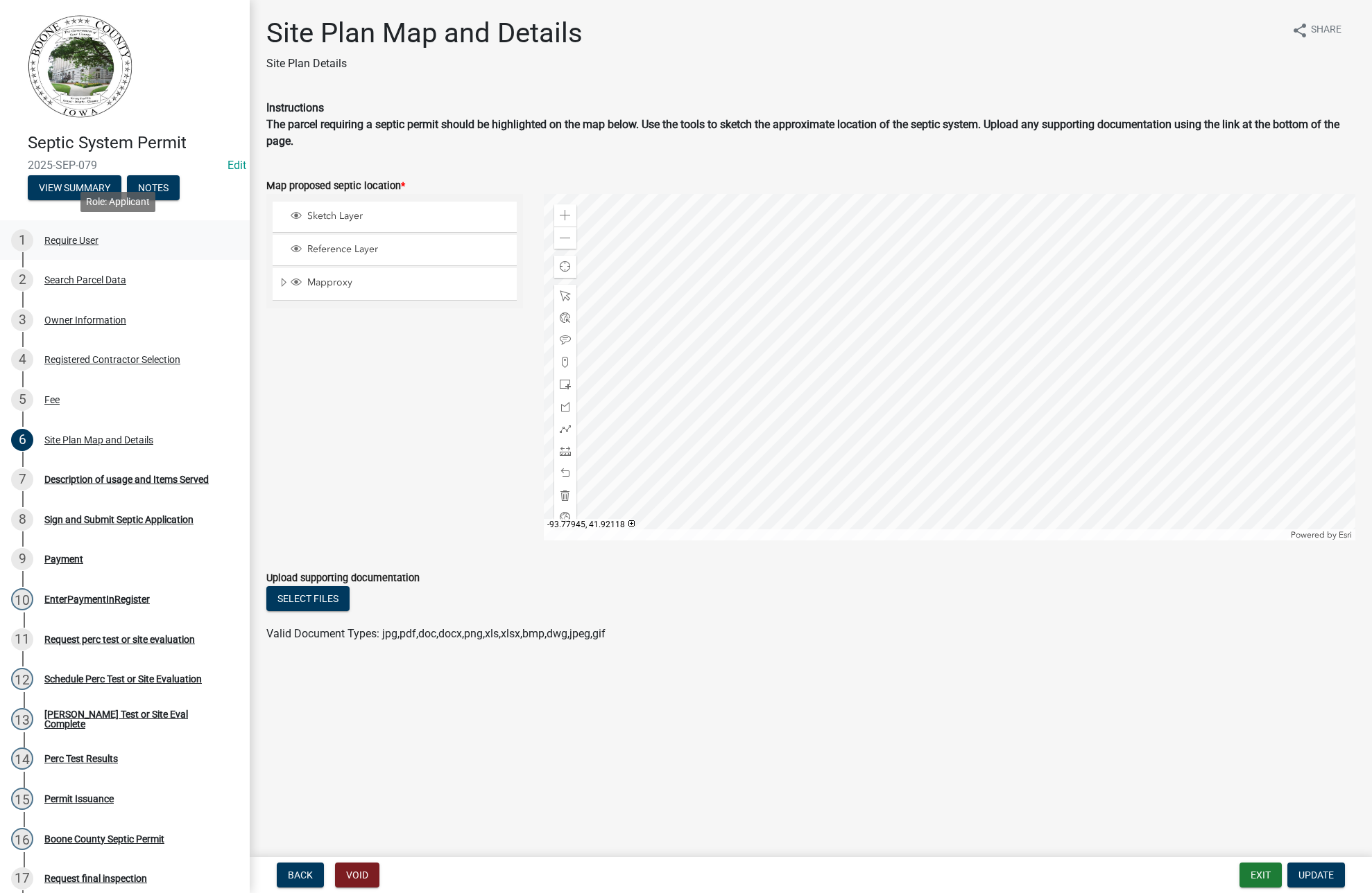
click at [64, 237] on div "Require User" at bounding box center [71, 240] width 54 height 9
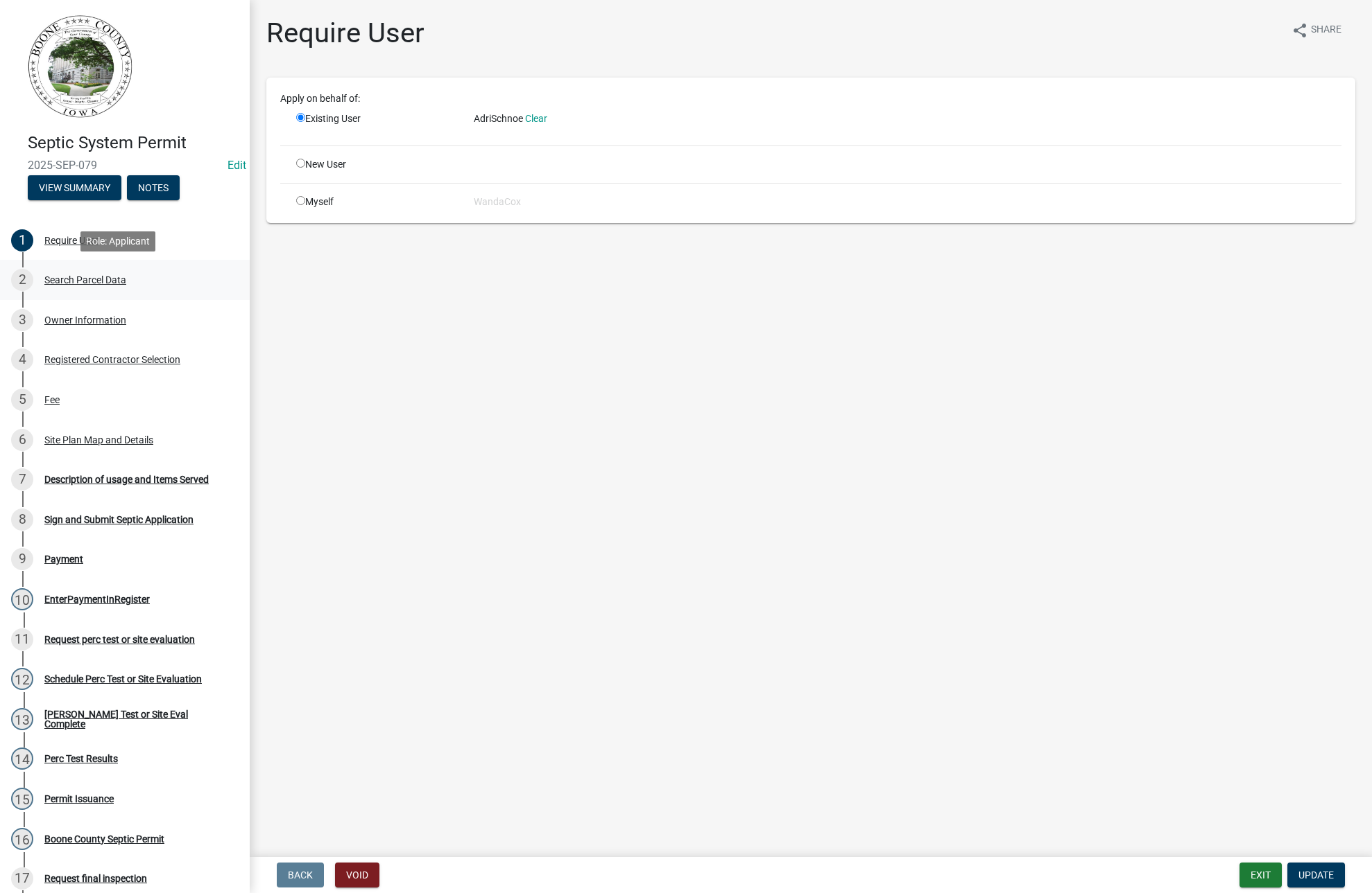
click at [76, 278] on div "Search Parcel Data" at bounding box center [85, 279] width 82 height 9
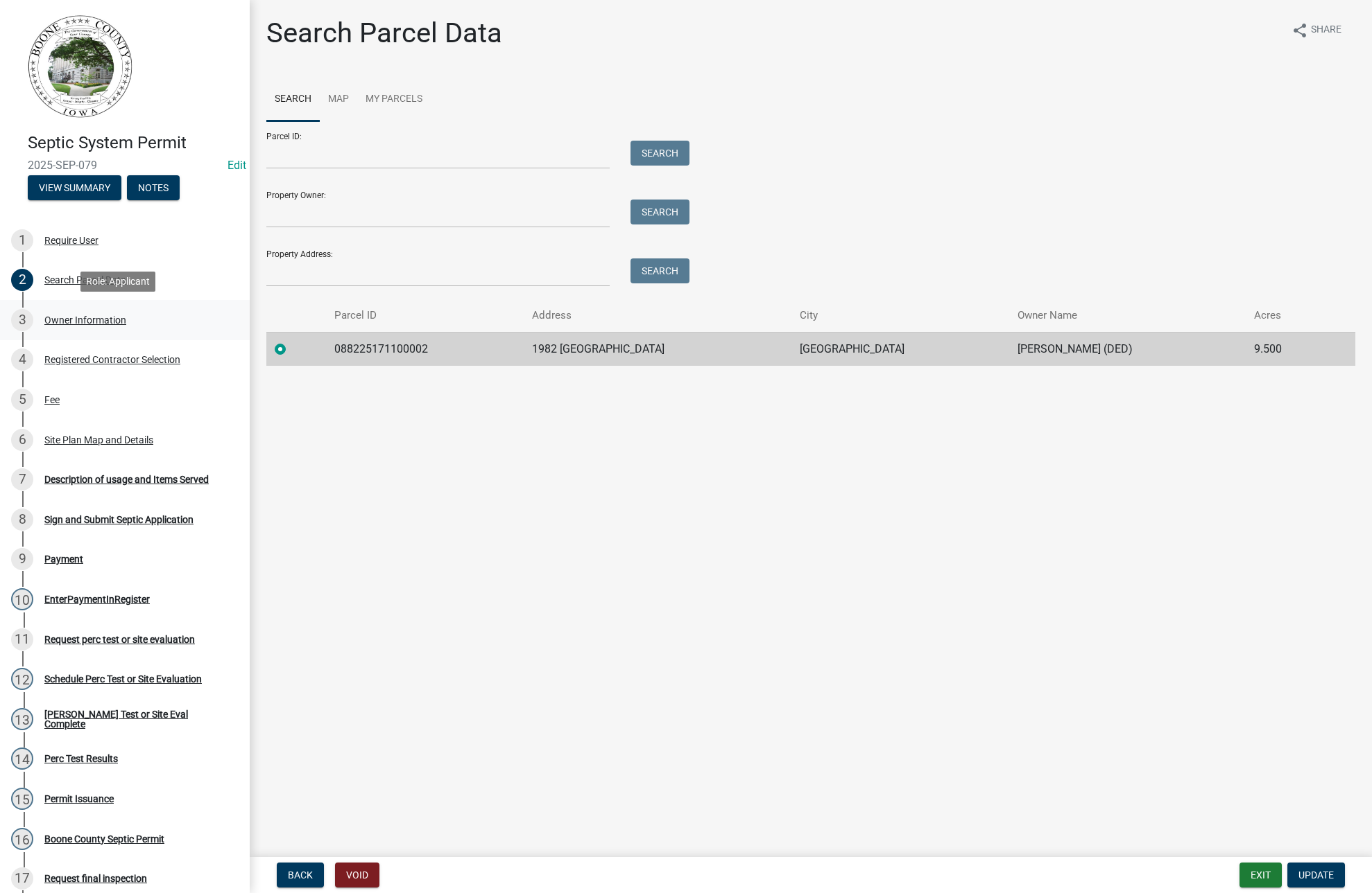
click at [79, 316] on div "Owner Information" at bounding box center [85, 320] width 82 height 9
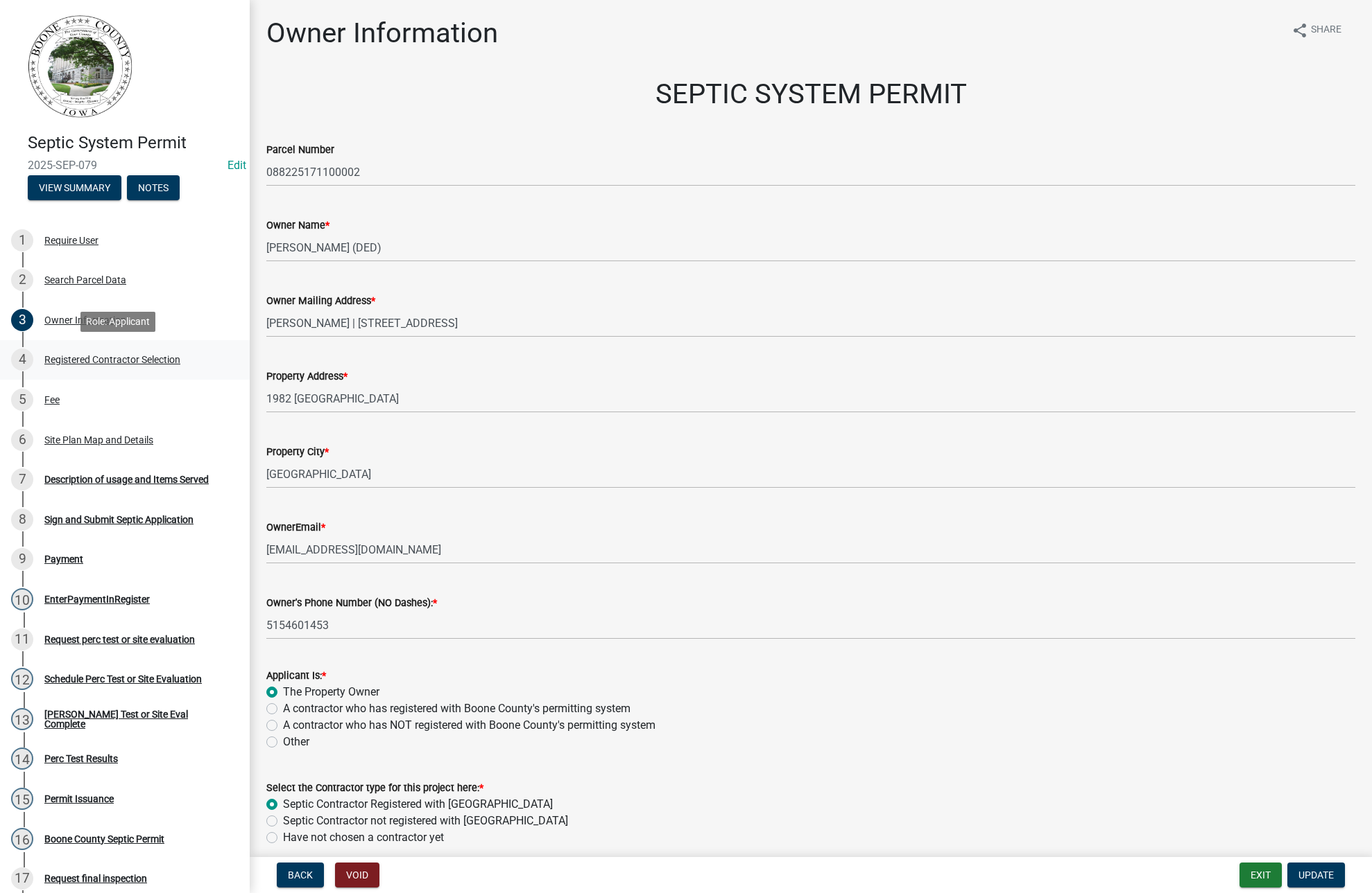
click at [80, 355] on div "Registered Contractor Selection" at bounding box center [112, 359] width 136 height 9
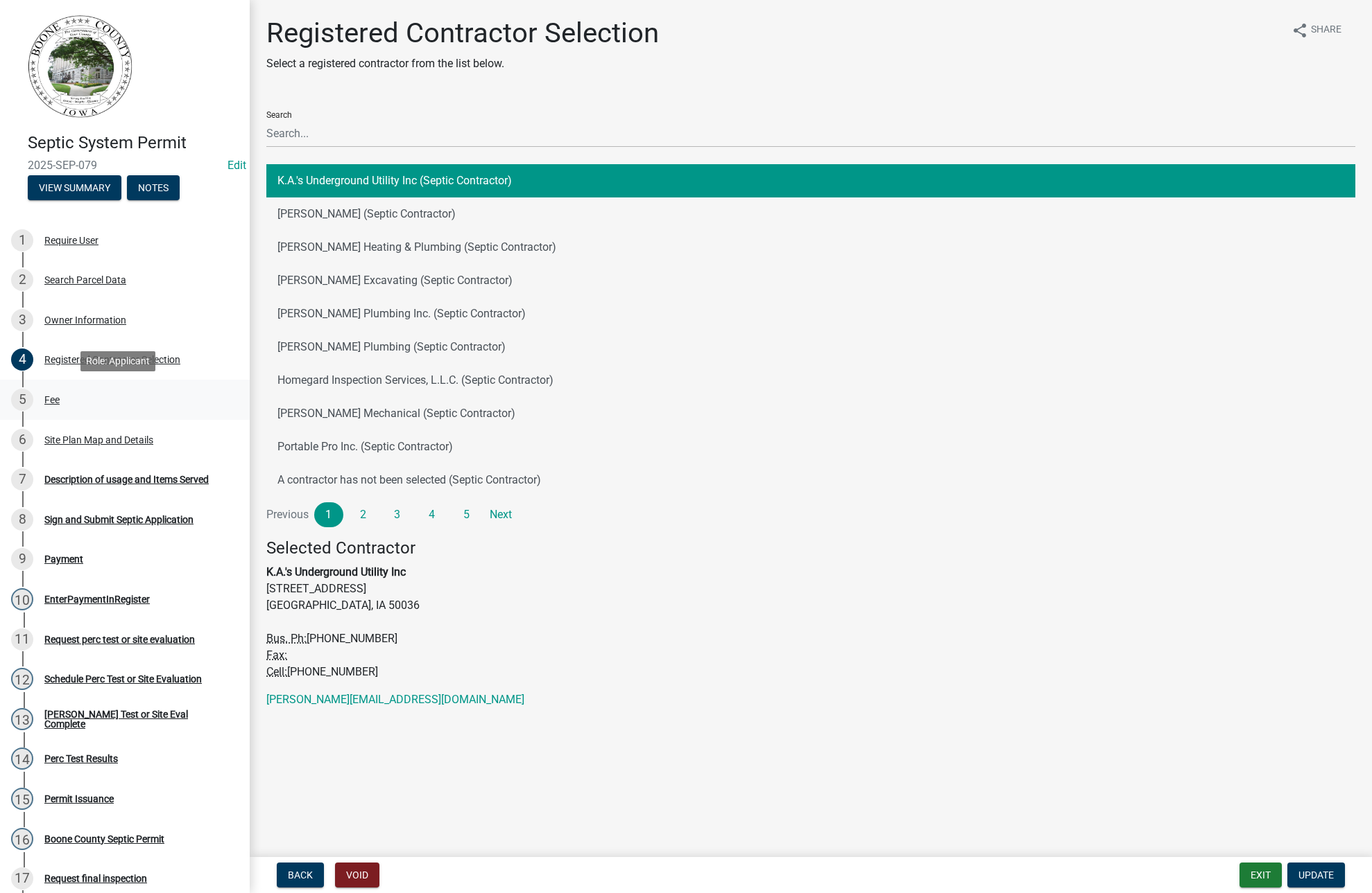
click at [48, 395] on div "Fee" at bounding box center [52, 400] width 15 height 9
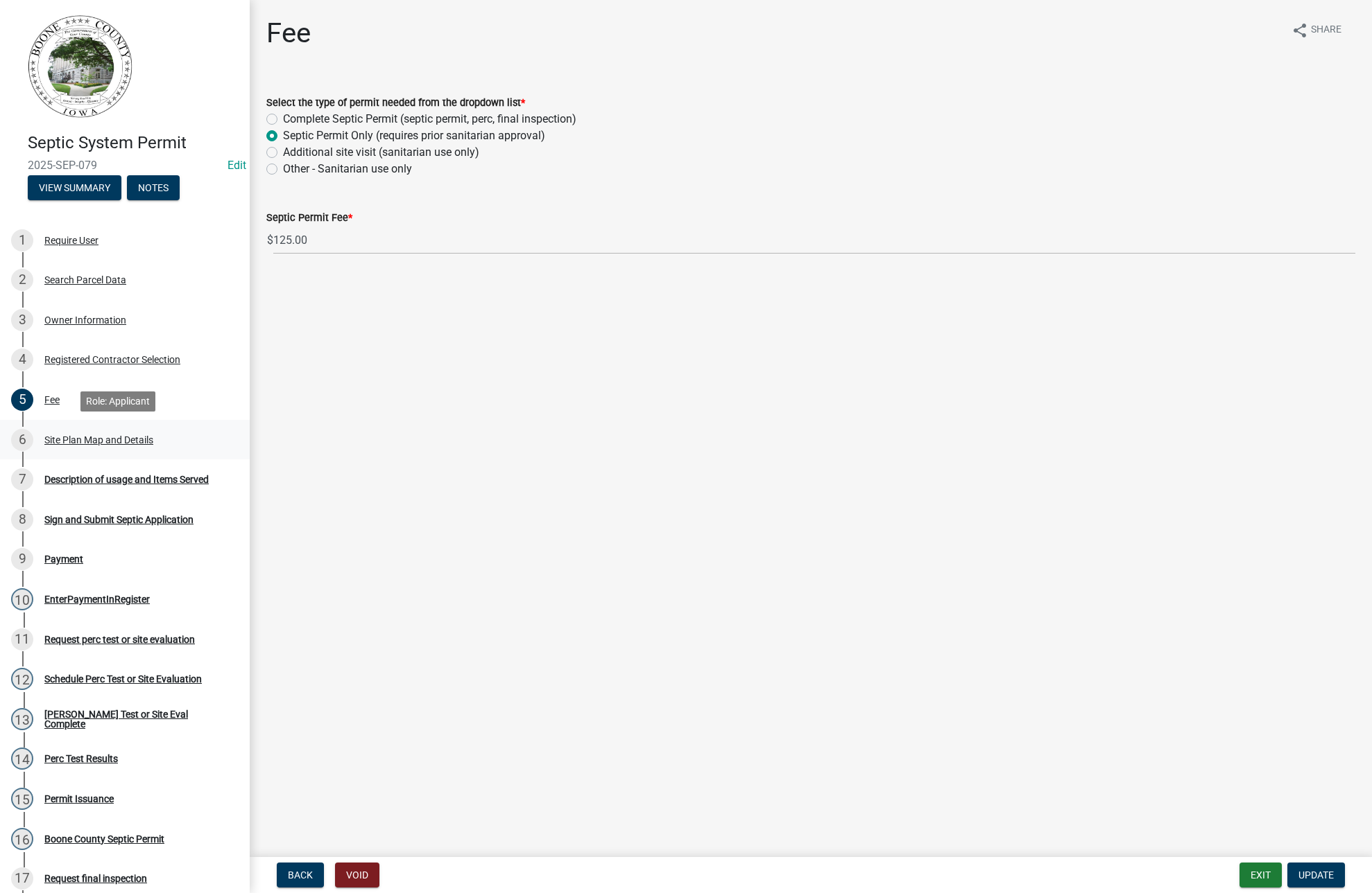
click at [97, 441] on div "Site Plan Map and Details" at bounding box center [98, 439] width 109 height 9
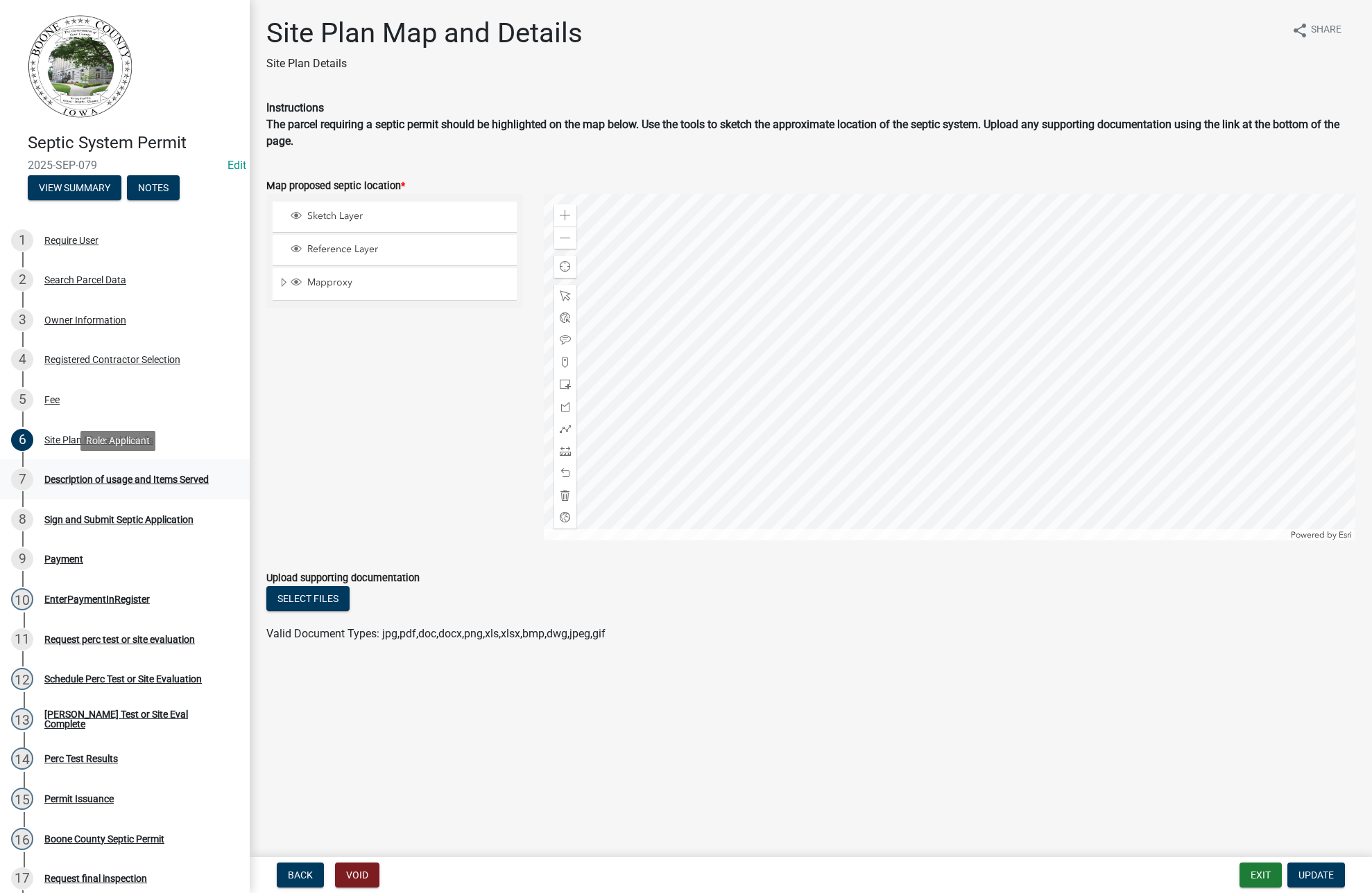
click at [109, 477] on div "Description of usage and Items Served" at bounding box center [126, 479] width 164 height 9
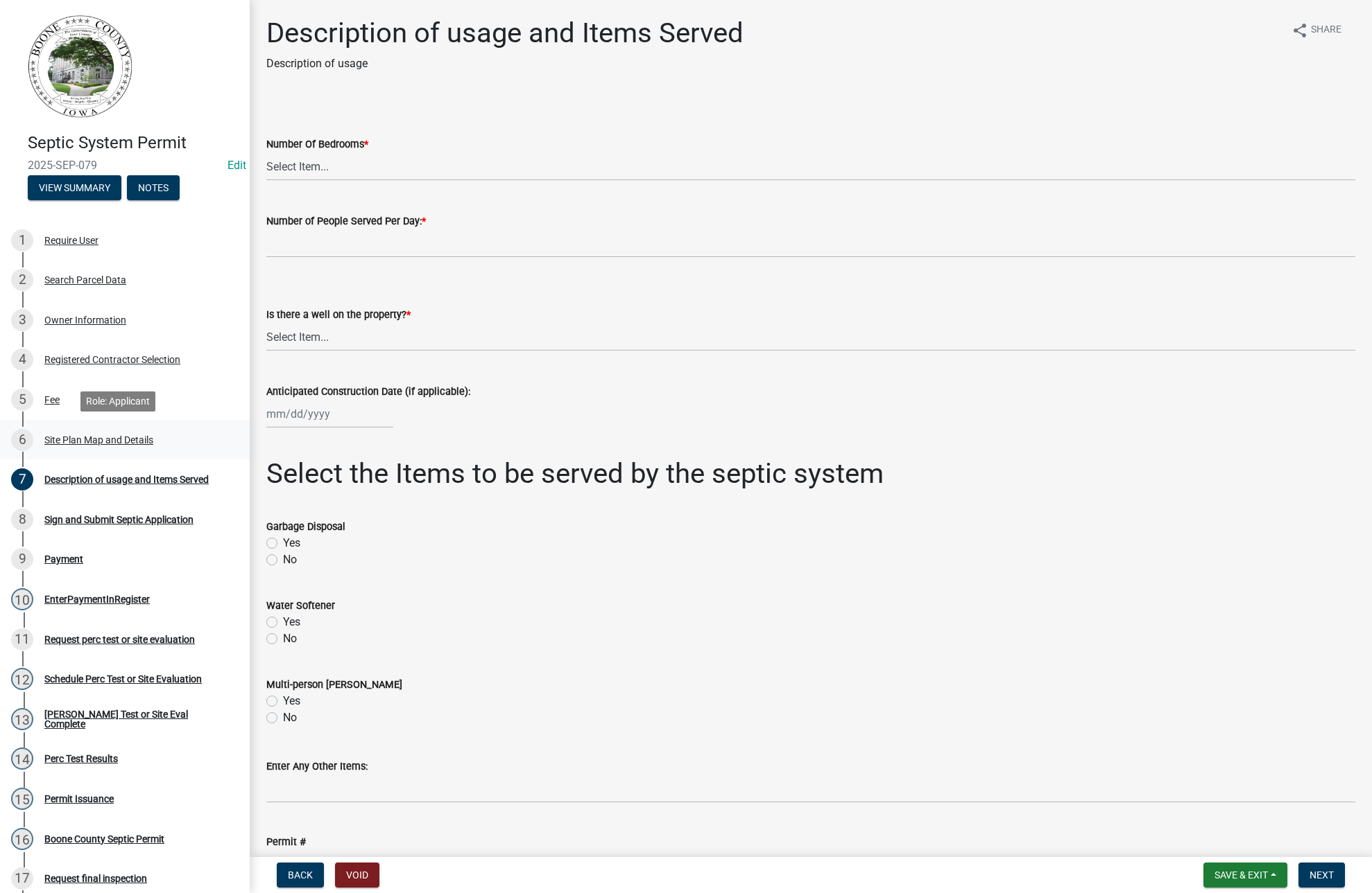
click at [54, 436] on div "Site Plan Map and Details" at bounding box center [98, 439] width 109 height 9
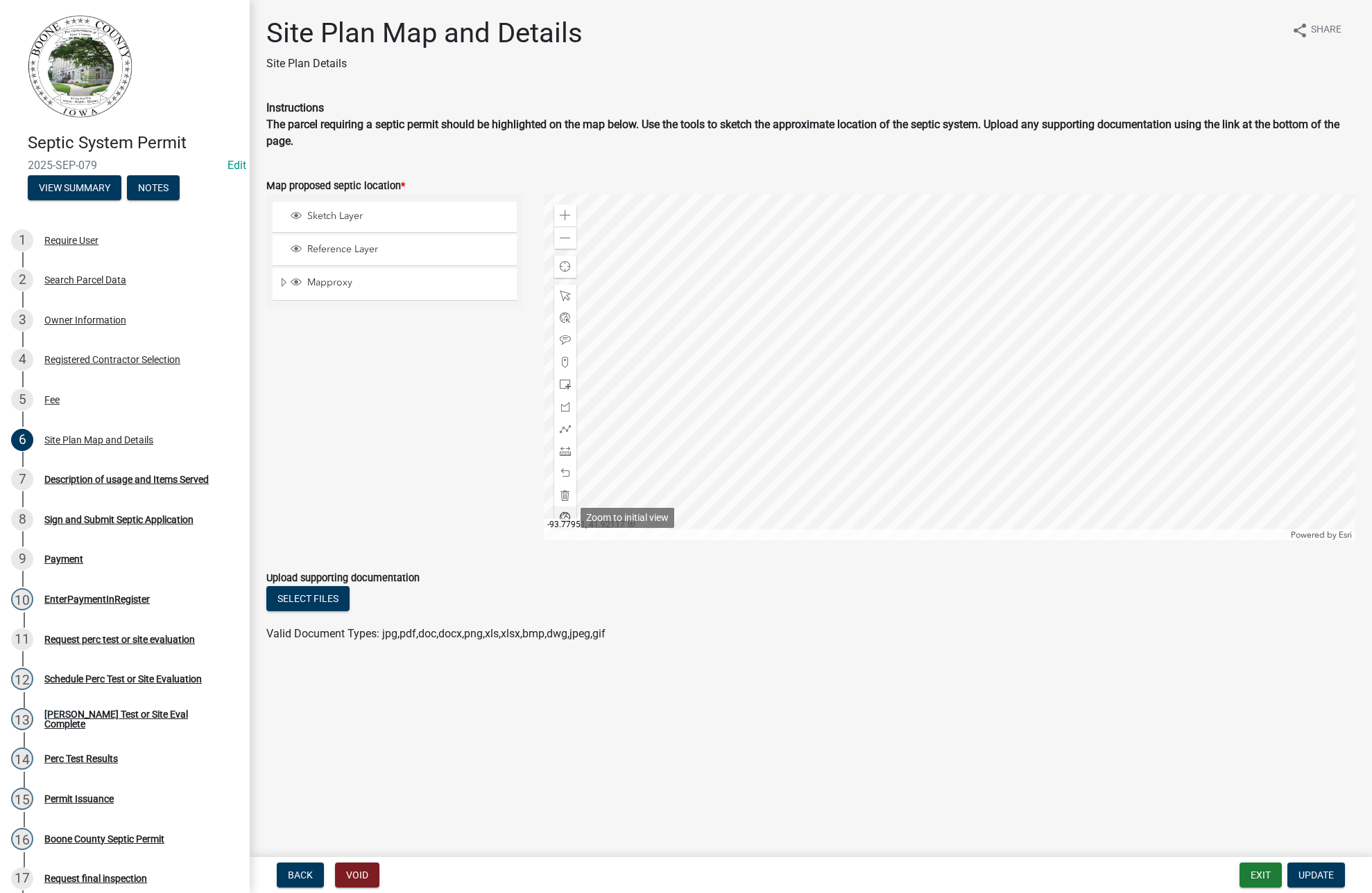
click at [567, 515] on span at bounding box center [565, 517] width 11 height 11
click at [567, 515] on span at bounding box center [565, 517] width 11 height 11
click at [568, 515] on span at bounding box center [565, 517] width 11 height 11
click at [85, 358] on div "Registered Contractor Selection" at bounding box center [112, 359] width 136 height 9
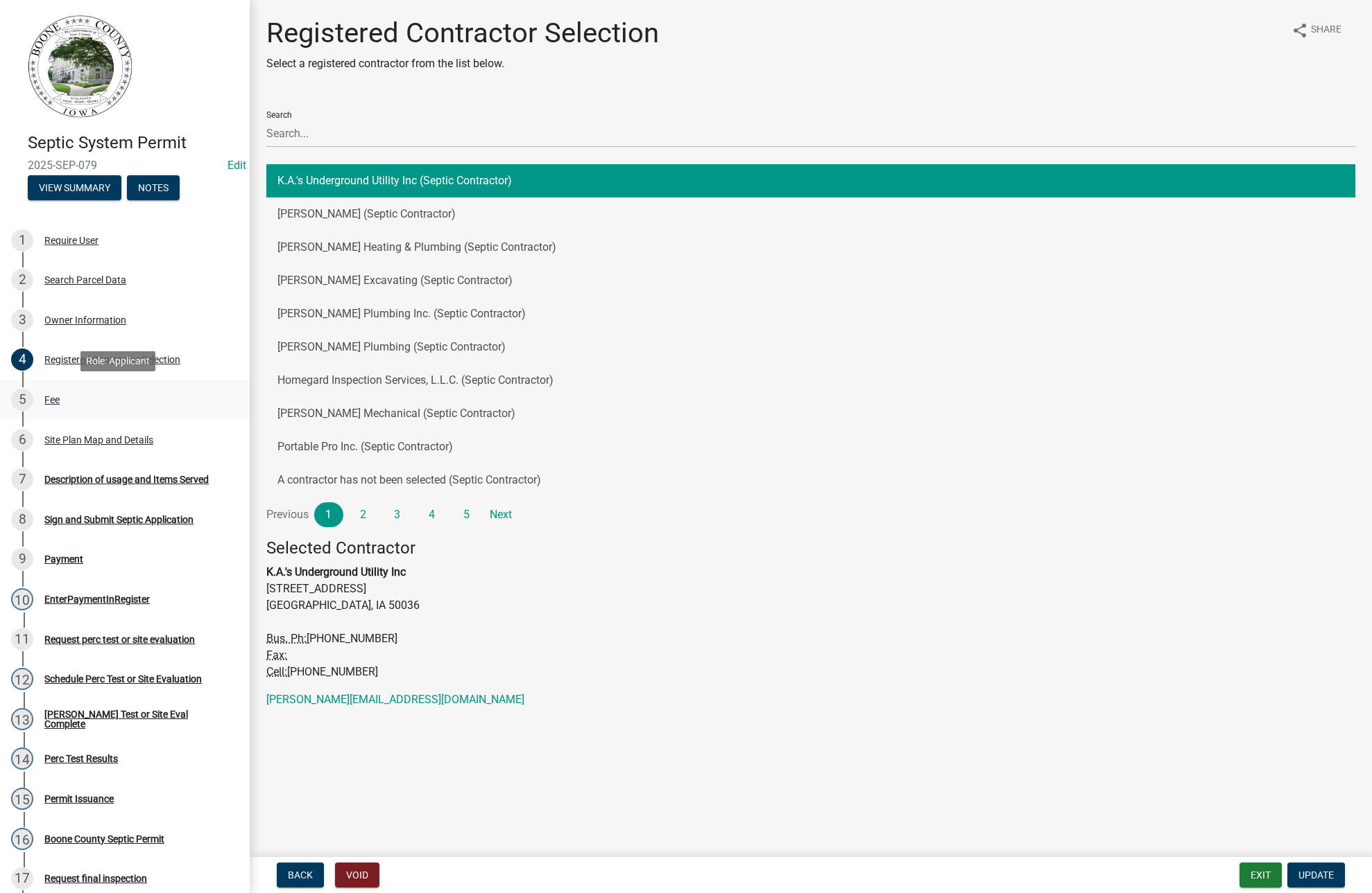
click at [59, 404] on div "Fee" at bounding box center [52, 400] width 15 height 9
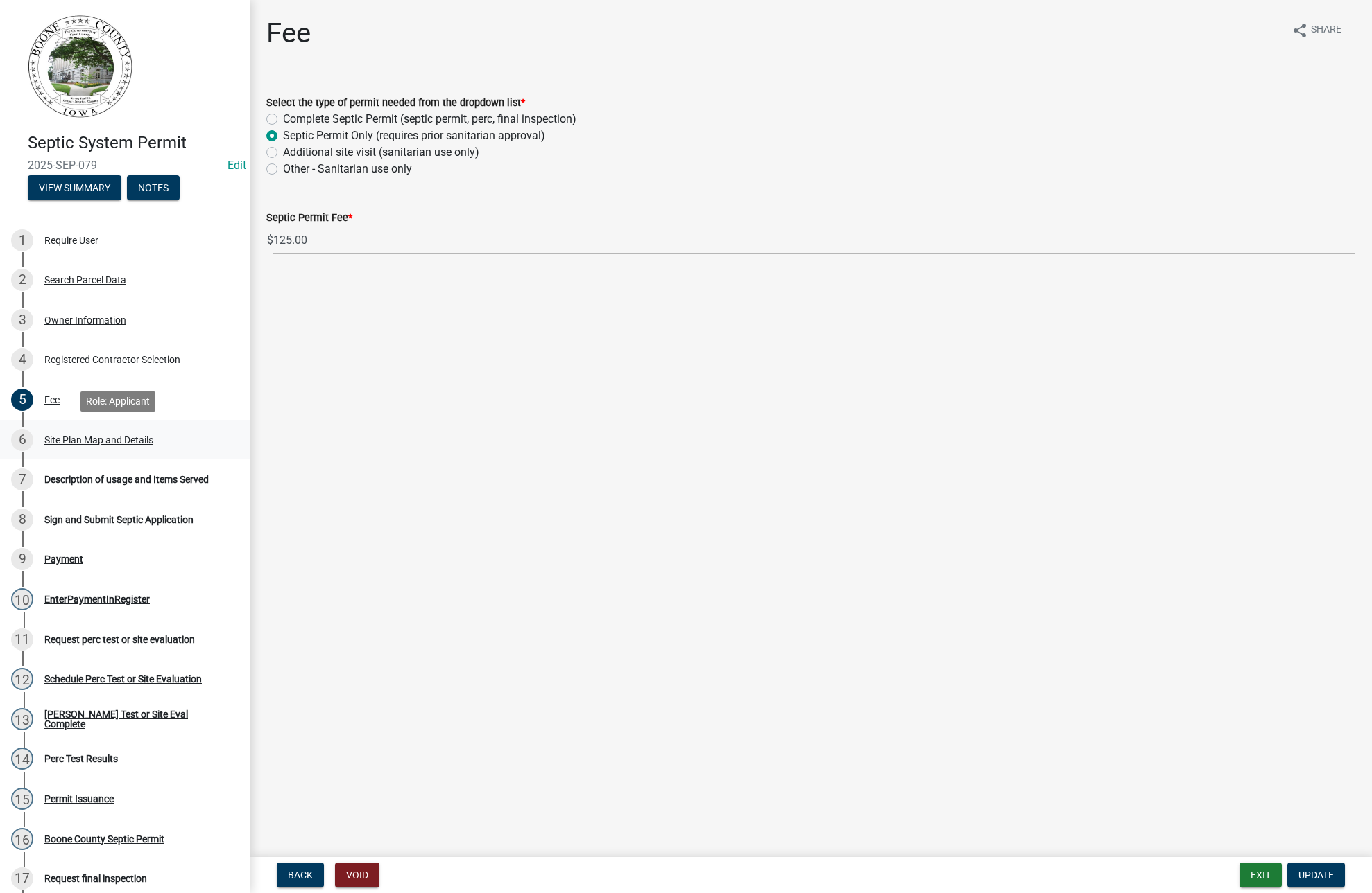
click at [75, 441] on div "Site Plan Map and Details" at bounding box center [98, 439] width 109 height 9
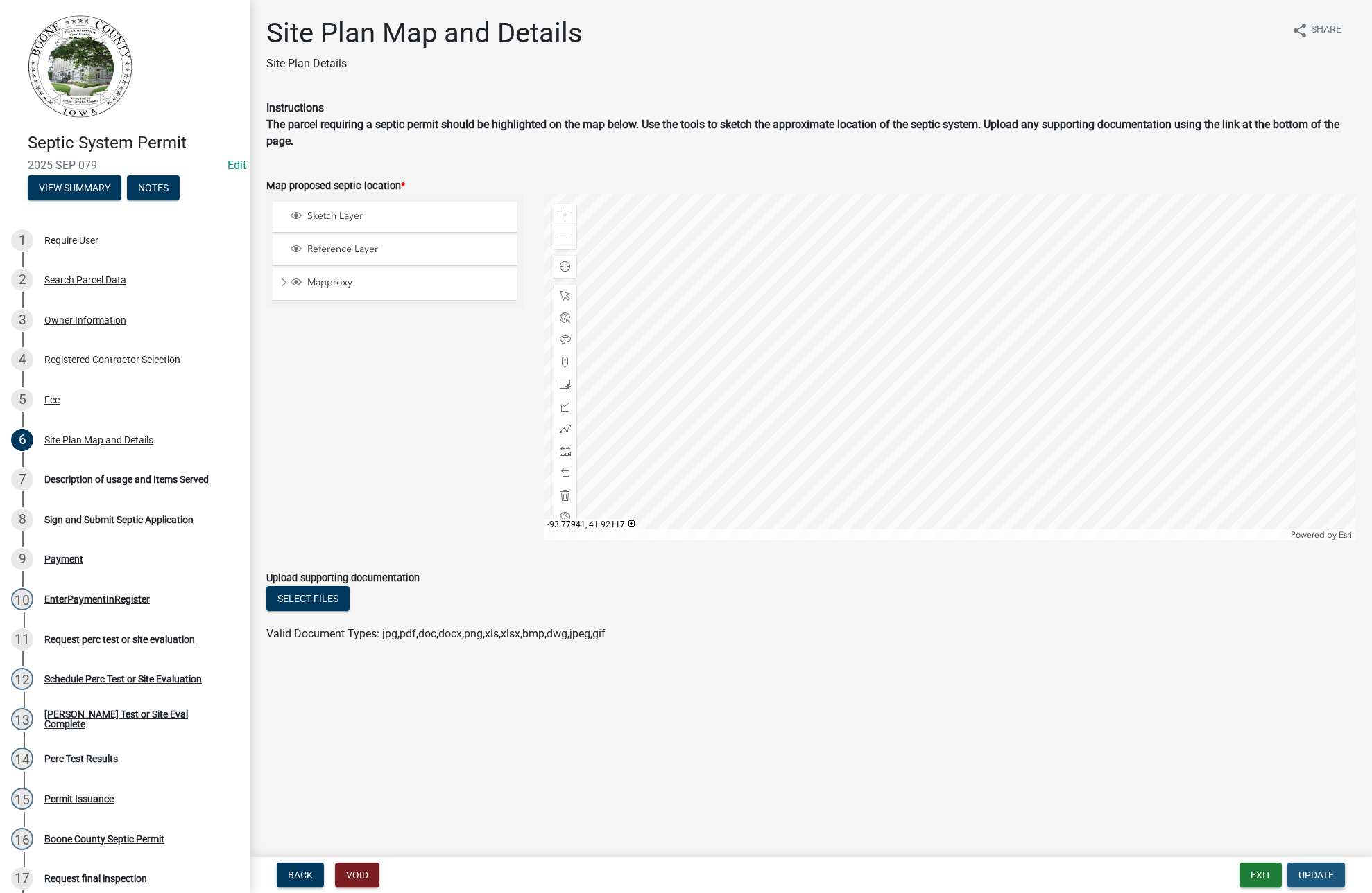
click at [1297, 863] on button "Update" at bounding box center [1316, 874] width 58 height 25
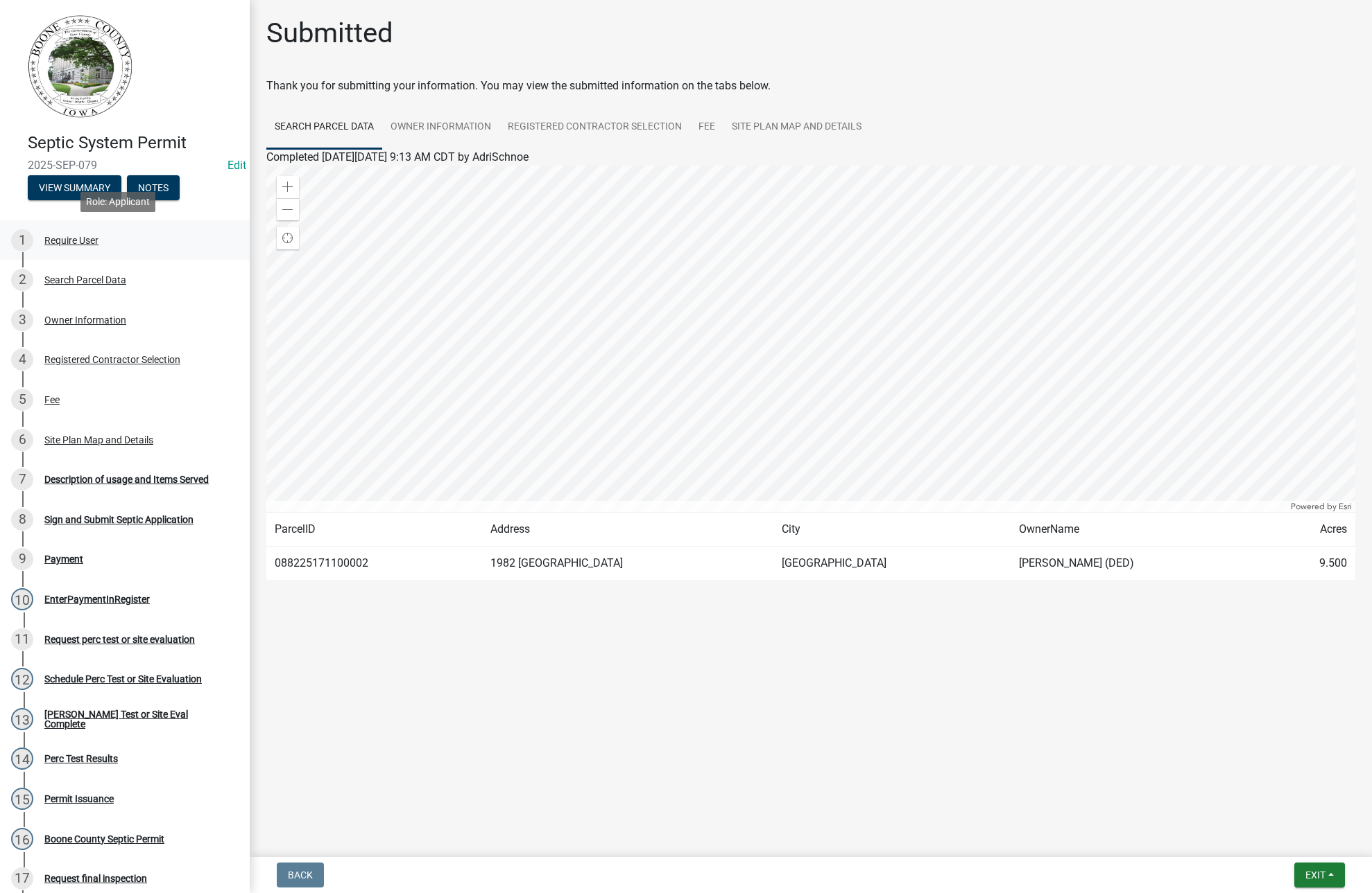
click at [60, 243] on div "Require User" at bounding box center [71, 240] width 54 height 9
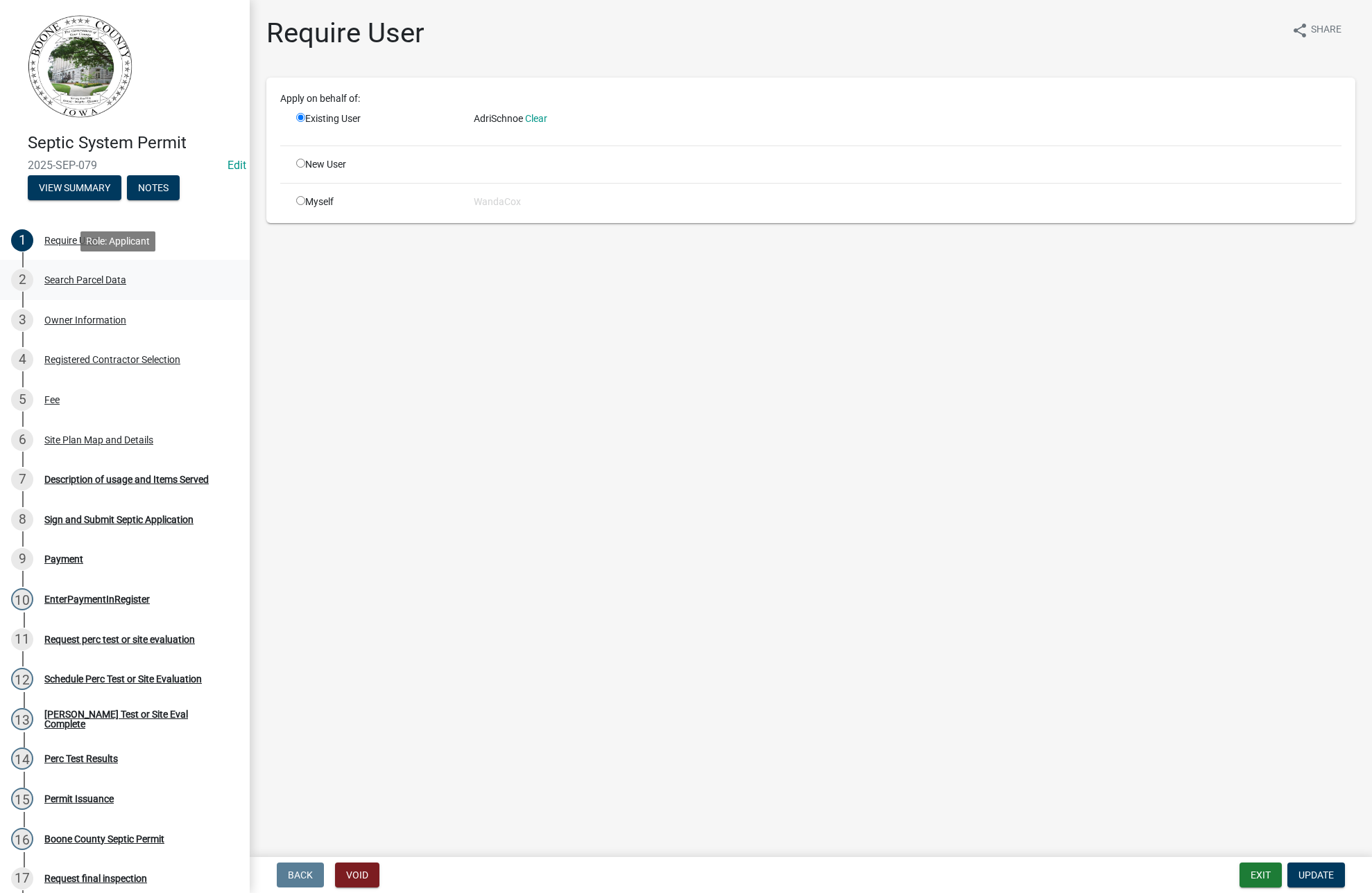
click at [58, 280] on div "Search Parcel Data" at bounding box center [85, 279] width 82 height 9
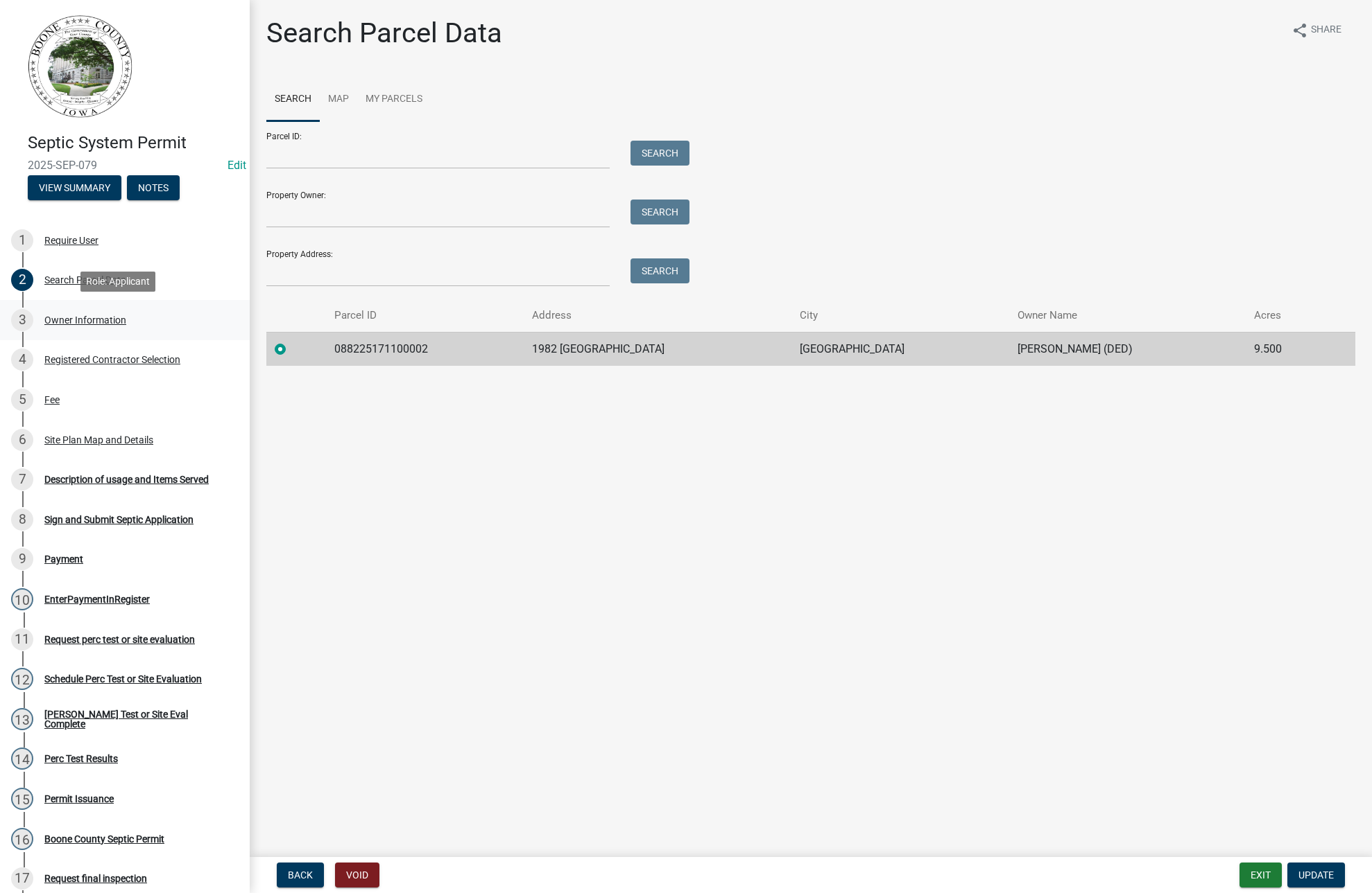
click at [69, 318] on div "Owner Information" at bounding box center [85, 320] width 82 height 9
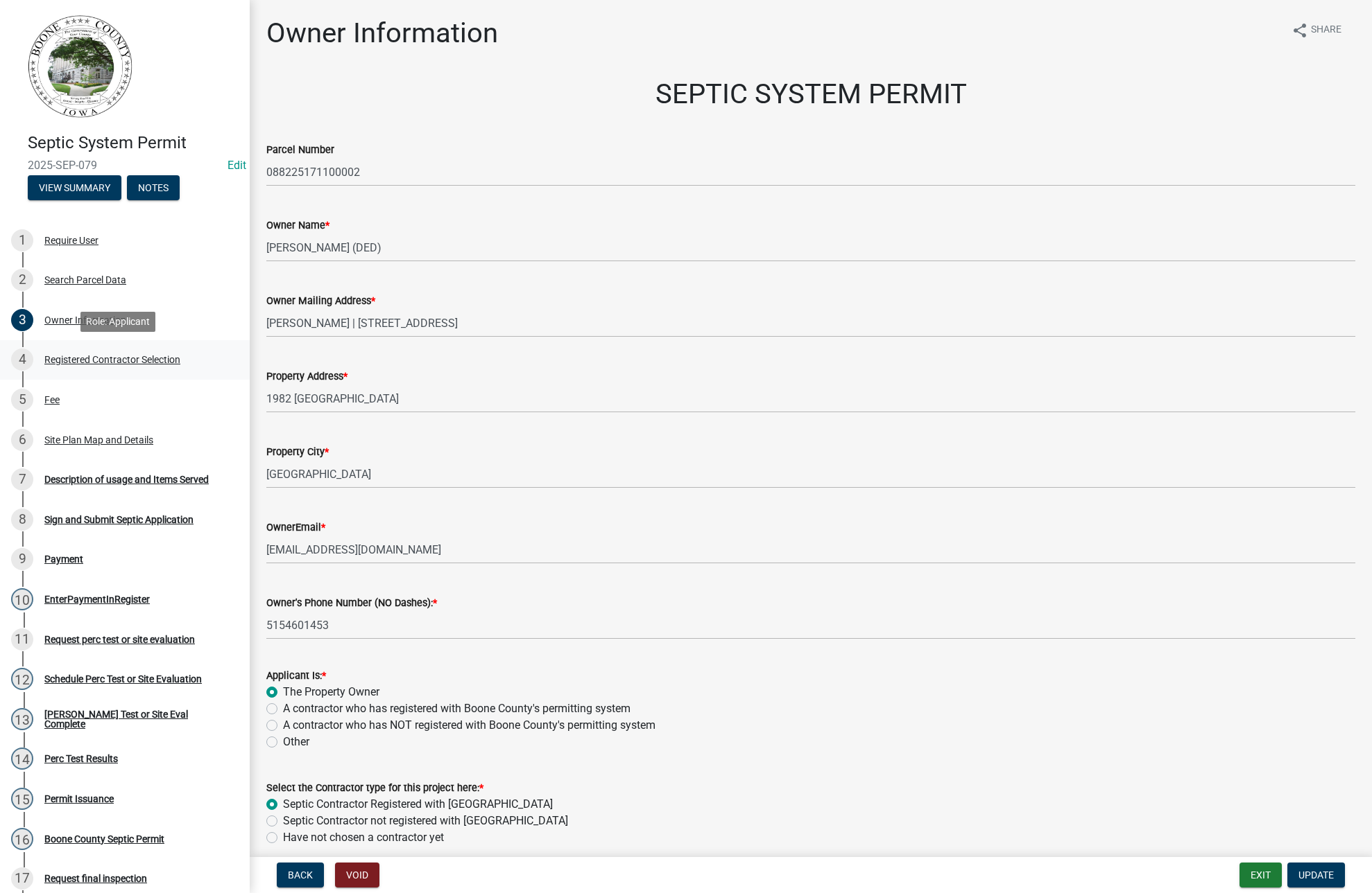
click at [89, 355] on div "Registered Contractor Selection" at bounding box center [112, 359] width 136 height 9
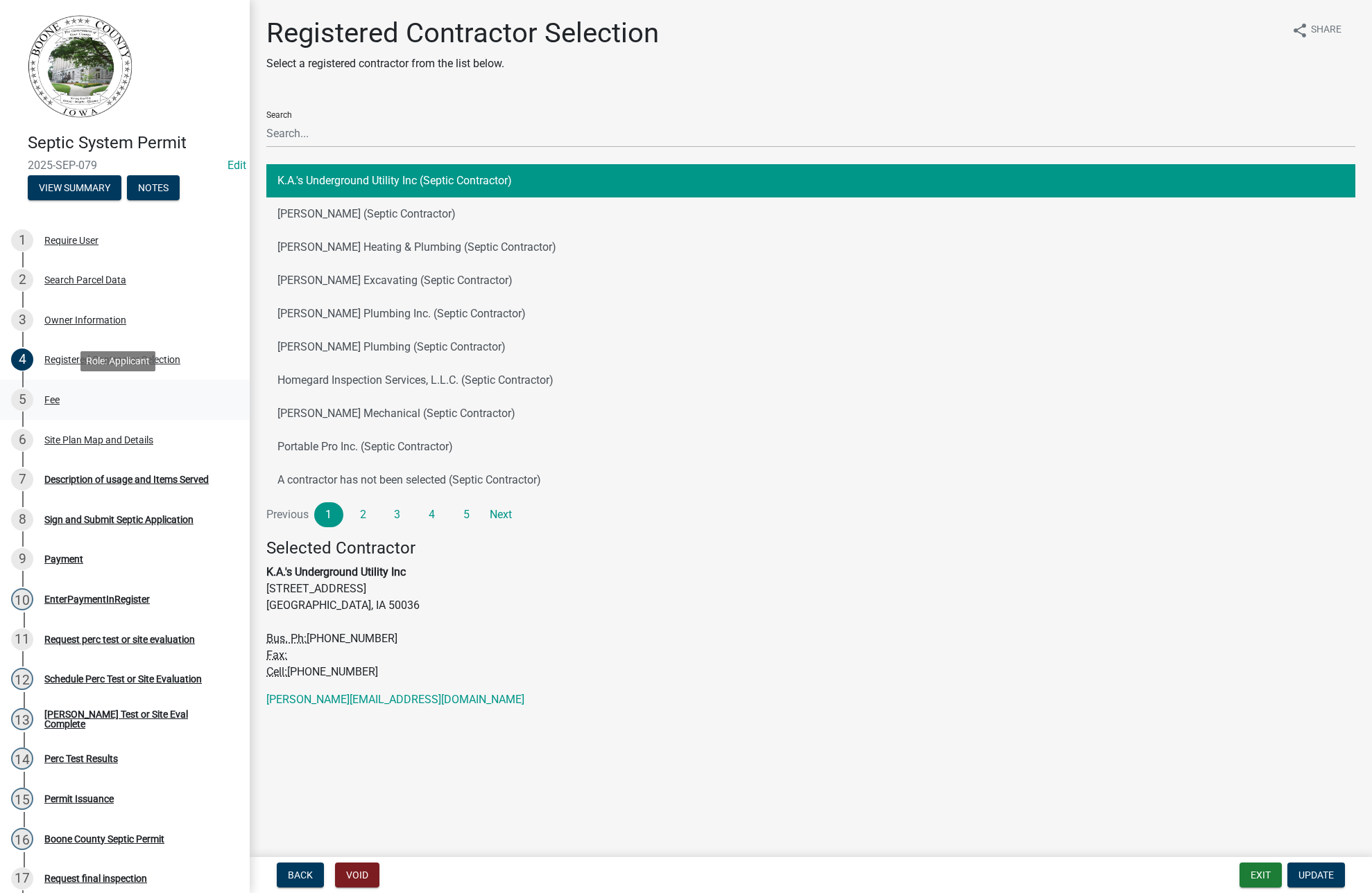
click at [52, 397] on div "Fee" at bounding box center [52, 400] width 15 height 9
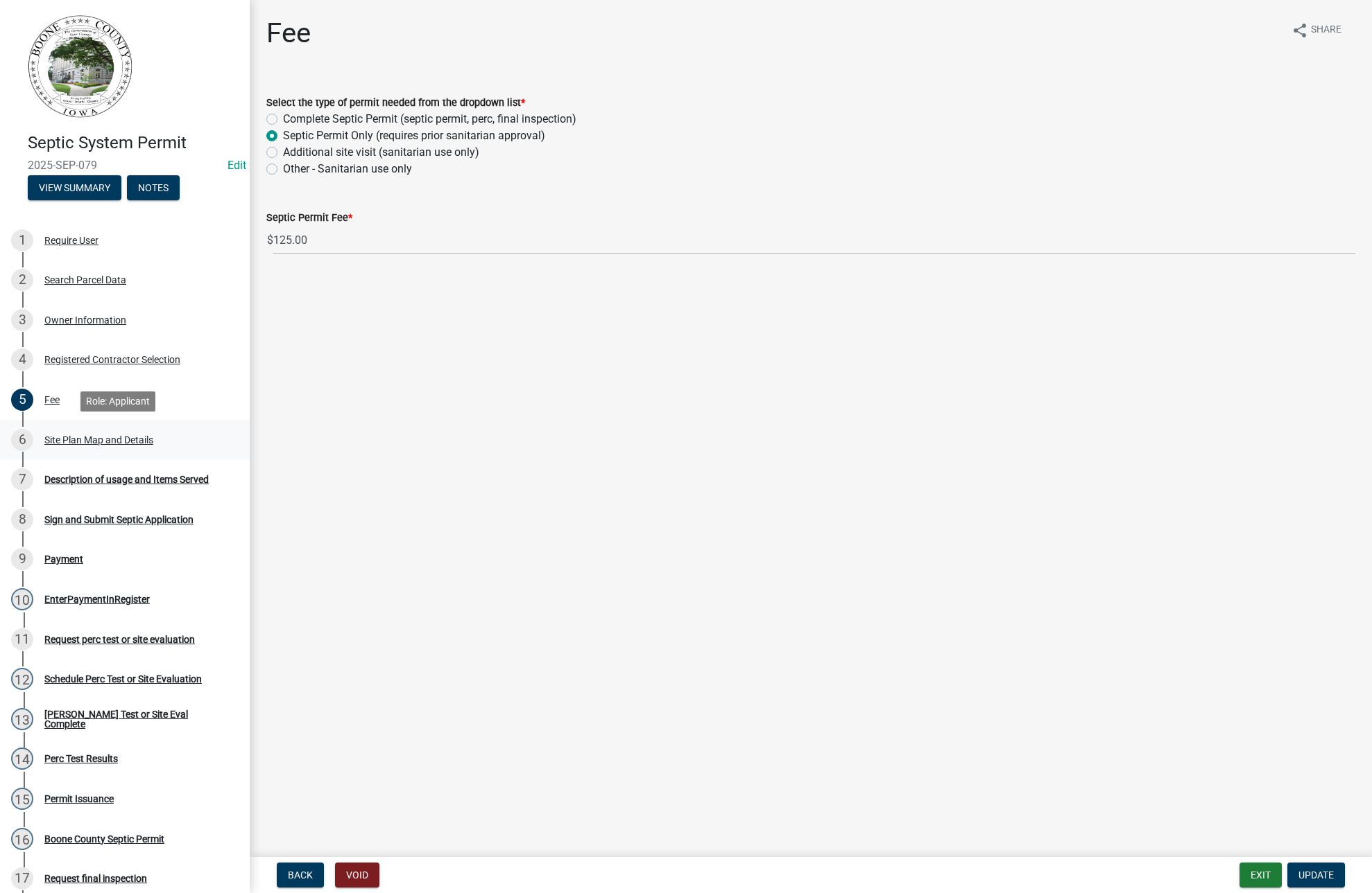
click at [71, 446] on div "6 Site Plan Map and Details" at bounding box center [119, 440] width 216 height 22
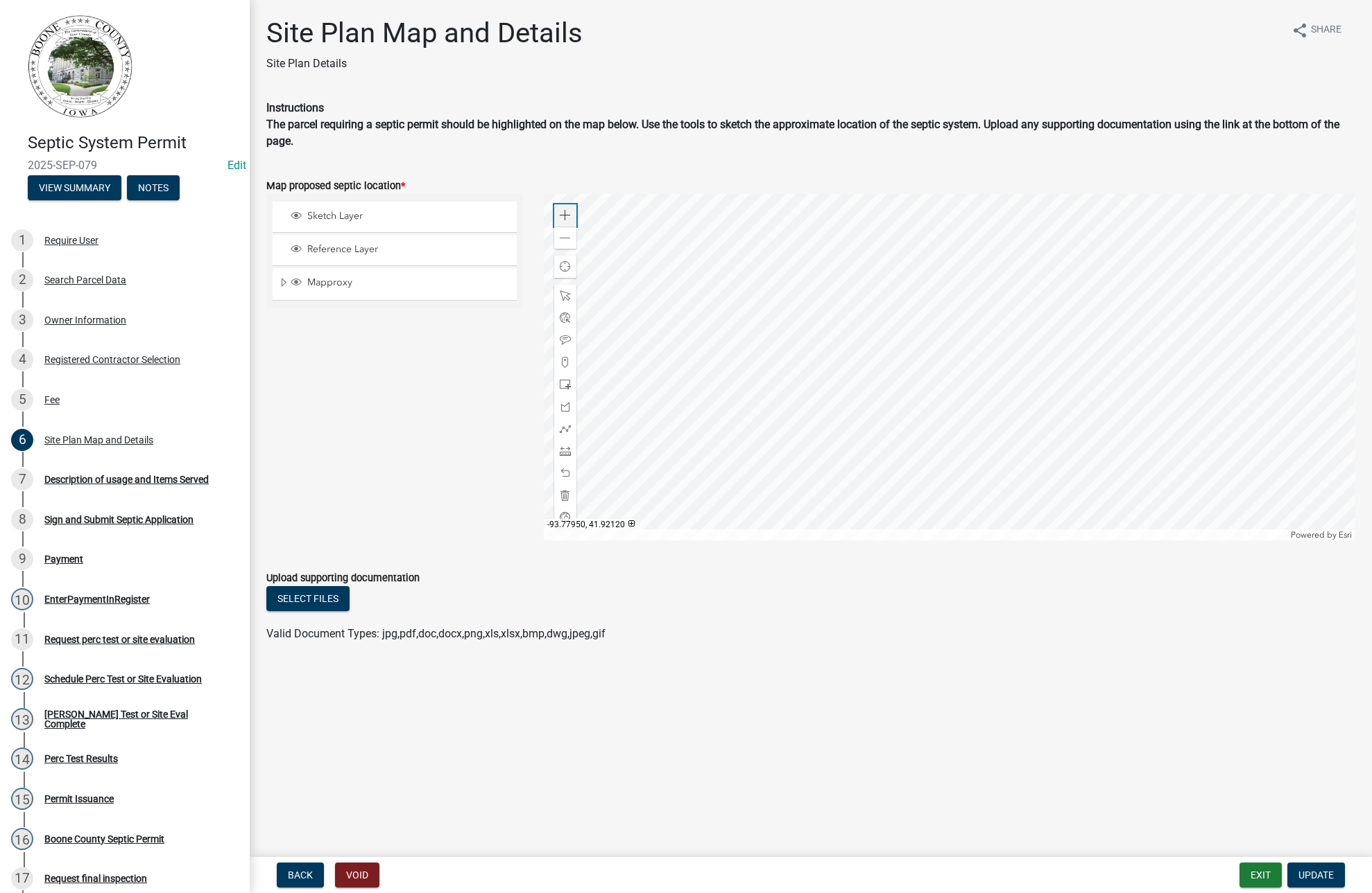
click at [567, 216] on span at bounding box center [565, 215] width 11 height 11
click at [563, 240] on span at bounding box center [565, 238] width 11 height 11
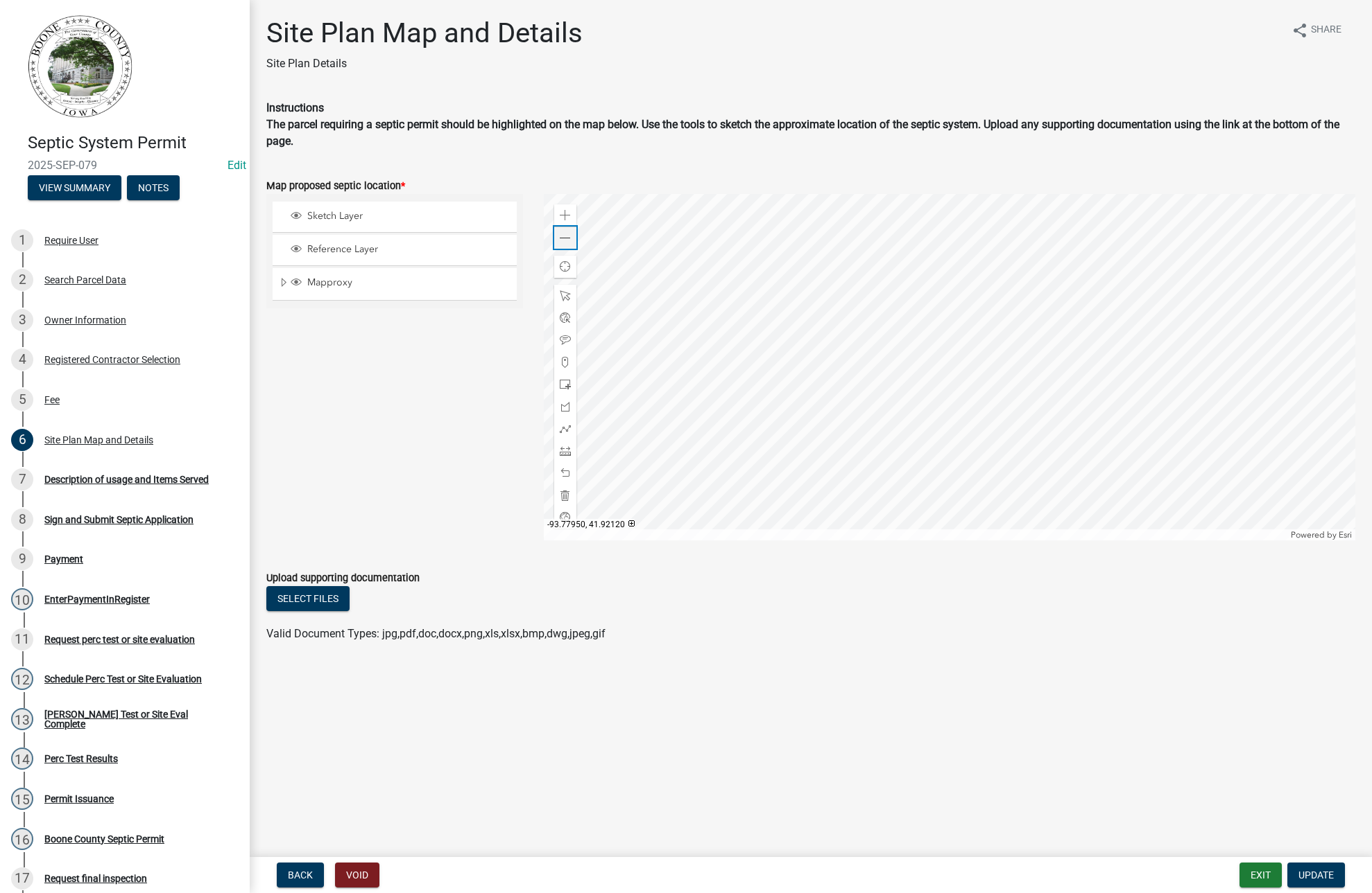
click at [563, 240] on span at bounding box center [565, 238] width 11 height 11
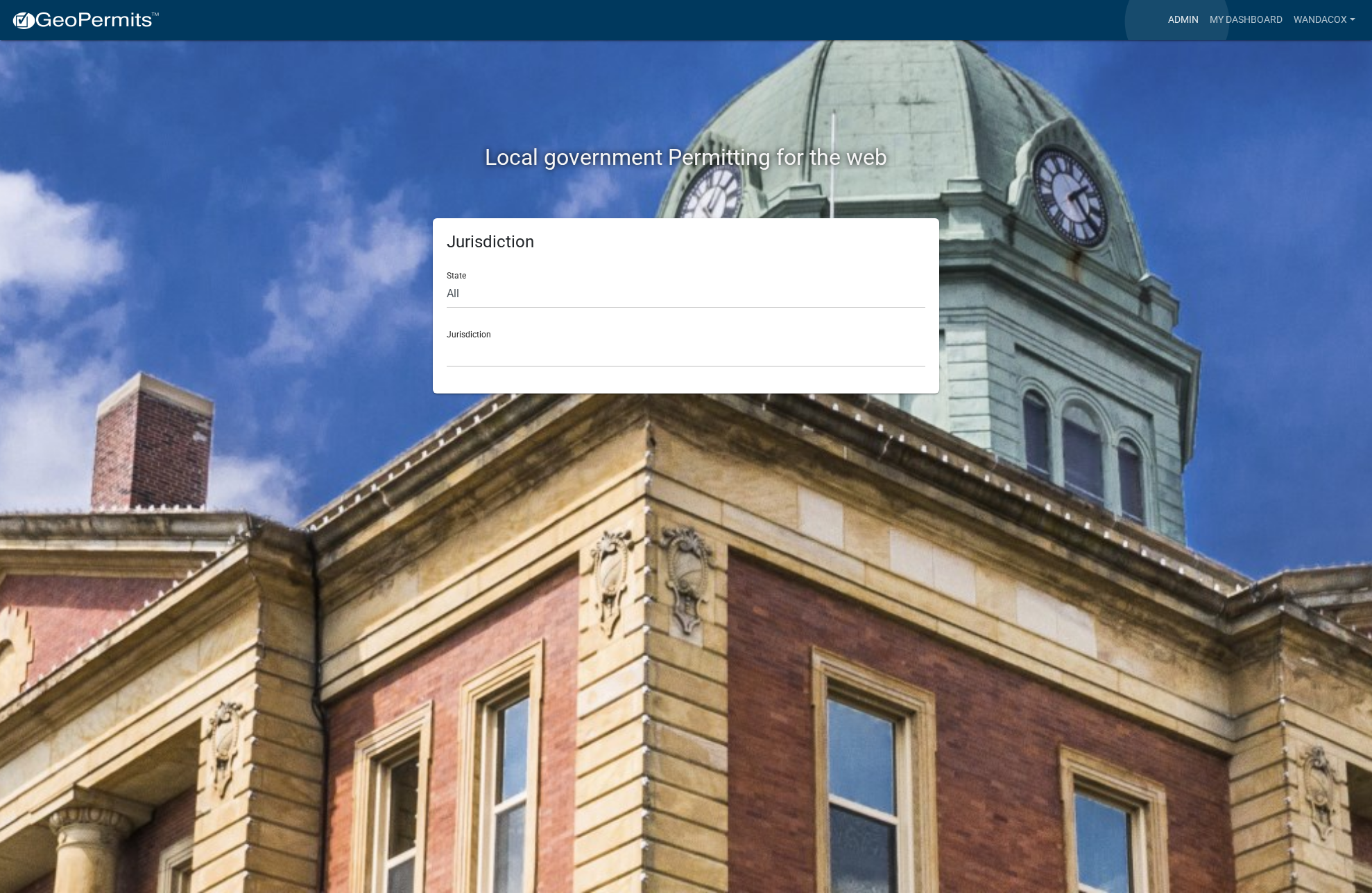
click at [1176, 21] on link "Admin" at bounding box center [1182, 19] width 41 height 26
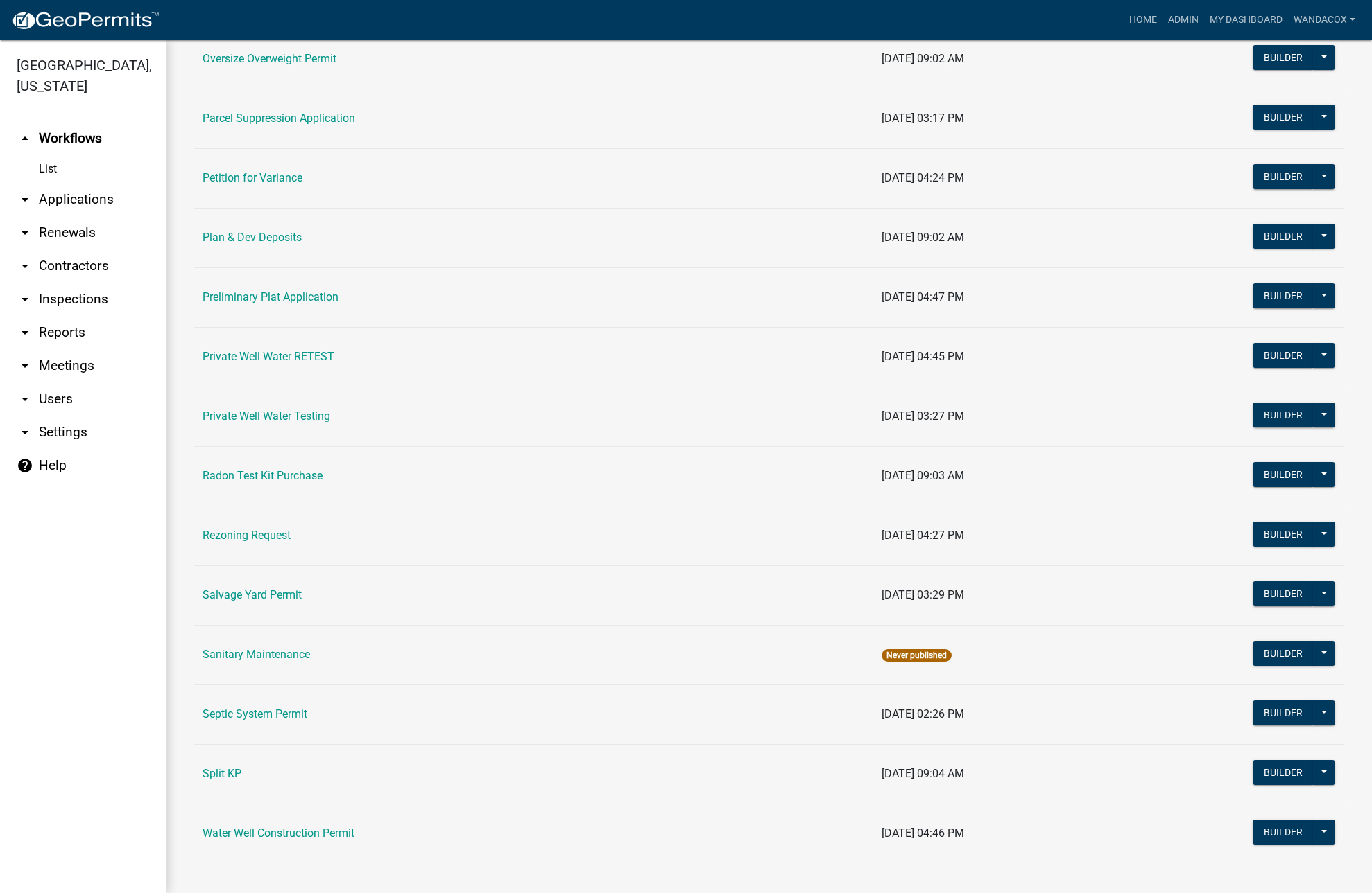
scroll to position [1412, 0]
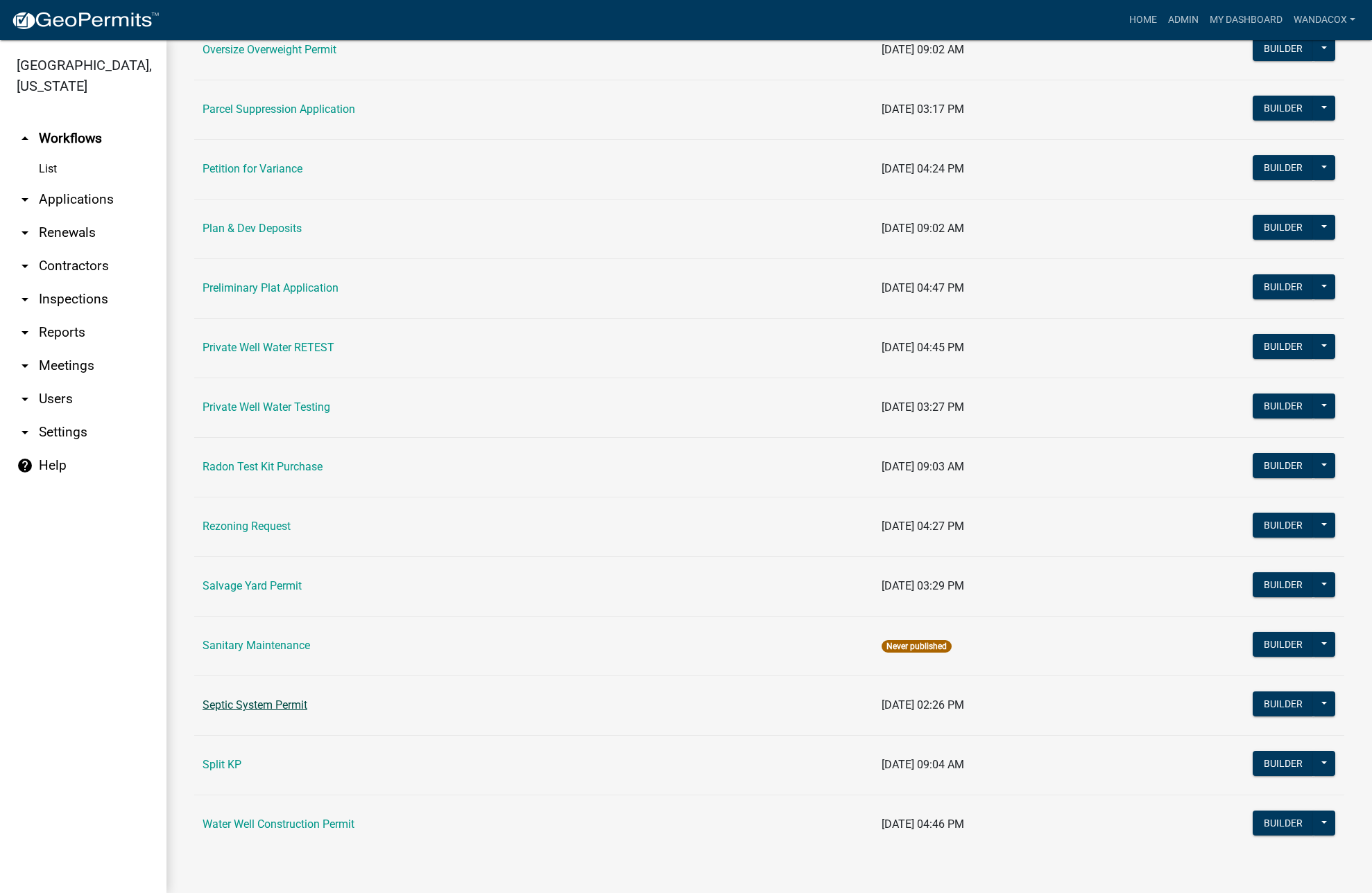
click at [243, 702] on link "Septic System Permit" at bounding box center [255, 705] width 105 height 14
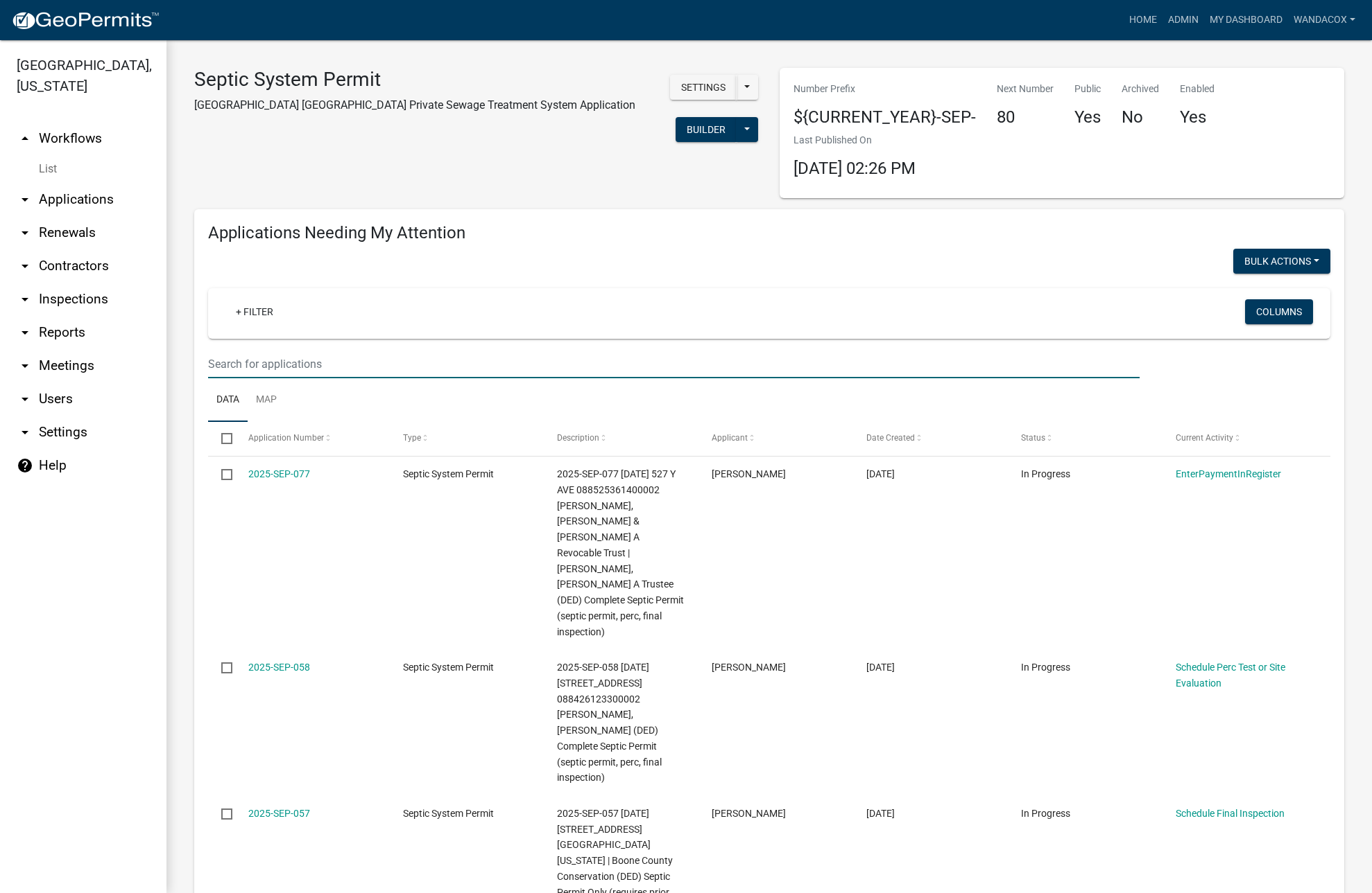
click at [301, 367] on input "text" at bounding box center [674, 364] width 932 height 29
type input "1982 300th"
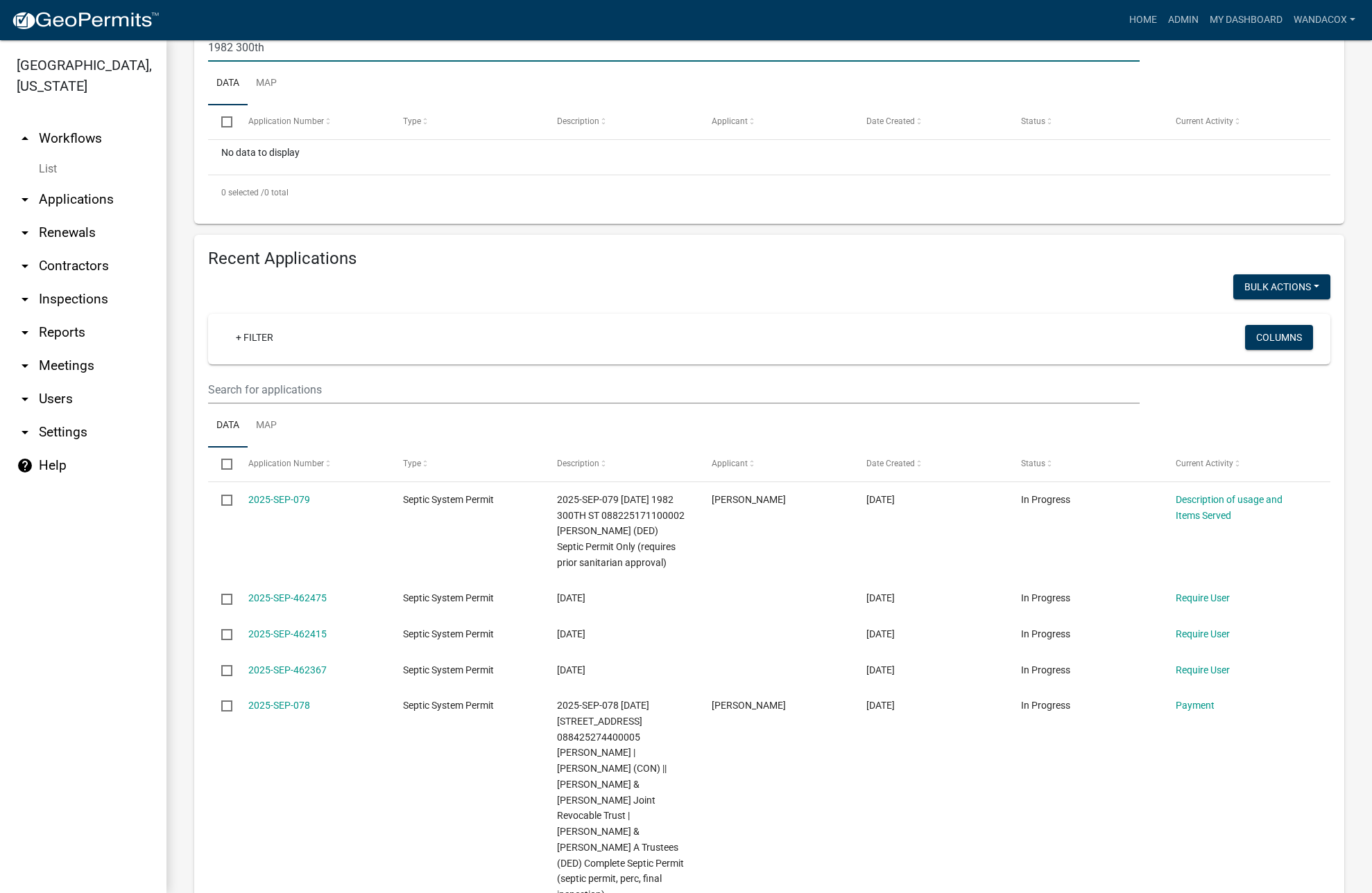
scroll to position [346, 0]
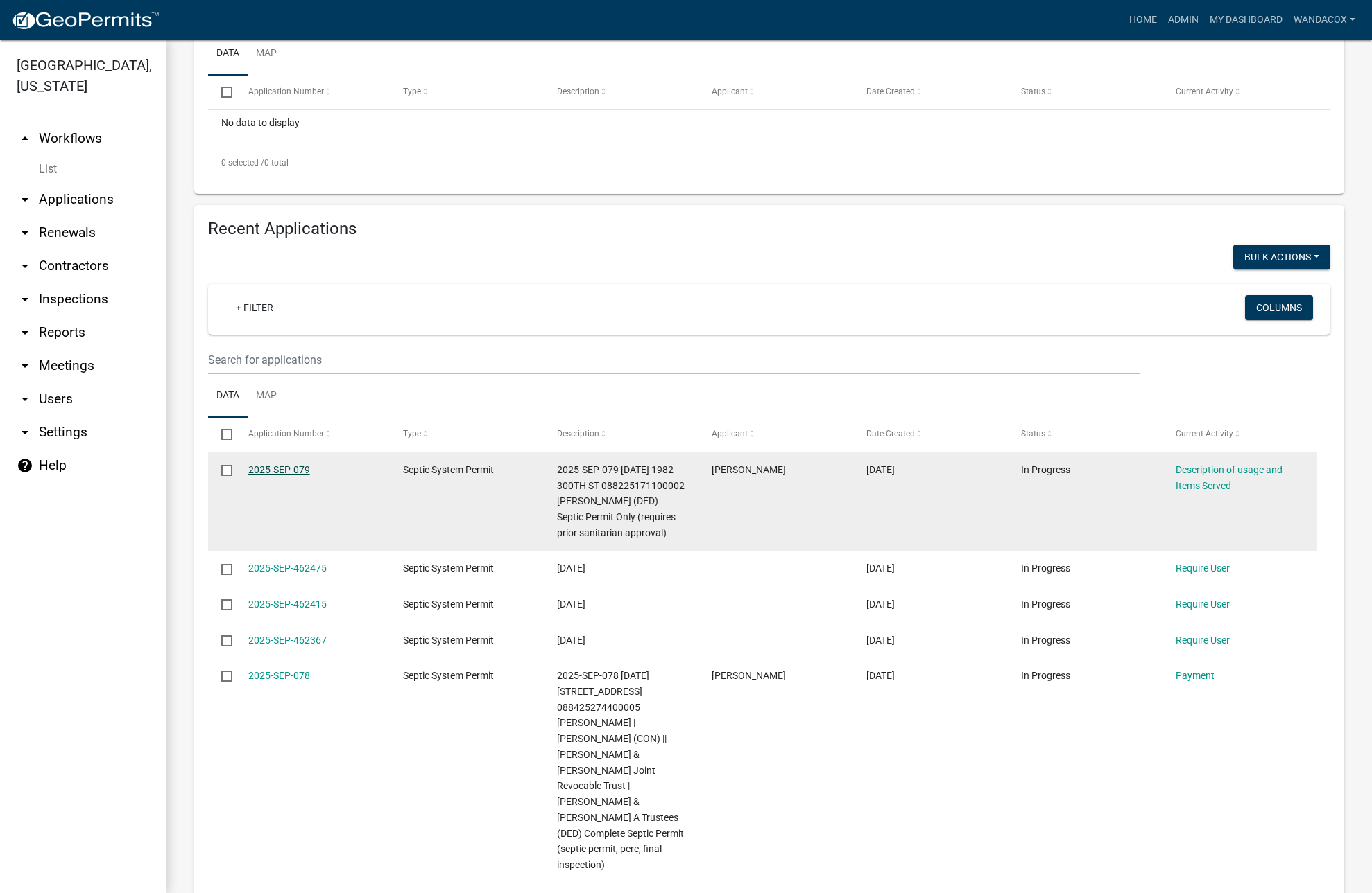
click at [252, 469] on link "2025-SEP-079" at bounding box center [279, 470] width 62 height 11
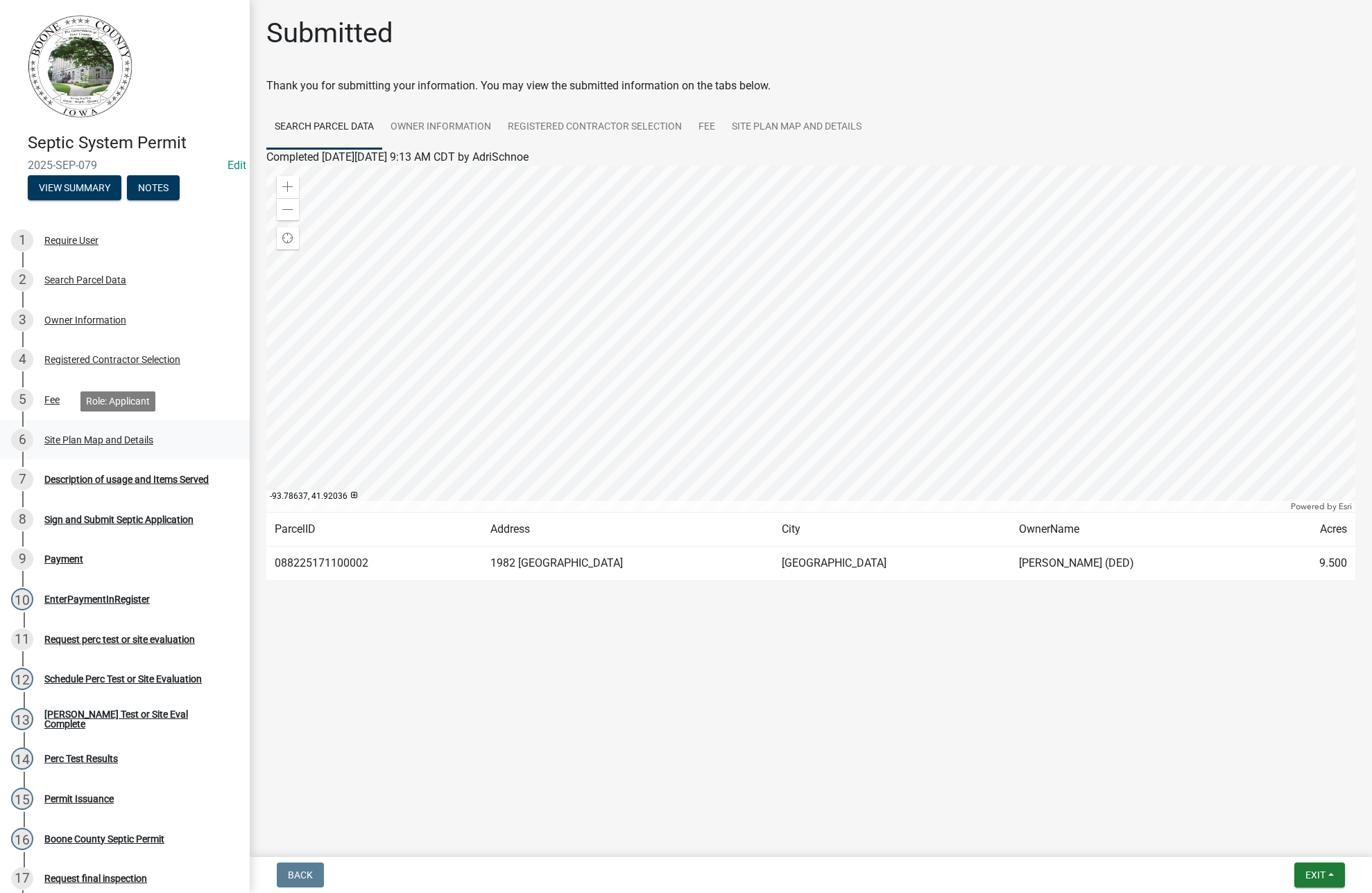
click at [90, 432] on div "6 Site Plan Map and Details" at bounding box center [119, 440] width 216 height 22
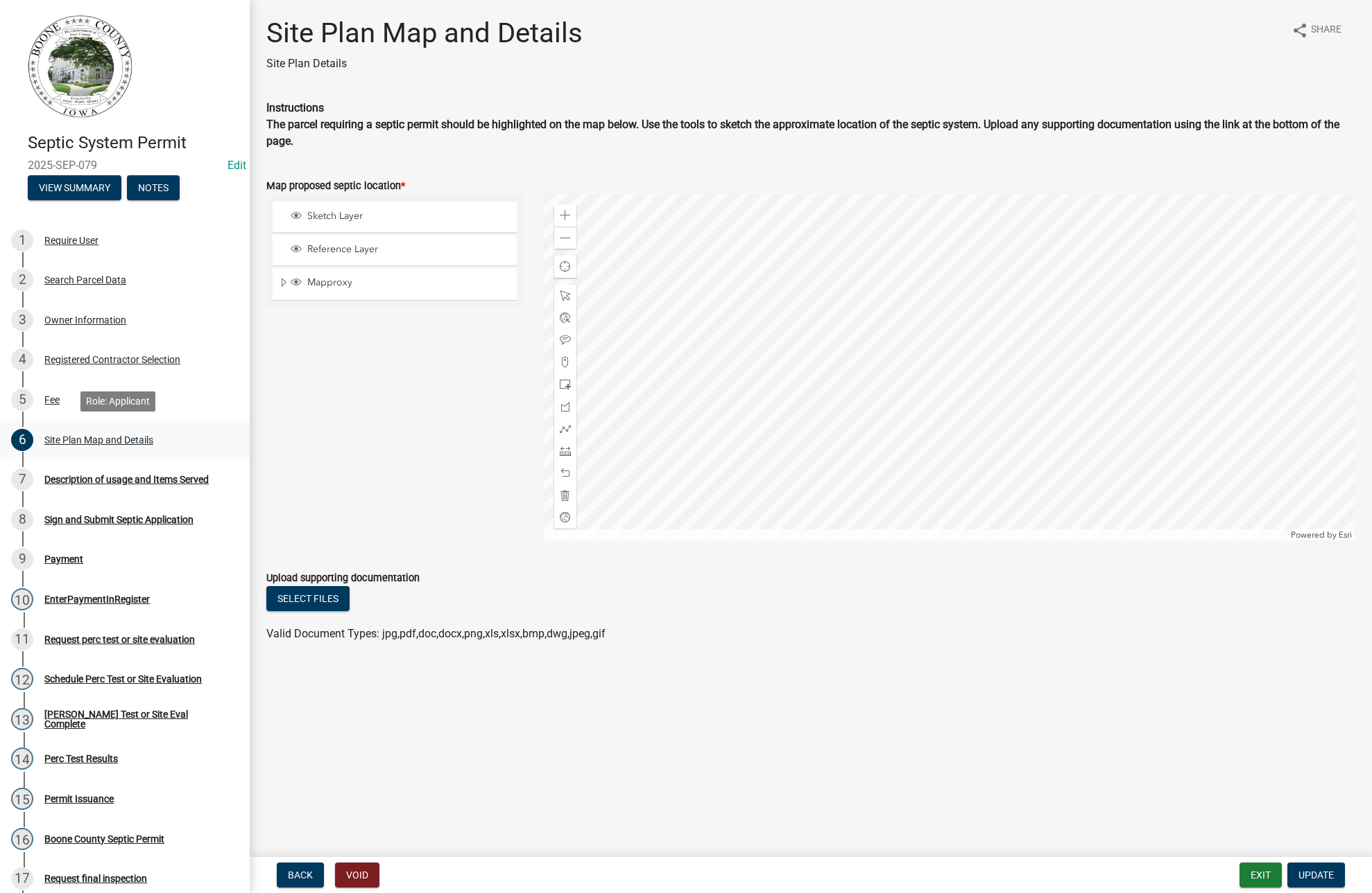
click at [90, 432] on div "6 Site Plan Map and Details" at bounding box center [119, 440] width 216 height 22
click at [567, 219] on span at bounding box center [565, 215] width 11 height 11
click at [562, 515] on span at bounding box center [565, 517] width 11 height 11
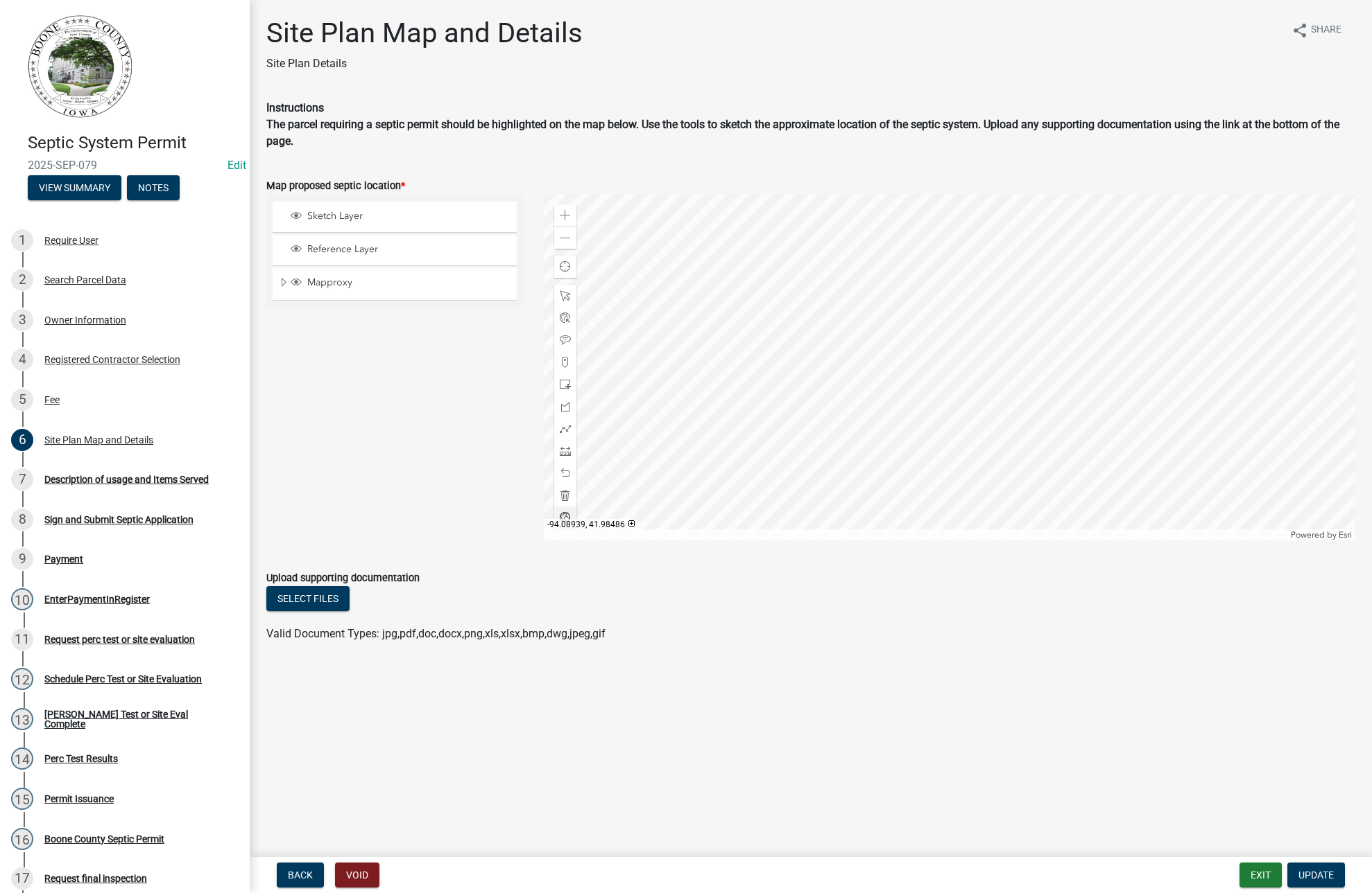
click at [868, 390] on div at bounding box center [949, 367] width 811 height 346
click at [573, 215] on div "Zoom in" at bounding box center [565, 216] width 22 height 22
click at [927, 313] on div at bounding box center [949, 367] width 811 height 346
click at [575, 209] on div "Zoom in" at bounding box center [565, 216] width 22 height 22
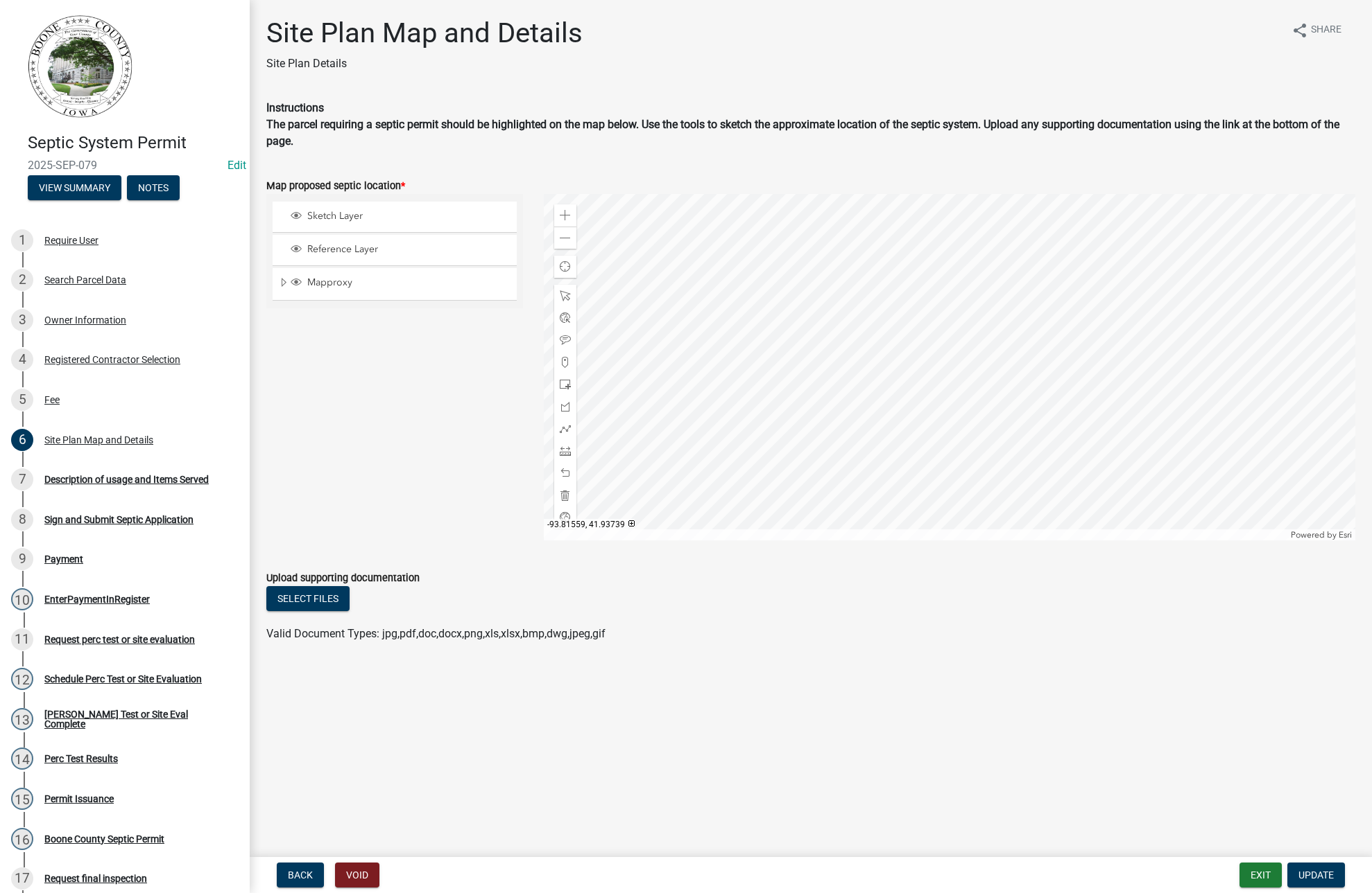
click at [893, 280] on div at bounding box center [949, 367] width 811 height 346
click at [680, 323] on div at bounding box center [949, 367] width 811 height 346
click at [565, 212] on span at bounding box center [565, 215] width 11 height 11
click at [772, 495] on div at bounding box center [949, 367] width 811 height 346
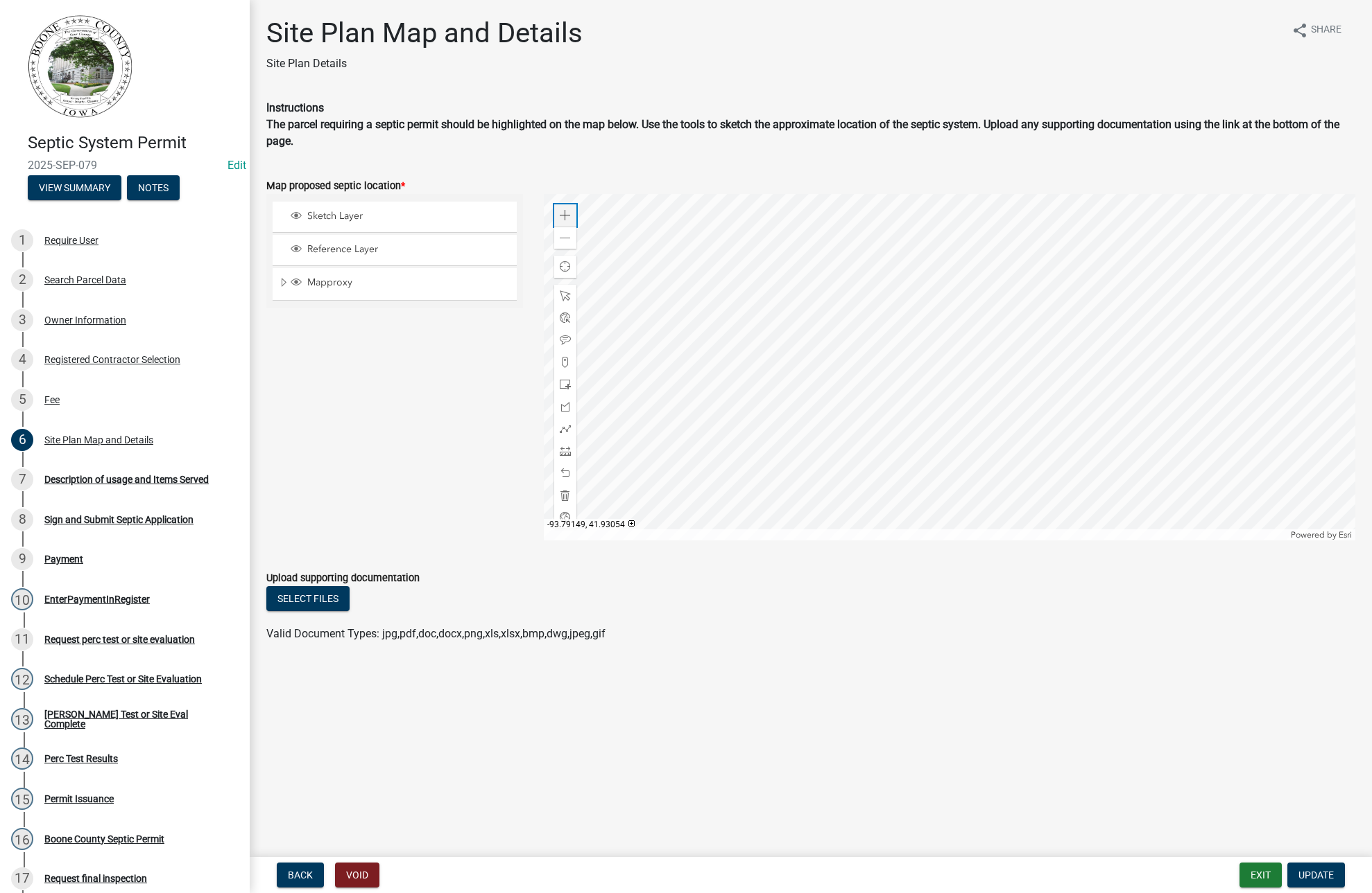
click at [574, 212] on div "Zoom in" at bounding box center [565, 216] width 22 height 22
click at [1114, 334] on div at bounding box center [949, 367] width 811 height 346
click at [91, 435] on div "Site Plan Map and Details" at bounding box center [98, 439] width 109 height 9
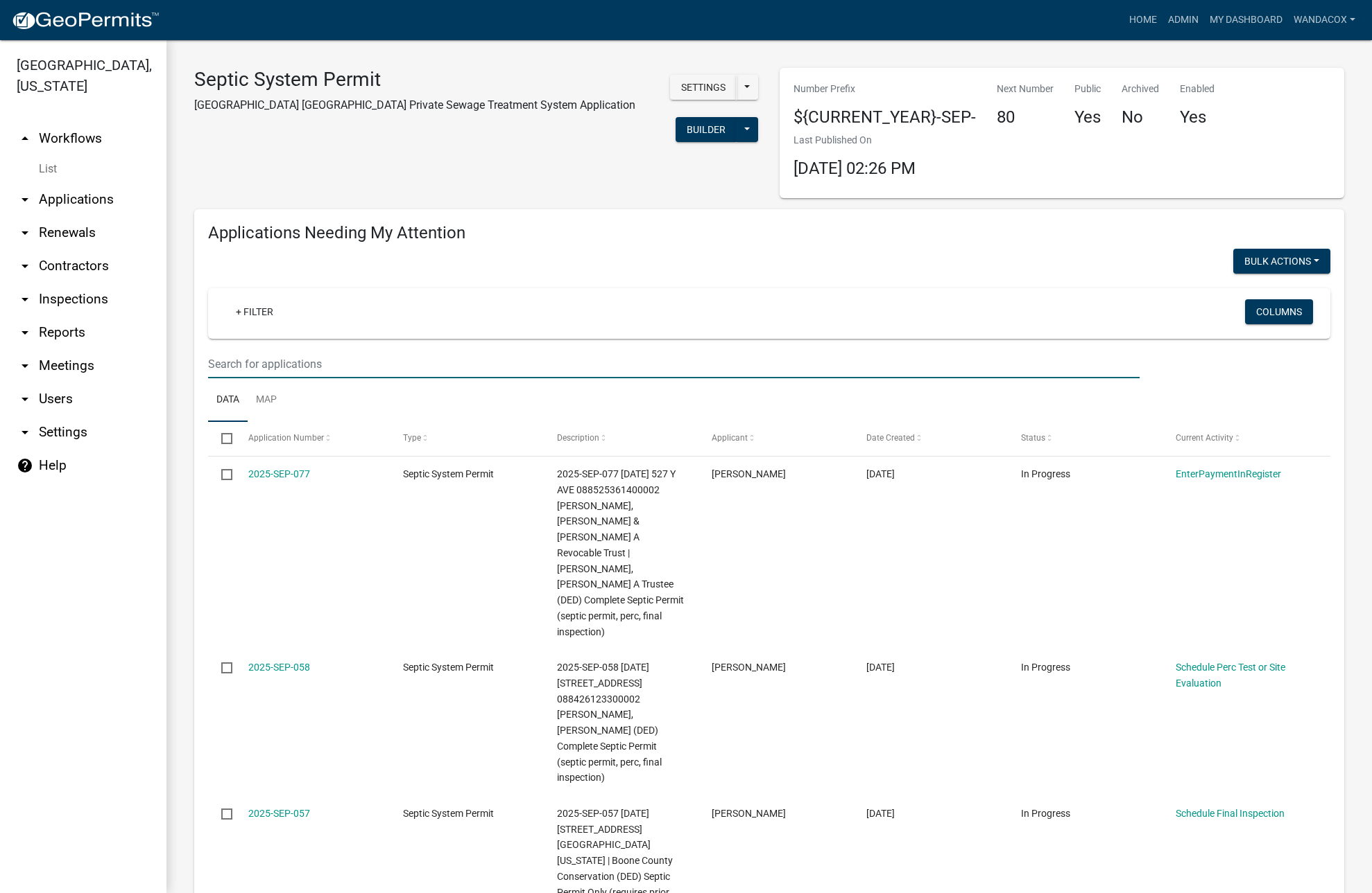
click at [246, 361] on input "text" at bounding box center [674, 364] width 932 height 29
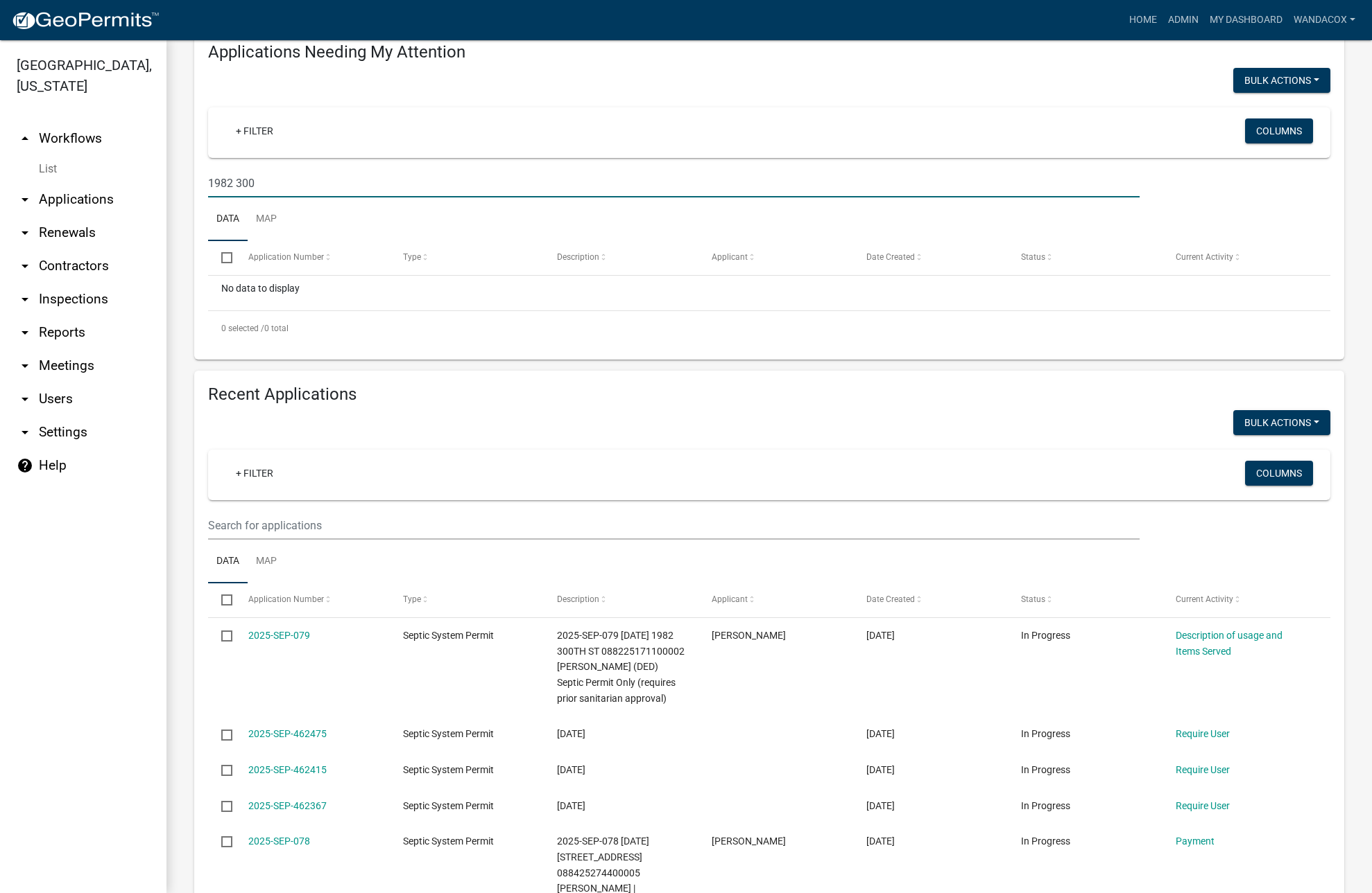
scroll to position [260, 0]
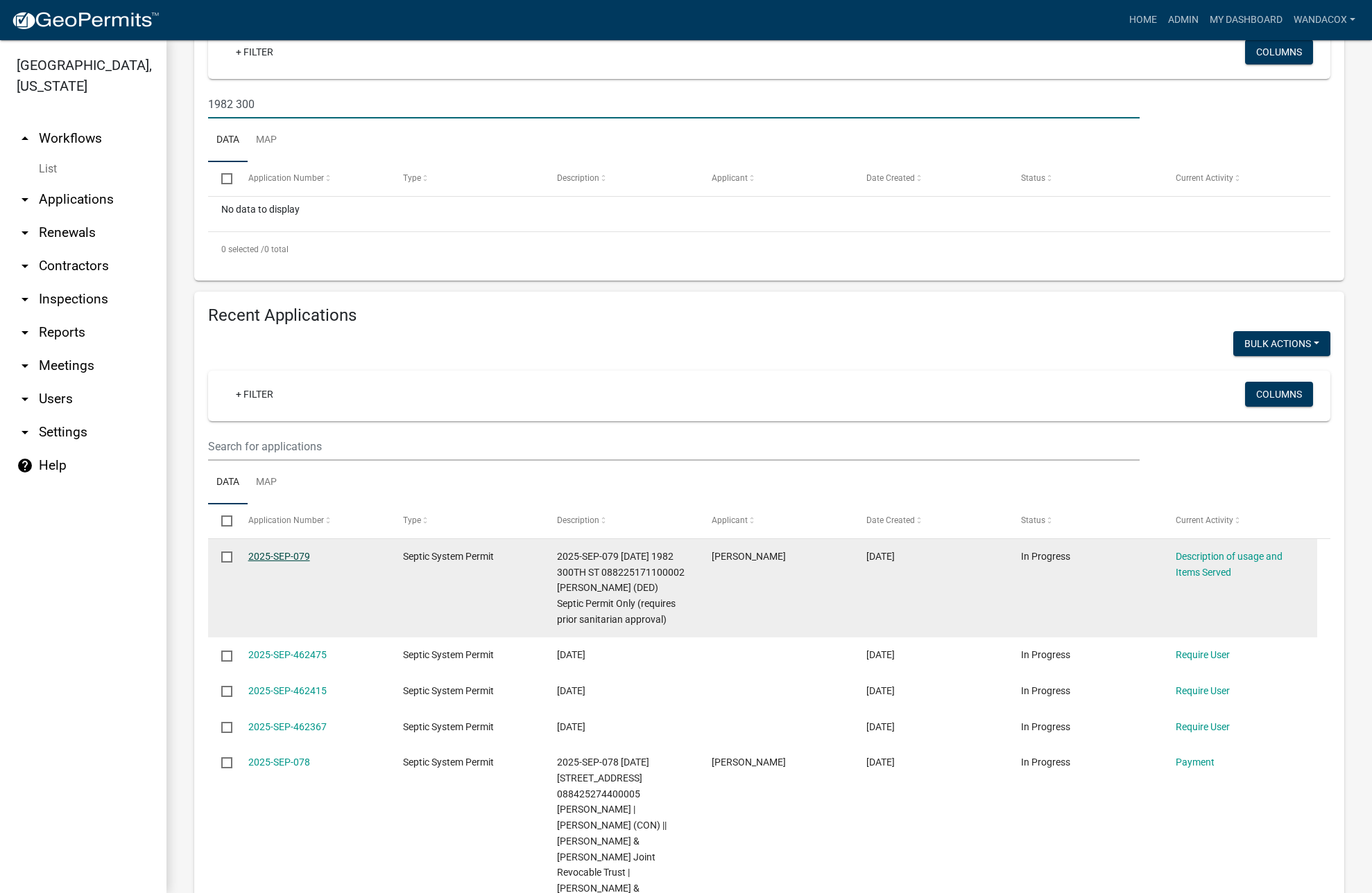
type input "1982 300"
click at [292, 553] on link "2025-SEP-079" at bounding box center [279, 556] width 62 height 11
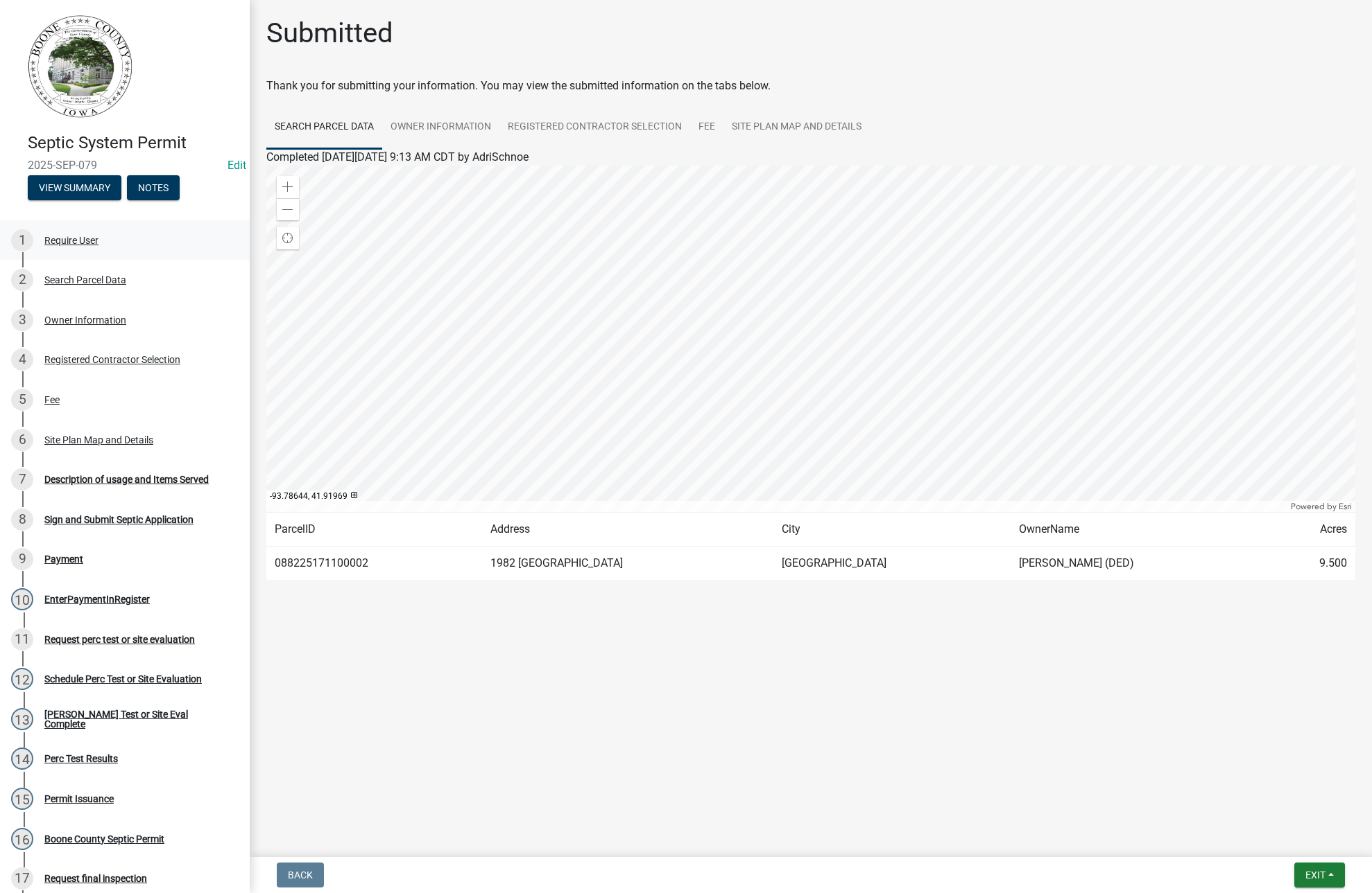
click at [79, 238] on div "Require User" at bounding box center [71, 240] width 54 height 9
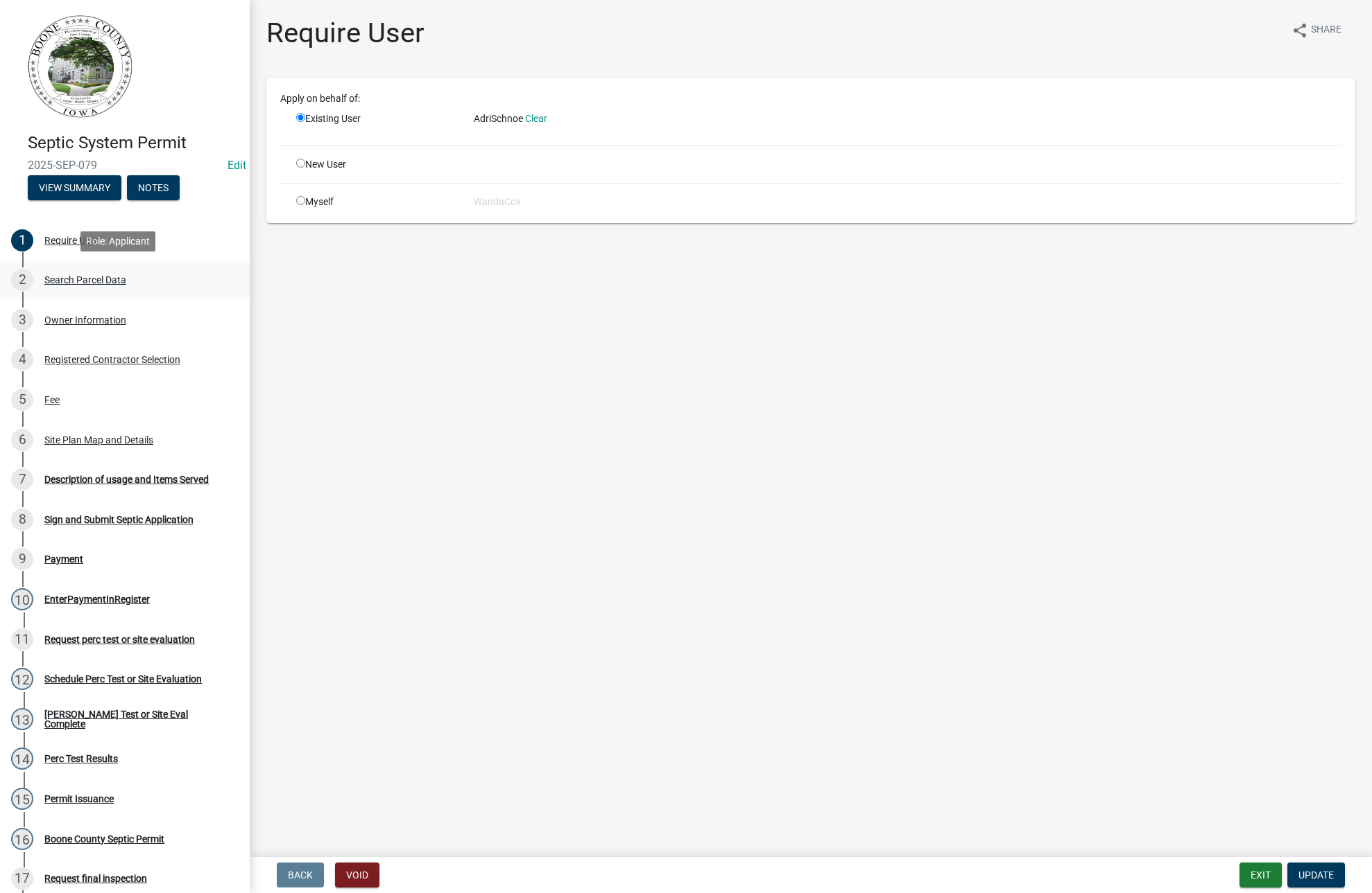
click at [73, 276] on div "Search Parcel Data" at bounding box center [85, 279] width 82 height 9
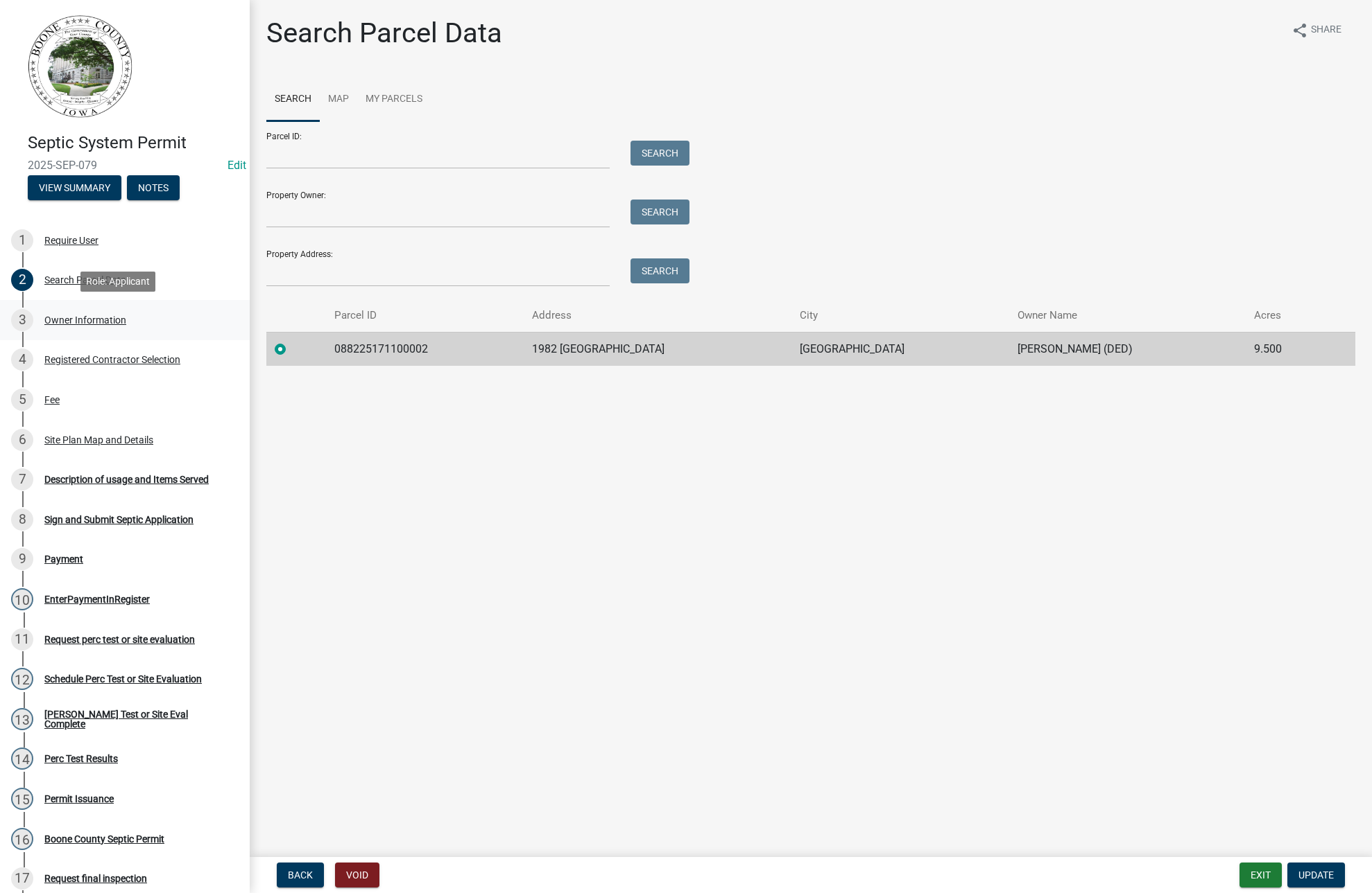
click at [59, 317] on div "Owner Information" at bounding box center [85, 320] width 82 height 9
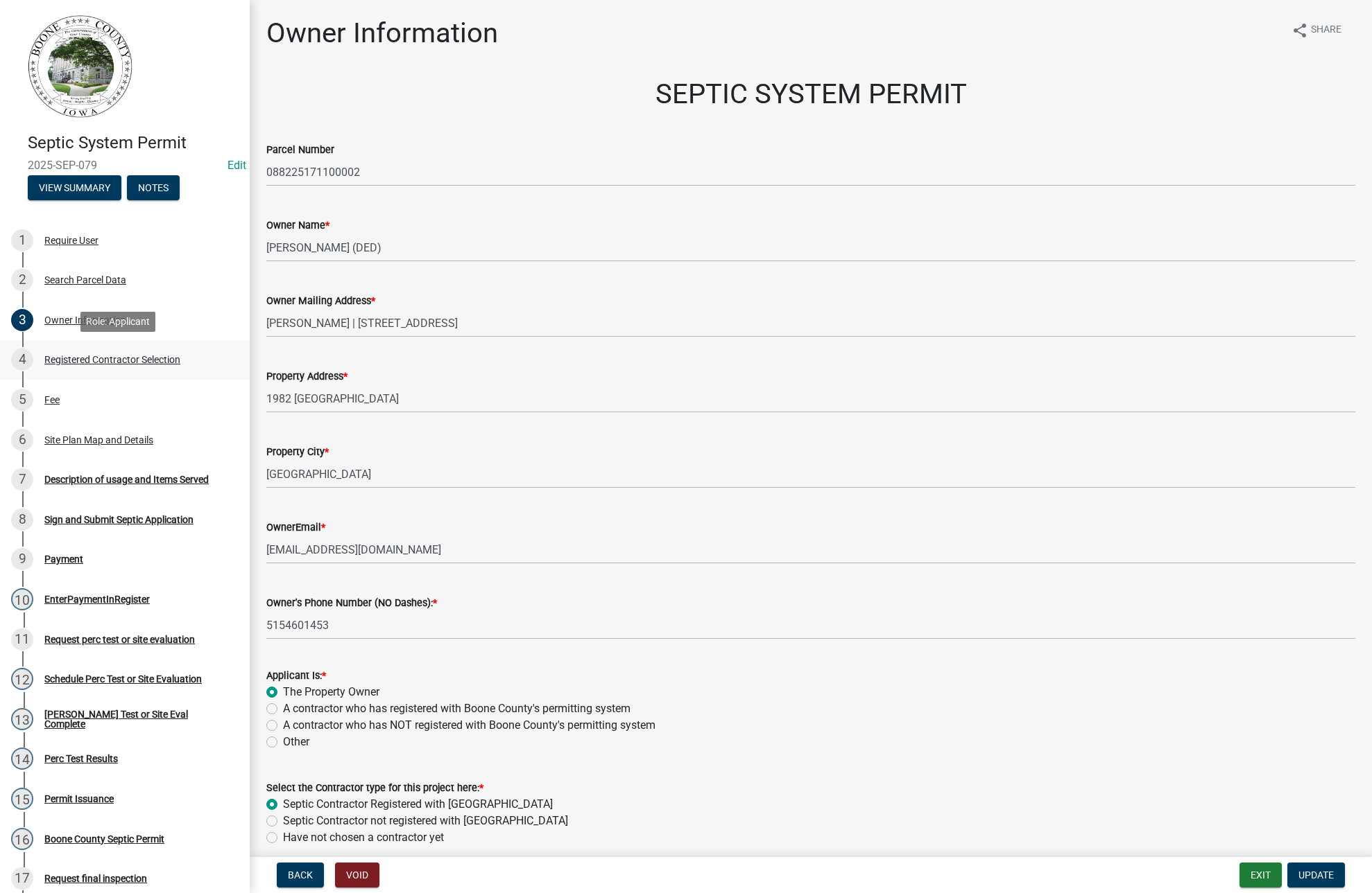
click at [69, 356] on div "Registered Contractor Selection" at bounding box center [112, 359] width 136 height 9
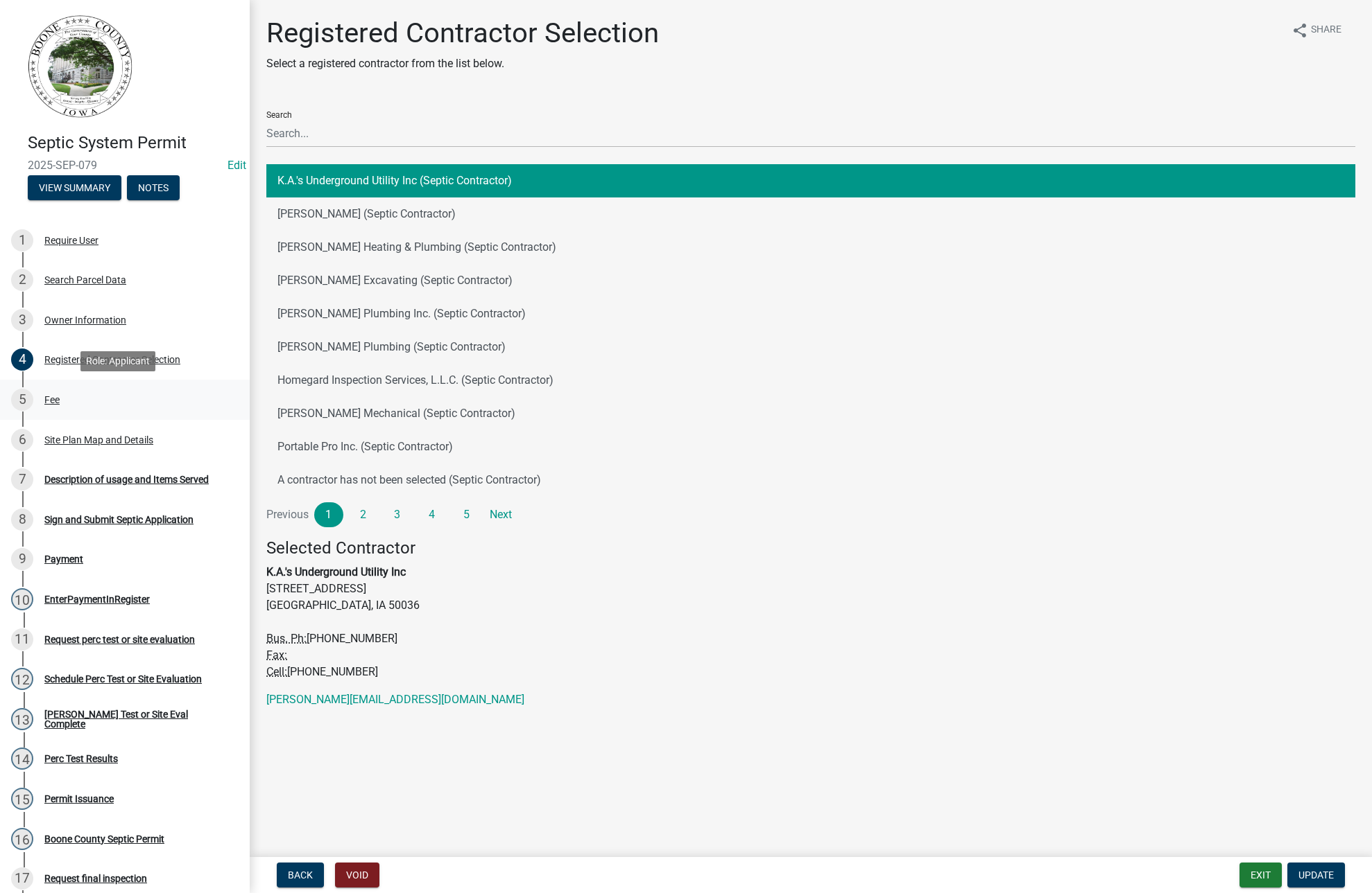
click at [52, 389] on div "5 Fee" at bounding box center [119, 400] width 216 height 22
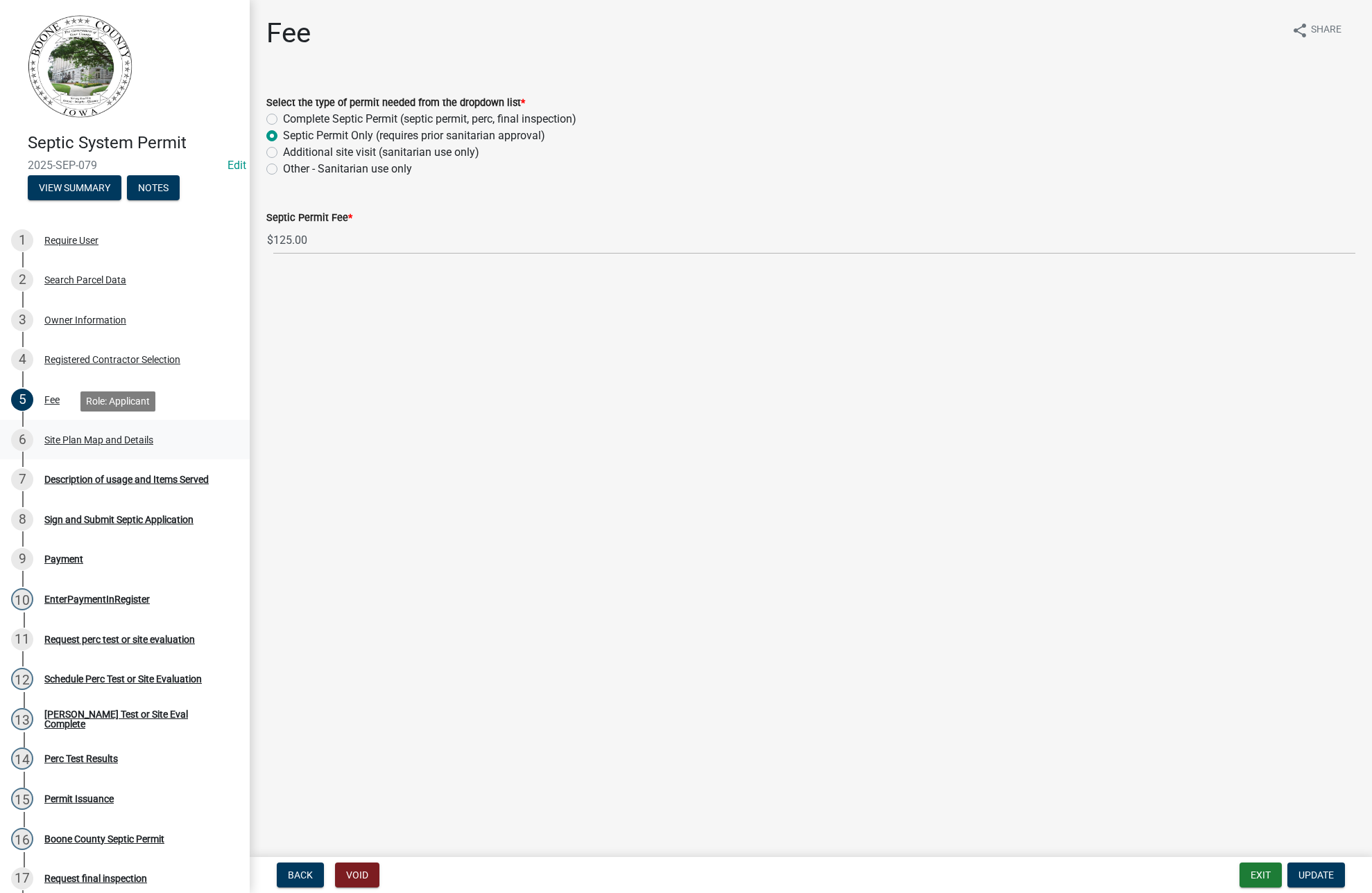
click at [75, 437] on div "Site Plan Map and Details" at bounding box center [98, 439] width 109 height 9
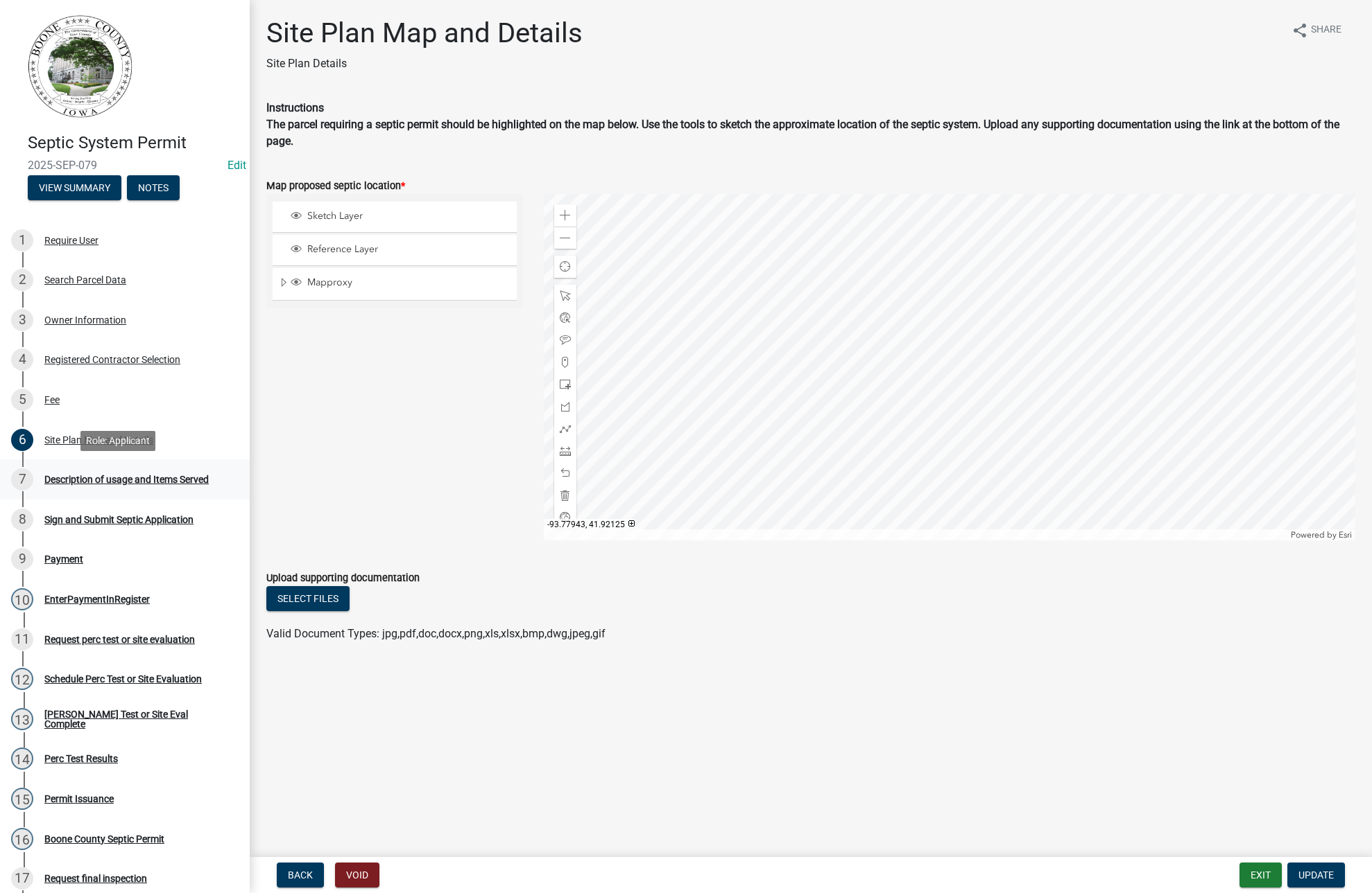
click at [116, 477] on div "Description of usage and Items Served" at bounding box center [126, 479] width 164 height 9
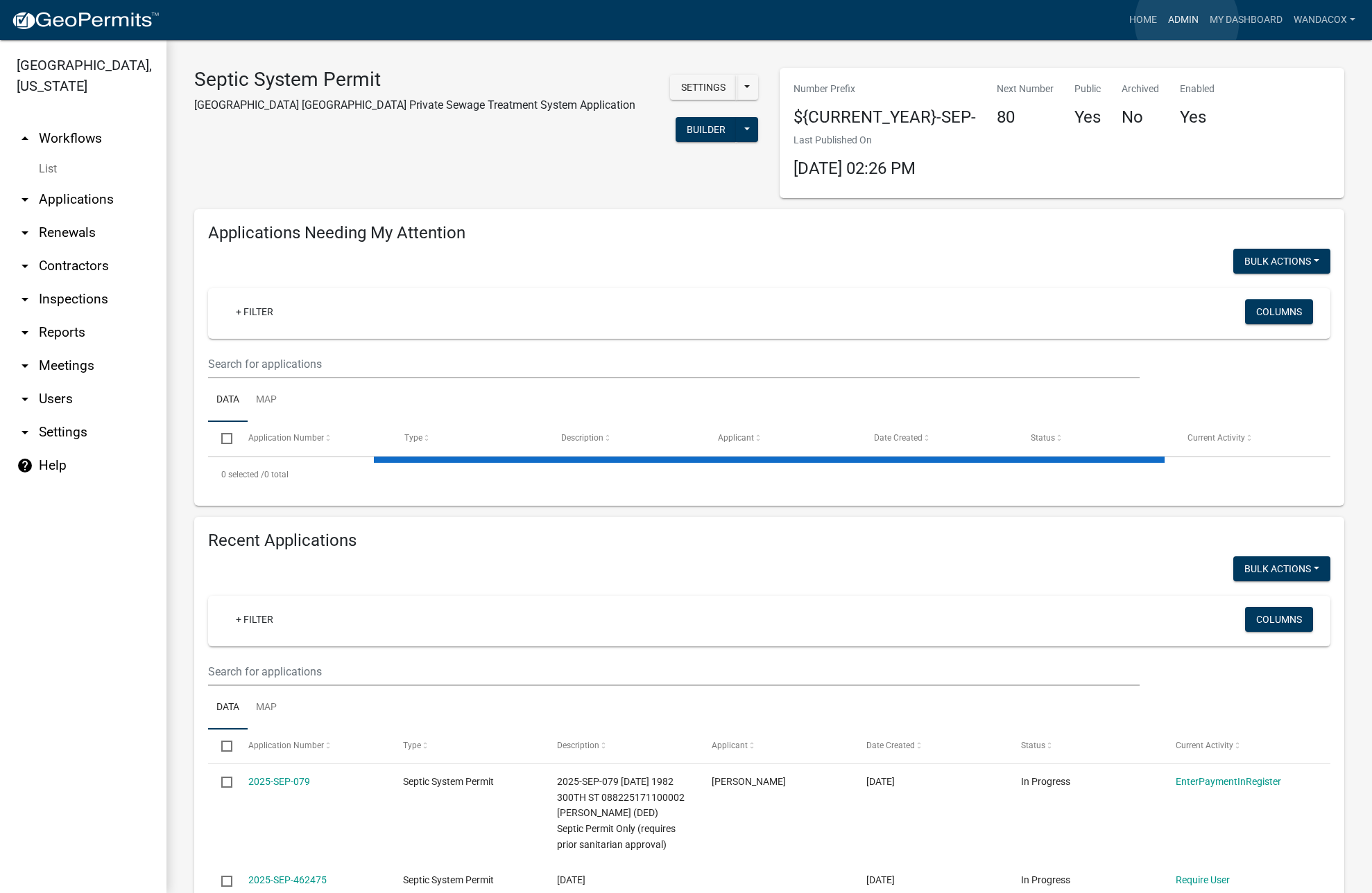
click at [1187, 22] on link "Admin" at bounding box center [1182, 19] width 41 height 26
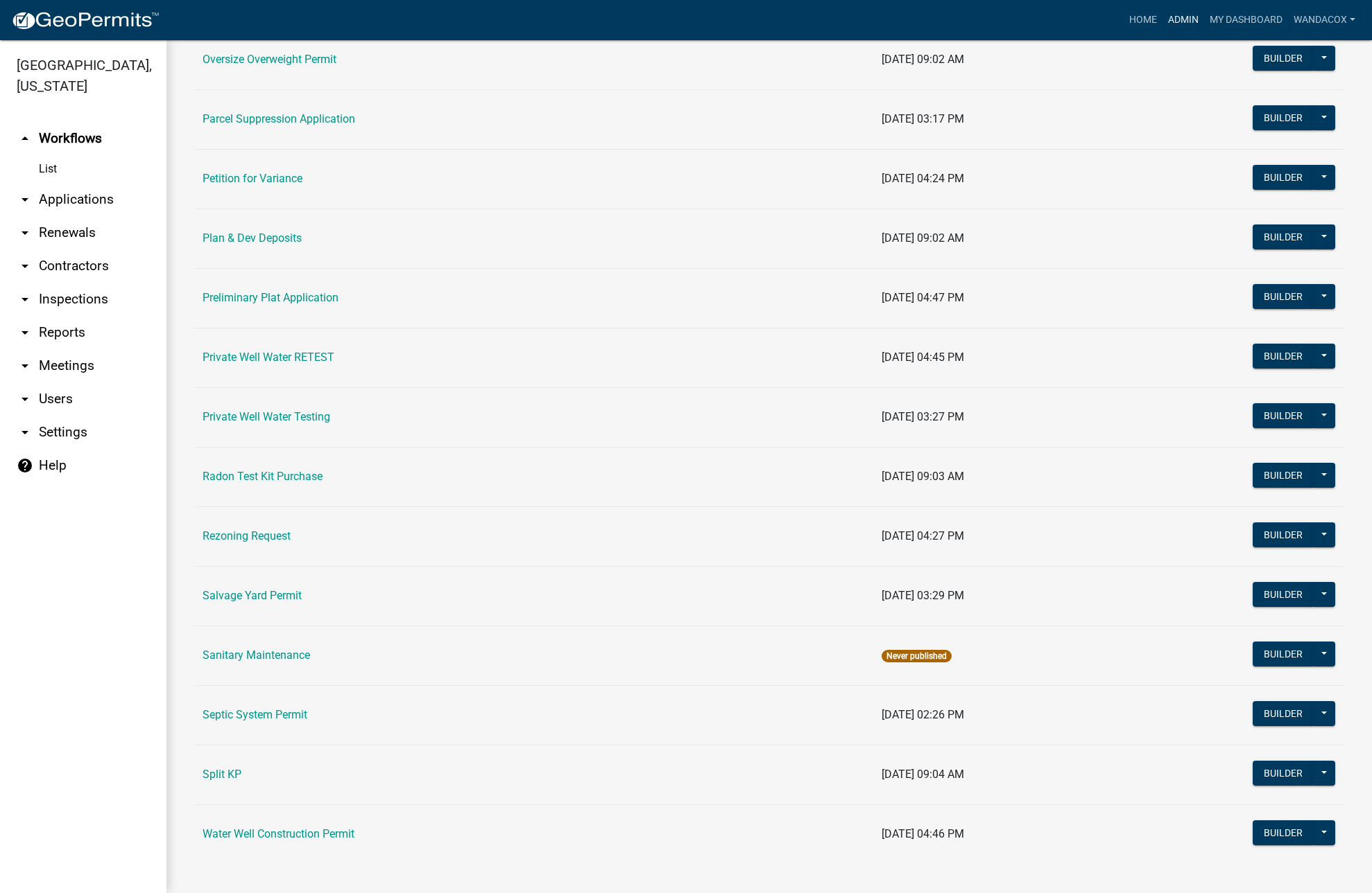
scroll to position [1412, 0]
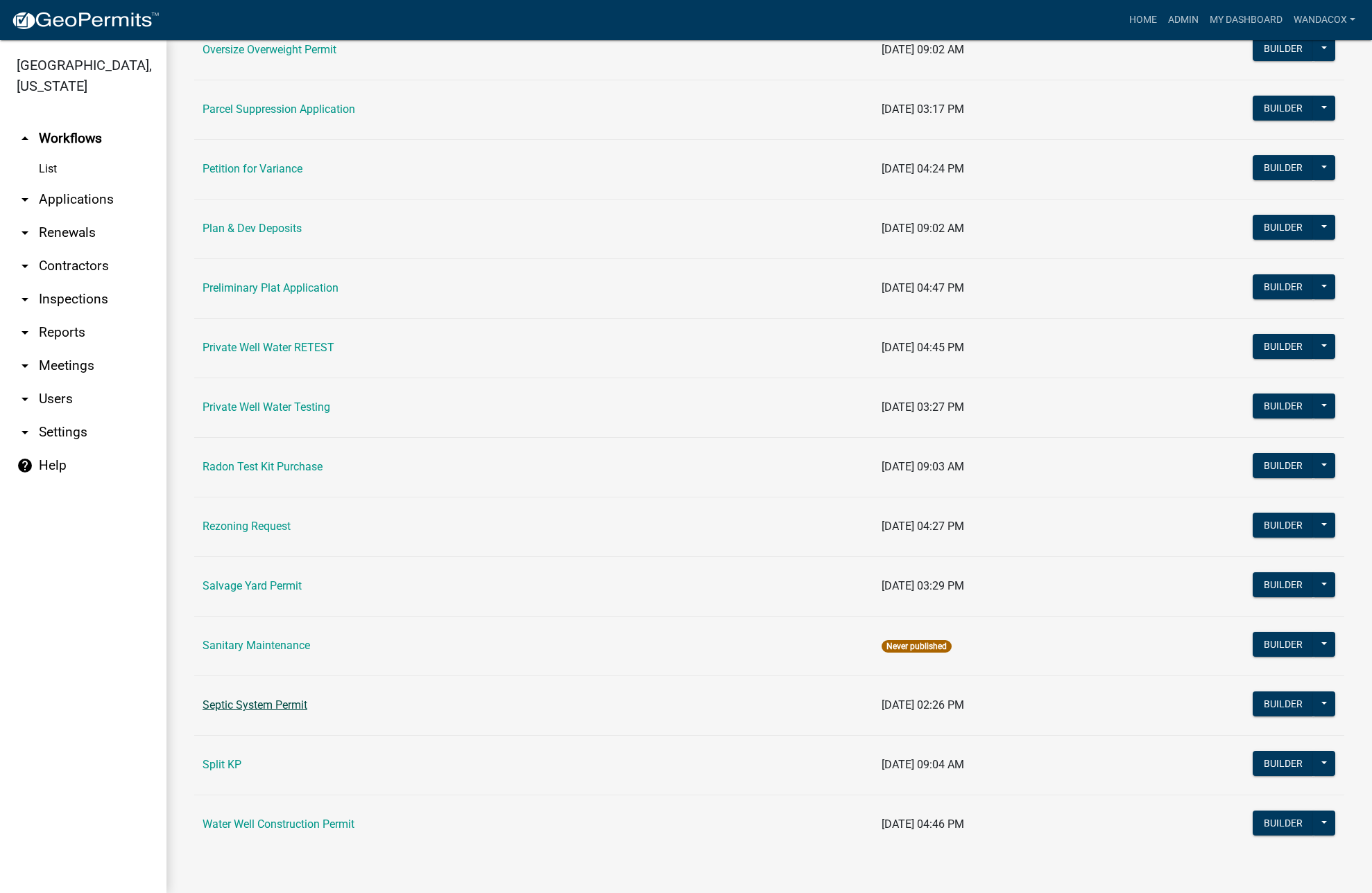
click at [237, 703] on link "Septic System Permit" at bounding box center [255, 705] width 105 height 14
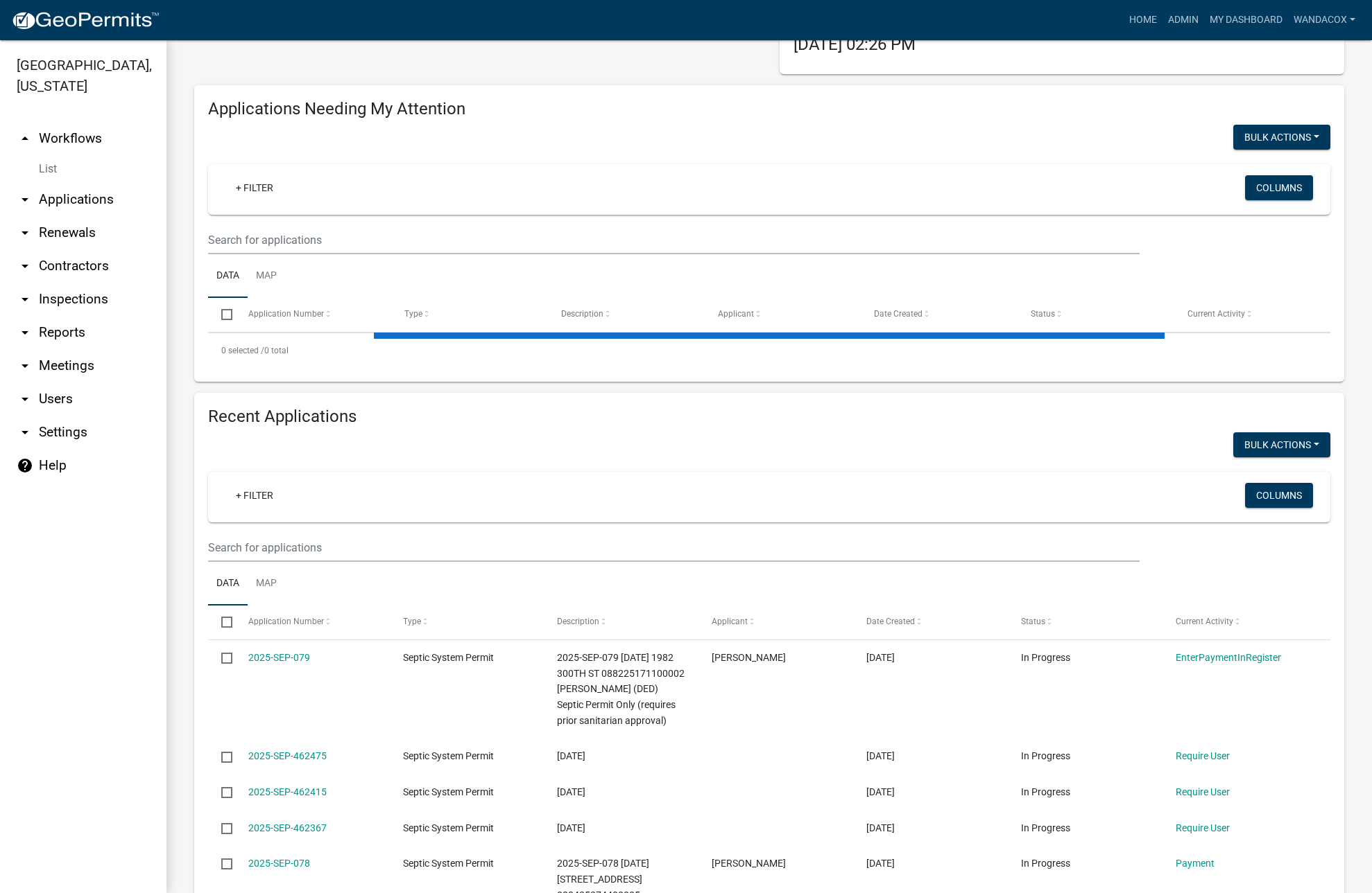
scroll to position [174, 0]
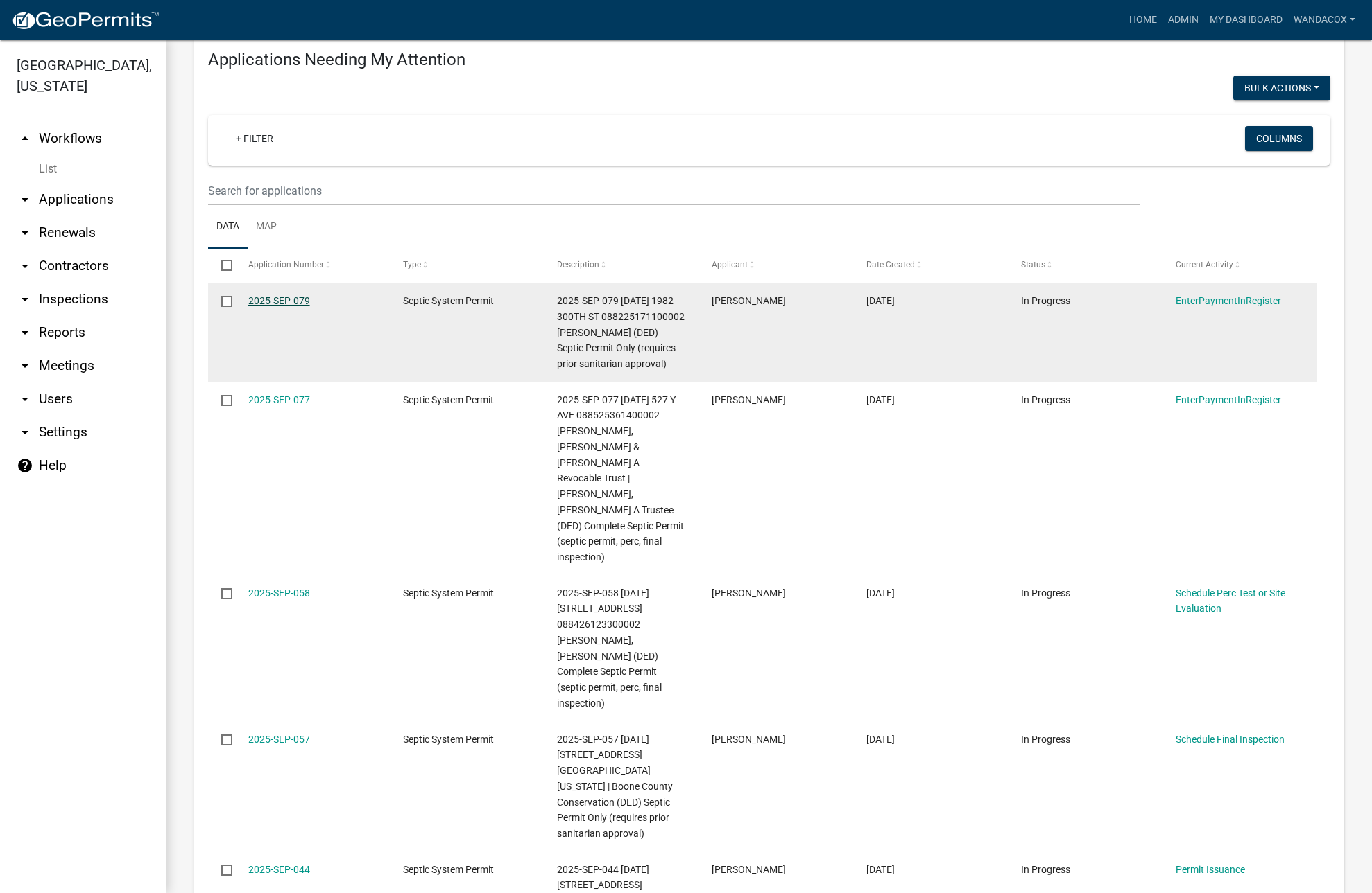
click at [283, 299] on link "2025-SEP-079" at bounding box center [279, 300] width 62 height 11
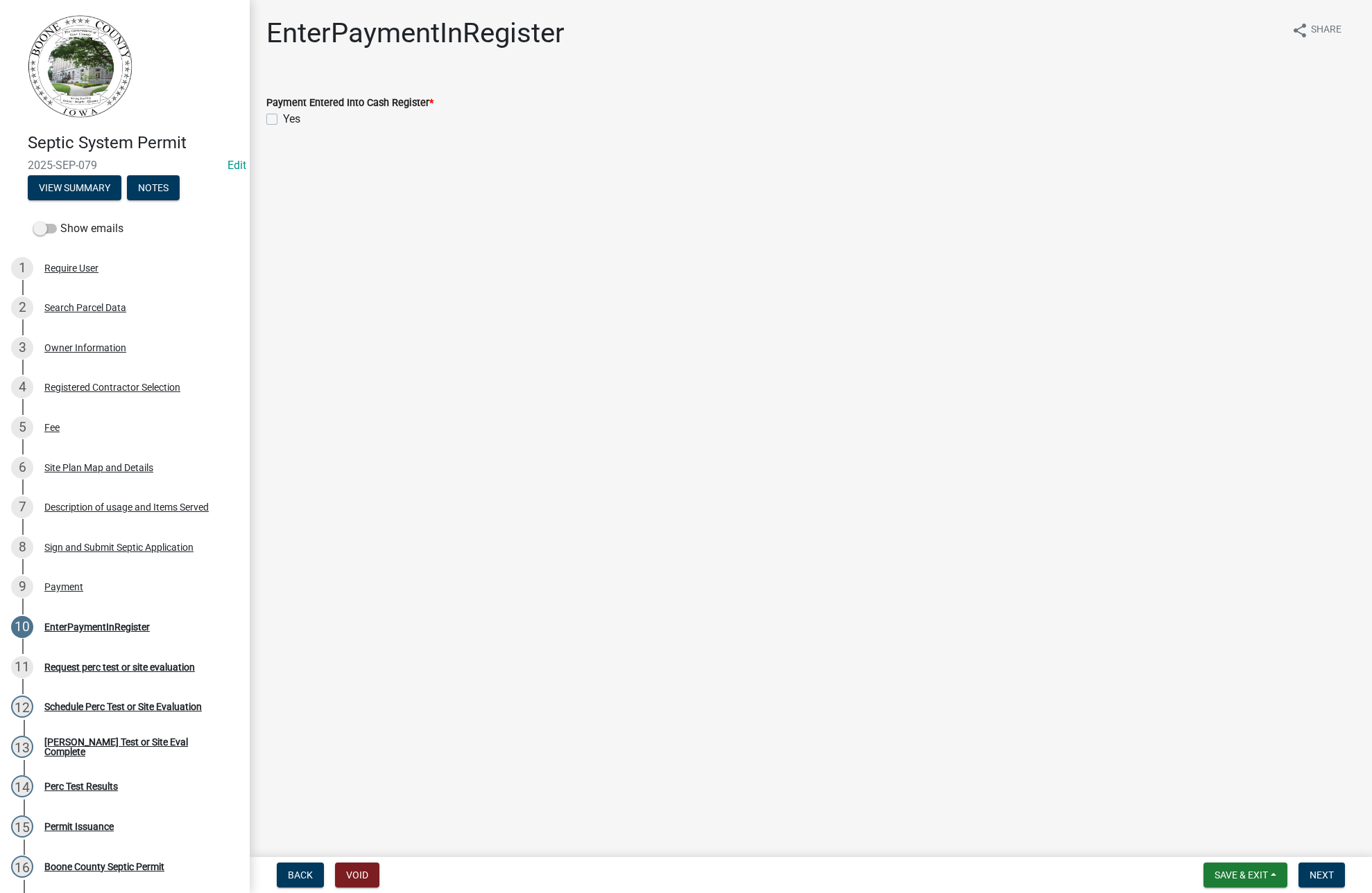
click at [279, 120] on div "Yes" at bounding box center [810, 119] width 1088 height 17
click at [283, 119] on label "Yes" at bounding box center [291, 119] width 17 height 17
click at [283, 119] on input "Yes" at bounding box center [287, 115] width 9 height 9
checkbox input "true"
click at [1318, 872] on span "Next" at bounding box center [1321, 875] width 25 height 11
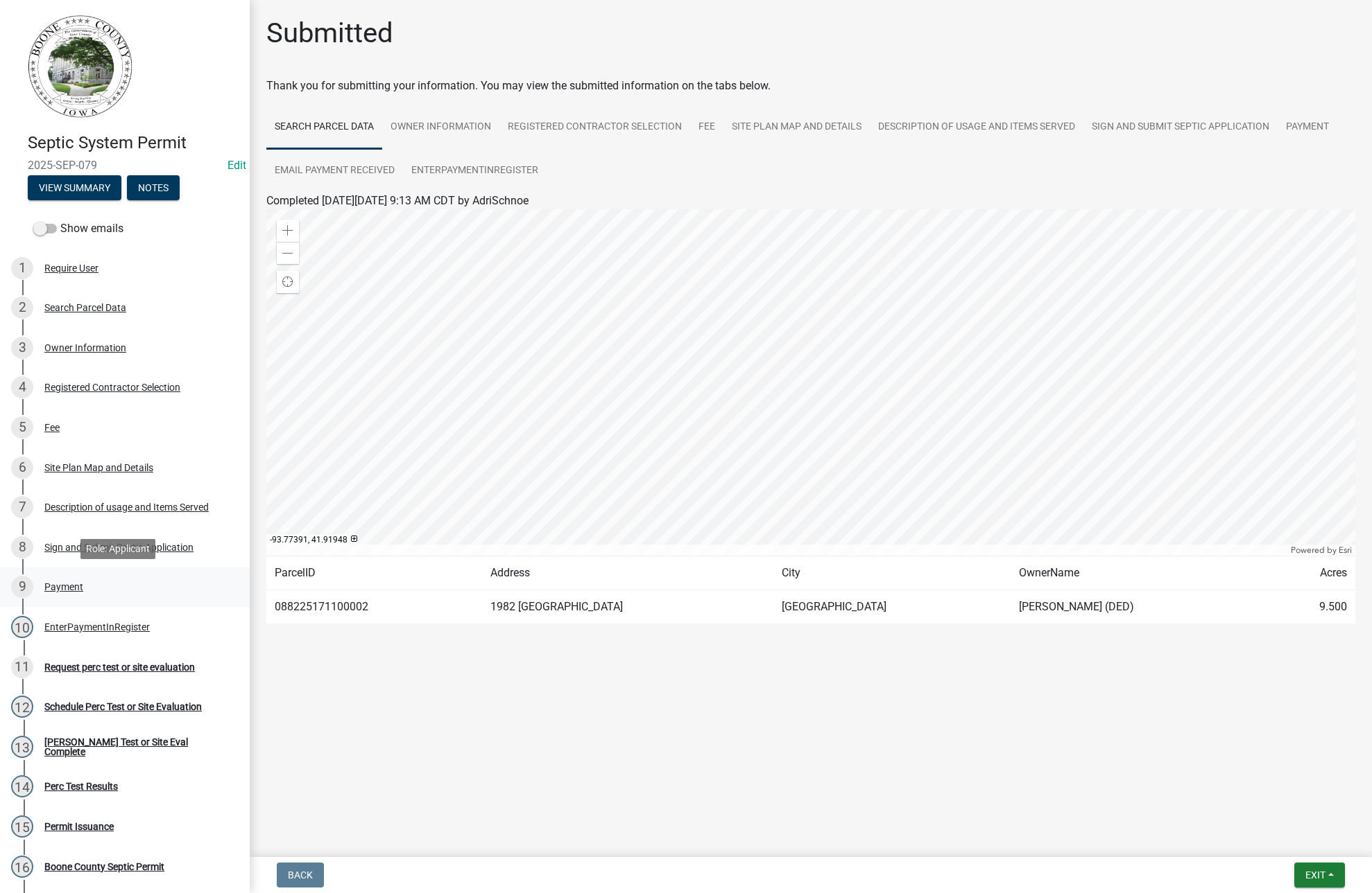
click at [57, 587] on div "Payment" at bounding box center [64, 587] width 39 height 9
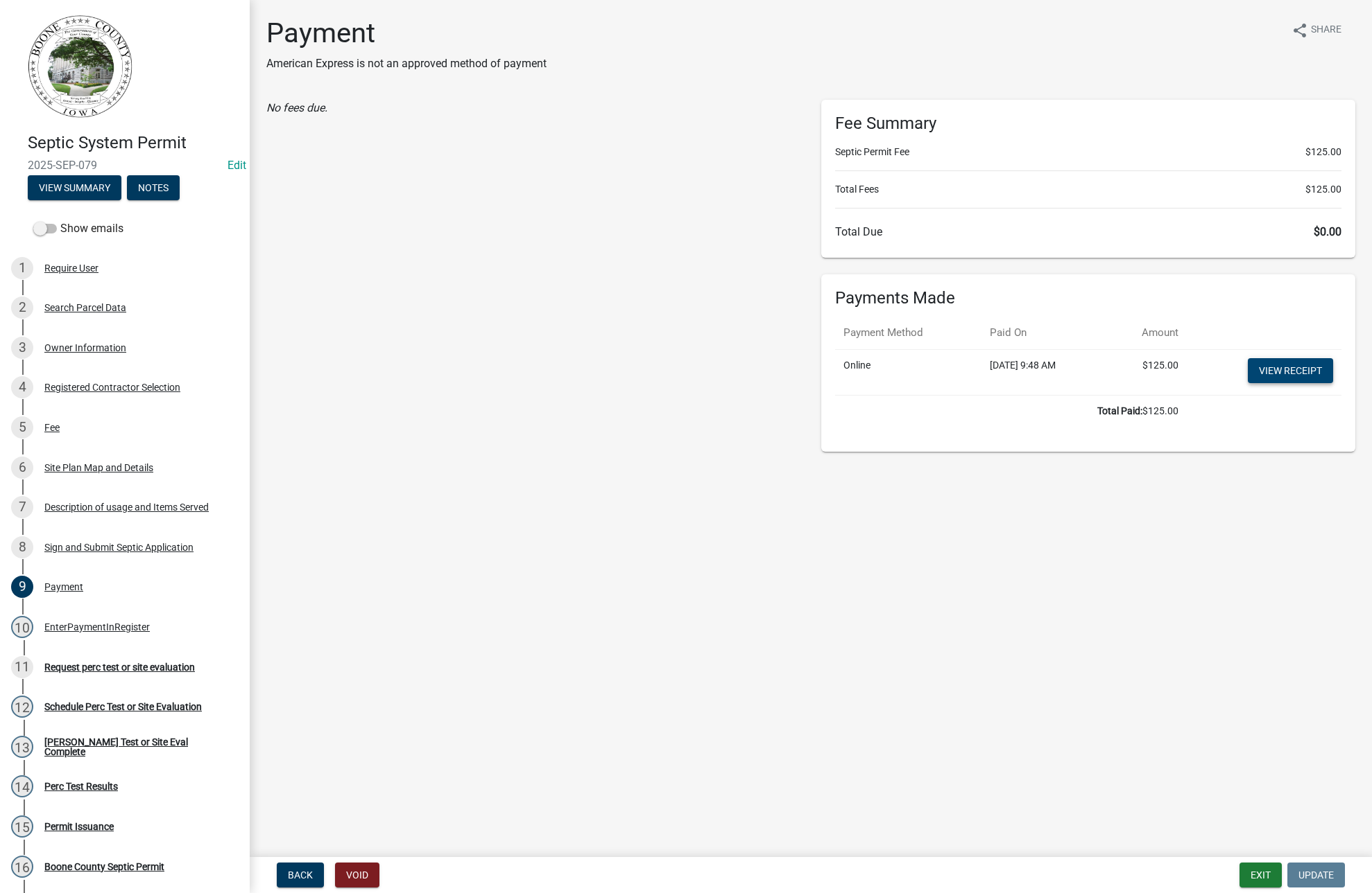
click at [1281, 373] on link "View receipt" at bounding box center [1290, 370] width 86 height 25
click at [71, 178] on button "View Summary" at bounding box center [75, 187] width 94 height 25
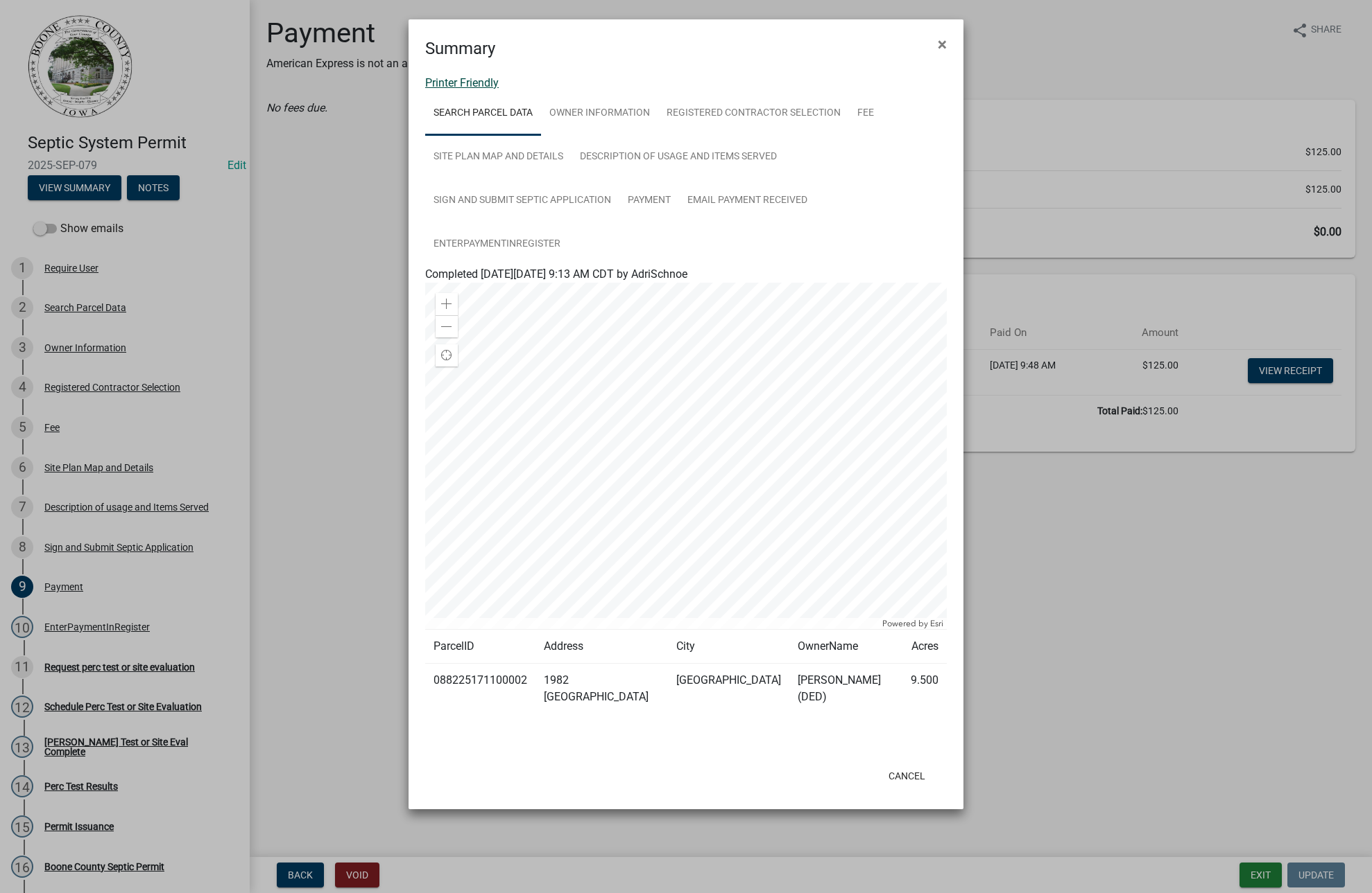
click at [466, 85] on link "Printer Friendly" at bounding box center [462, 83] width 74 height 14
click at [502, 157] on link "Site Plan Map and Details" at bounding box center [498, 157] width 147 height 44
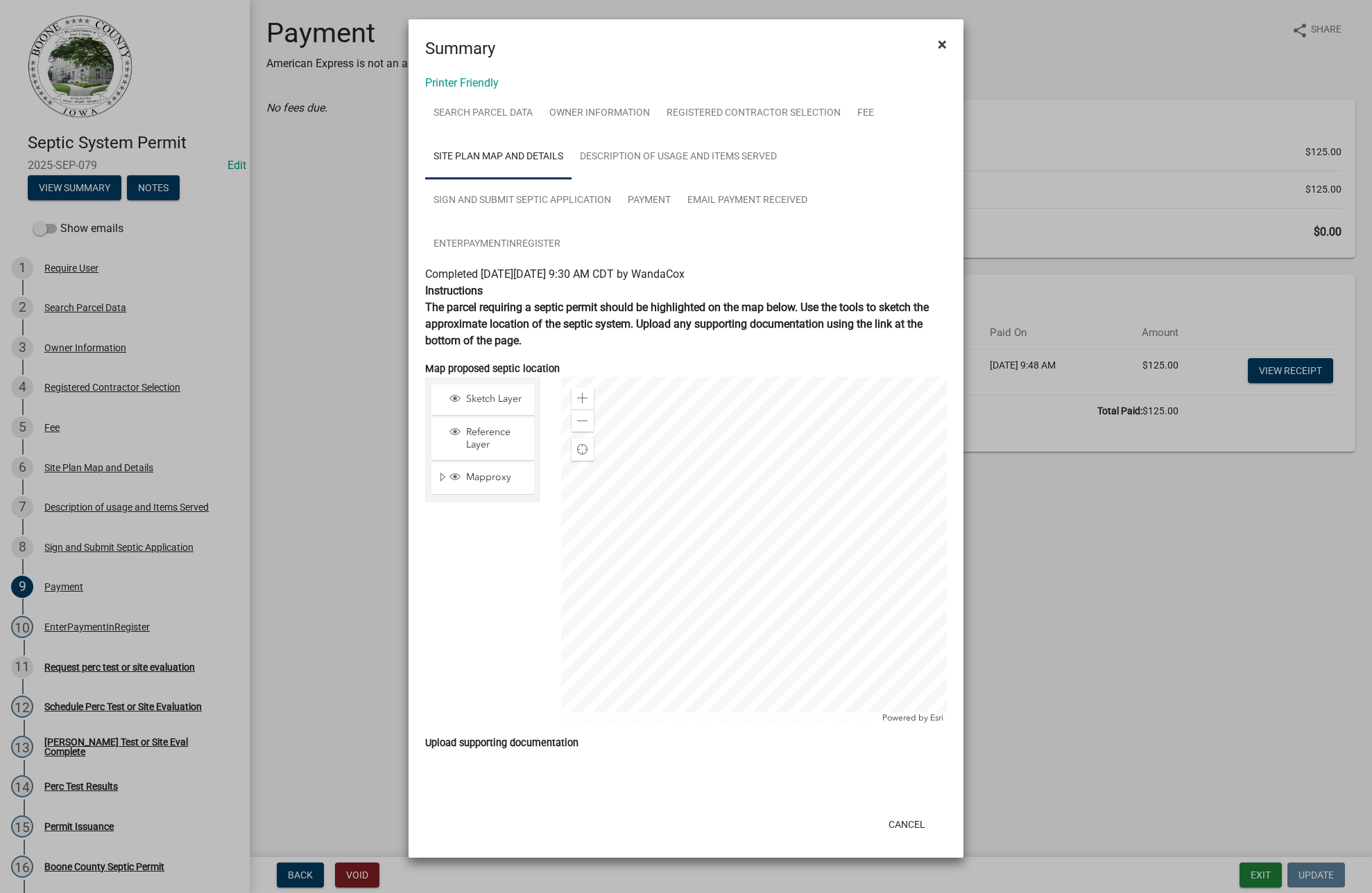
click at [940, 36] on span "×" at bounding box center [942, 44] width 9 height 19
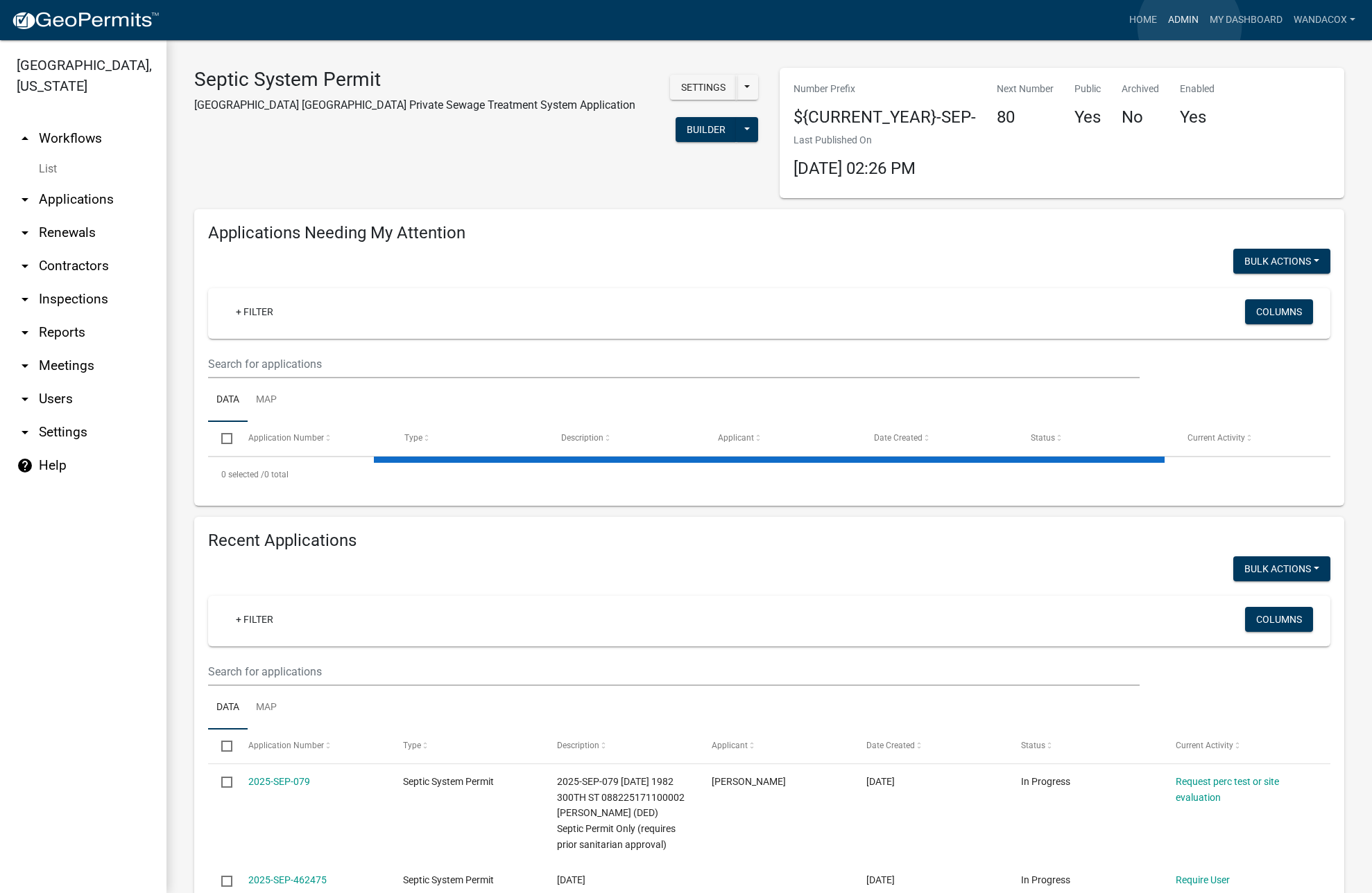
click at [1189, 26] on link "Admin" at bounding box center [1182, 19] width 41 height 26
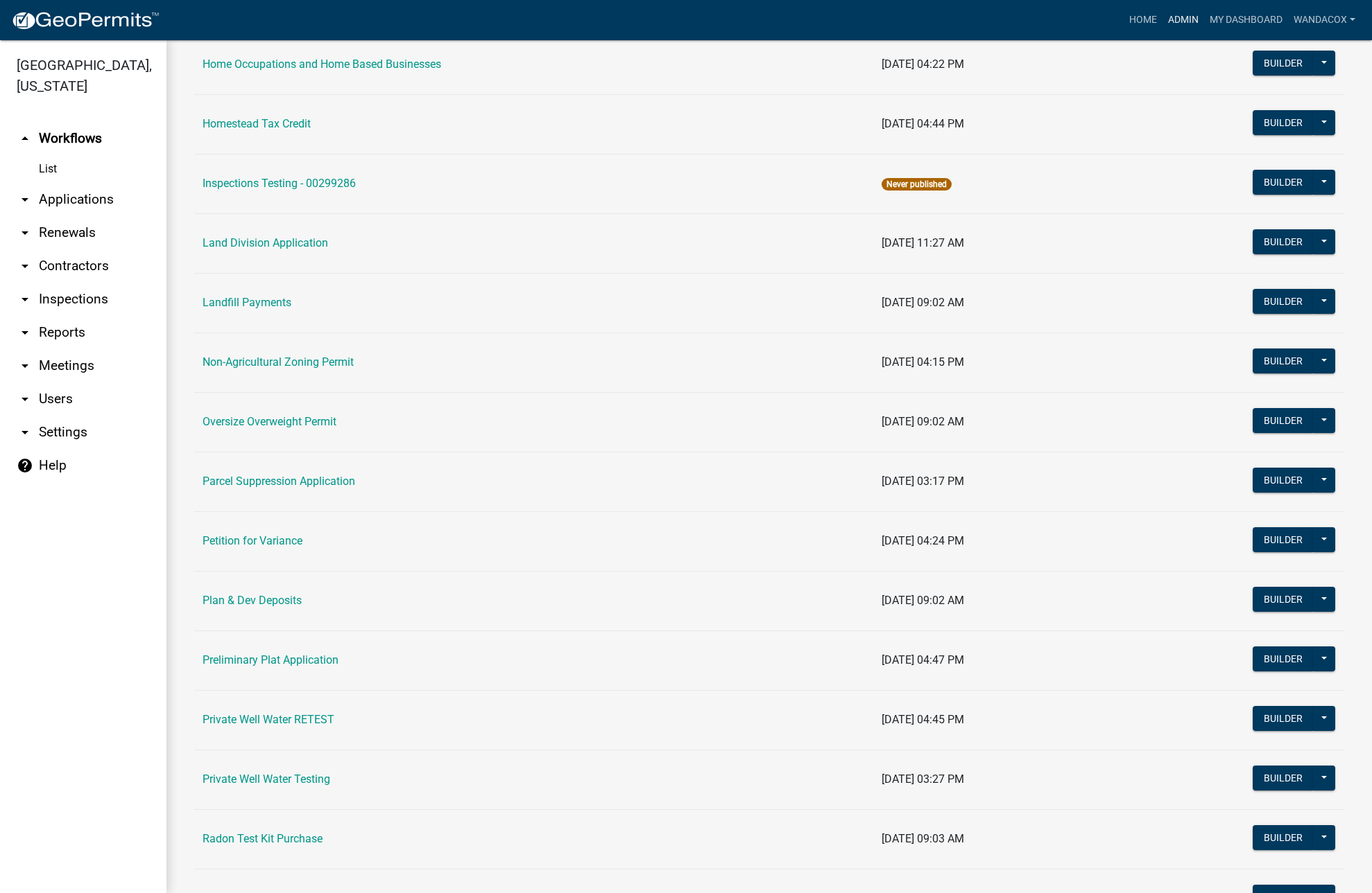
scroll to position [1126, 0]
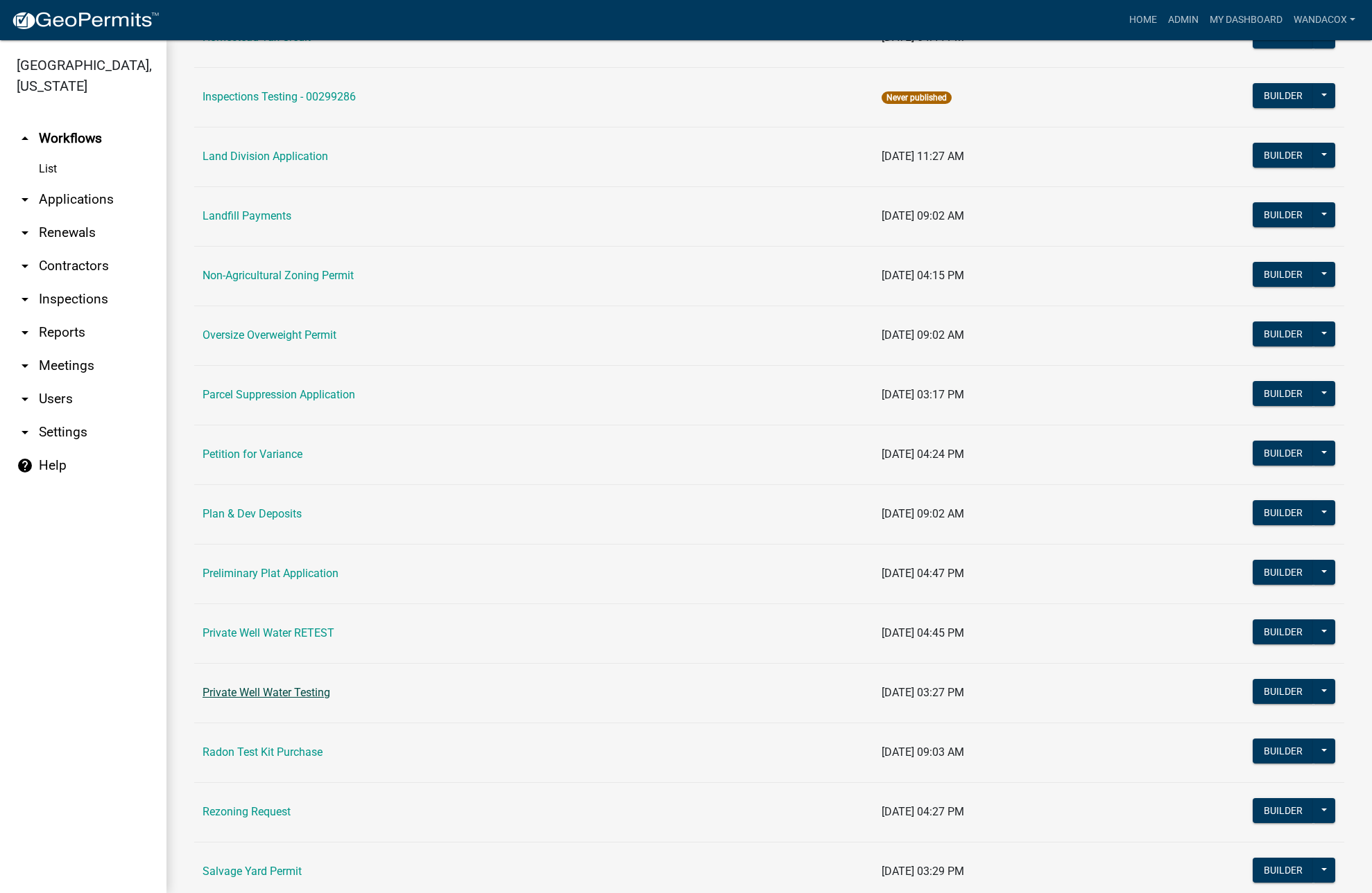
click at [259, 691] on link "Private Well Water Testing" at bounding box center [266, 693] width 128 height 14
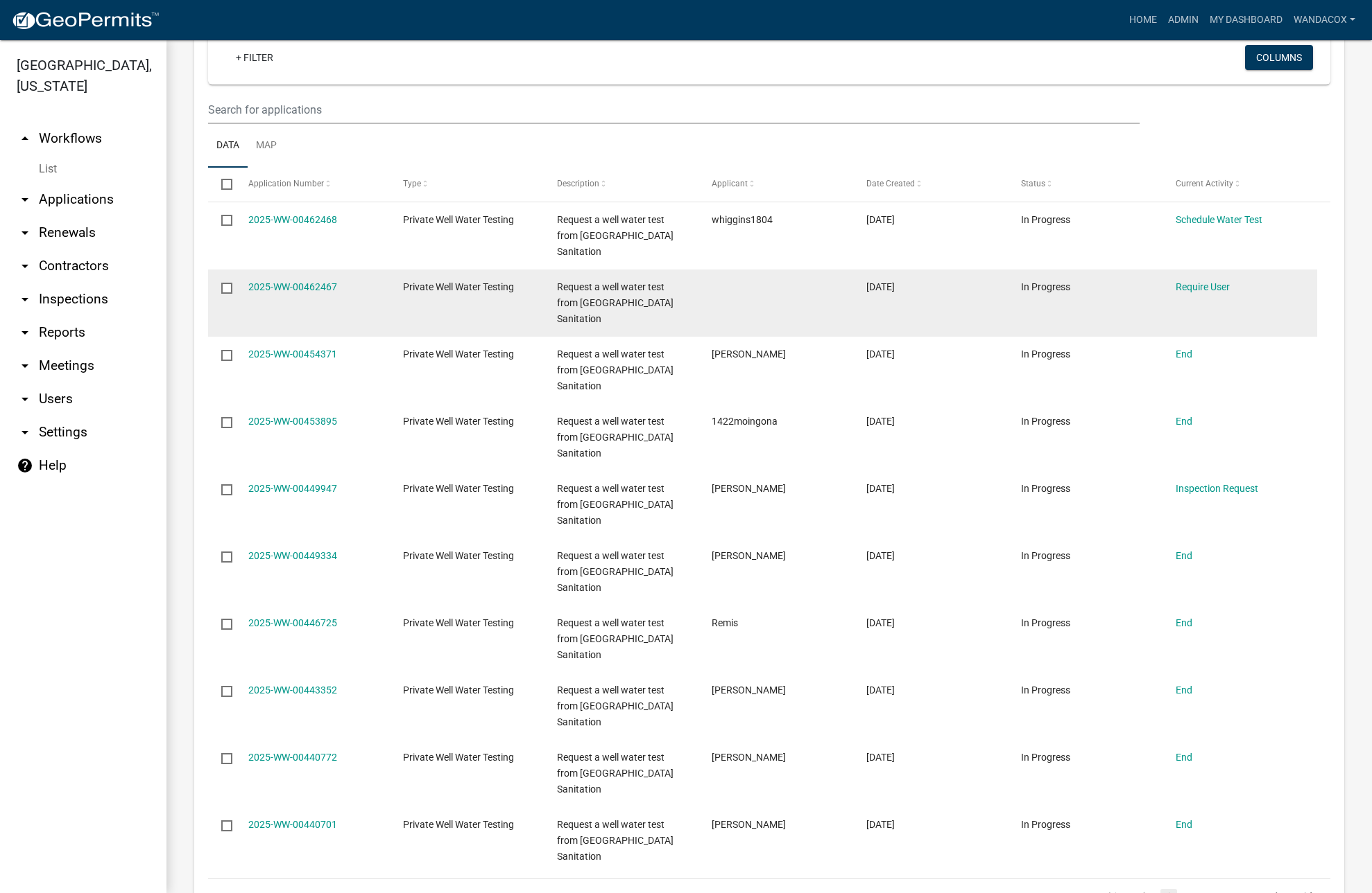
scroll to position [1039, 0]
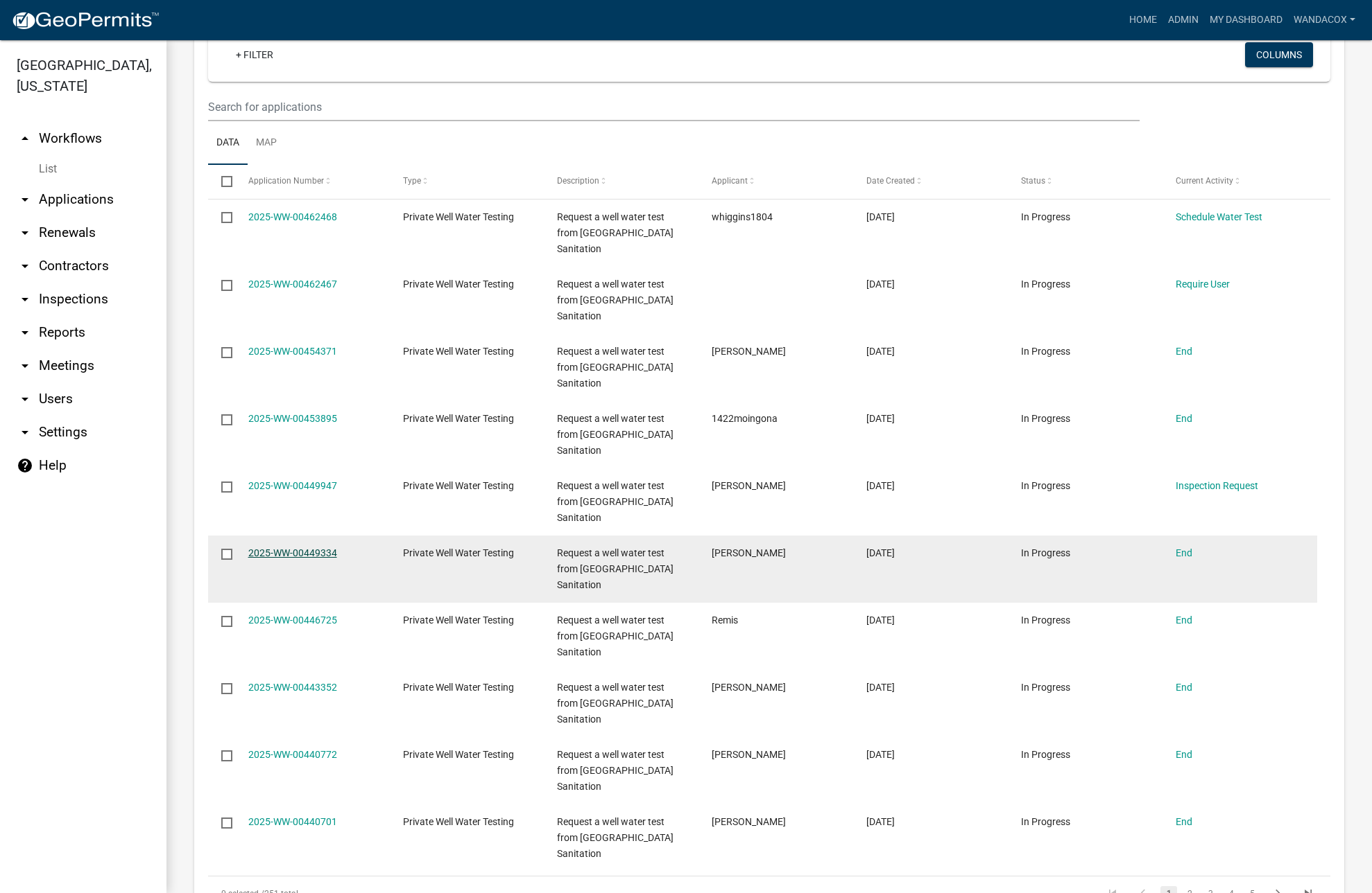
click at [283, 548] on link "2025-WW-00449334" at bounding box center [292, 553] width 89 height 11
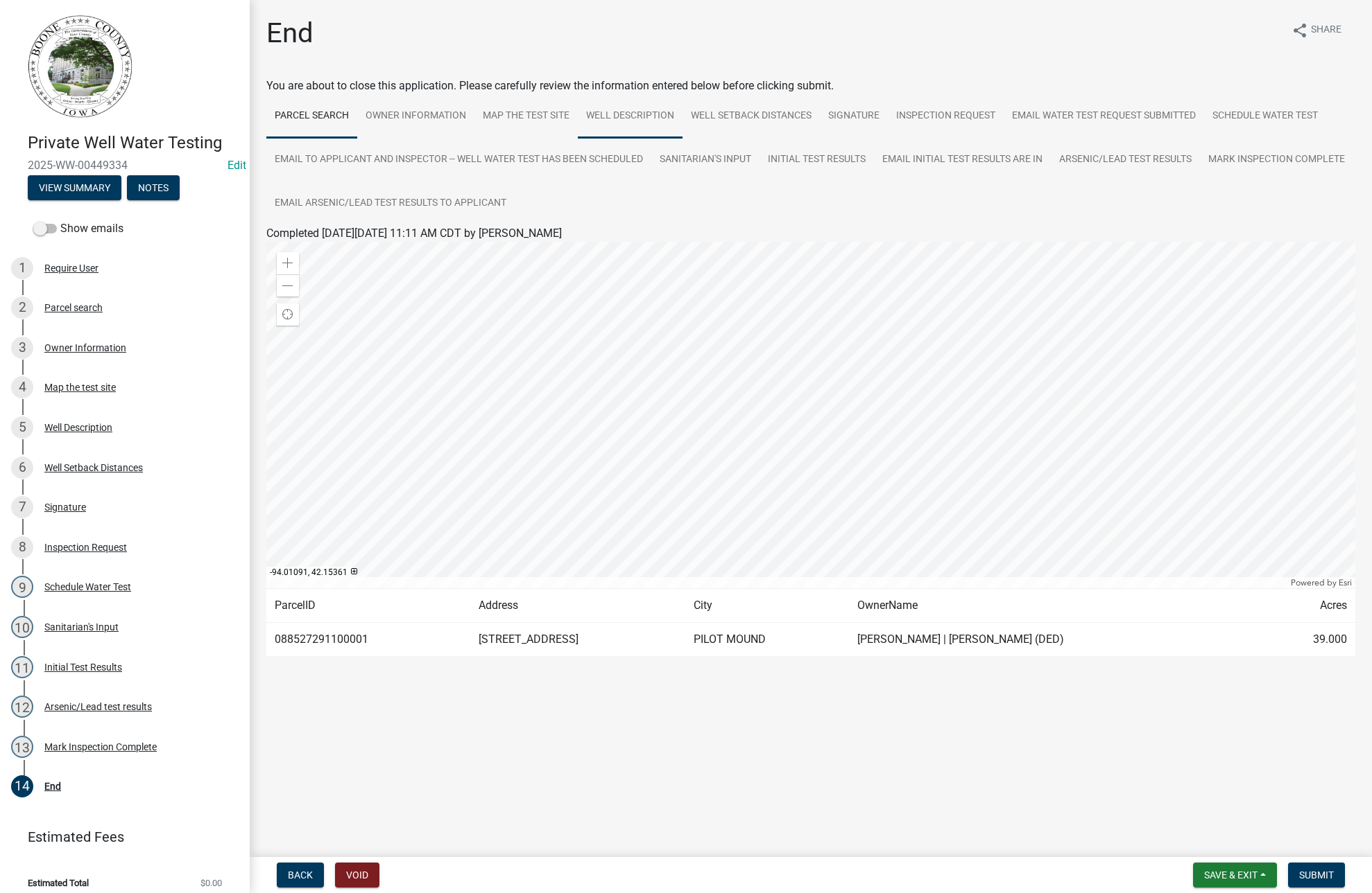
click at [637, 107] on link "Well Description" at bounding box center [630, 116] width 105 height 44
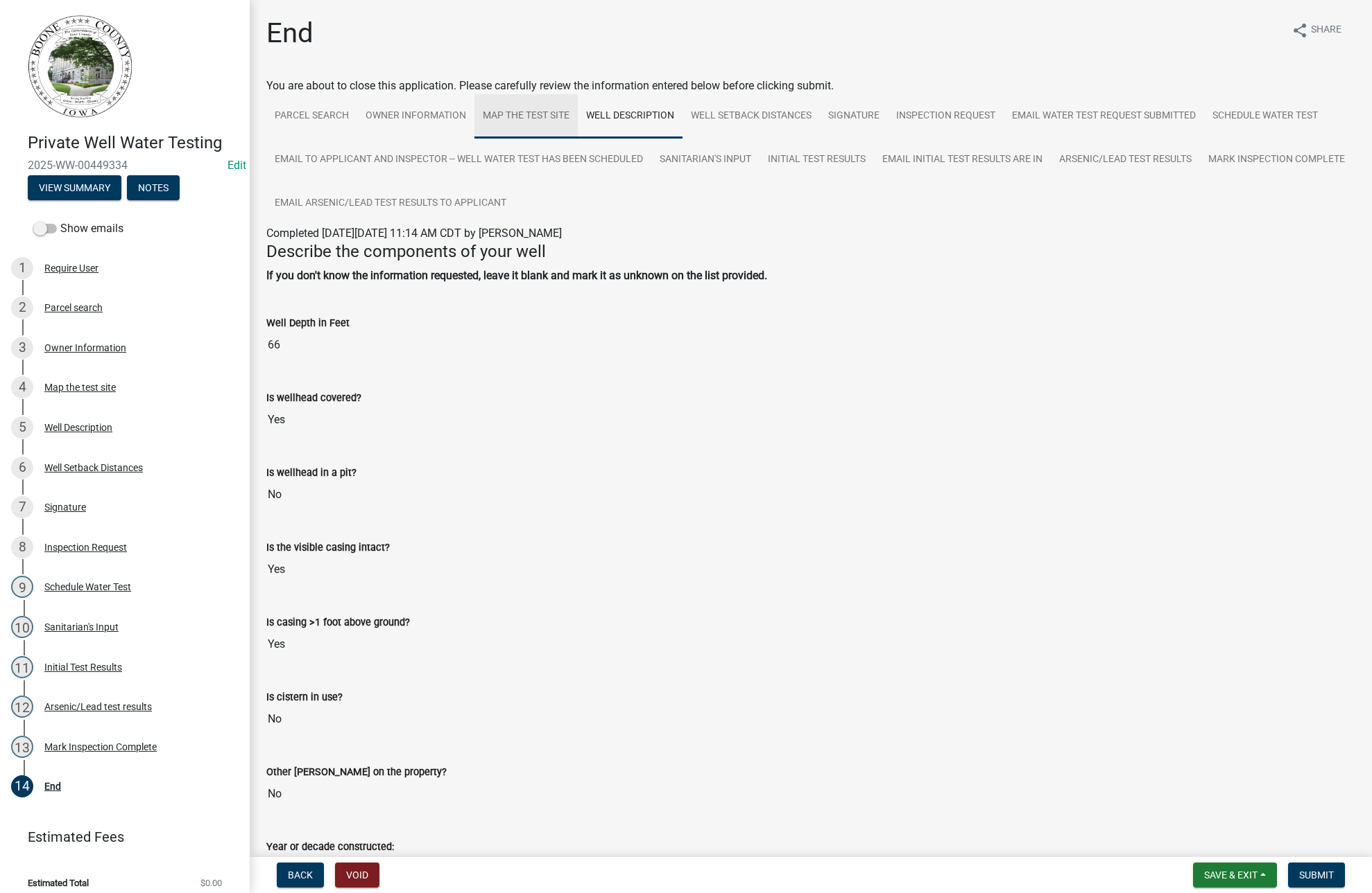
click at [528, 109] on link "Map the test site" at bounding box center [526, 116] width 103 height 44
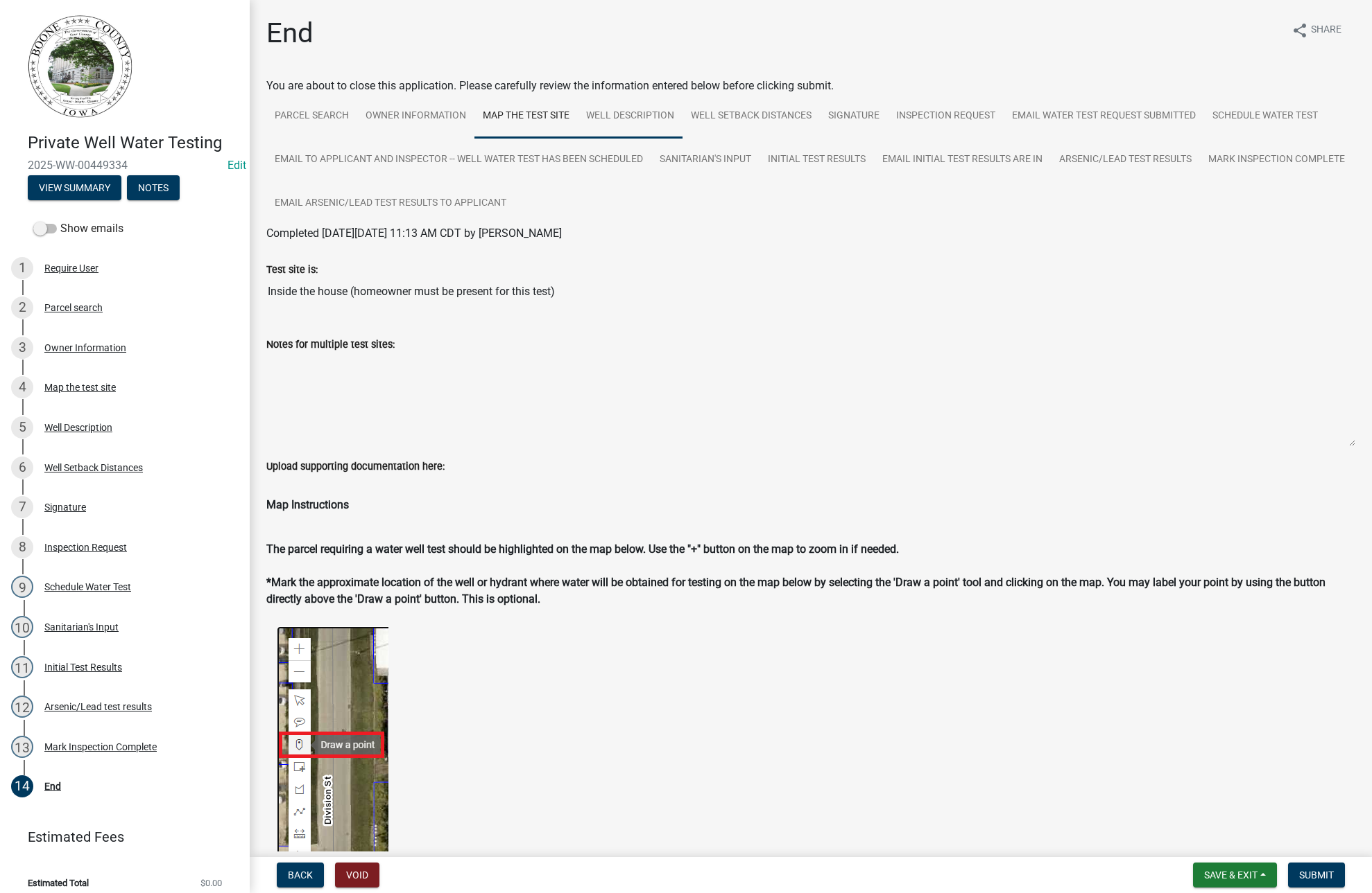
click at [625, 106] on link "Well Description" at bounding box center [630, 116] width 105 height 44
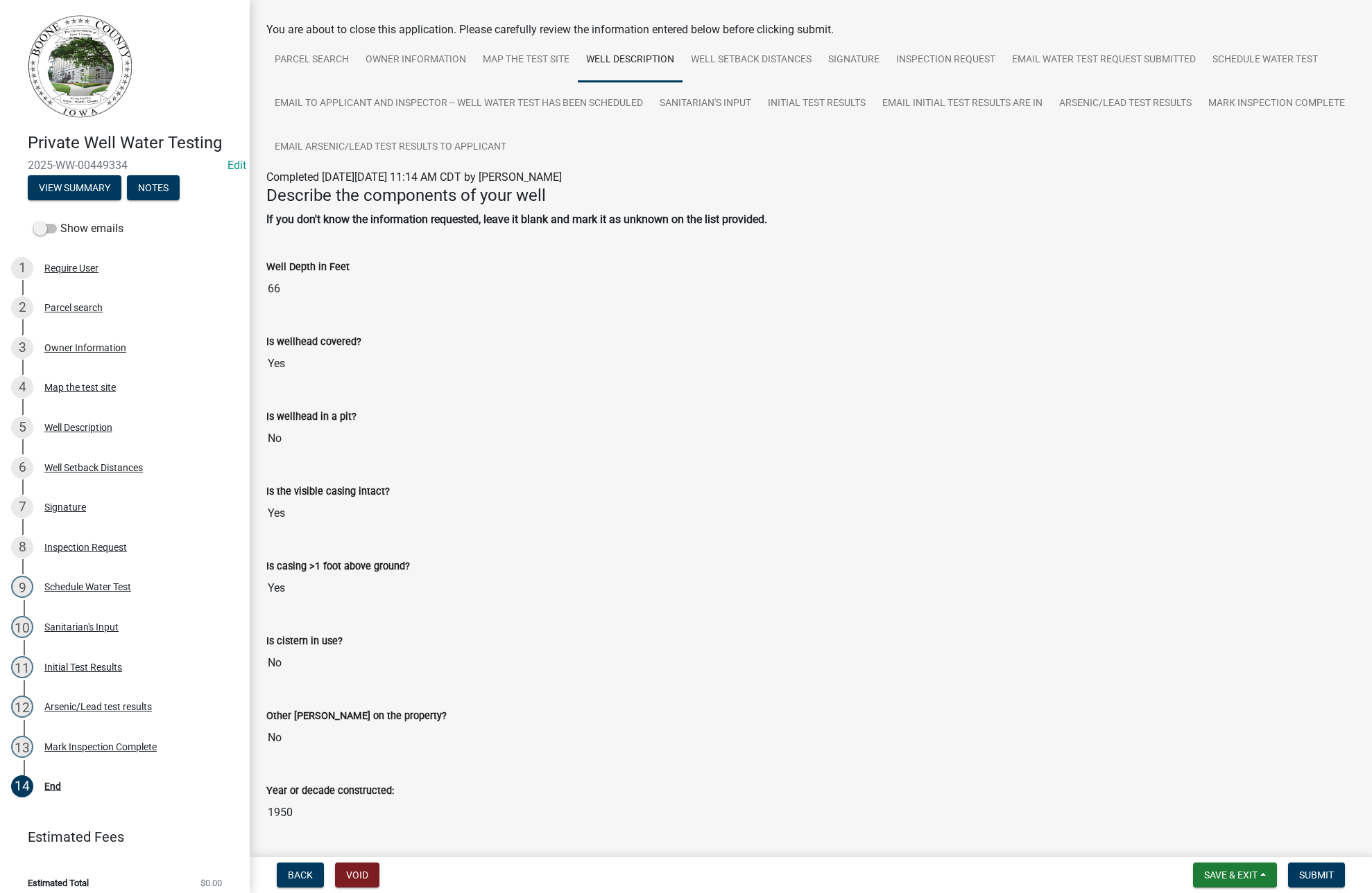
scroll to position [86, 0]
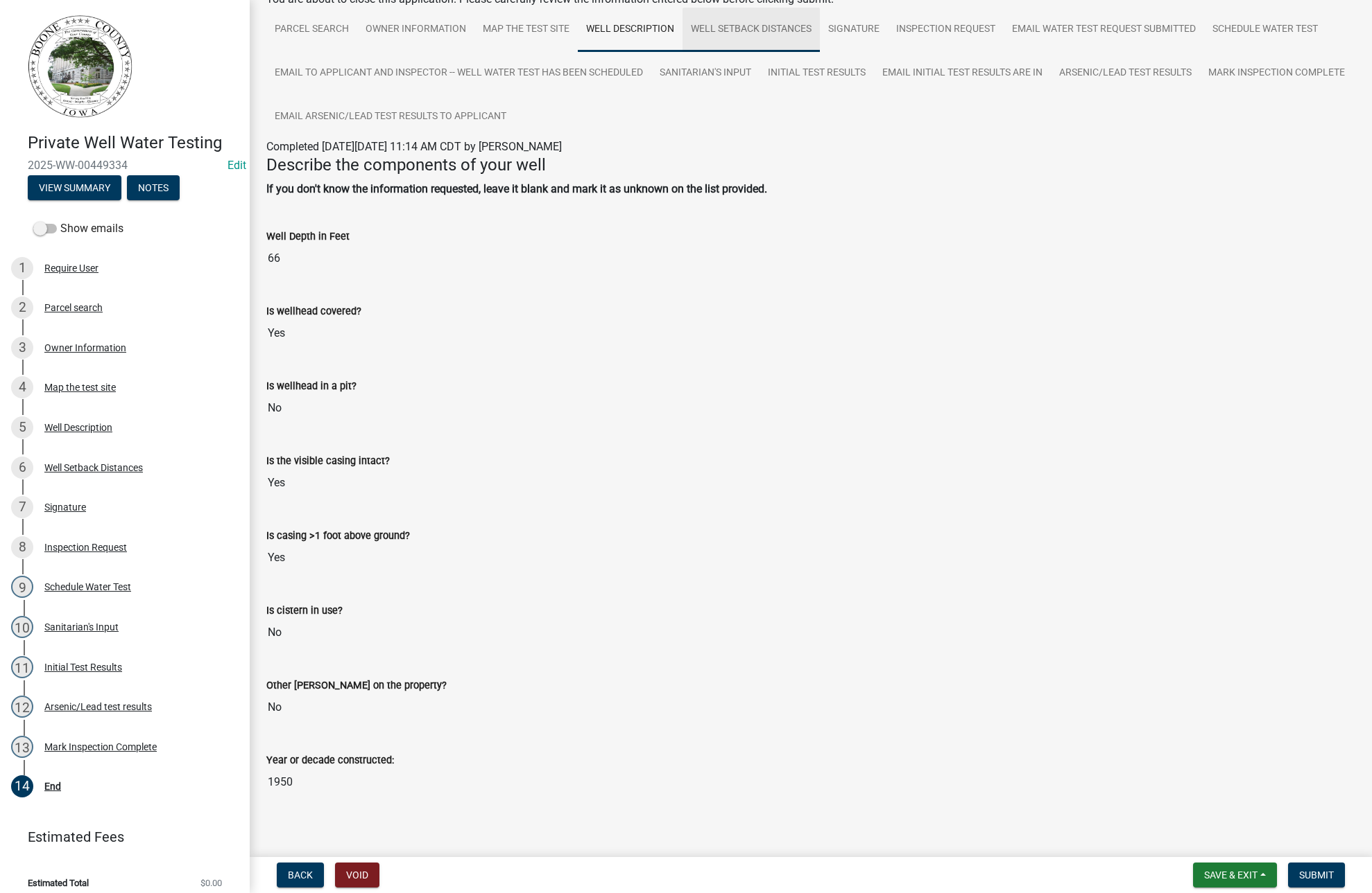
click at [746, 29] on link "Well Setback Distances" at bounding box center [751, 30] width 137 height 44
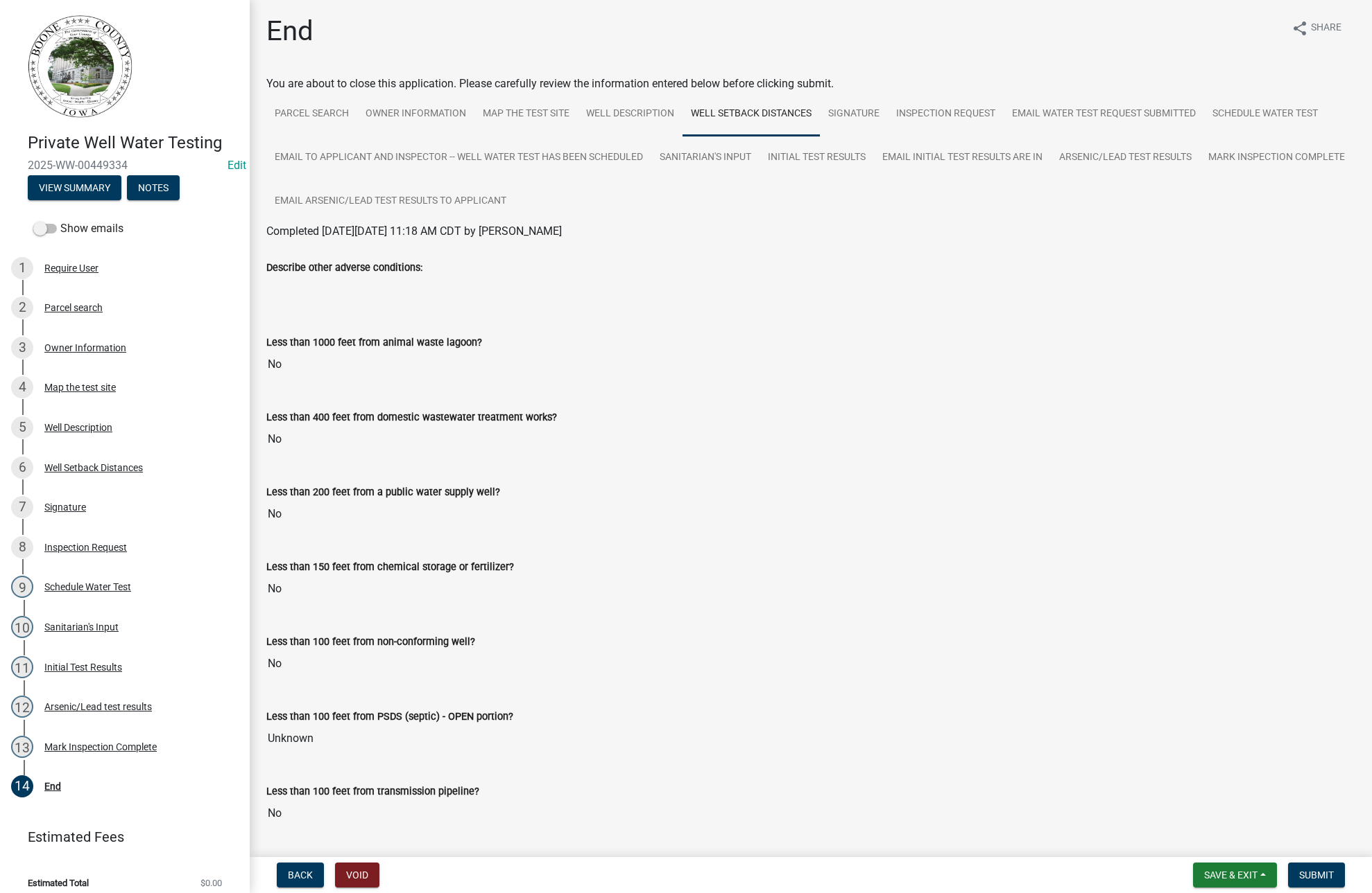
scroll to position [0, 0]
click at [74, 178] on button "View Summary" at bounding box center [75, 187] width 94 height 25
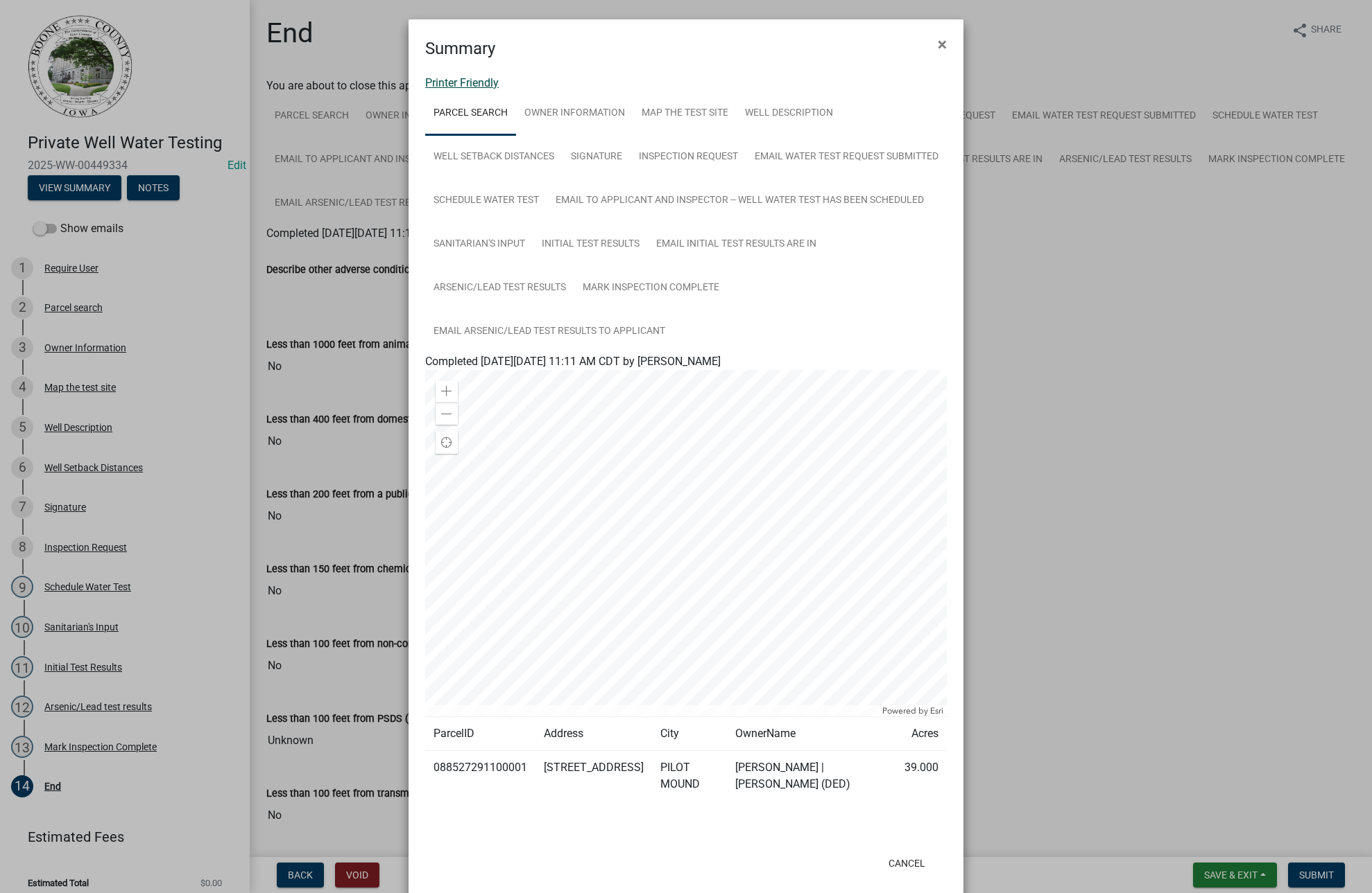
click at [470, 76] on link "Printer Friendly" at bounding box center [462, 83] width 74 height 14
